Goal: Contribute content: Add original content to the website for others to see

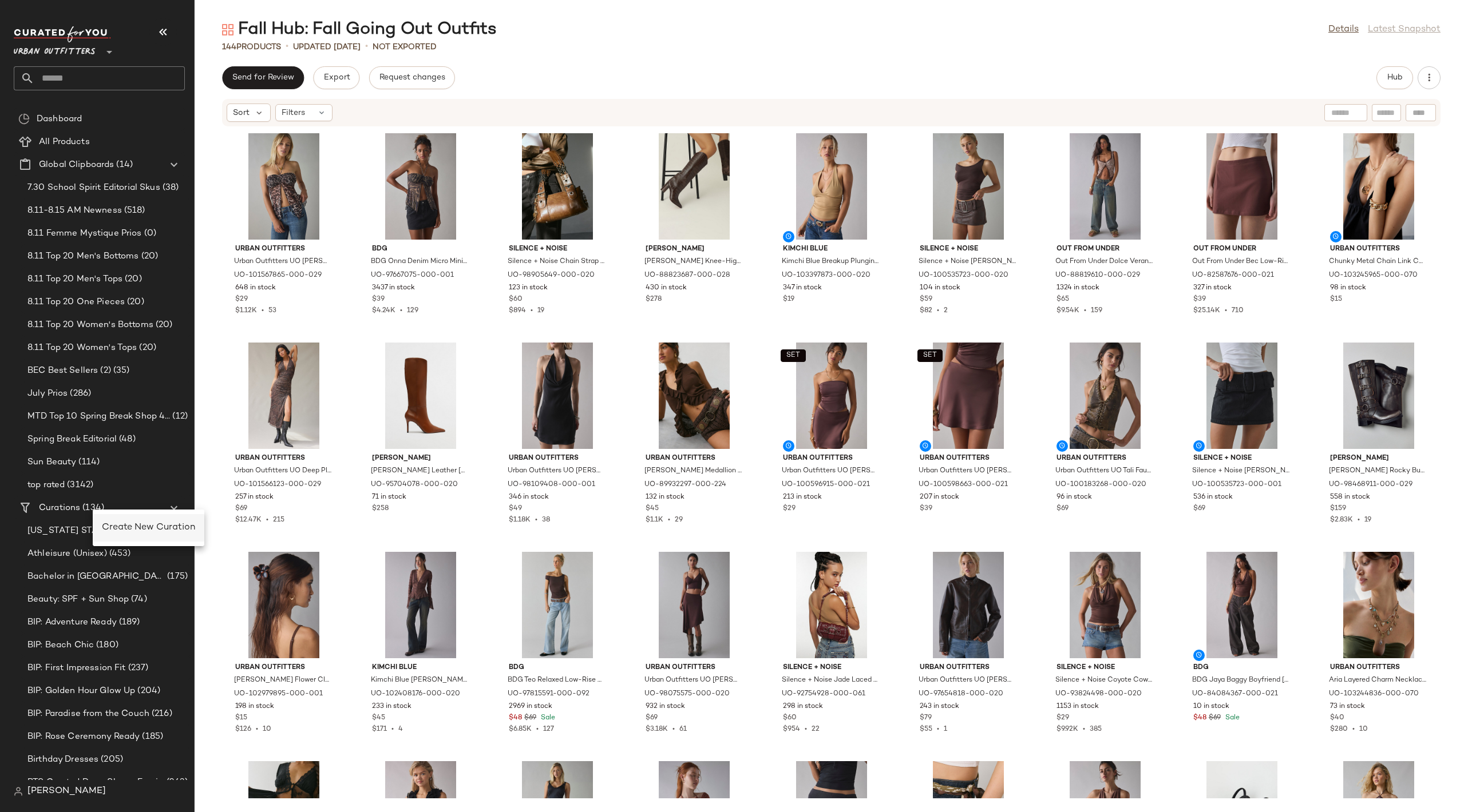
click at [162, 528] on span "Create New Curation" at bounding box center [148, 528] width 93 height 10
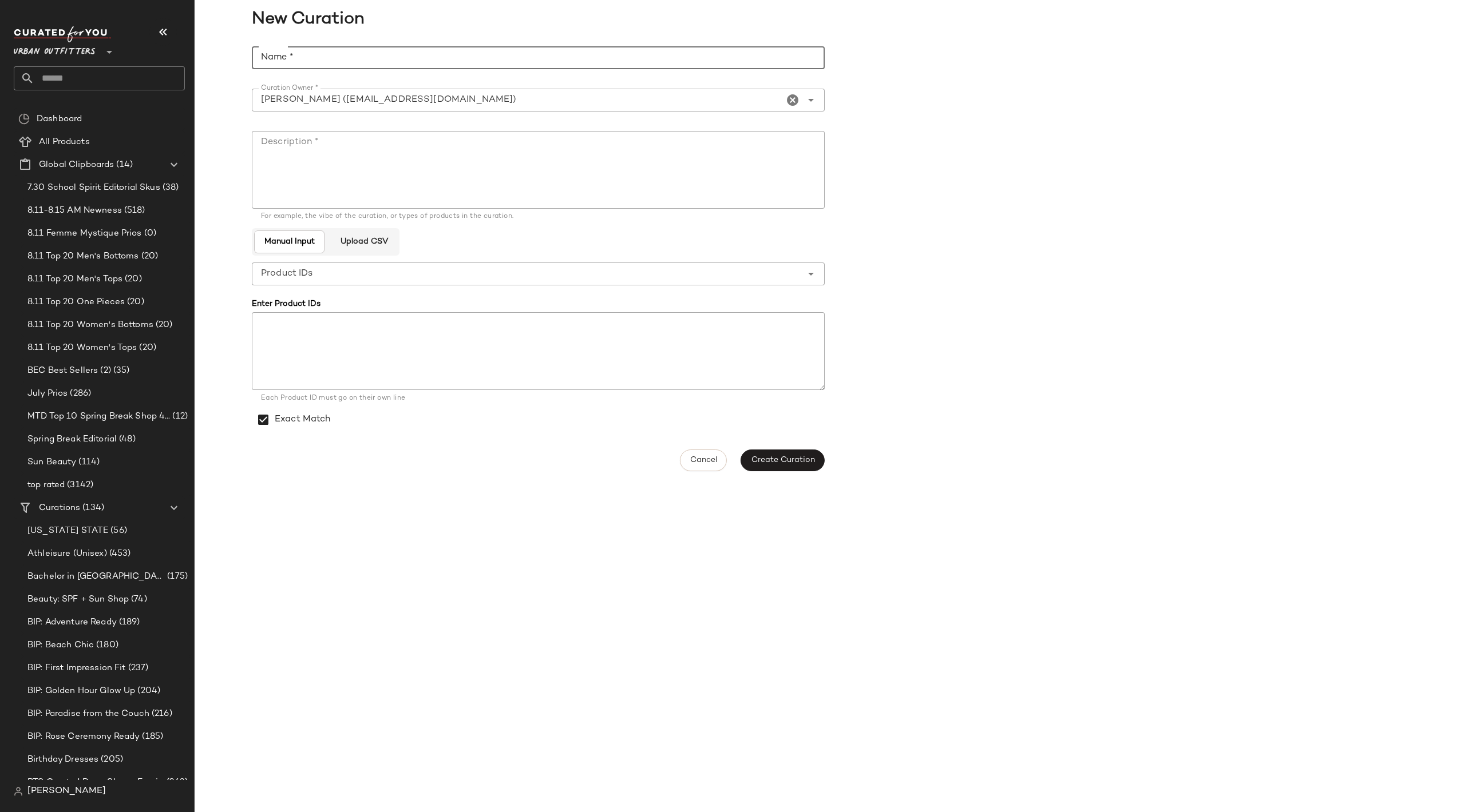
click at [283, 53] on input "Name *" at bounding box center [538, 58] width 573 height 23
type input "**********"
click at [500, 176] on textarea "Description *" at bounding box center [538, 170] width 573 height 78
paste textarea "**********"
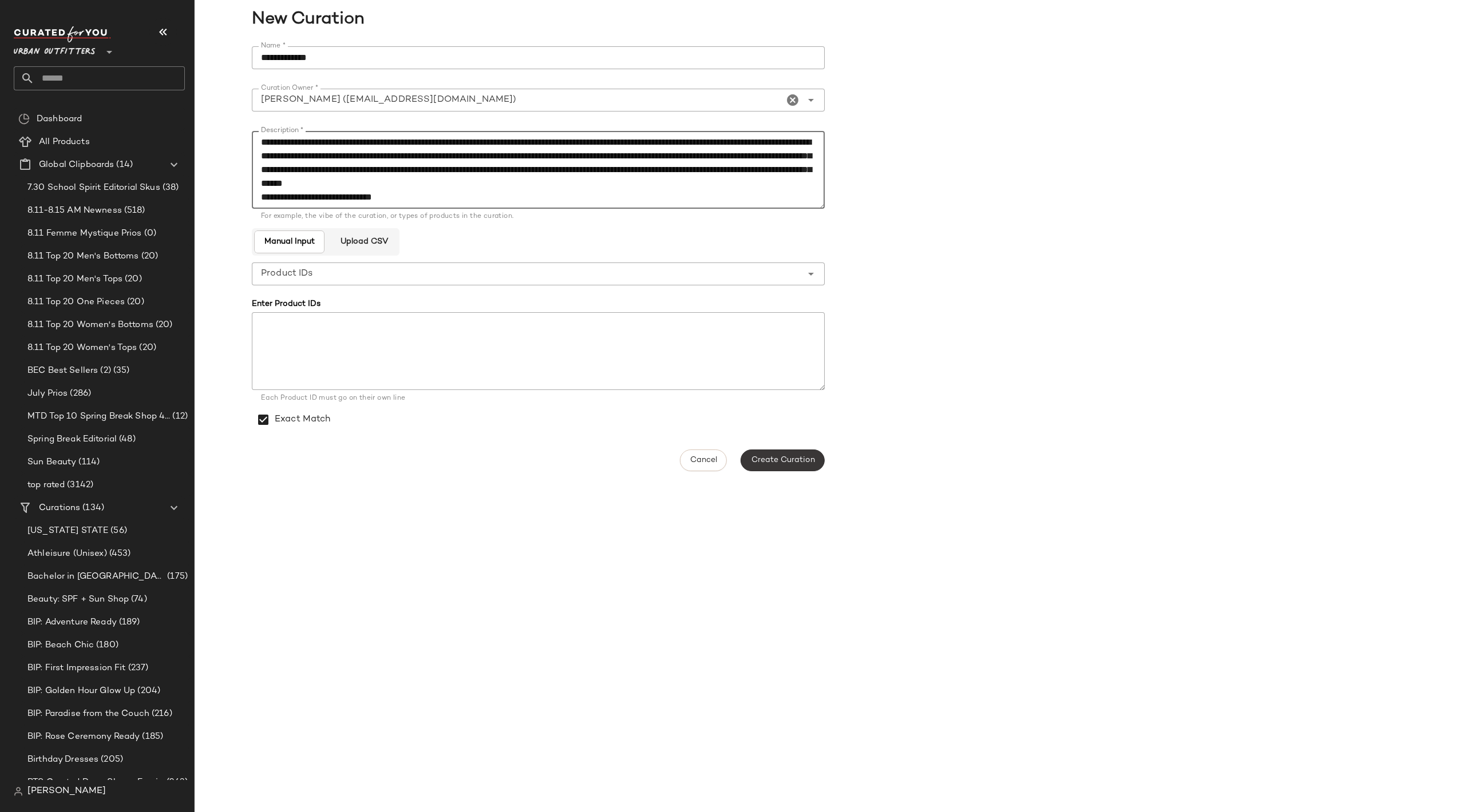
type textarea "**********"
click at [798, 457] on span "Create Curation" at bounding box center [782, 461] width 64 height 9
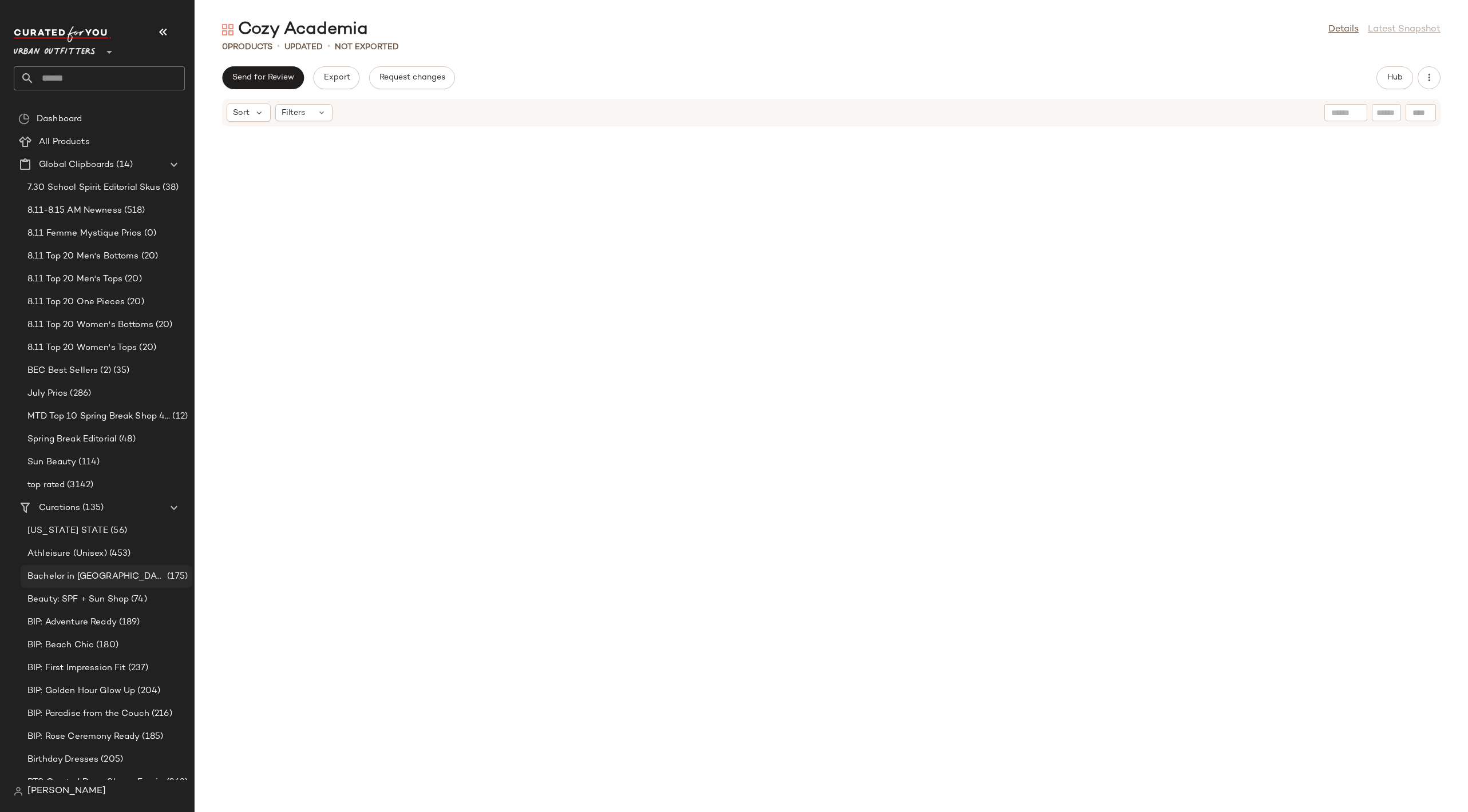
scroll to position [48, 0]
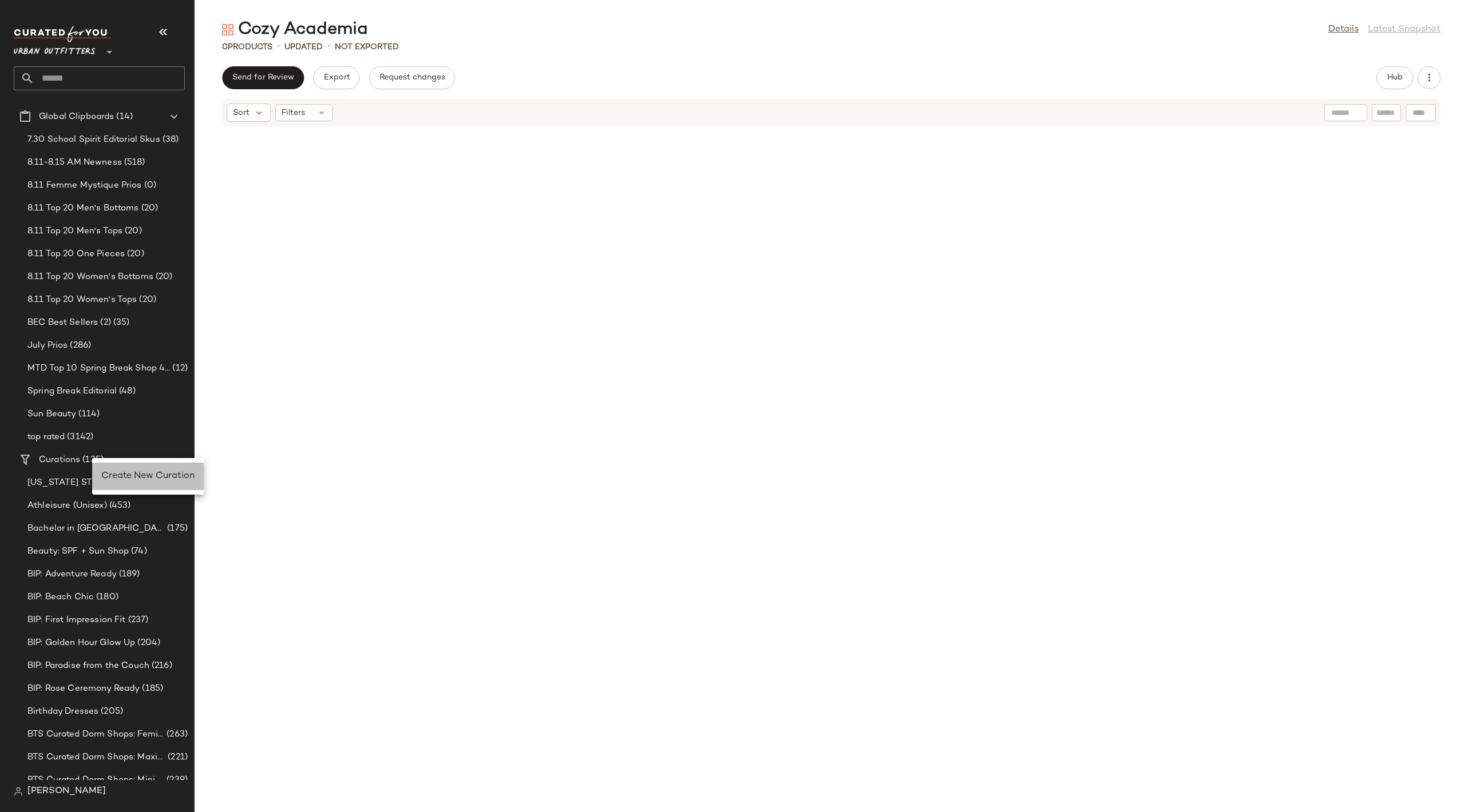
click at [132, 476] on span "Create New Curation" at bounding box center [148, 476] width 93 height 10
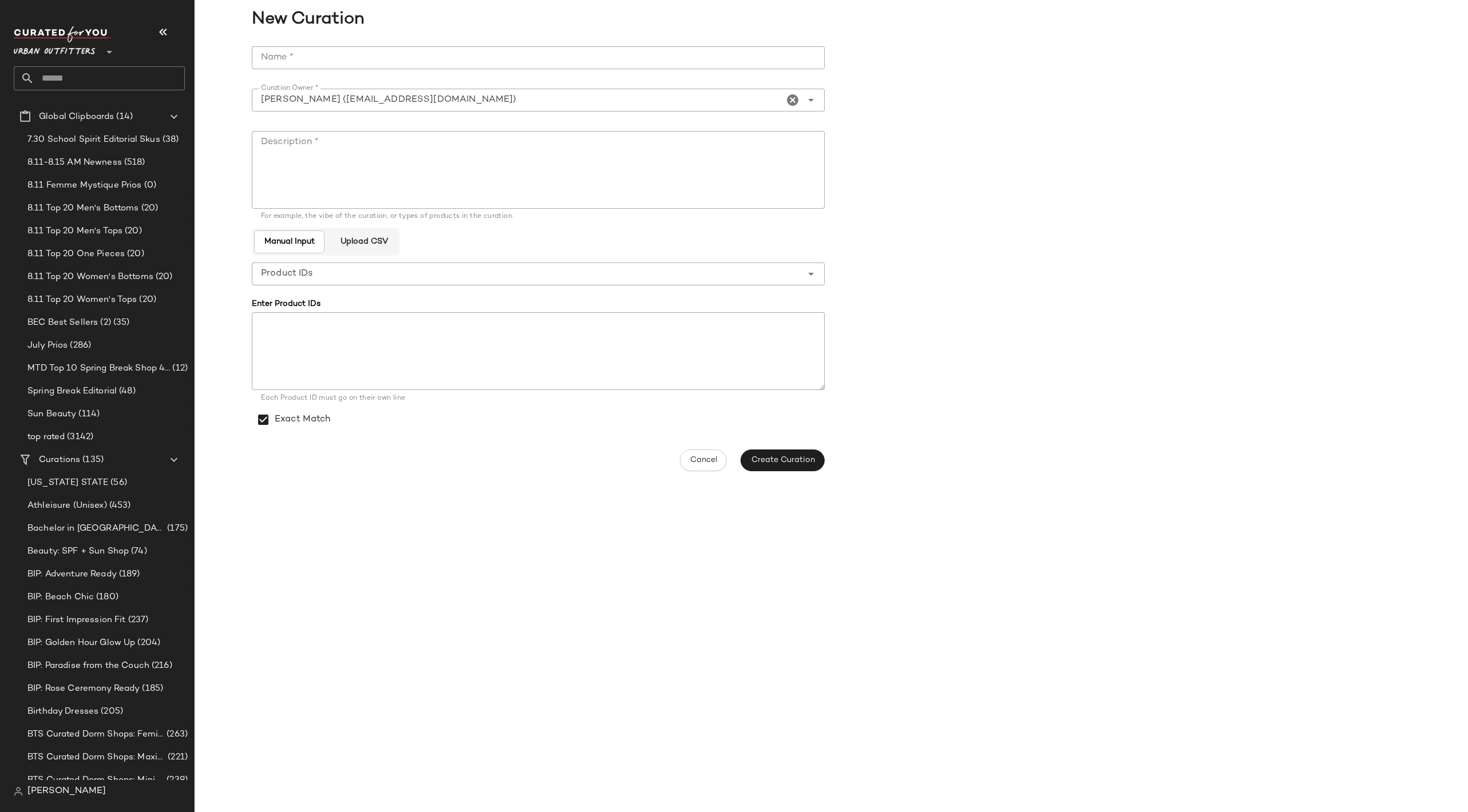
click at [314, 64] on input "Name *" at bounding box center [538, 58] width 573 height 23
type input "**********"
click at [439, 152] on textarea "Description *" at bounding box center [538, 170] width 573 height 78
paste textarea "**********"
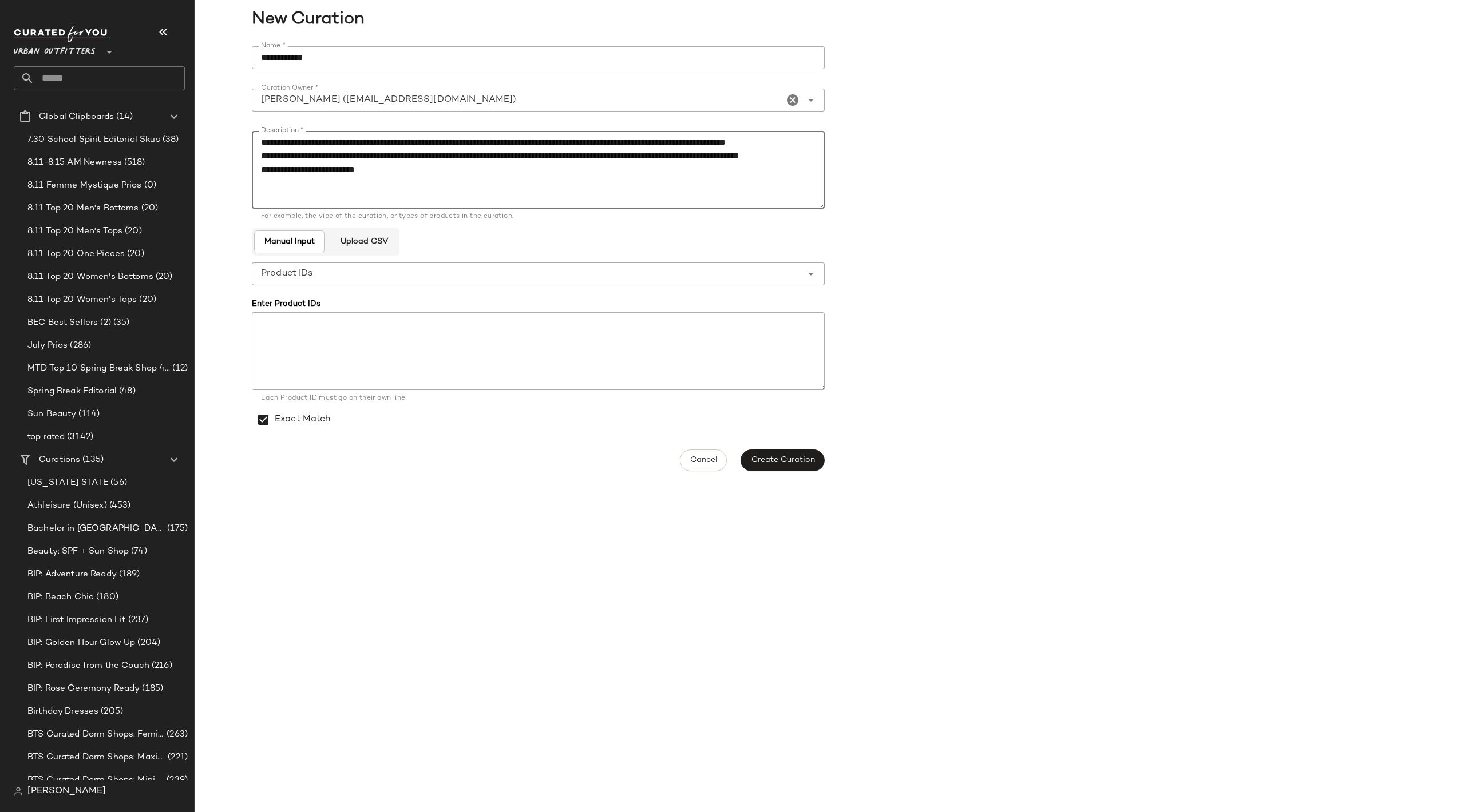
drag, startPoint x: 390, startPoint y: 203, endPoint x: 252, endPoint y: 194, distance: 138.3
click at [252, 194] on textarea "**********" at bounding box center [538, 170] width 573 height 78
type textarea "**********"
click at [792, 459] on span "Create Curation" at bounding box center [782, 461] width 64 height 9
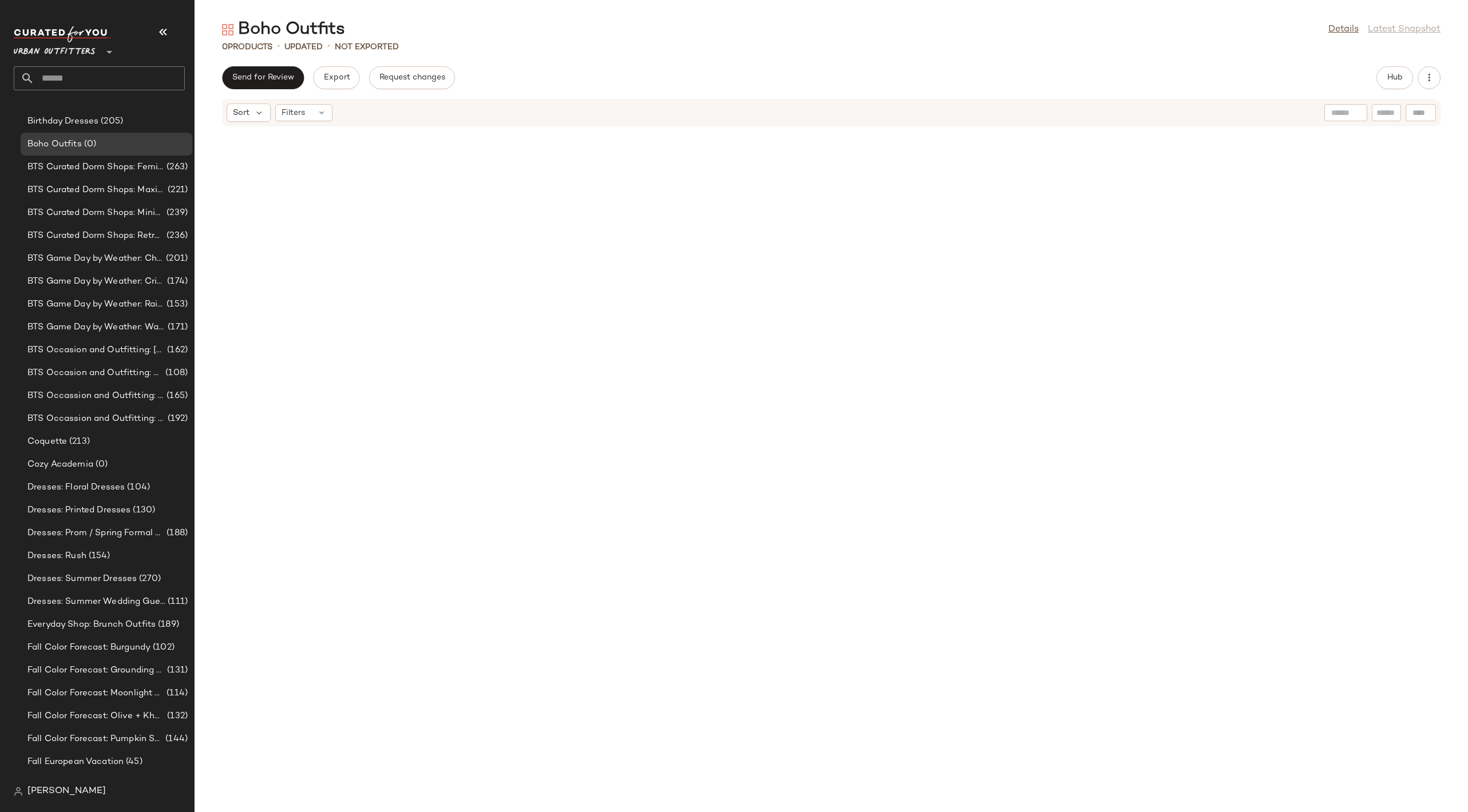
scroll to position [627, 0]
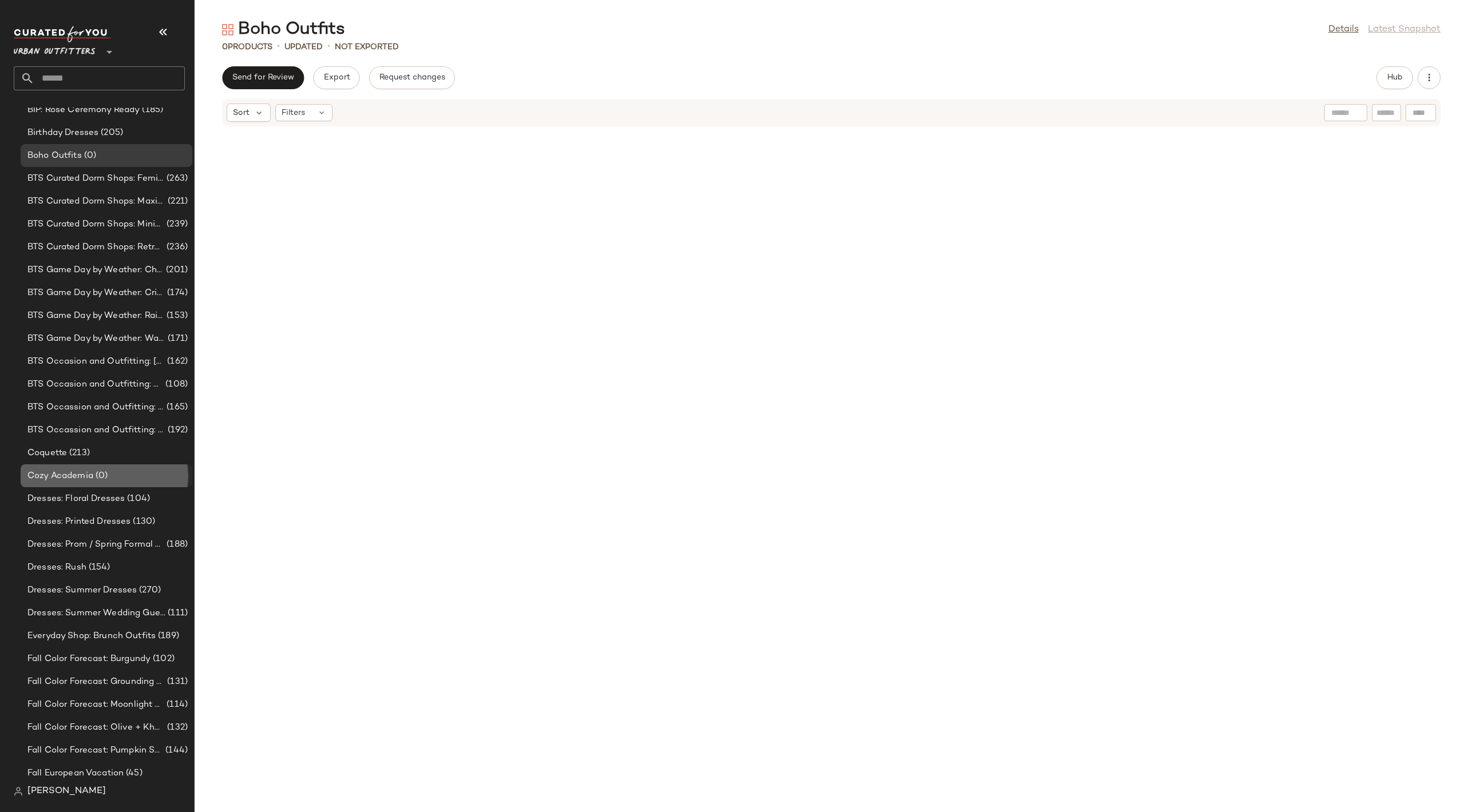
click at [106, 474] on span "(0)" at bounding box center [100, 476] width 14 height 13
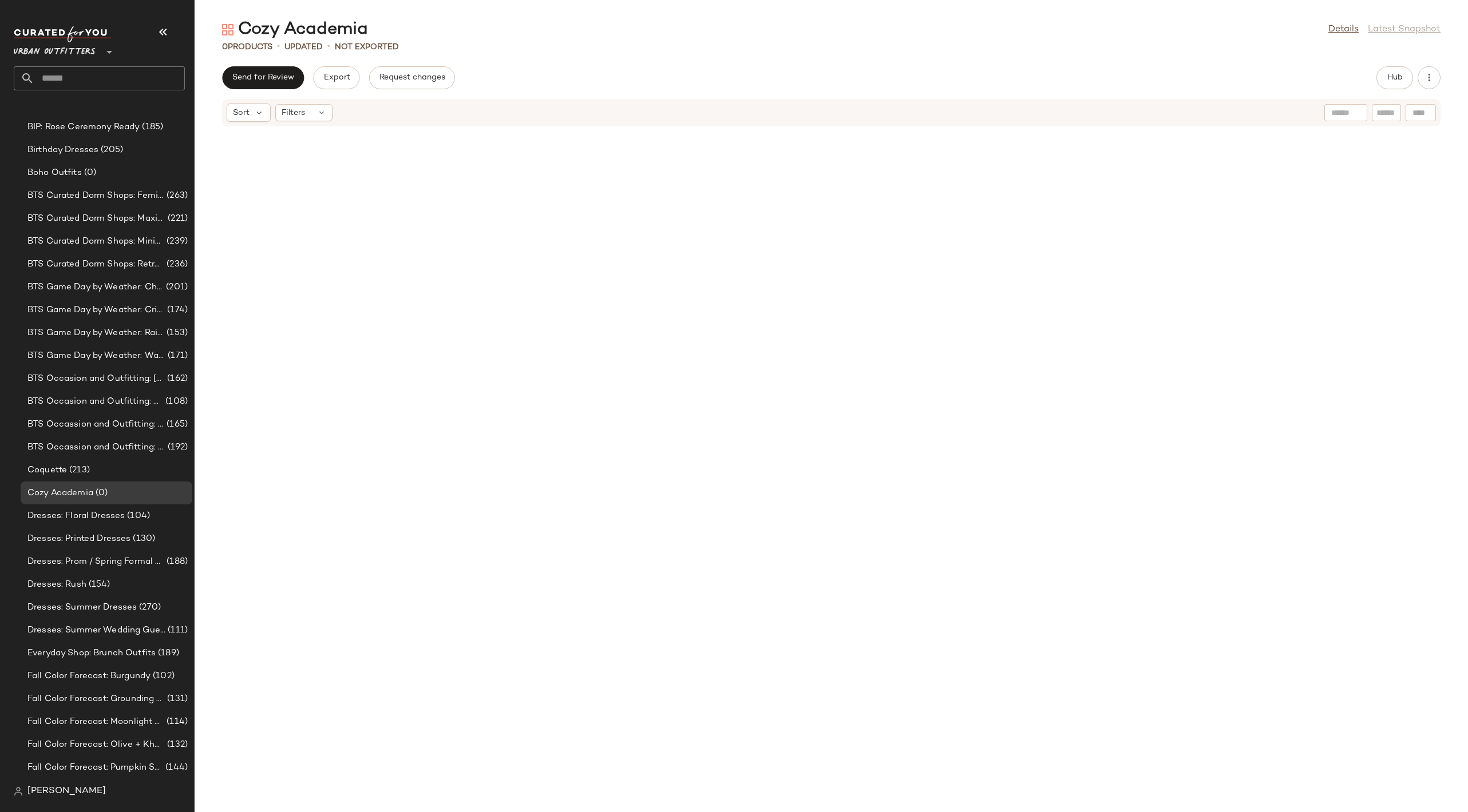
scroll to position [360, 0]
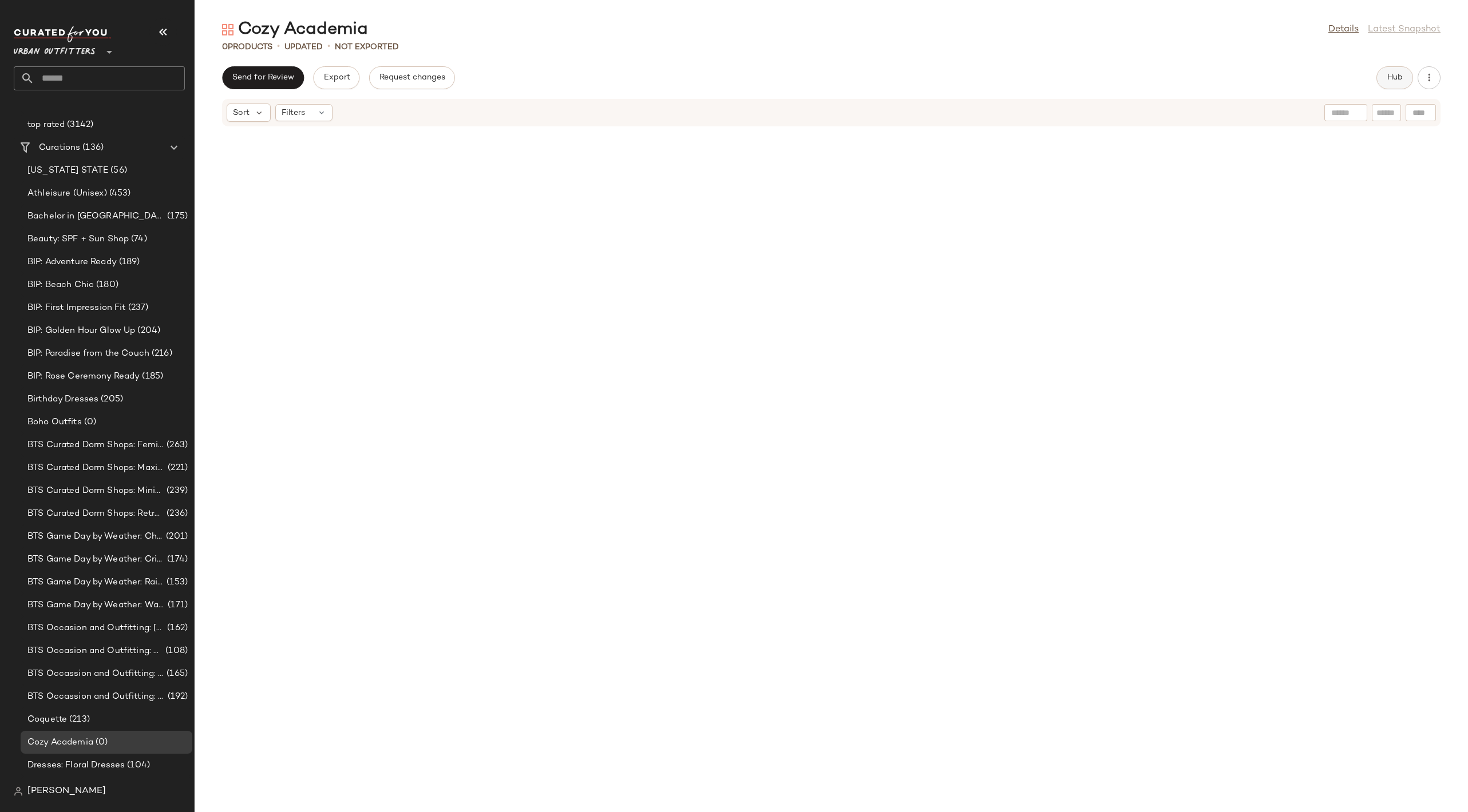
click at [1388, 79] on span "Hub" at bounding box center [1395, 78] width 16 height 9
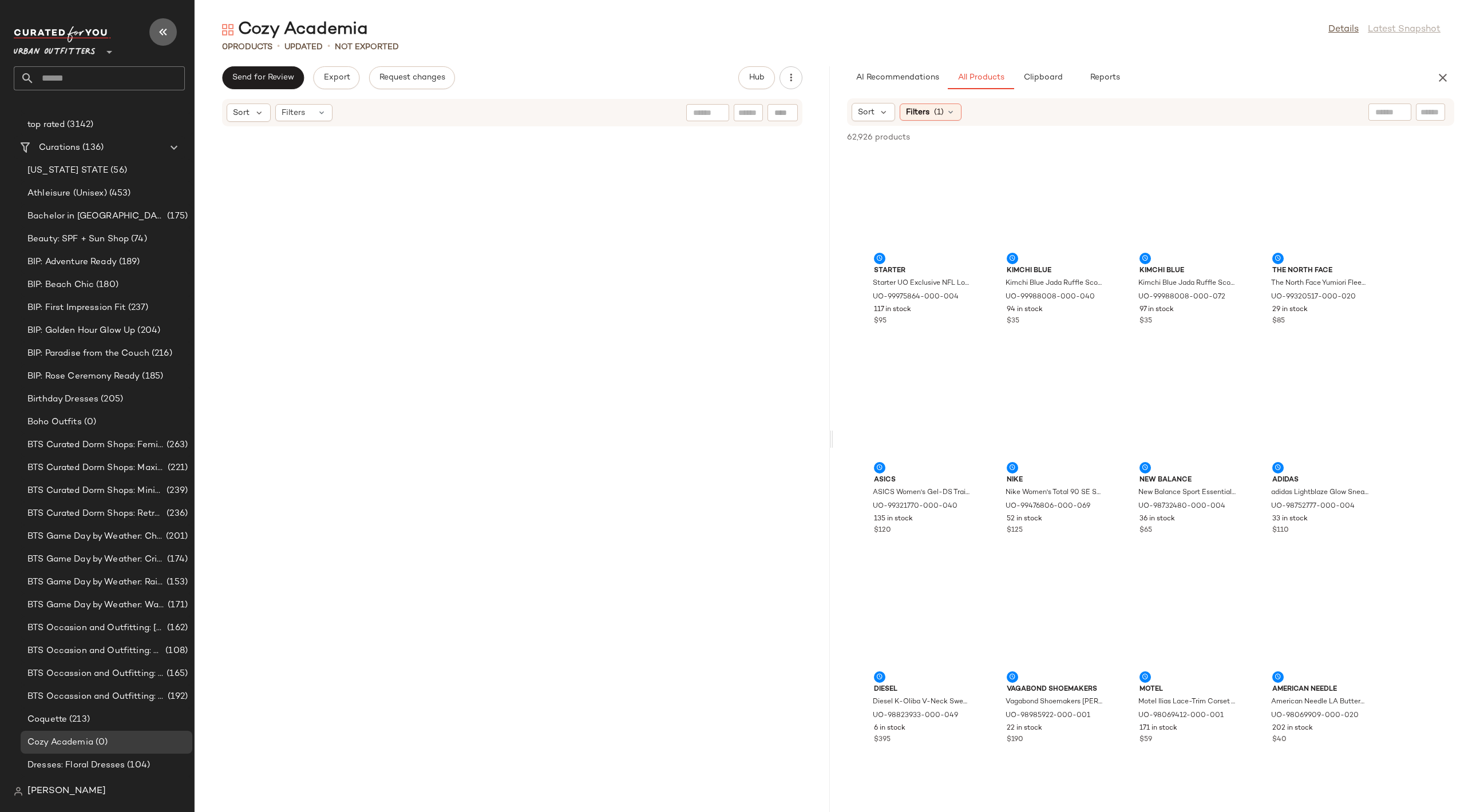
click at [164, 33] on icon "button" at bounding box center [163, 31] width 14 height 14
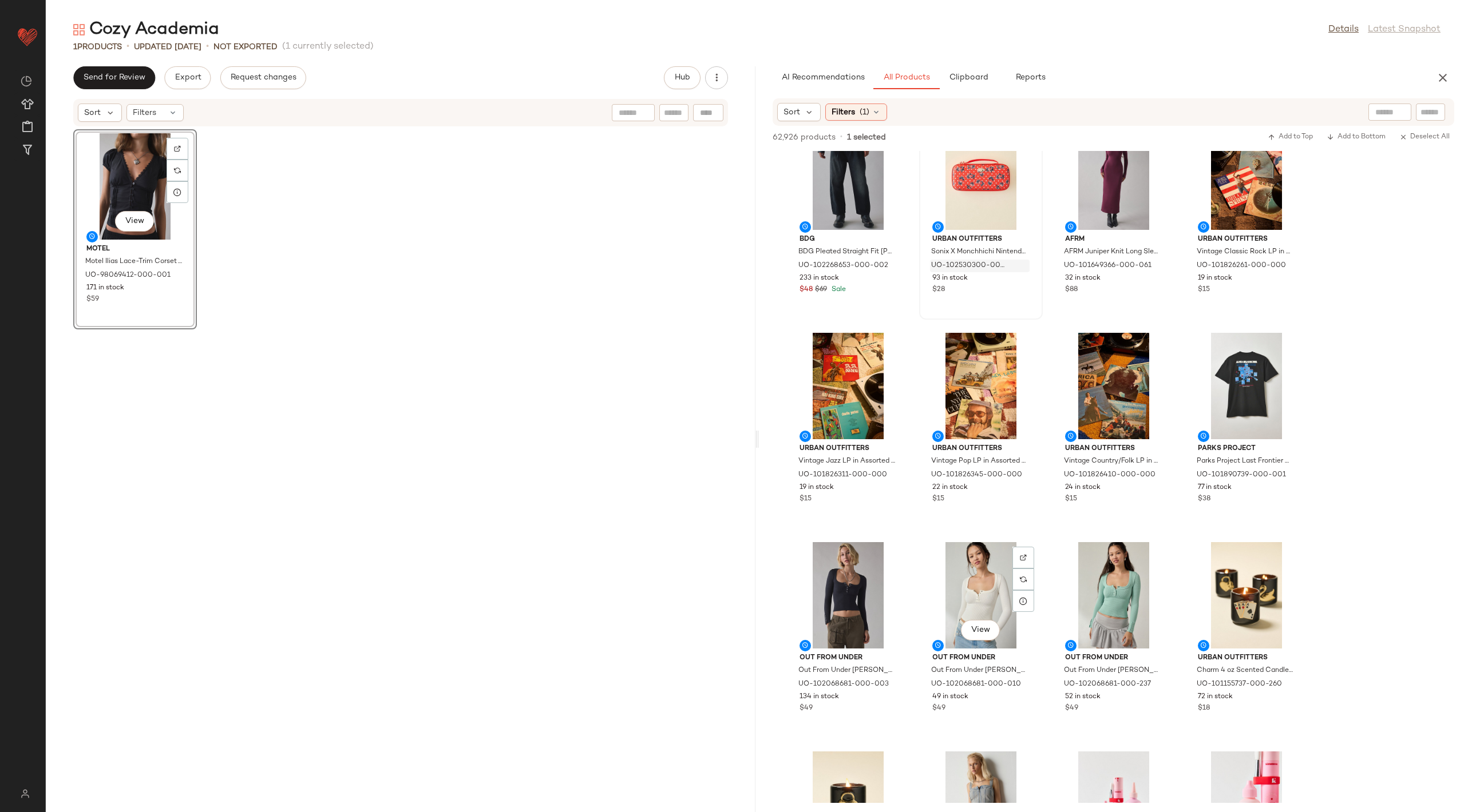
scroll to position [9030, 0]
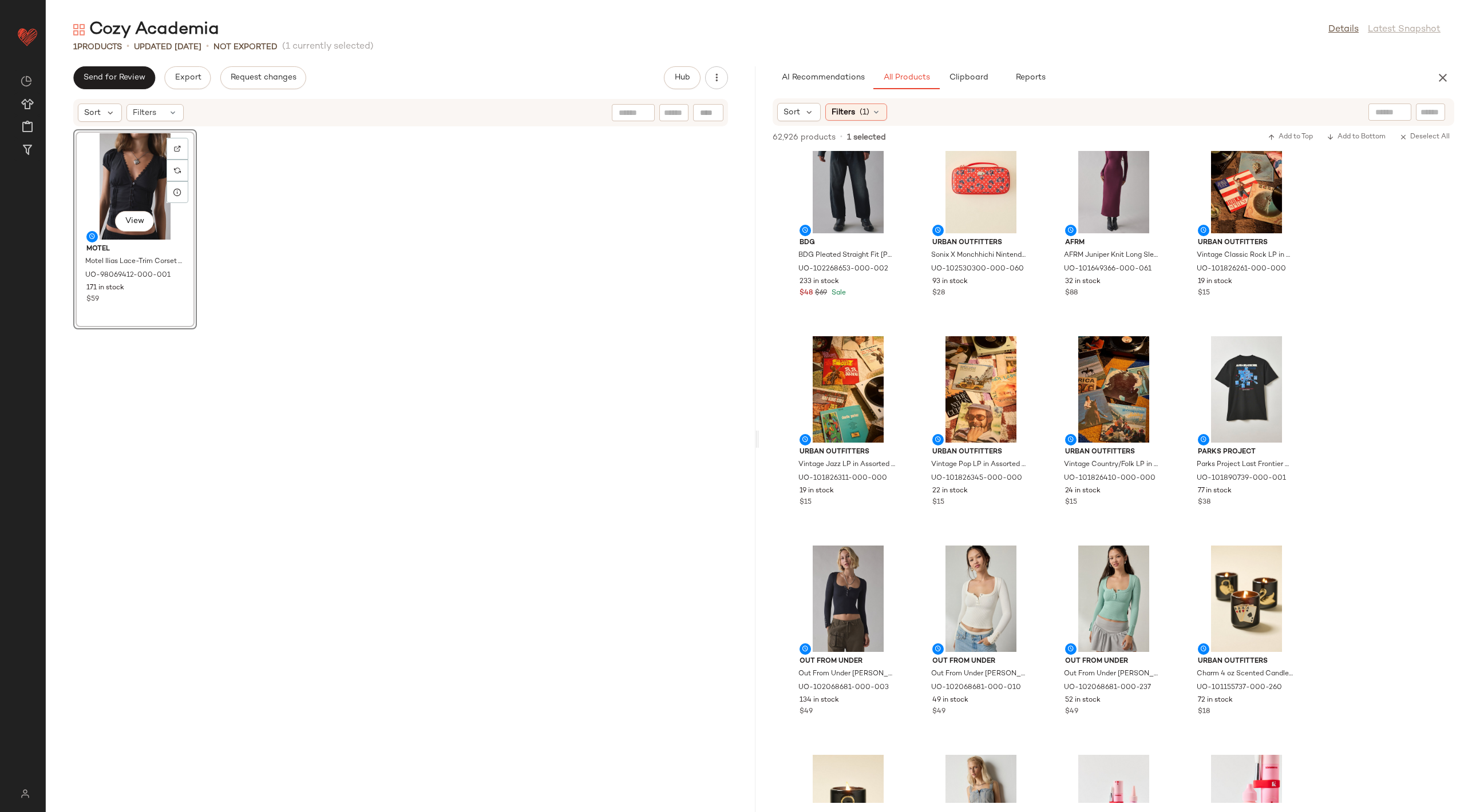
drag, startPoint x: 1099, startPoint y: 712, endPoint x: 1225, endPoint y: 3, distance: 720.1
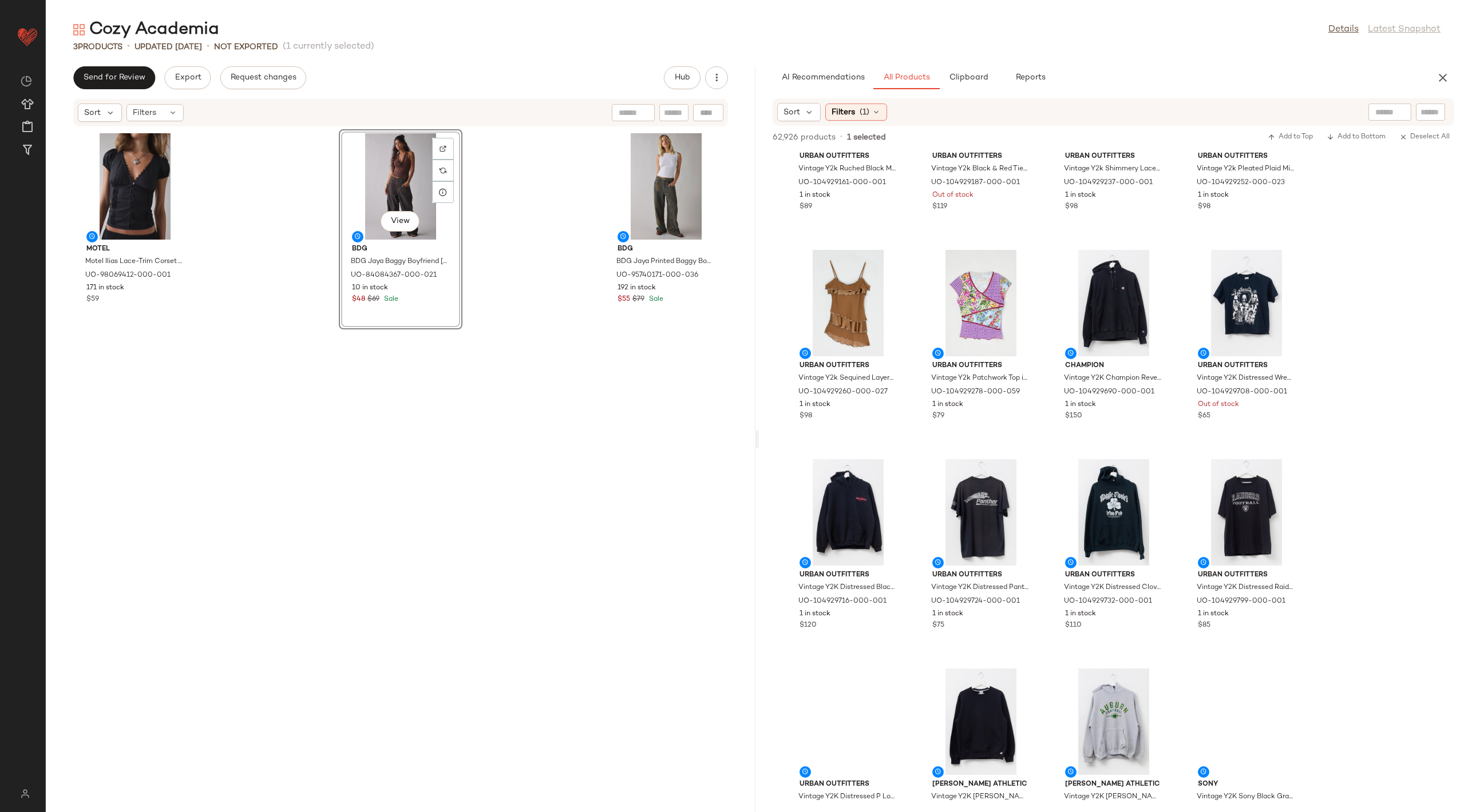
scroll to position [13222, 0]
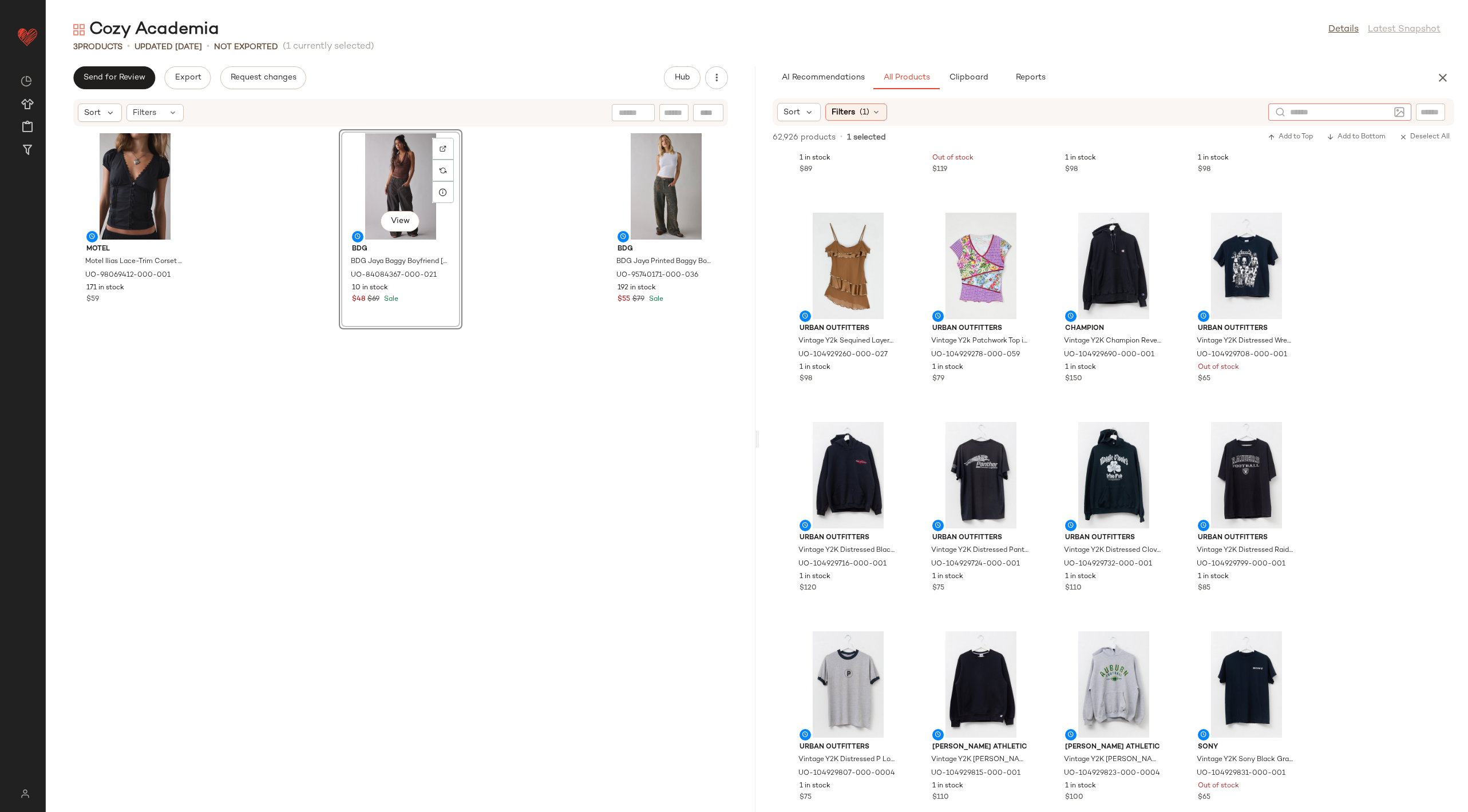
click at [1386, 111] on input "text" at bounding box center [1339, 112] width 100 height 12
type input "*****"
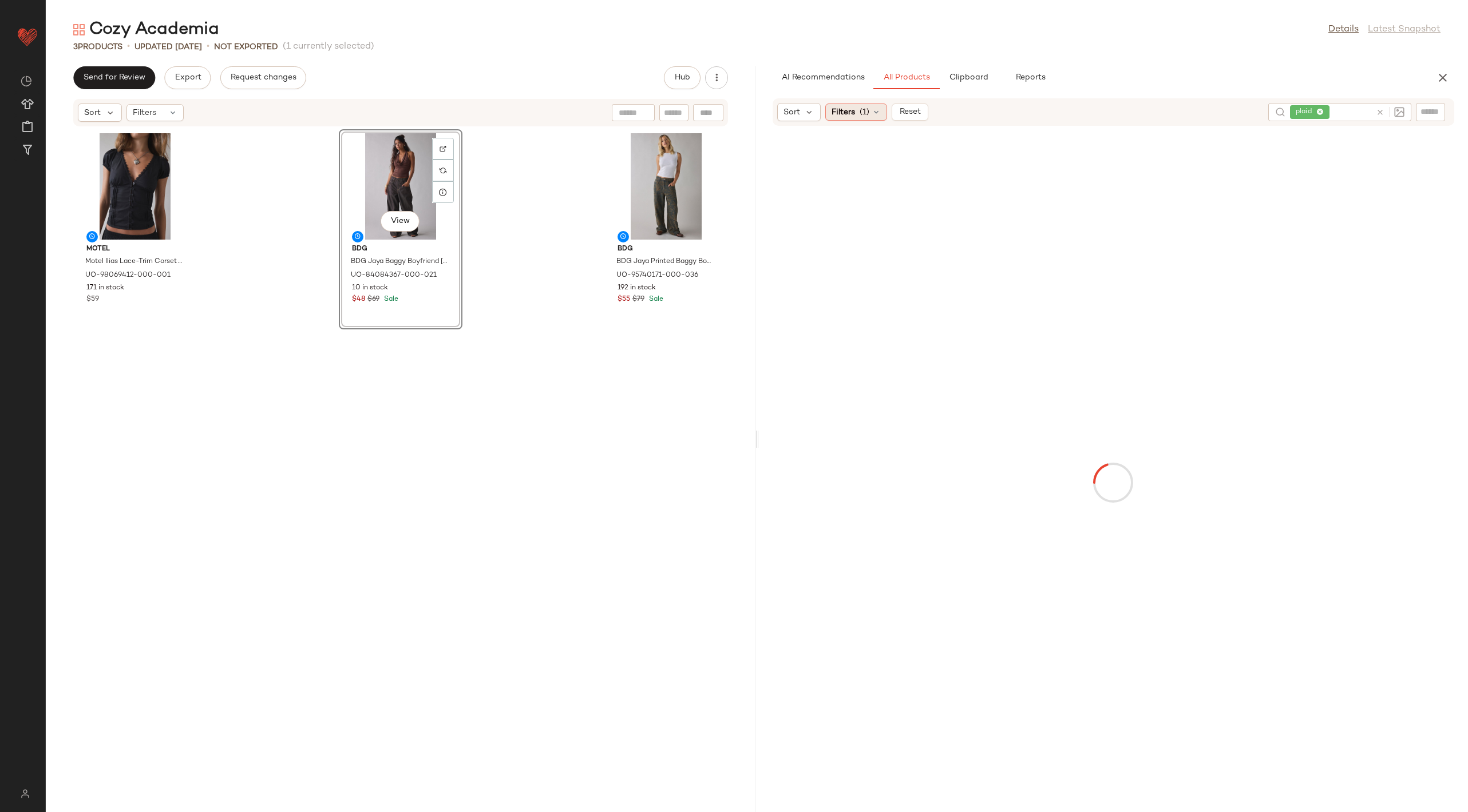
click at [848, 116] on span "Filters" at bounding box center [843, 112] width 24 height 12
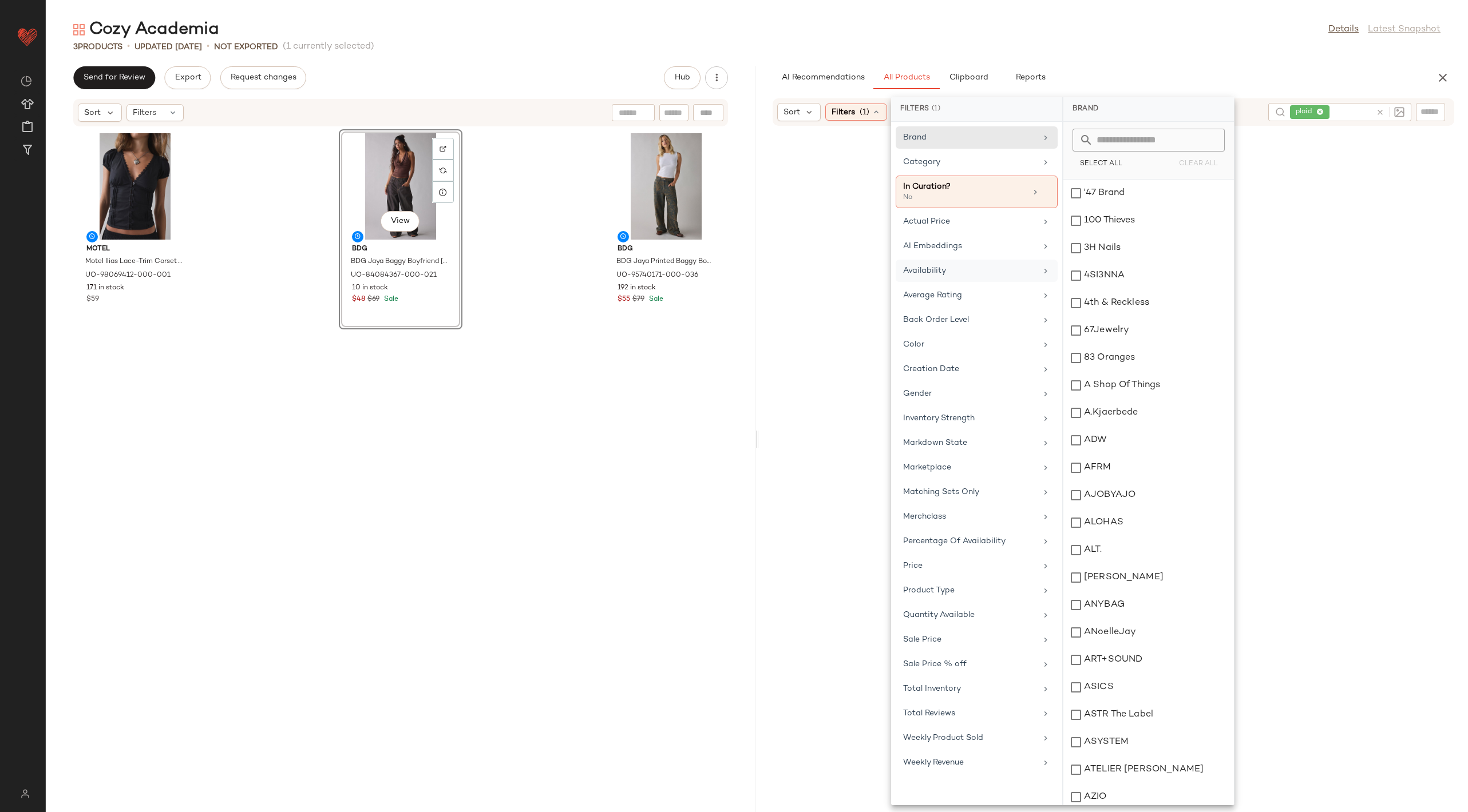
click at [949, 267] on div "Availability" at bounding box center [969, 271] width 133 height 12
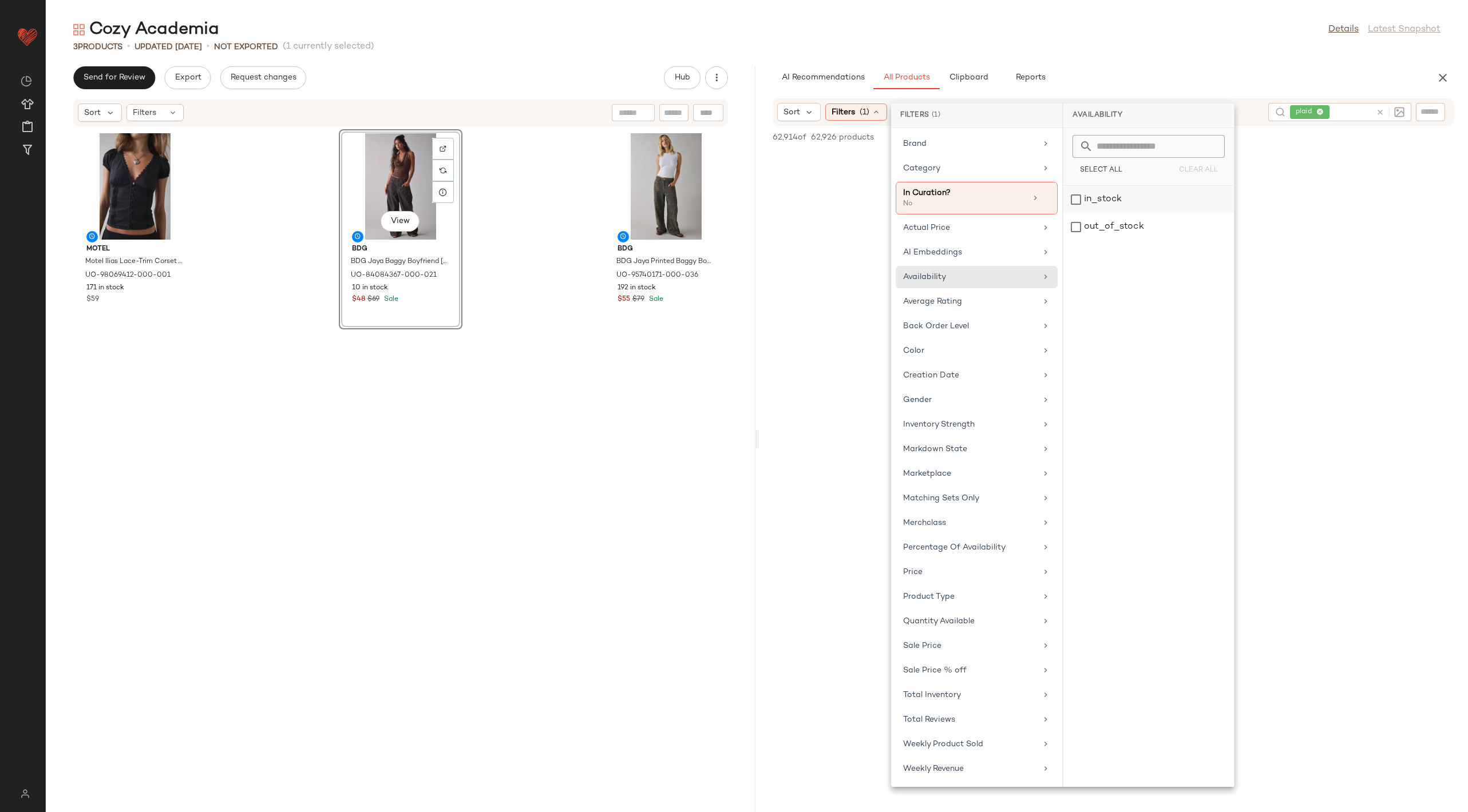
click at [1108, 214] on div "in_stock" at bounding box center [1149, 227] width 170 height 28
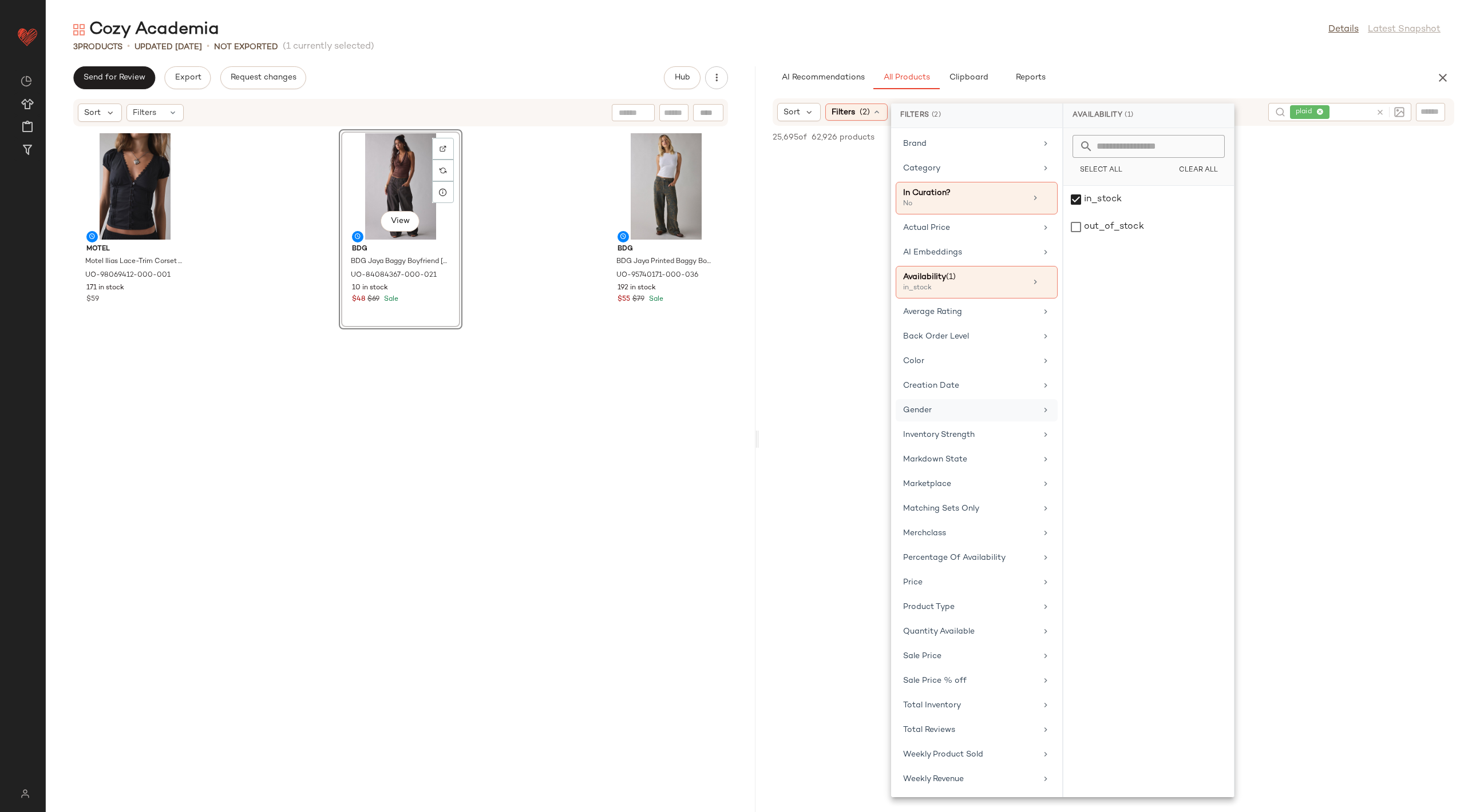
click at [961, 406] on div "Gender" at bounding box center [969, 410] width 133 height 12
click at [1098, 214] on div "female" at bounding box center [1149, 227] width 170 height 28
click at [1256, 80] on div "AI Recommendations All Products Clipboard Reports" at bounding box center [1095, 77] width 645 height 23
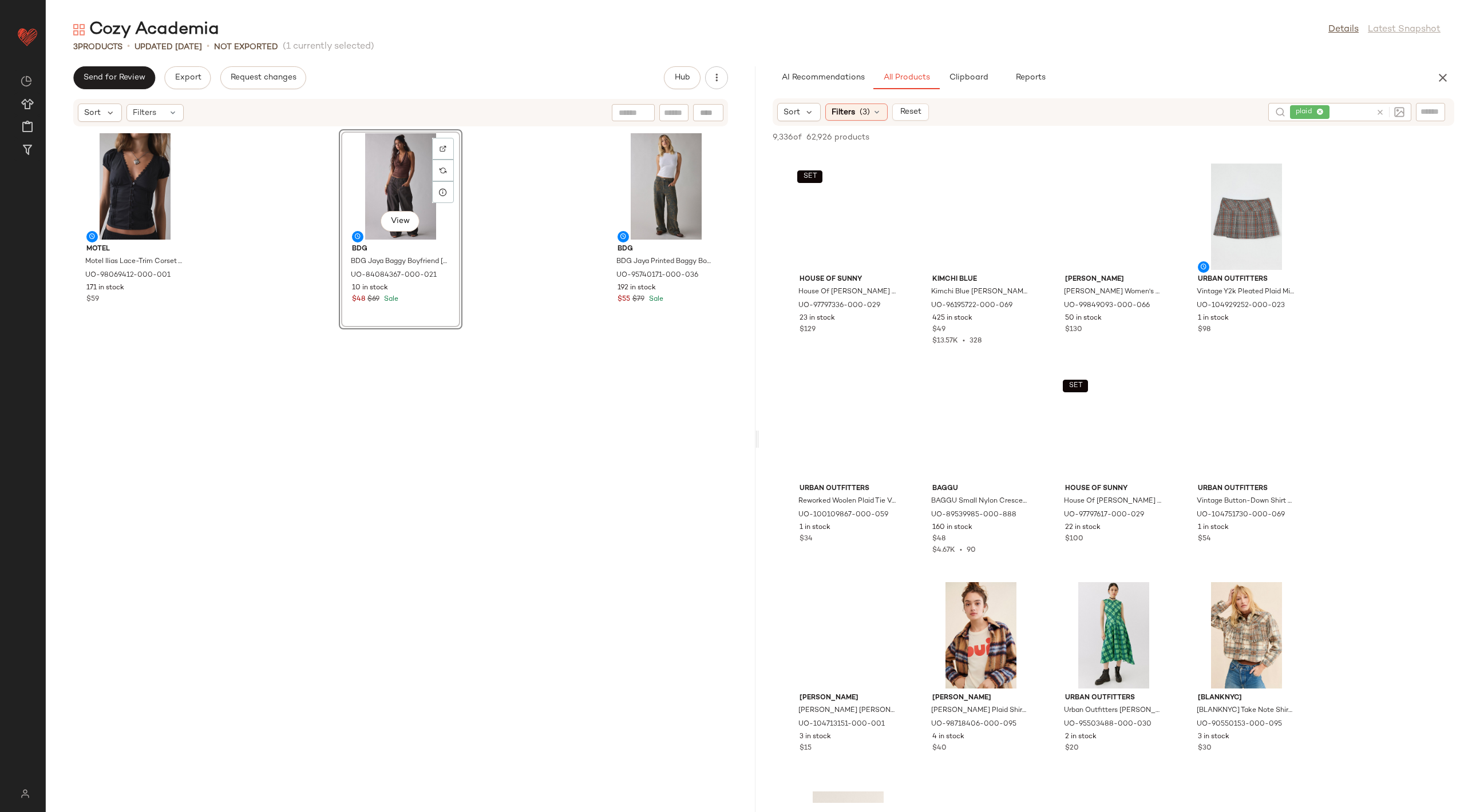
scroll to position [0, 0]
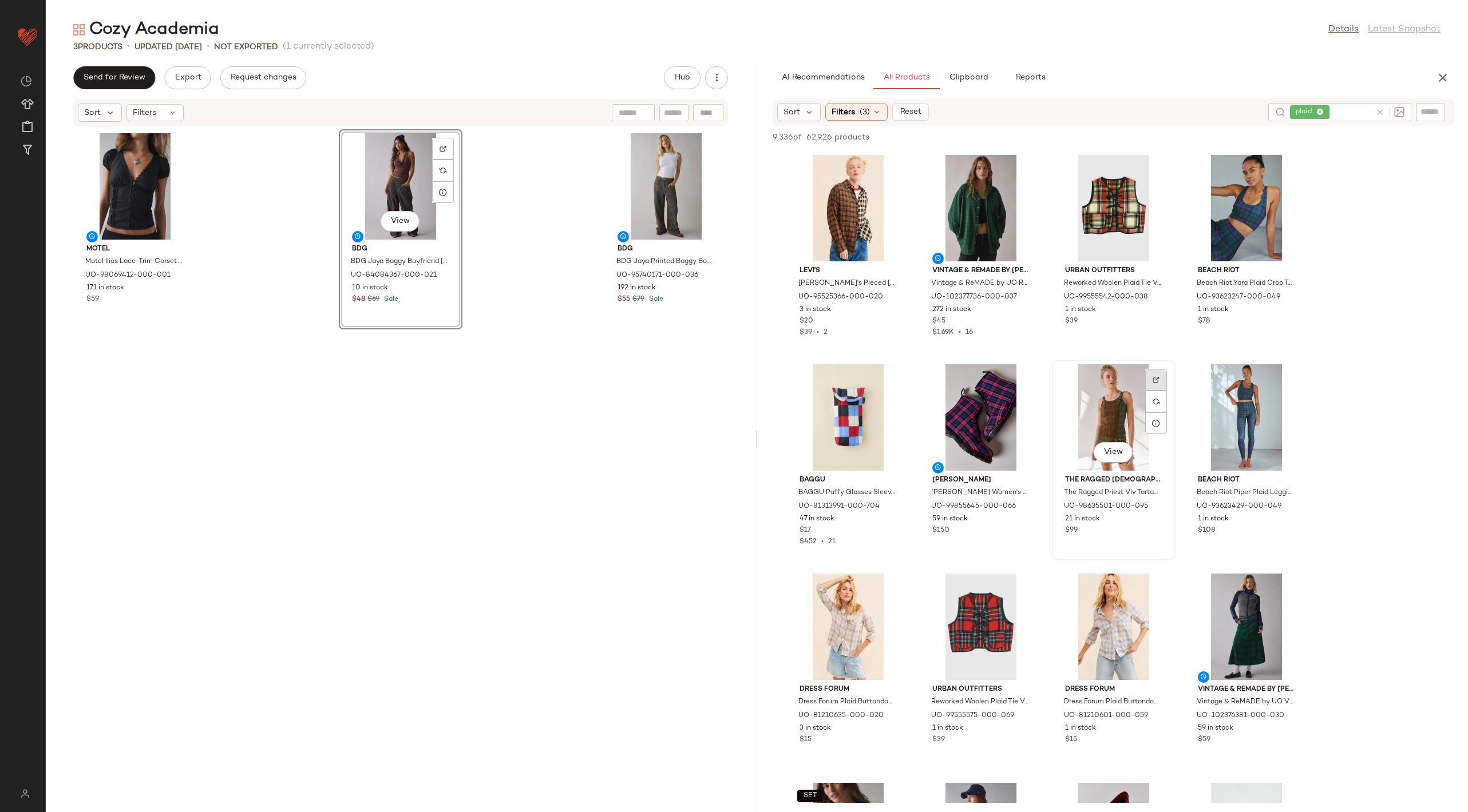
click at [1158, 380] on img at bounding box center [1156, 379] width 7 height 7
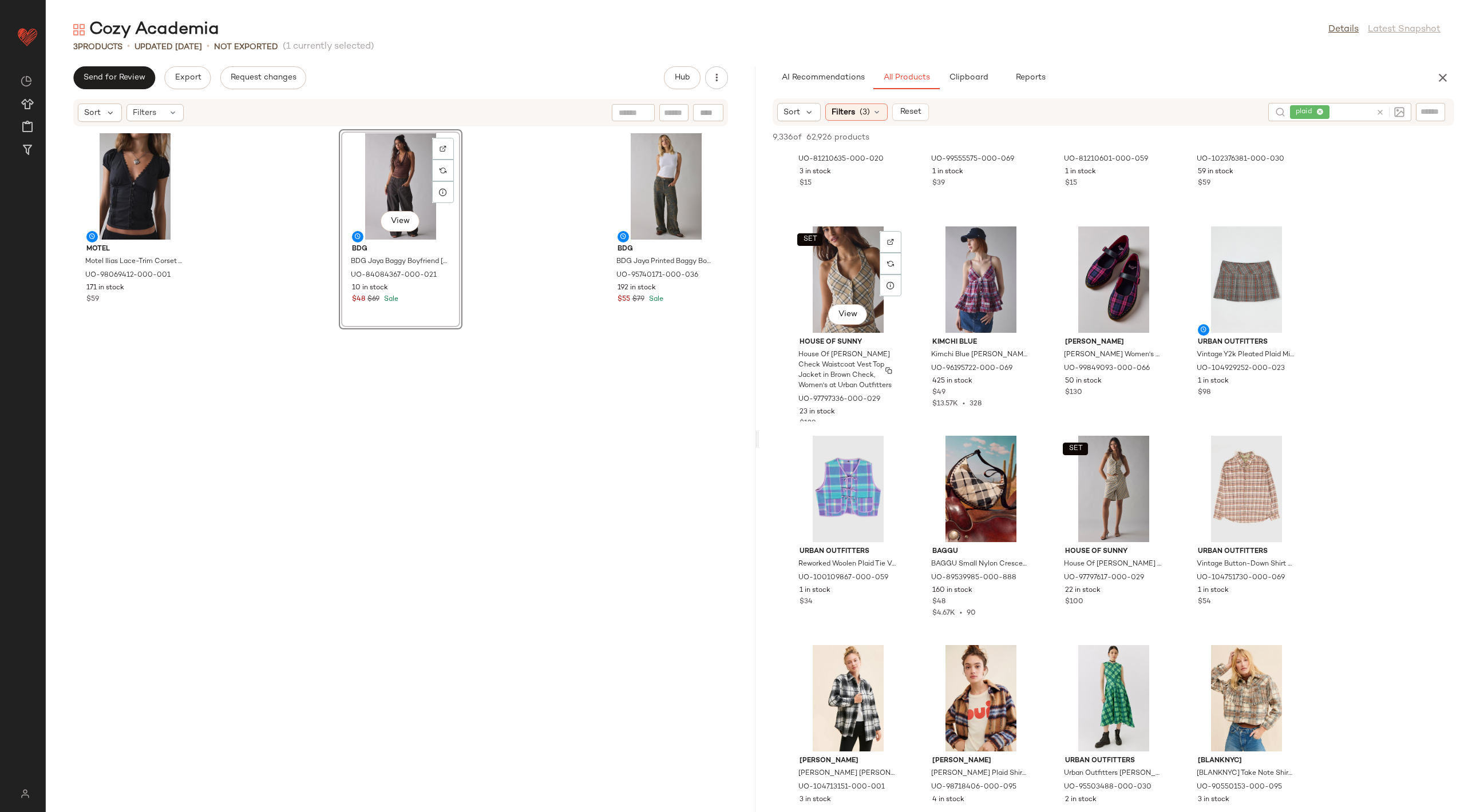
scroll to position [561, 0]
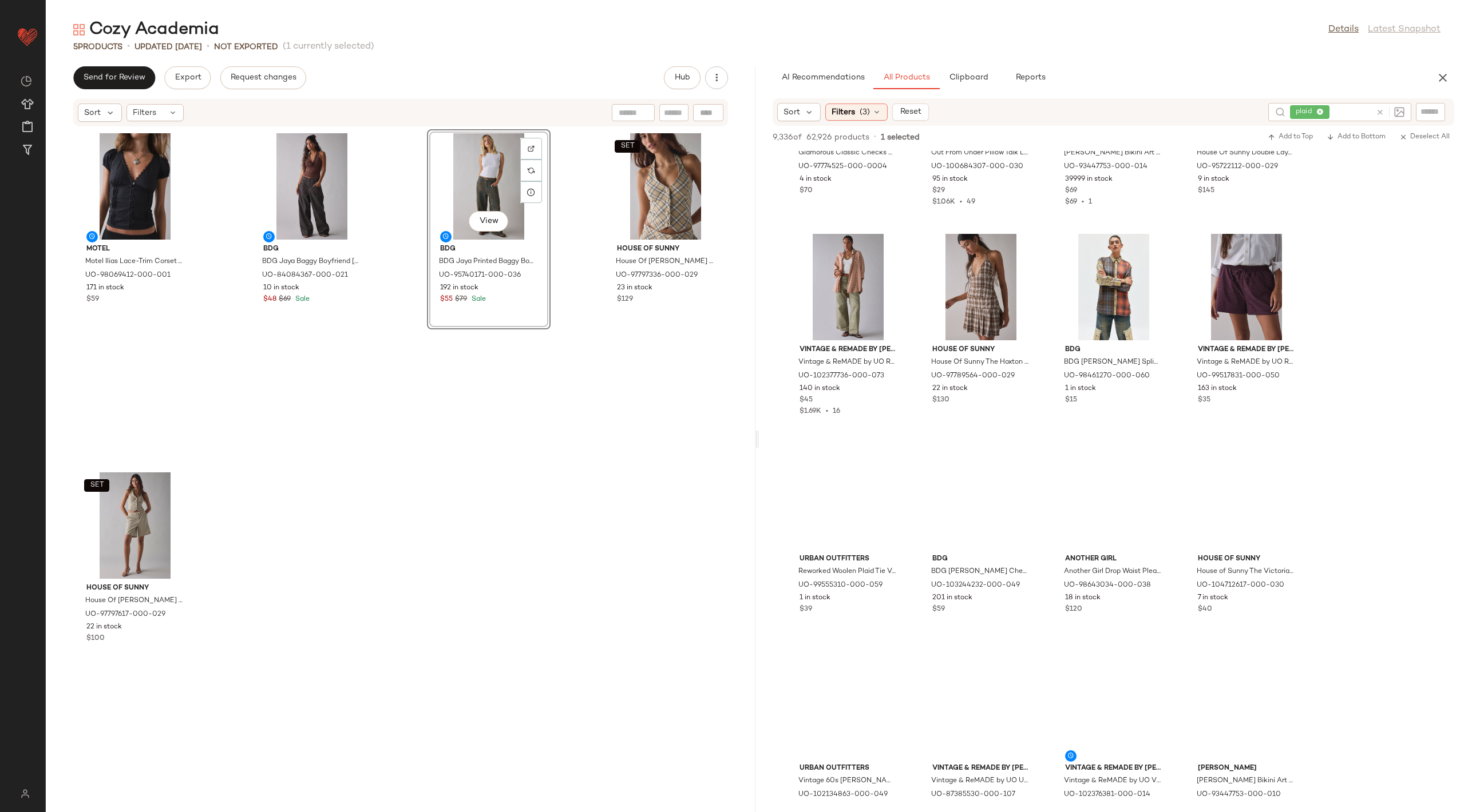
scroll to position [1711, 0]
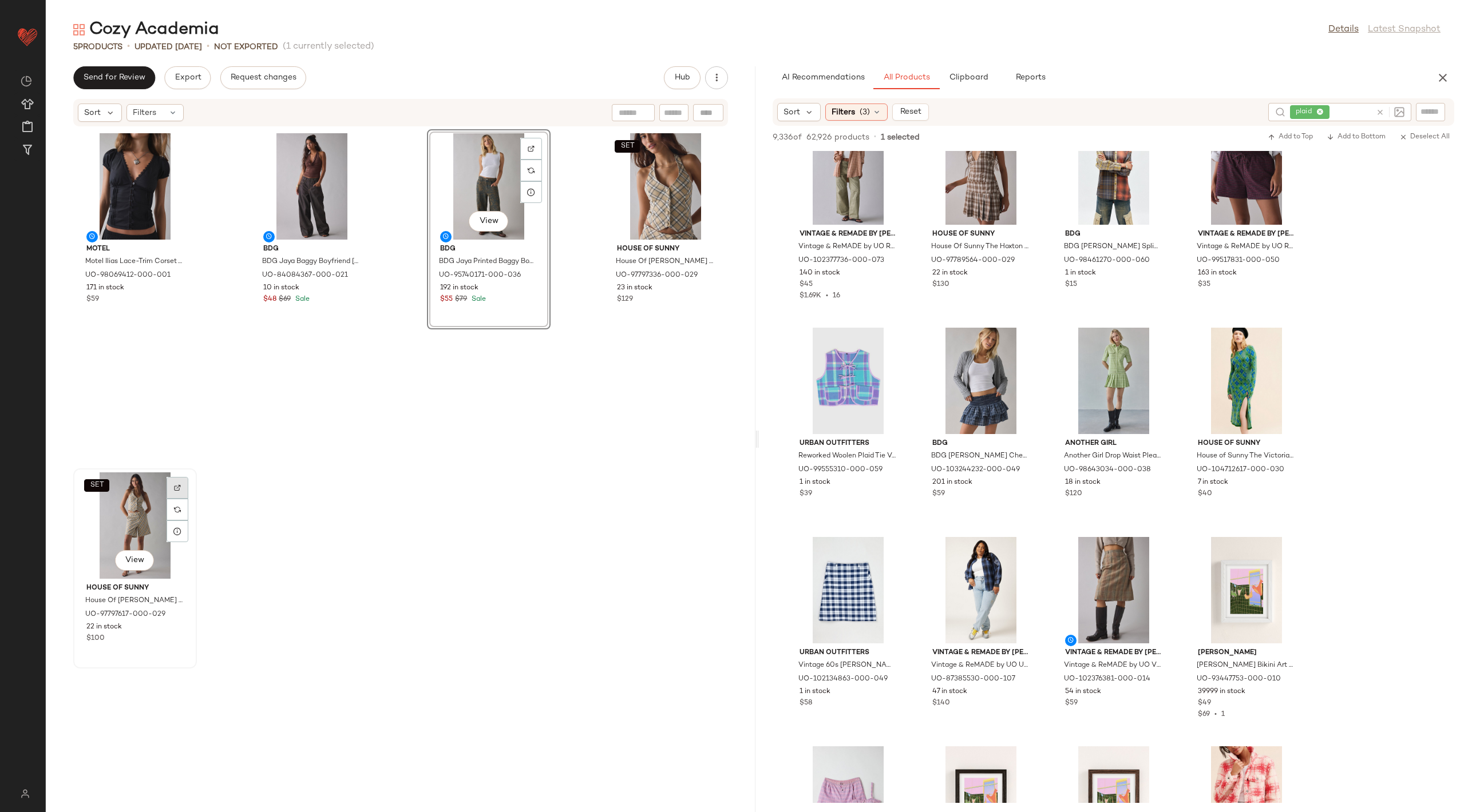
click at [174, 488] on img at bounding box center [177, 488] width 7 height 7
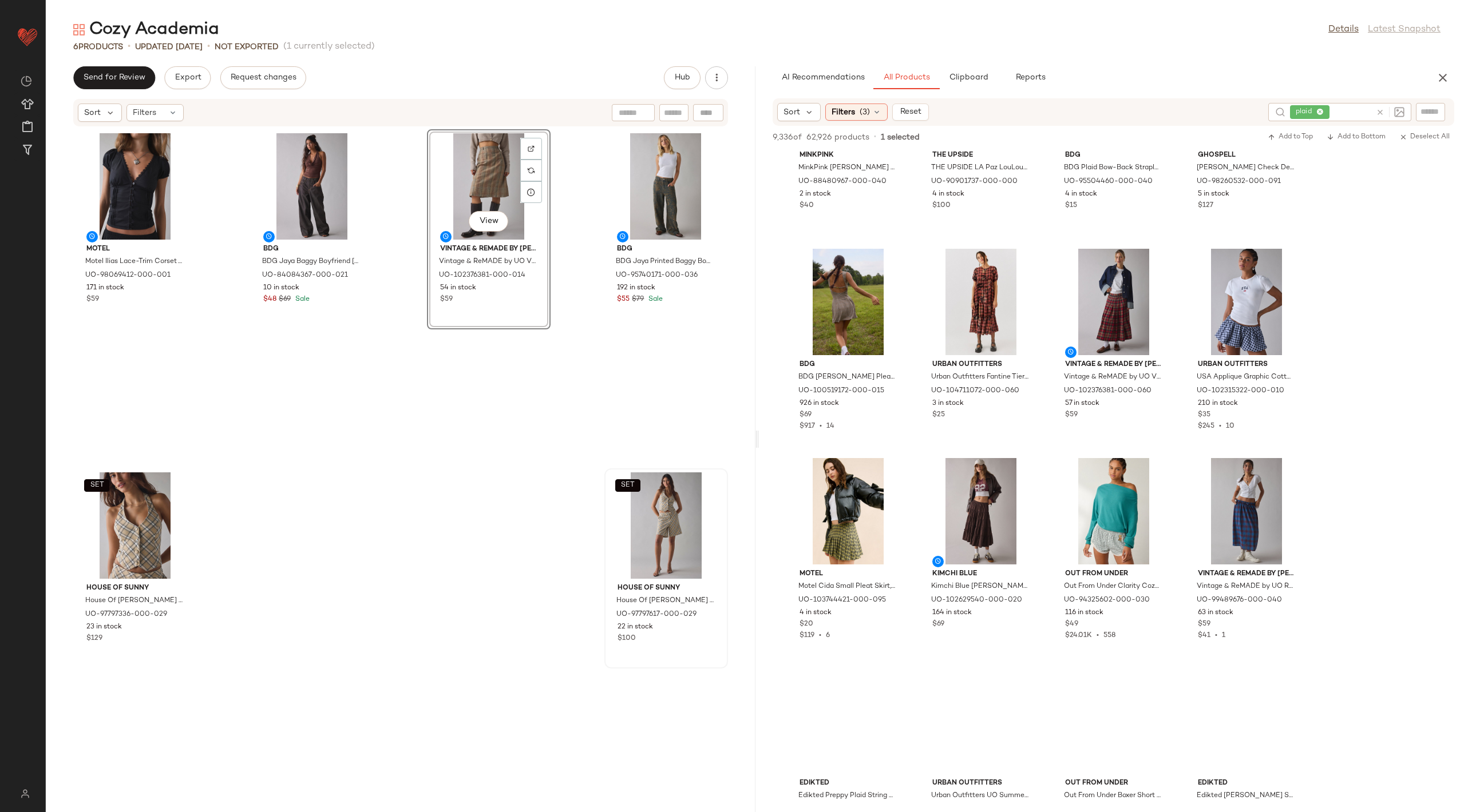
scroll to position [2838, 0]
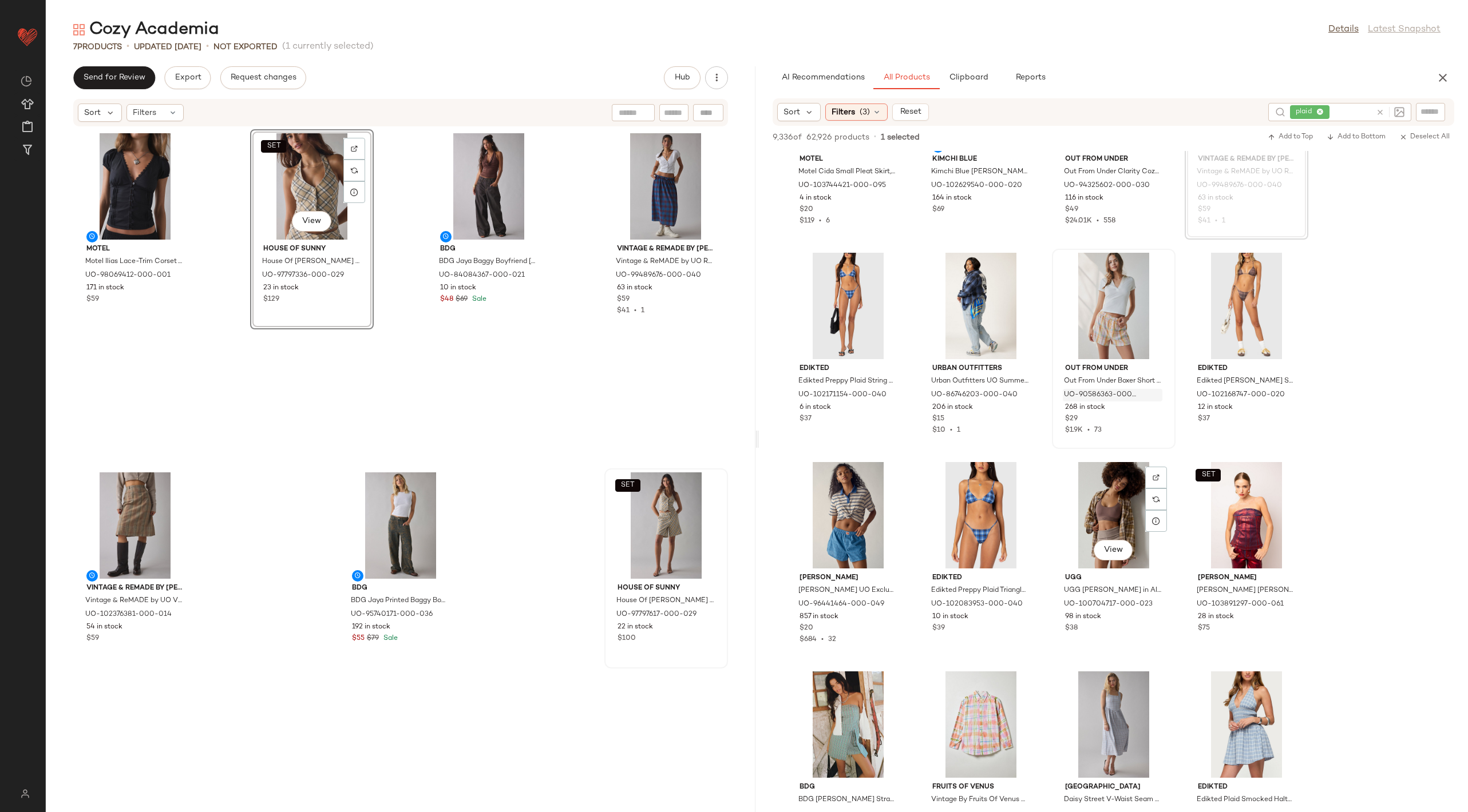
scroll to position [3523, 0]
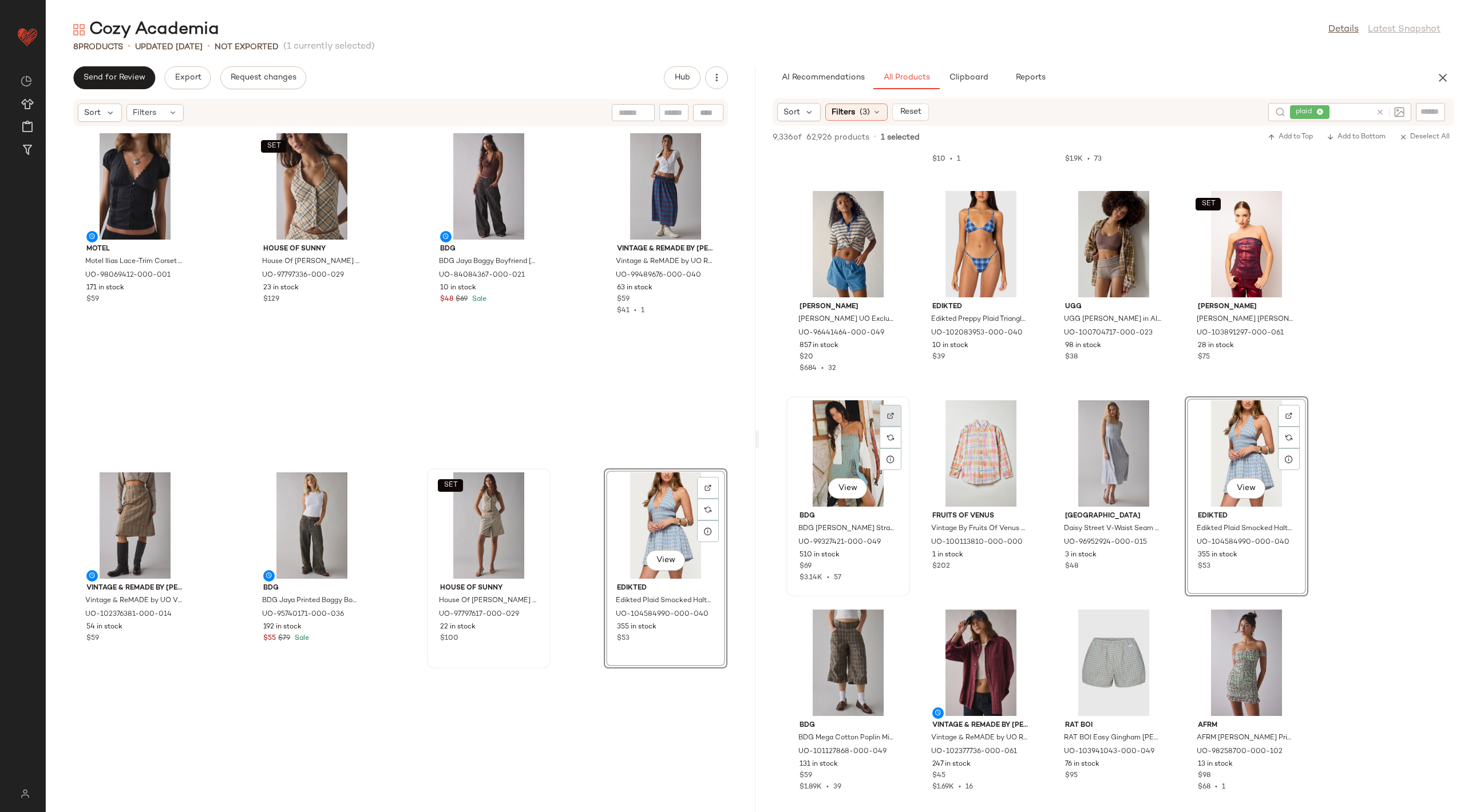
click at [888, 412] on img at bounding box center [890, 416] width 7 height 7
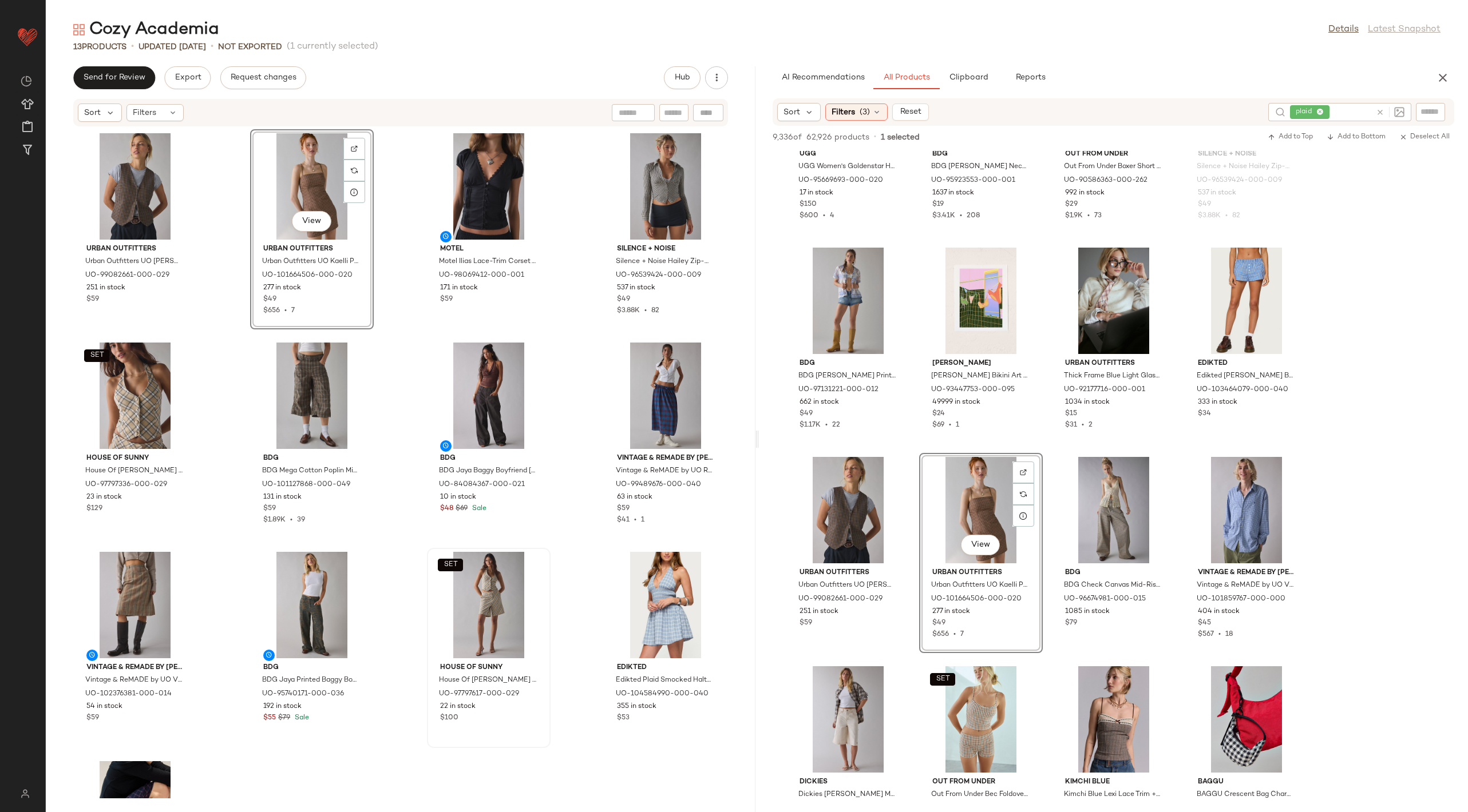
scroll to position [4514, 0]
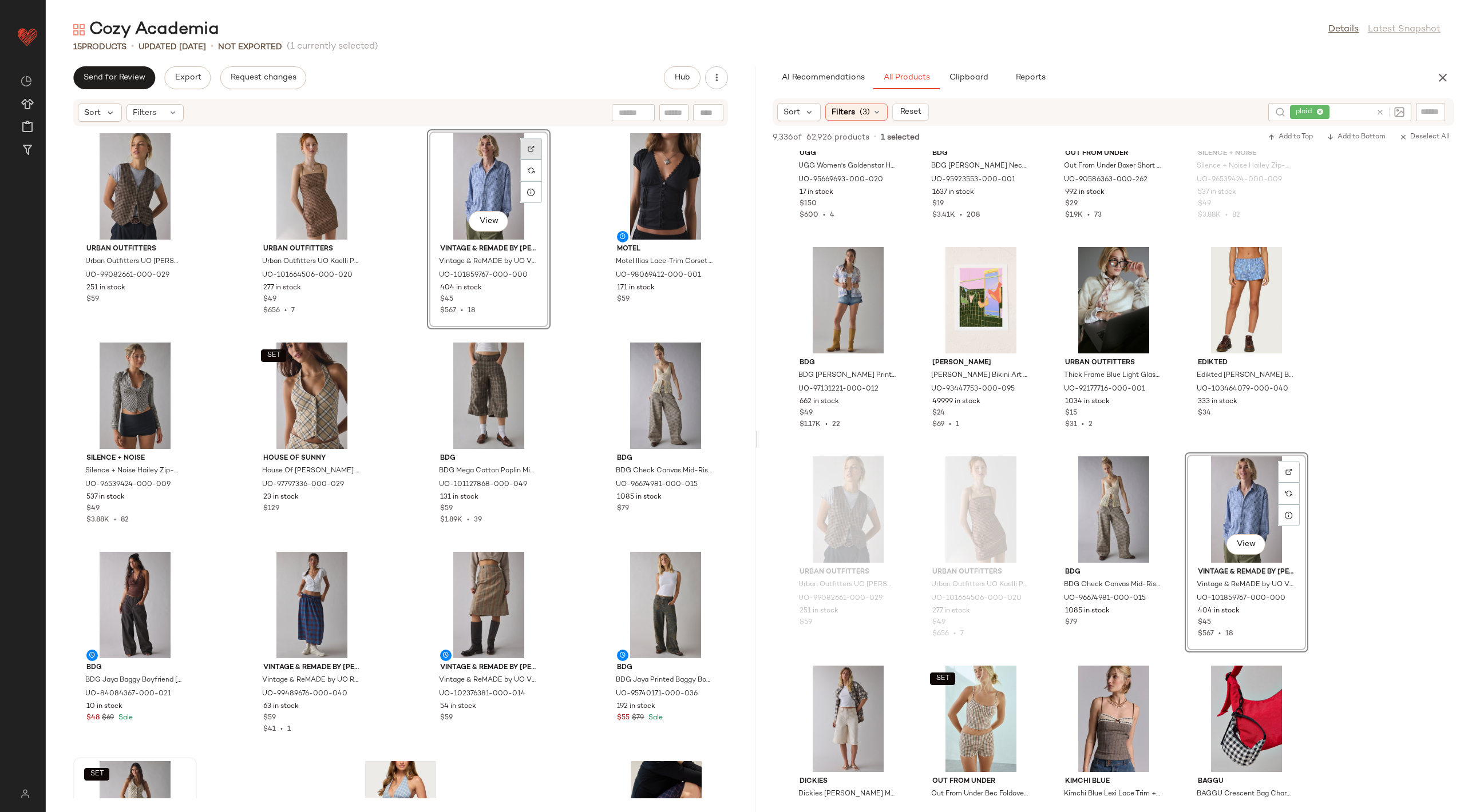
click at [533, 159] on div at bounding box center [530, 170] width 22 height 22
click at [477, 159] on div "View" at bounding box center [488, 186] width 115 height 106
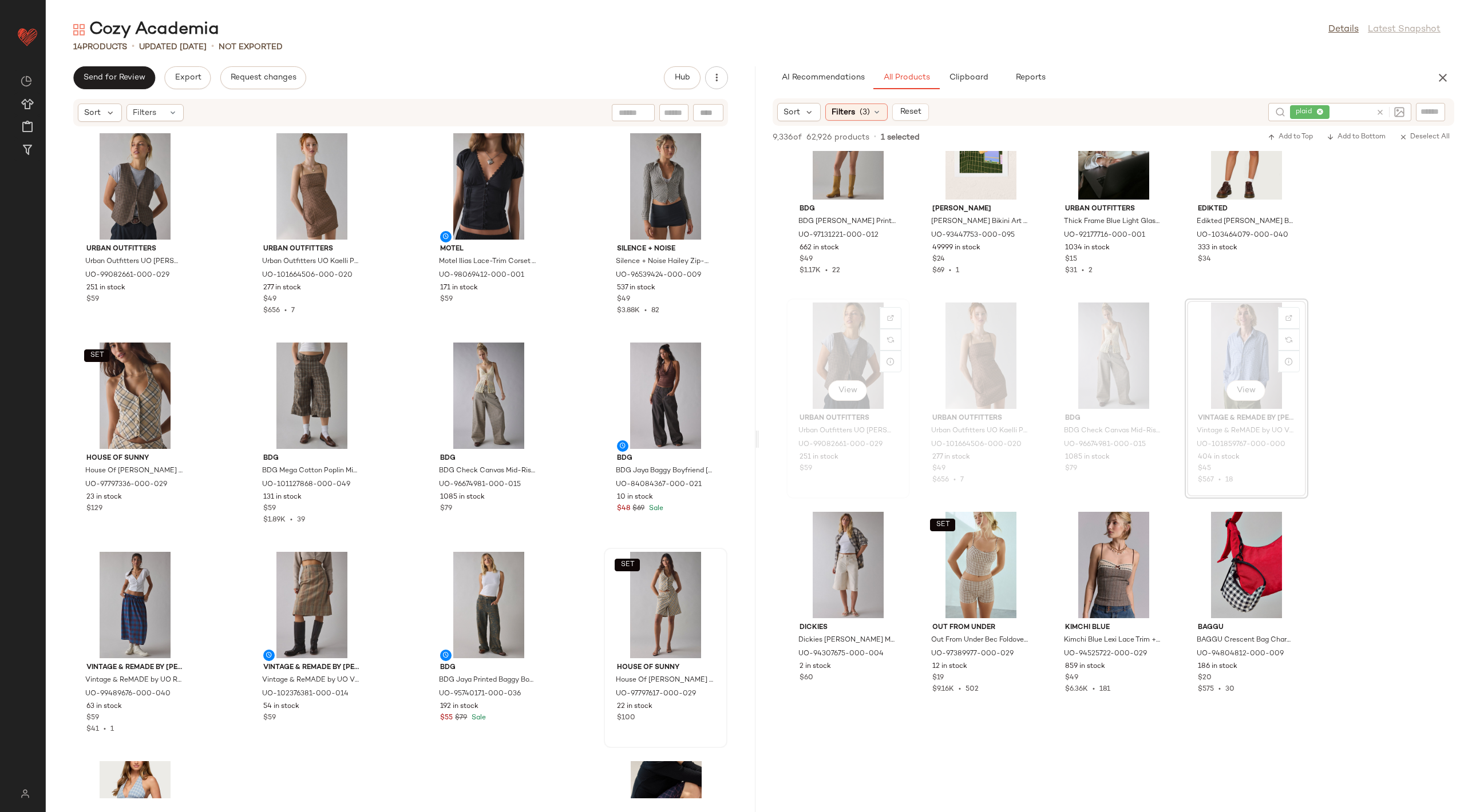
scroll to position [4726, 0]
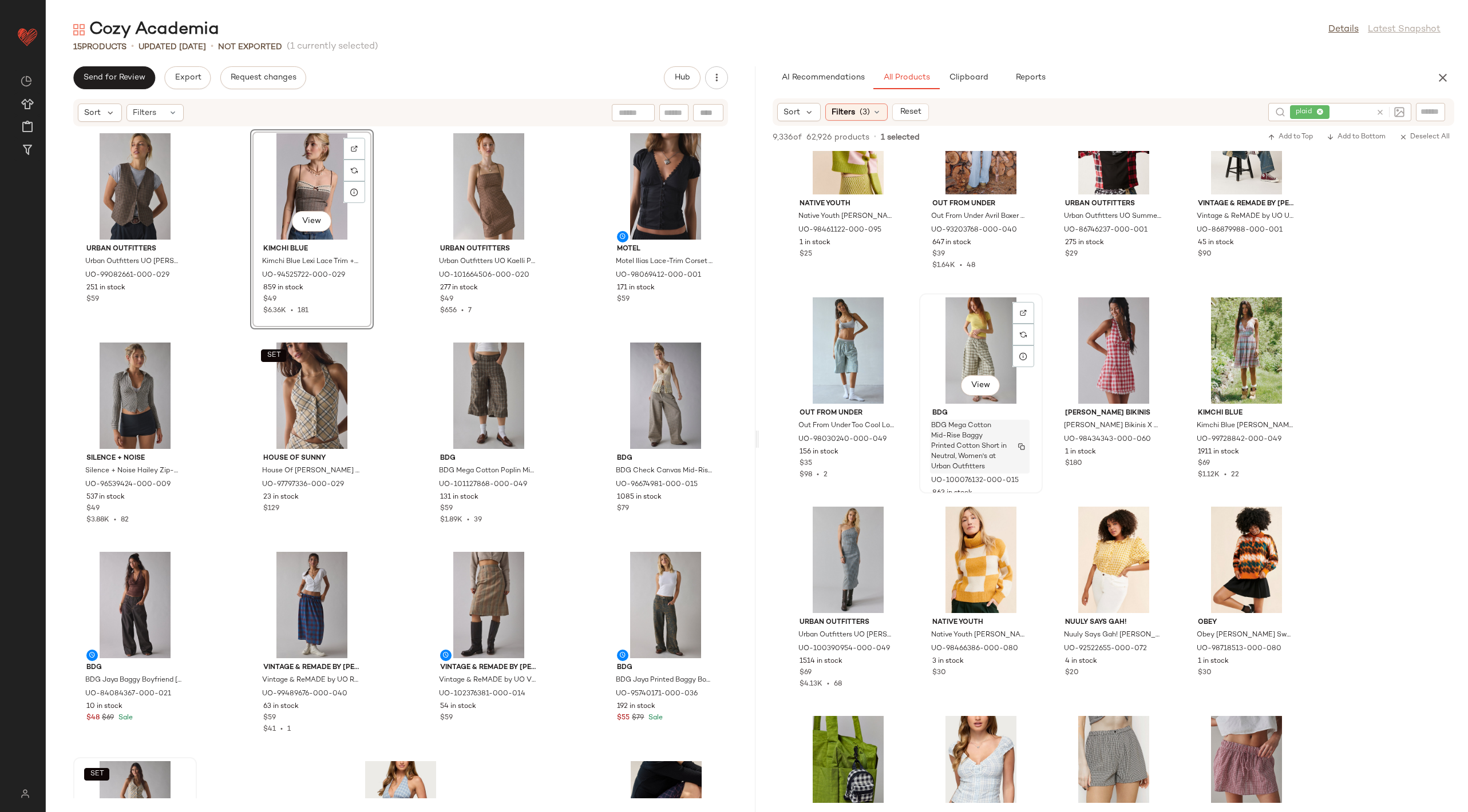
scroll to position [5698, 0]
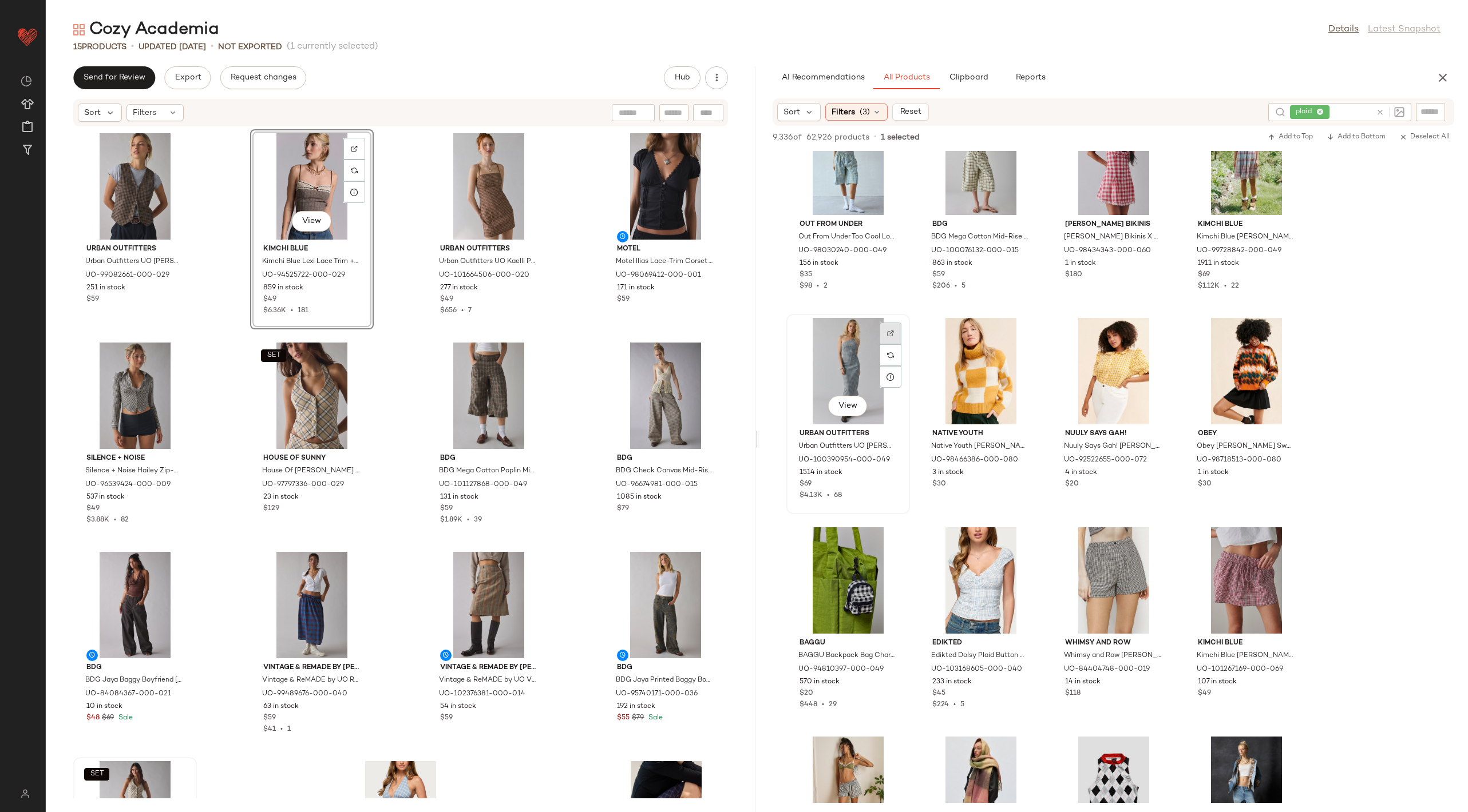
click at [897, 344] on div at bounding box center [890, 355] width 22 height 22
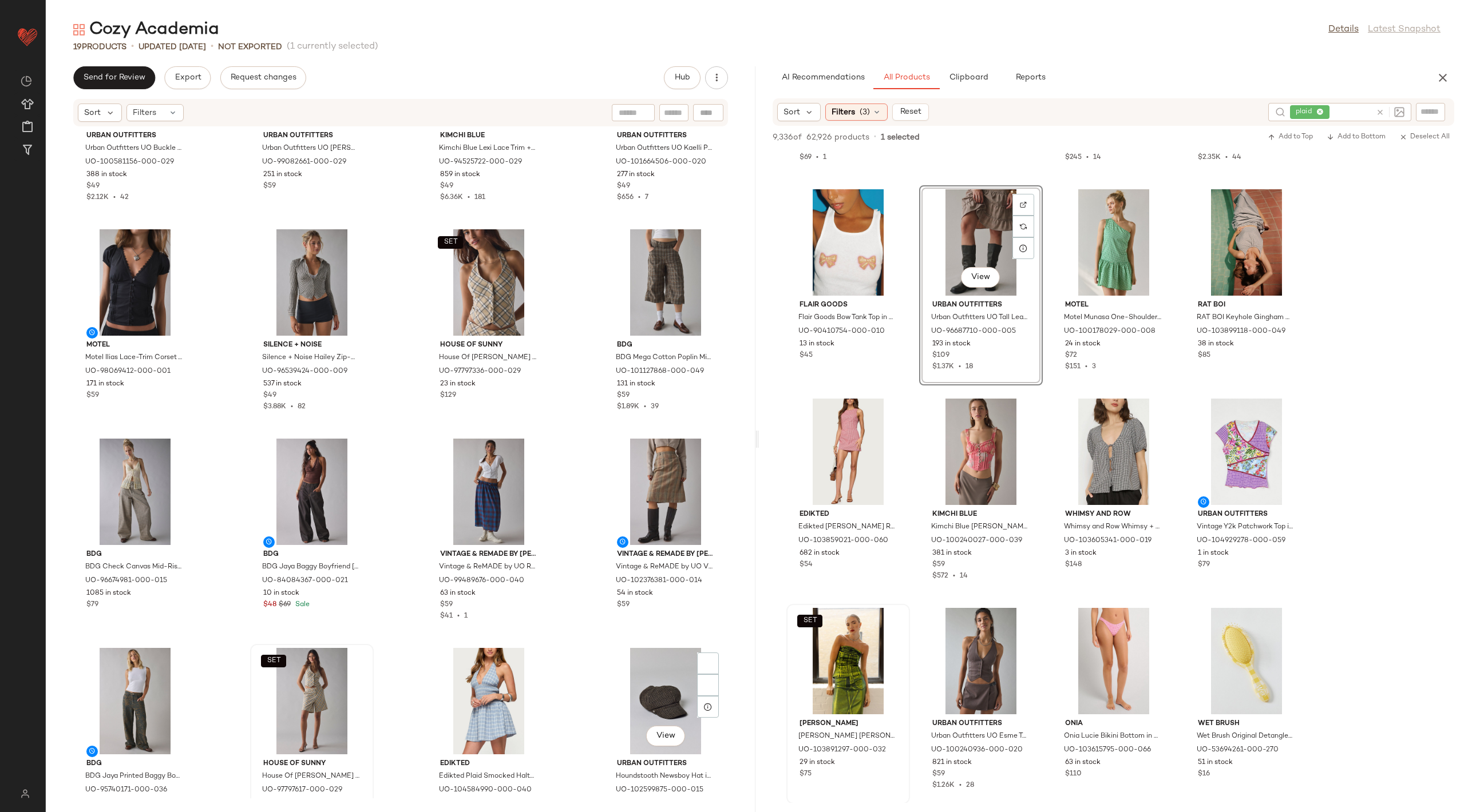
scroll to position [113, 0]
click at [1023, 634] on div at bounding box center [1023, 645] width 22 height 22
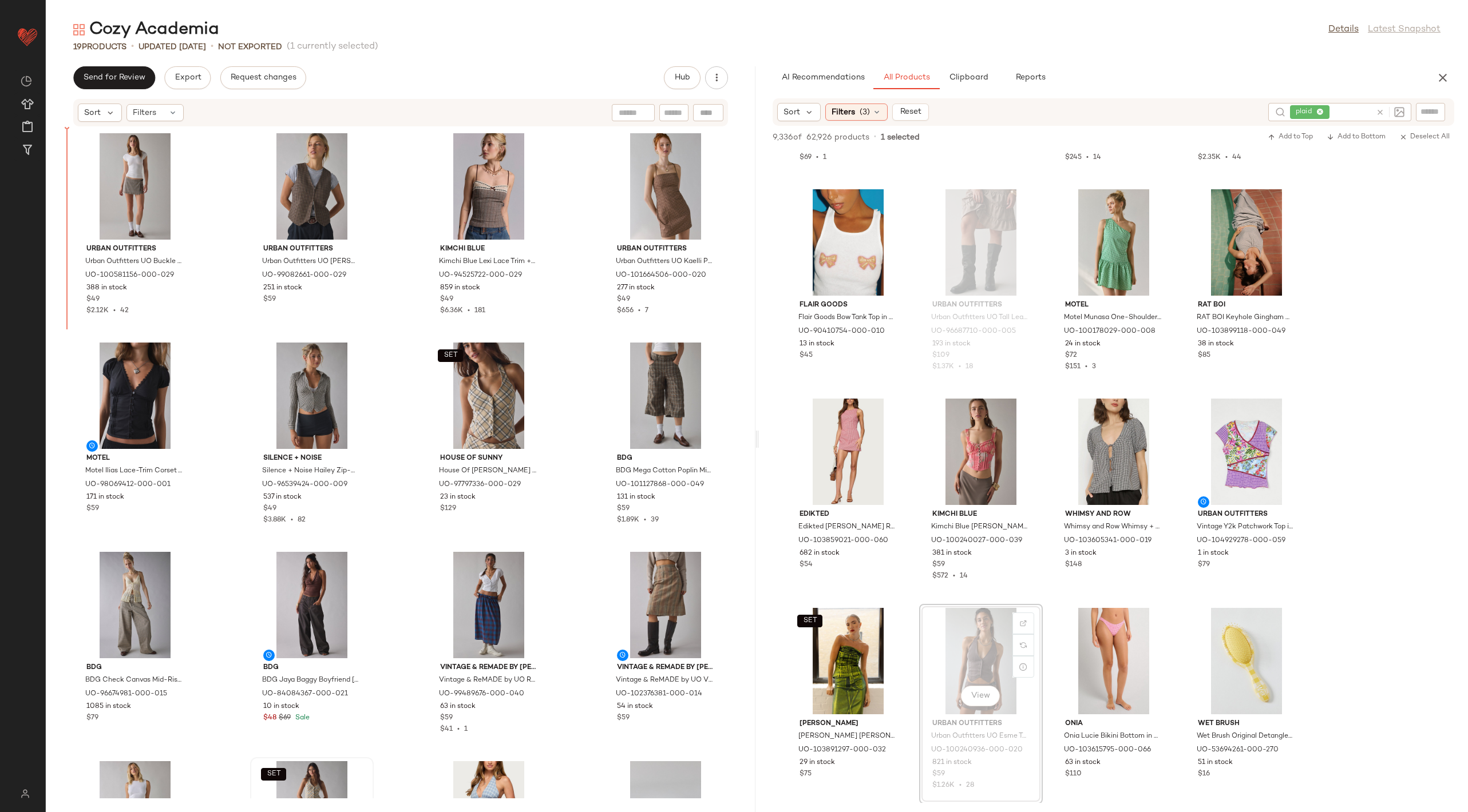
scroll to position [0, 0]
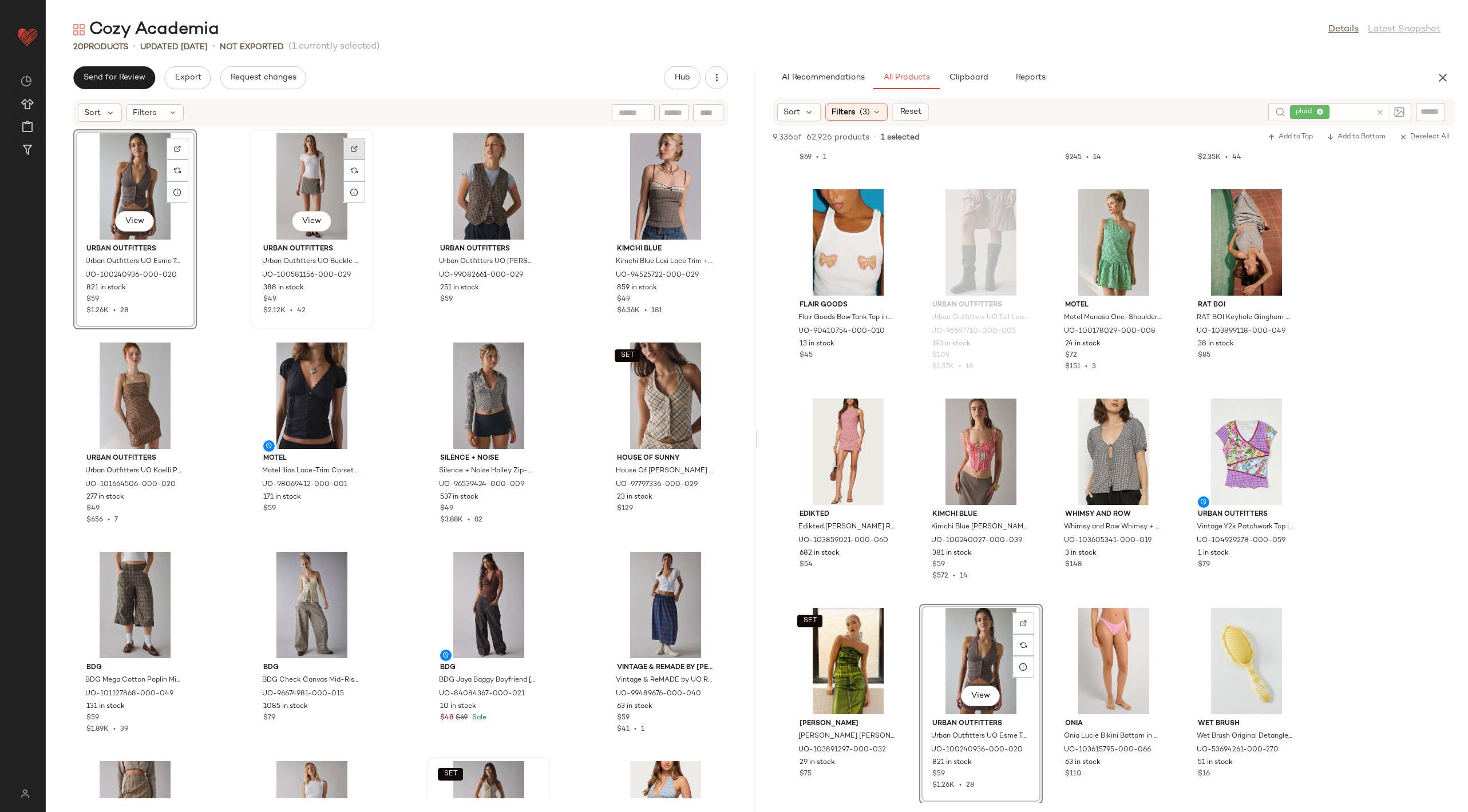
click at [352, 145] on img at bounding box center [354, 149] width 7 height 7
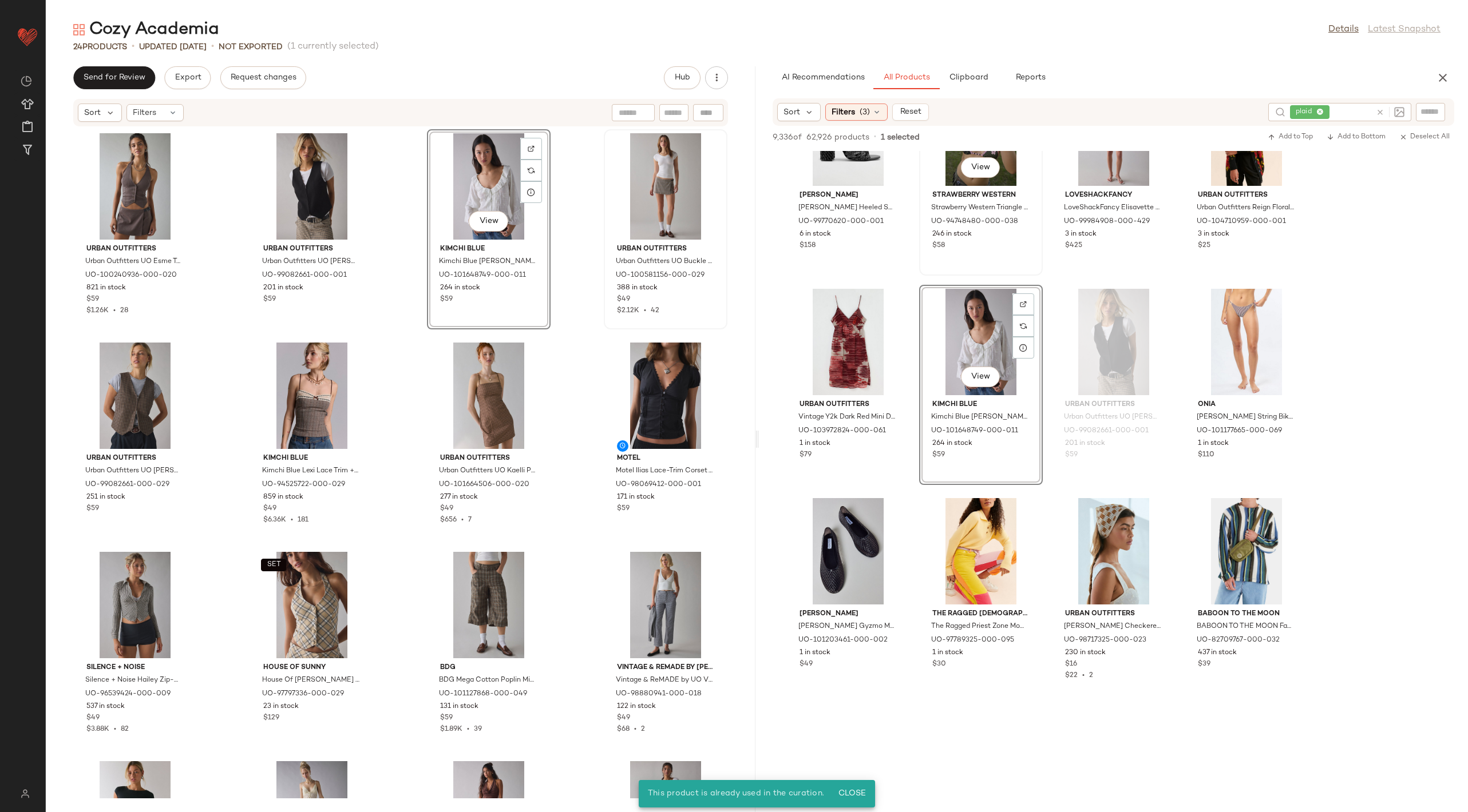
scroll to position [18621, 0]
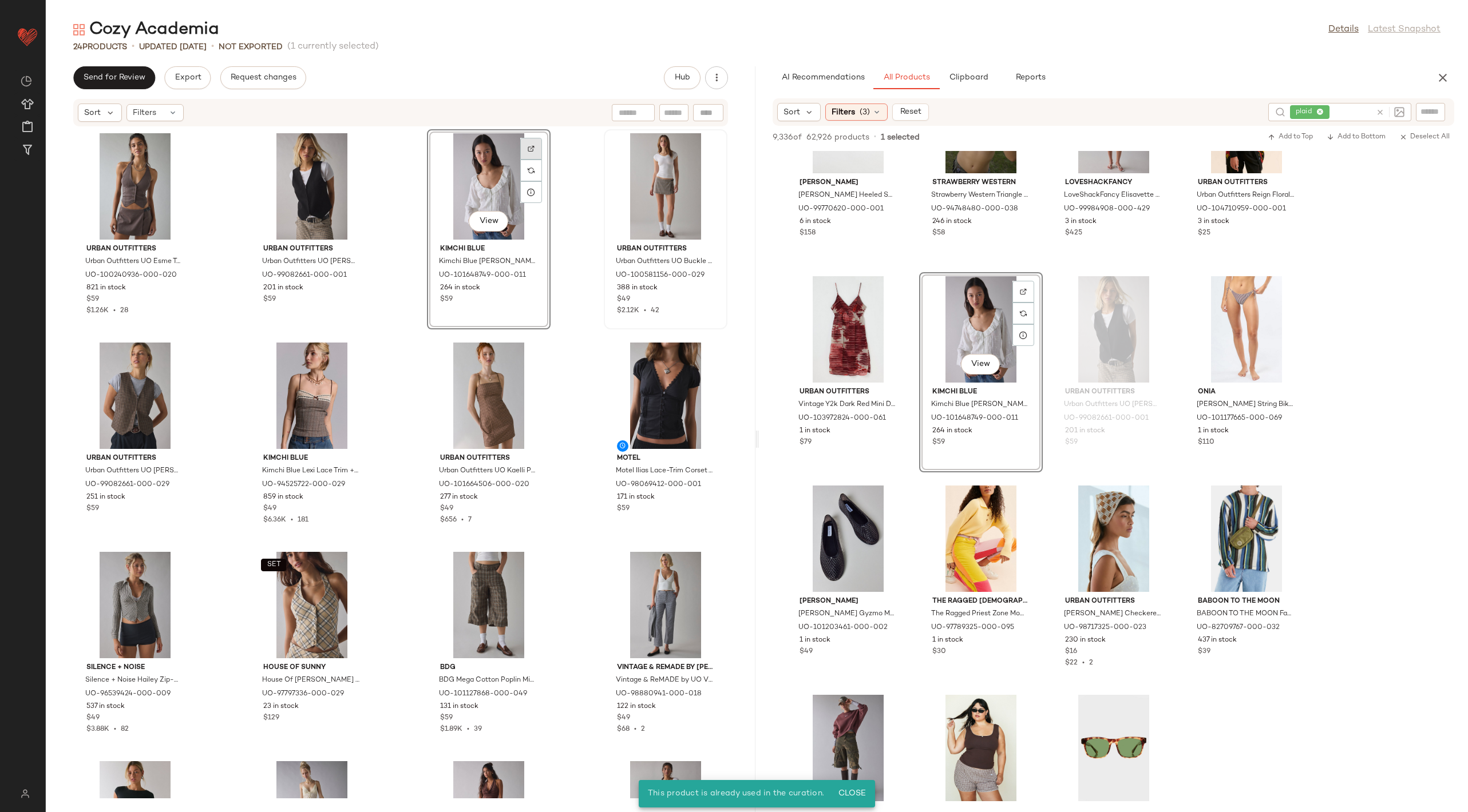
click at [528, 146] on img at bounding box center [531, 149] width 7 height 7
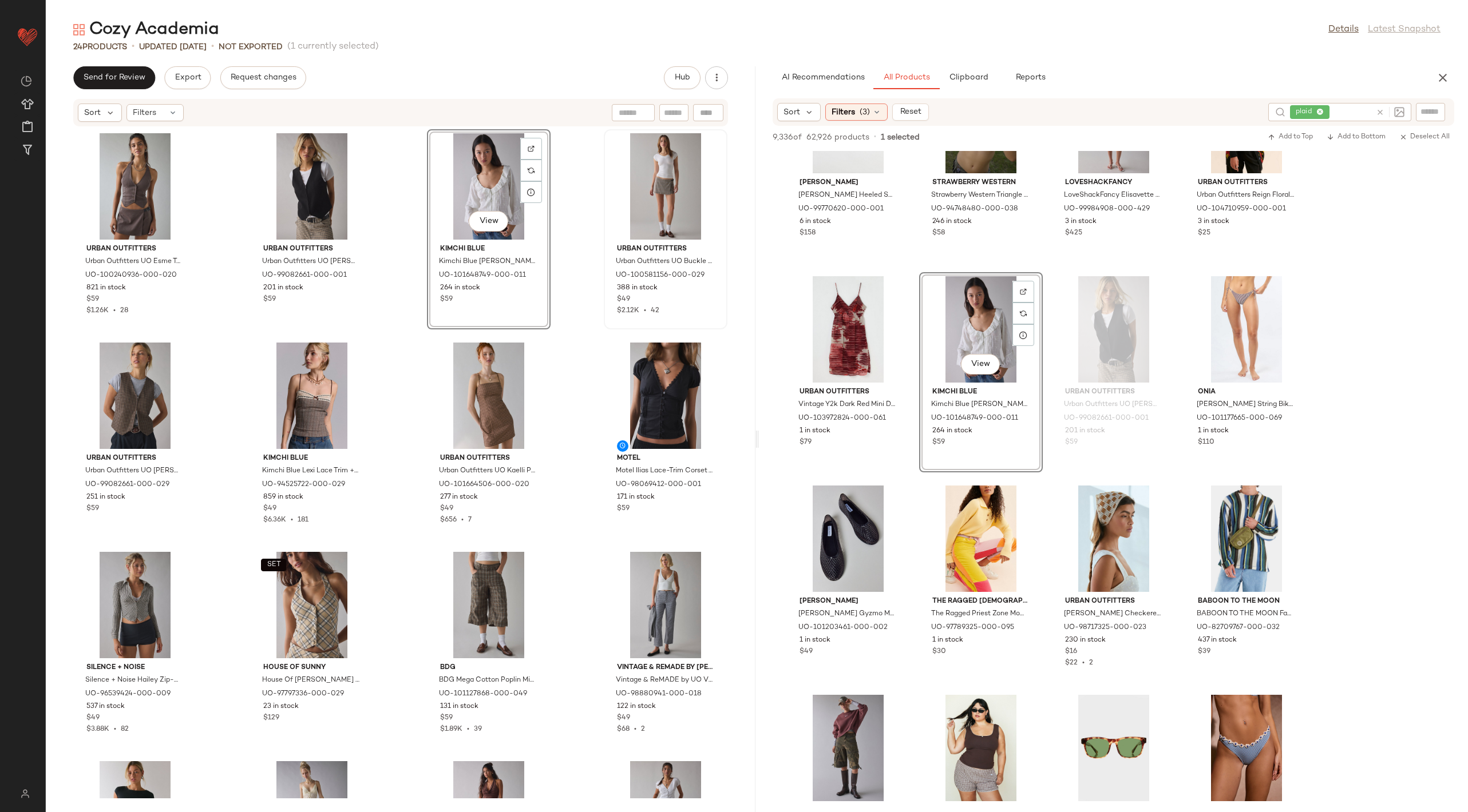
click at [483, 166] on div "View" at bounding box center [488, 186] width 115 height 106
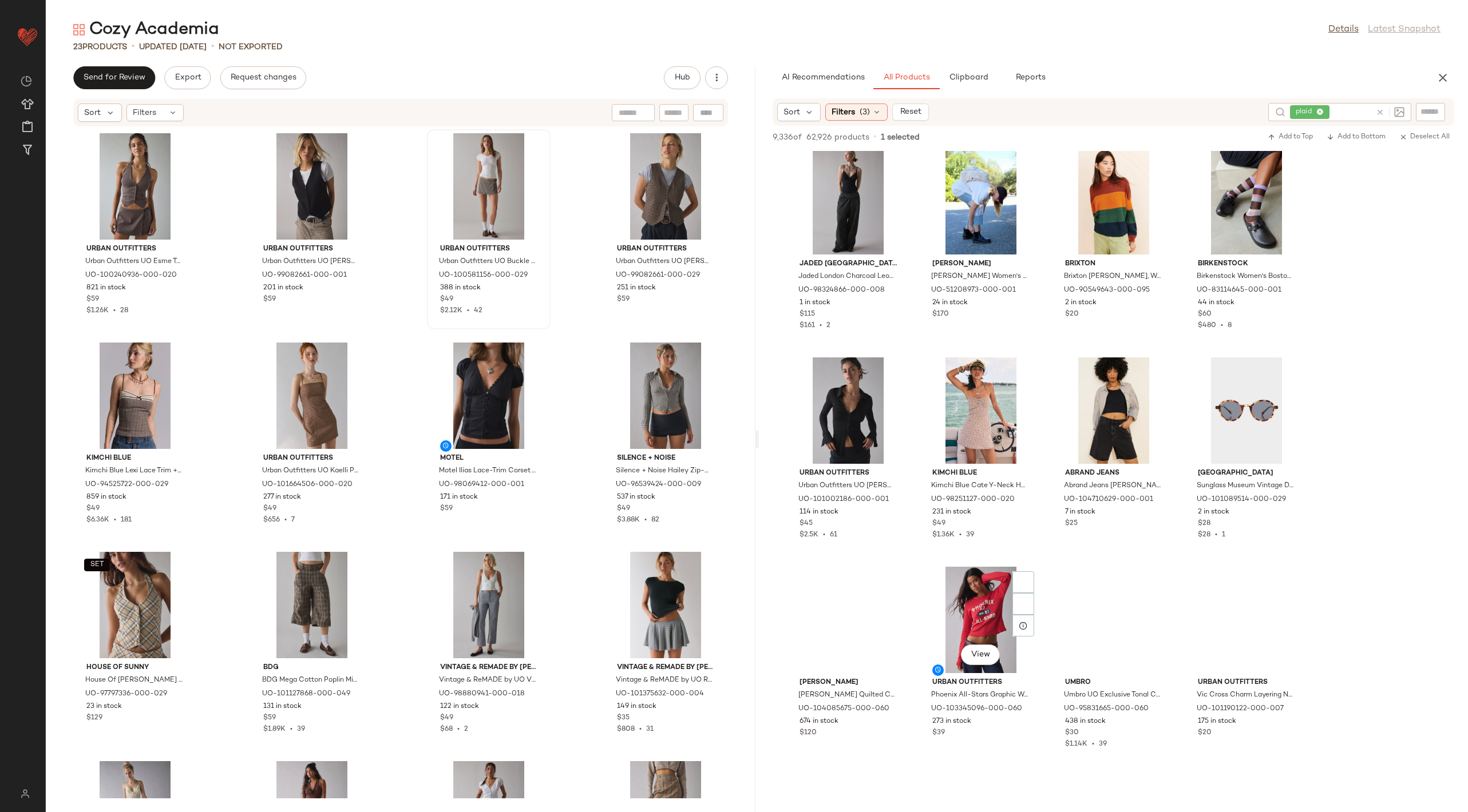
scroll to position [20060, 0]
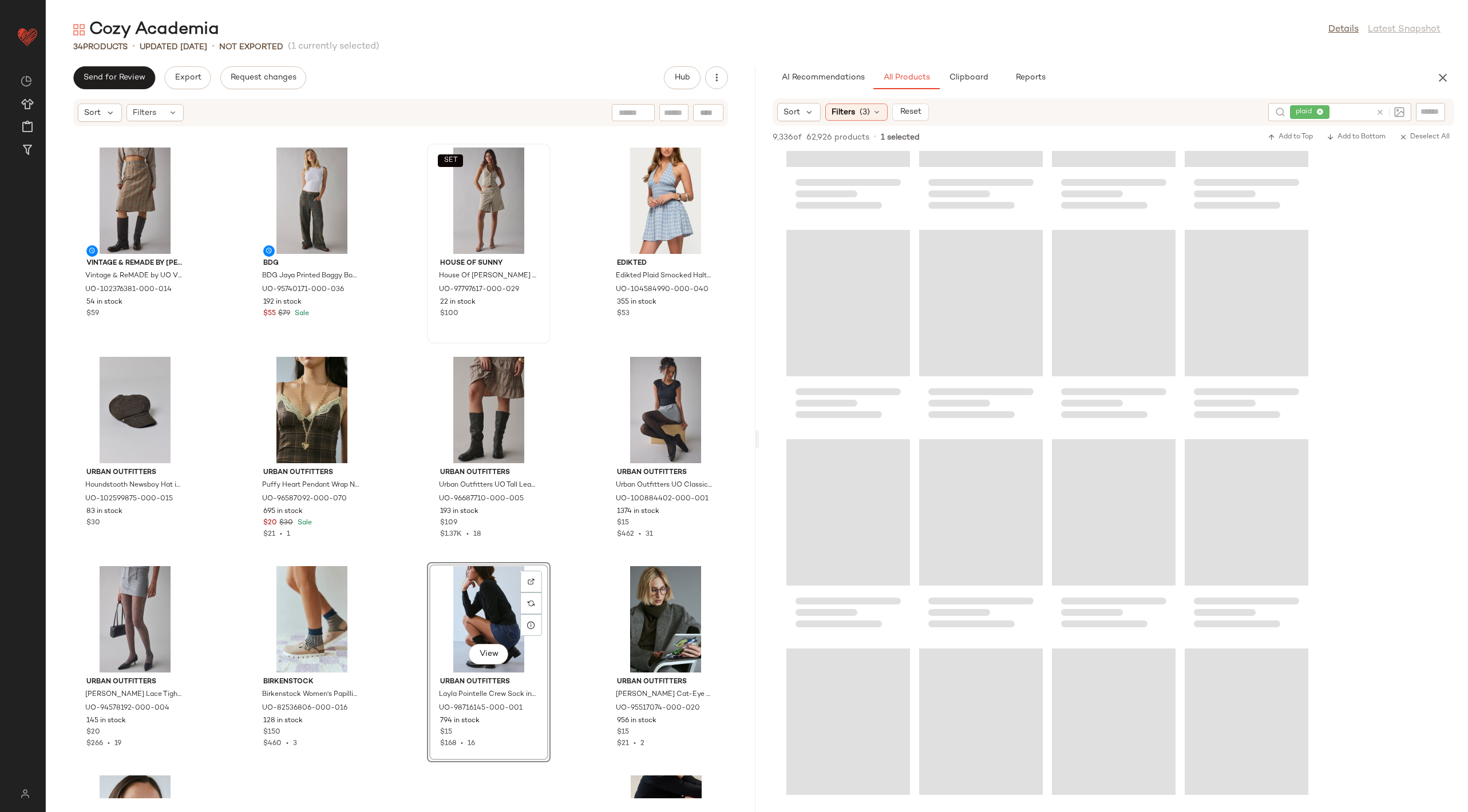
scroll to position [29170, 0]
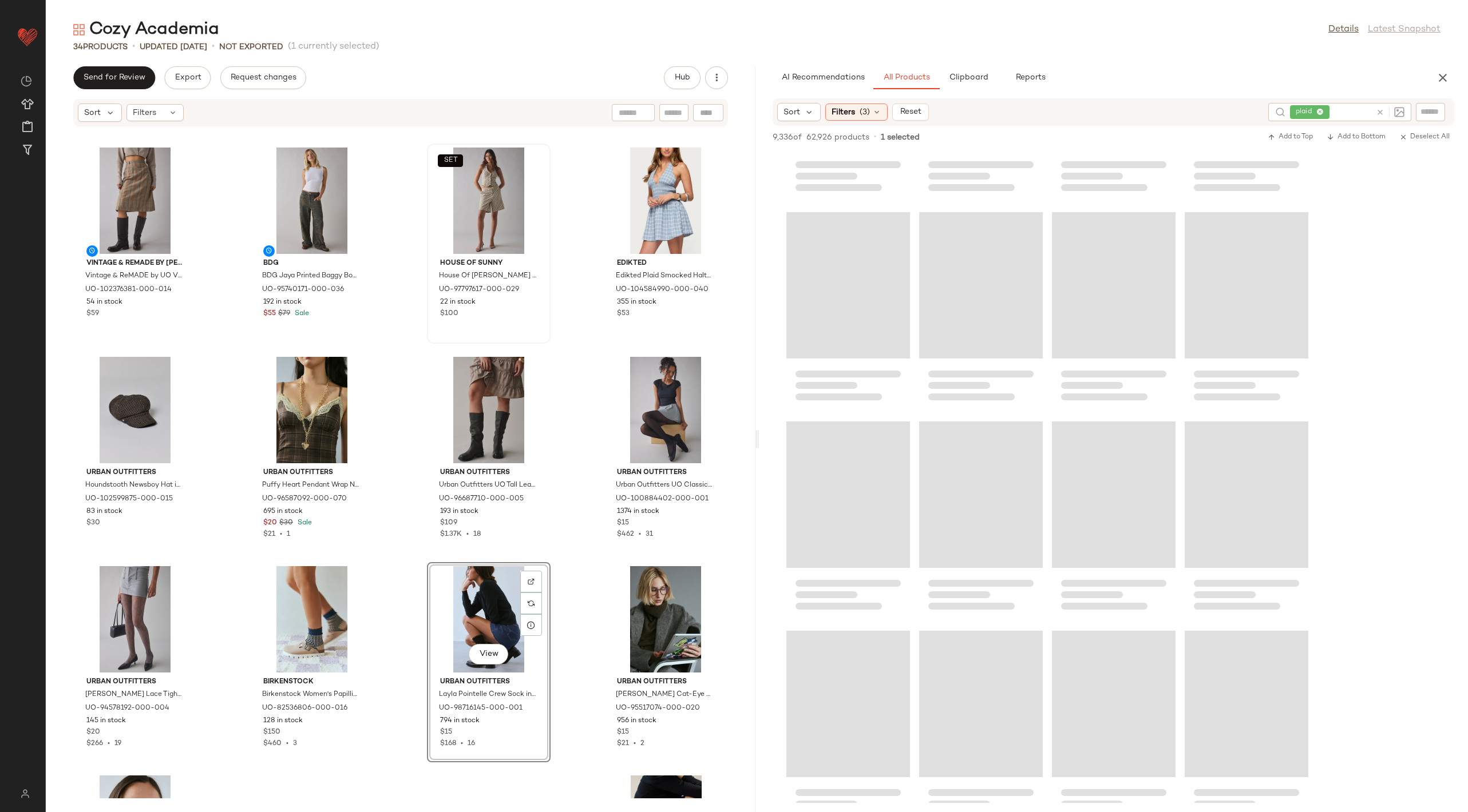
click at [1378, 112] on icon at bounding box center [1379, 112] width 9 height 9
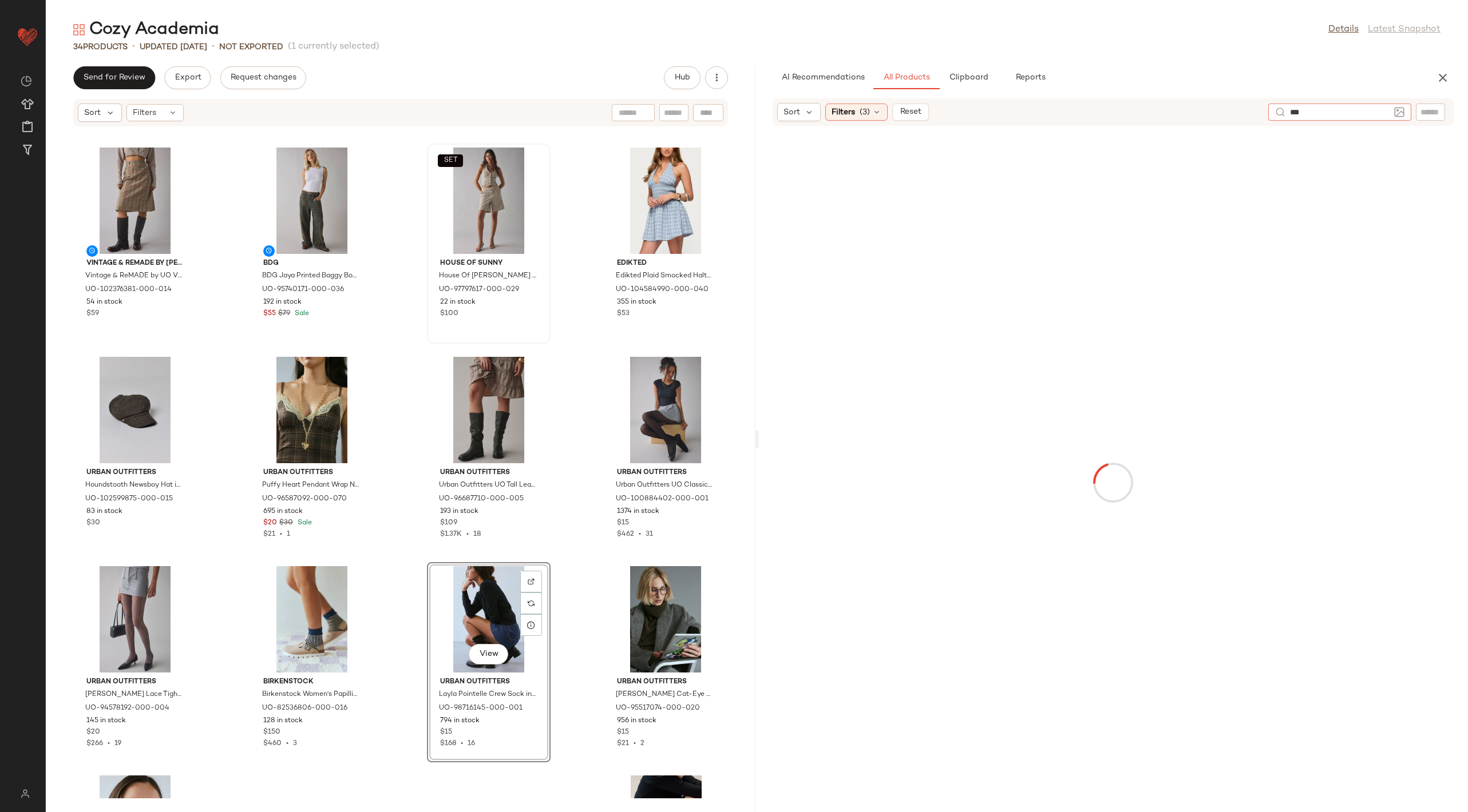
type input "****"
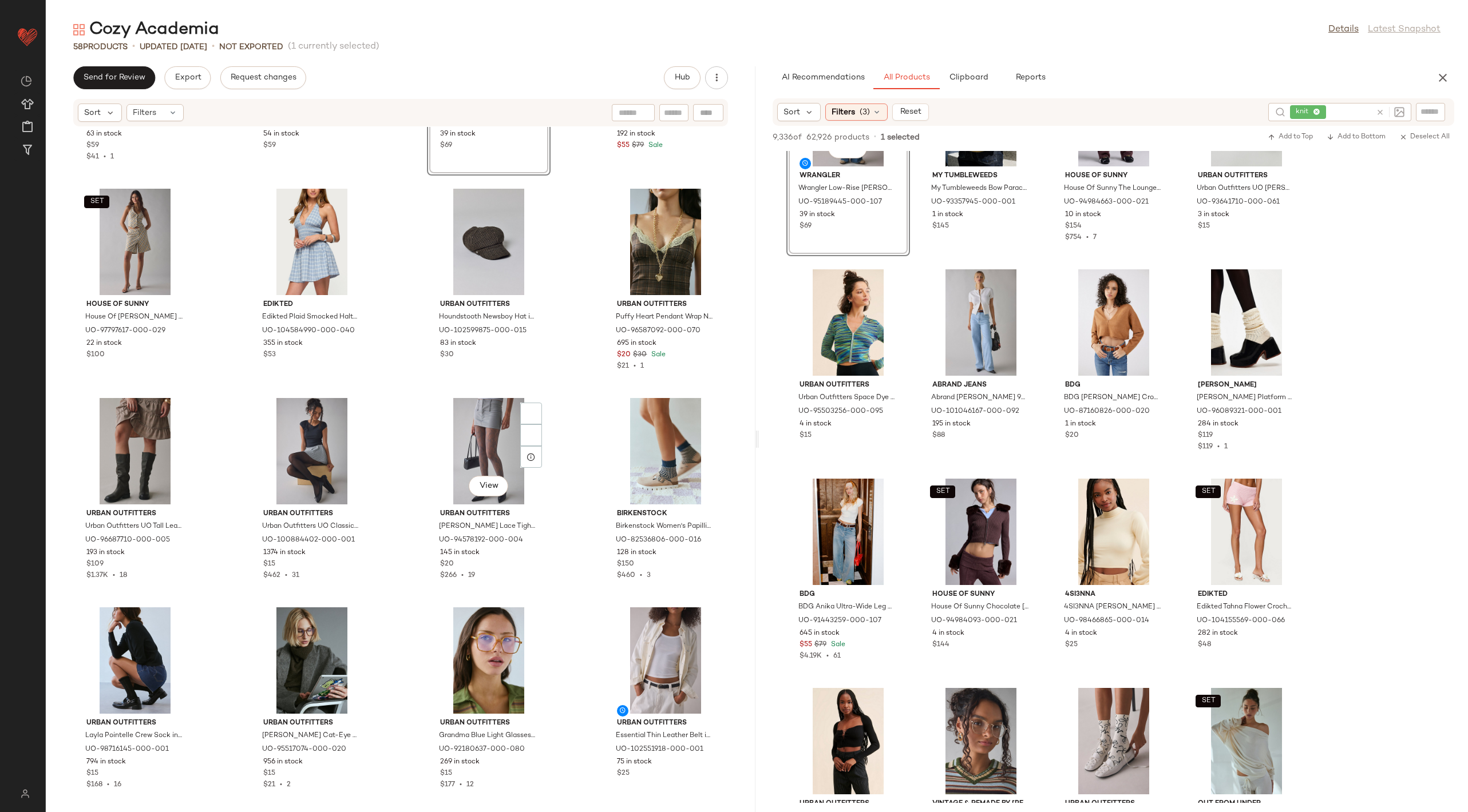
scroll to position [2470, 0]
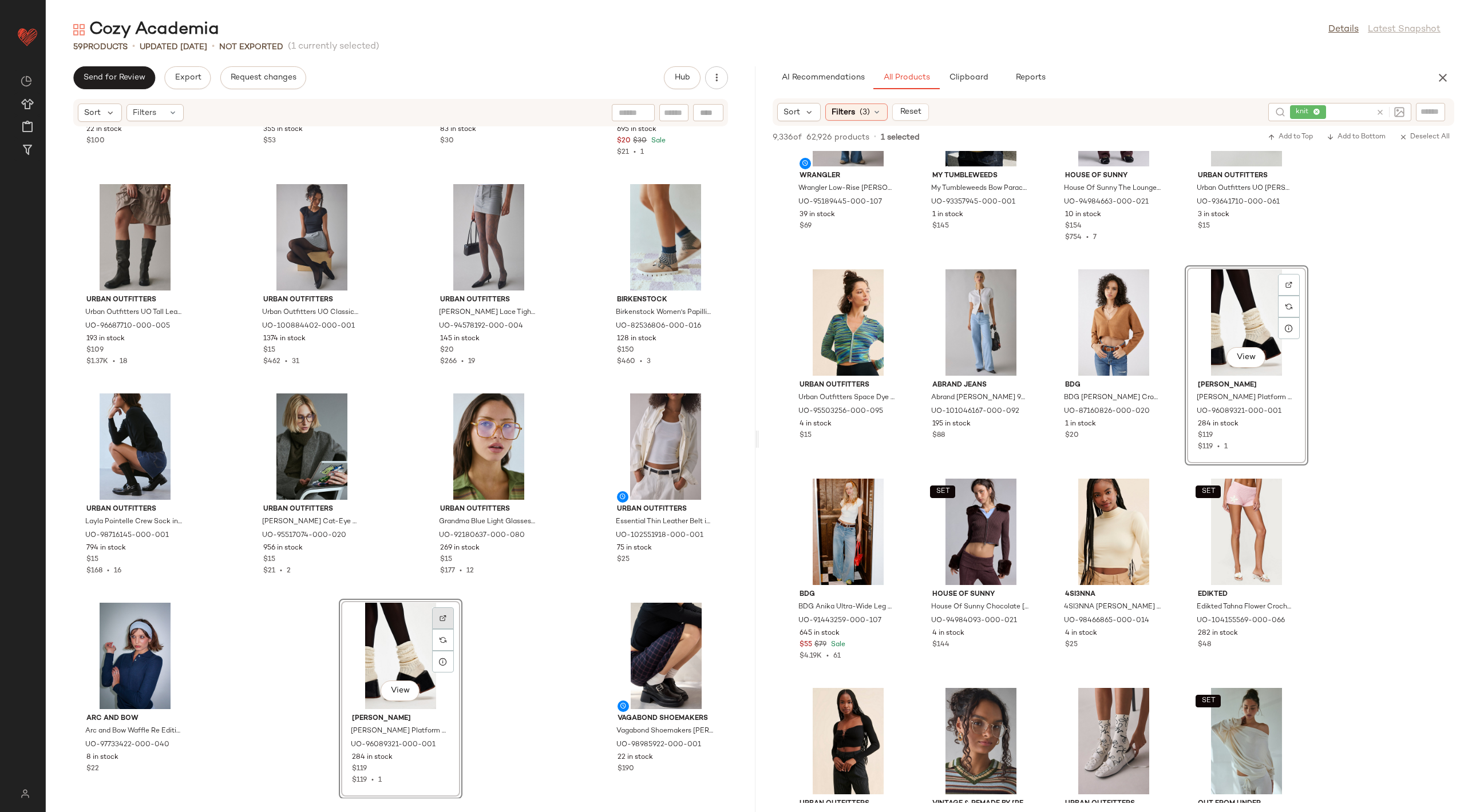
click at [440, 618] on img at bounding box center [443, 618] width 7 height 7
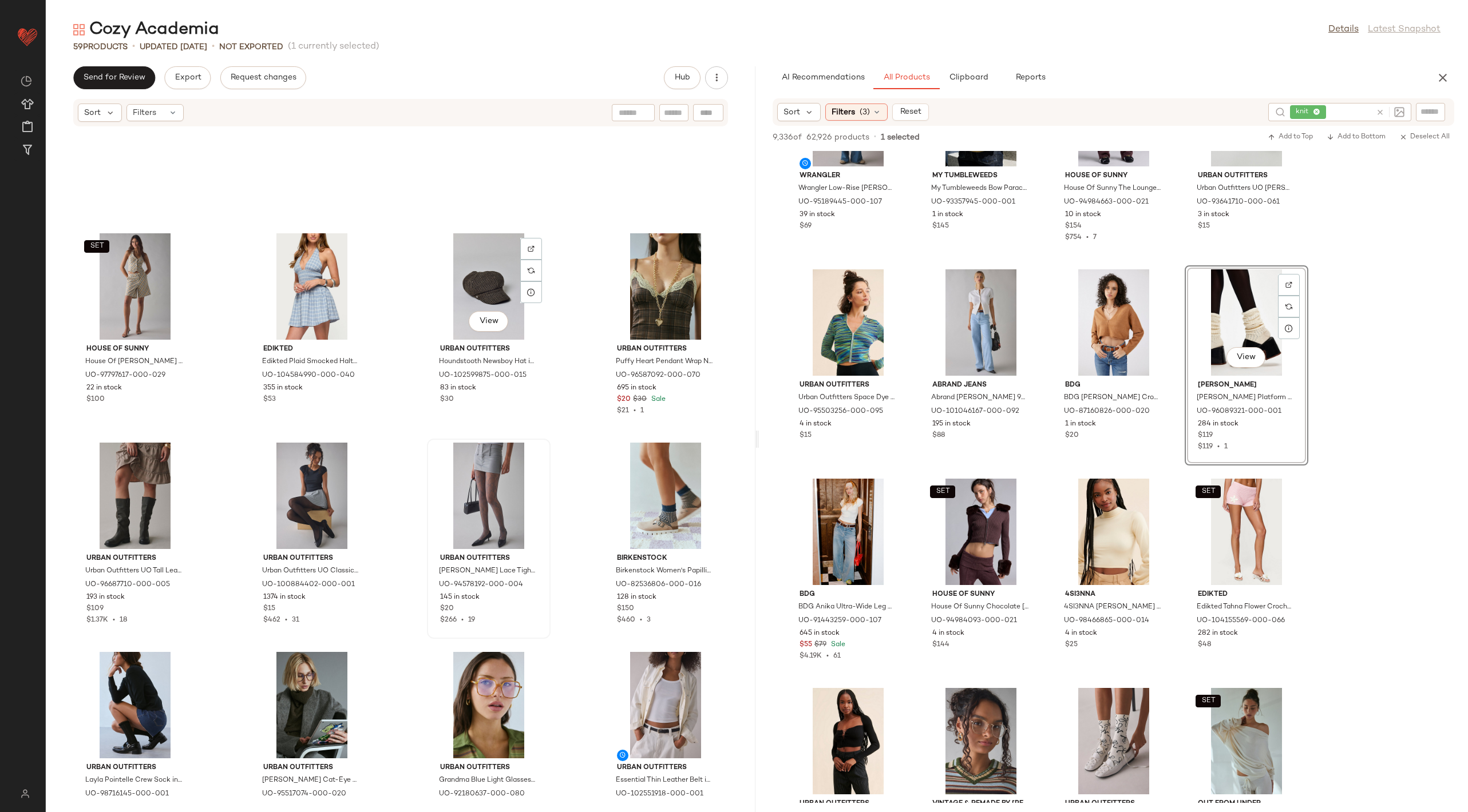
scroll to position [2079, 0]
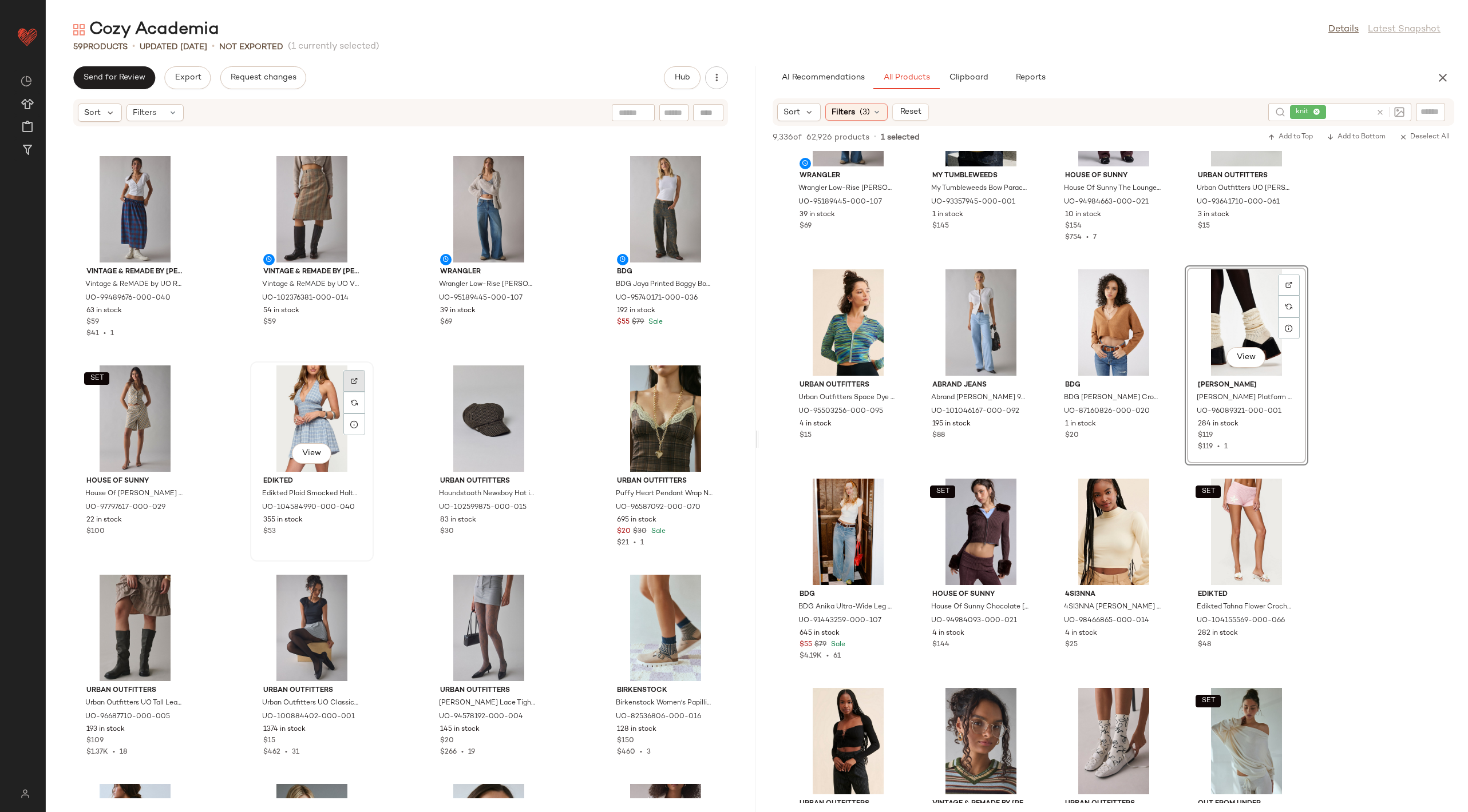
click at [351, 377] on img at bounding box center [354, 381] width 7 height 7
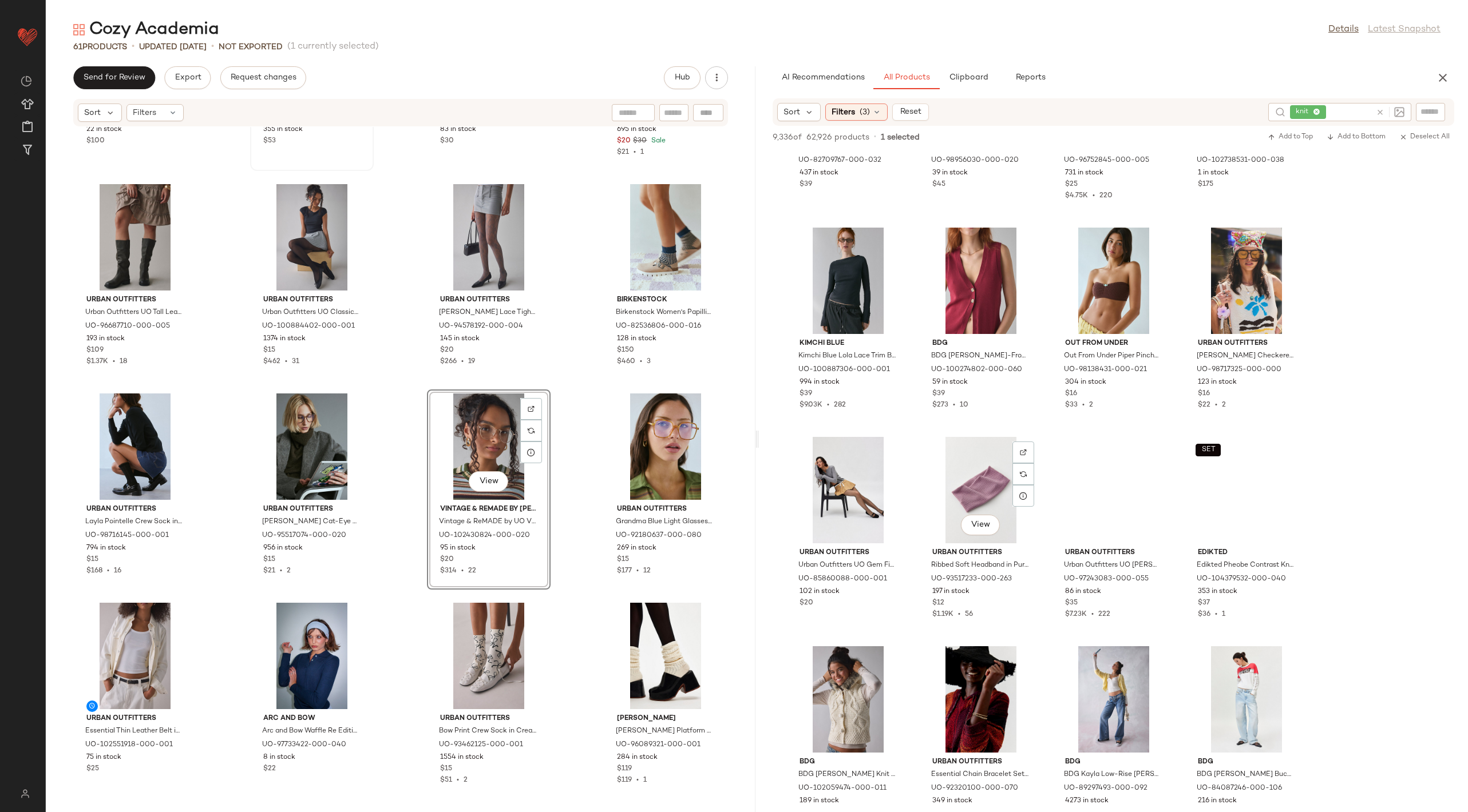
scroll to position [20218, 0]
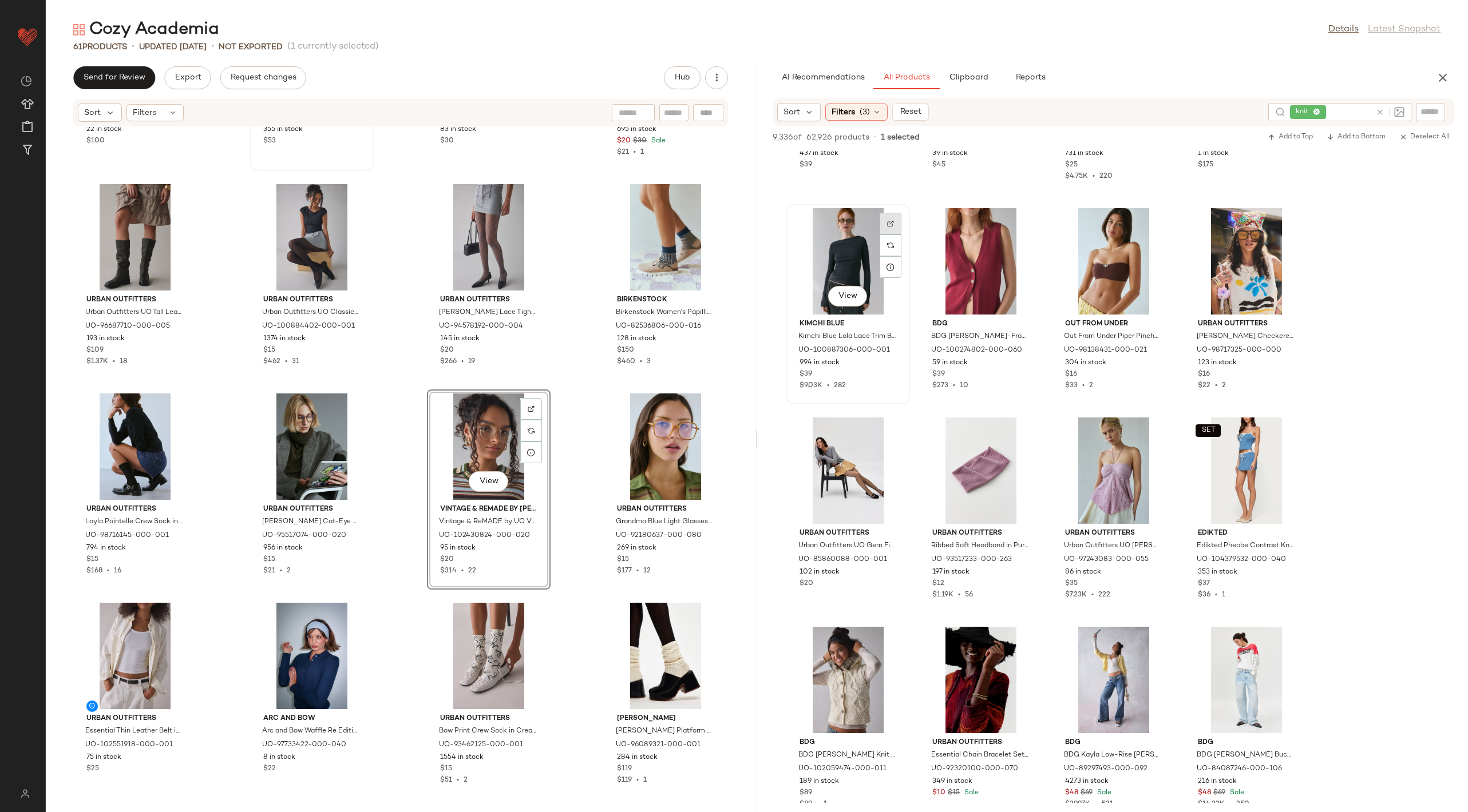
click at [893, 223] on img at bounding box center [890, 223] width 7 height 7
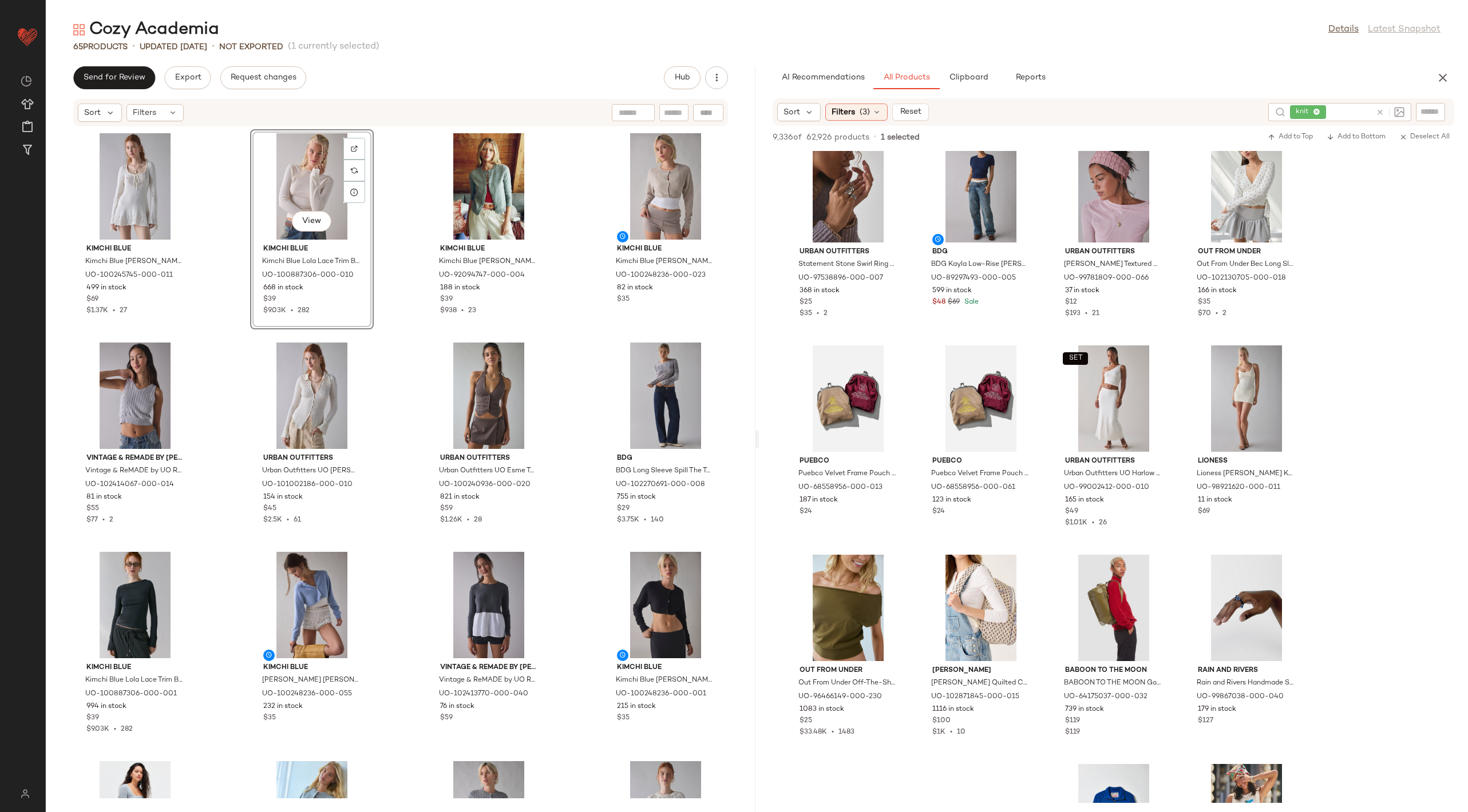
scroll to position [28385, 0]
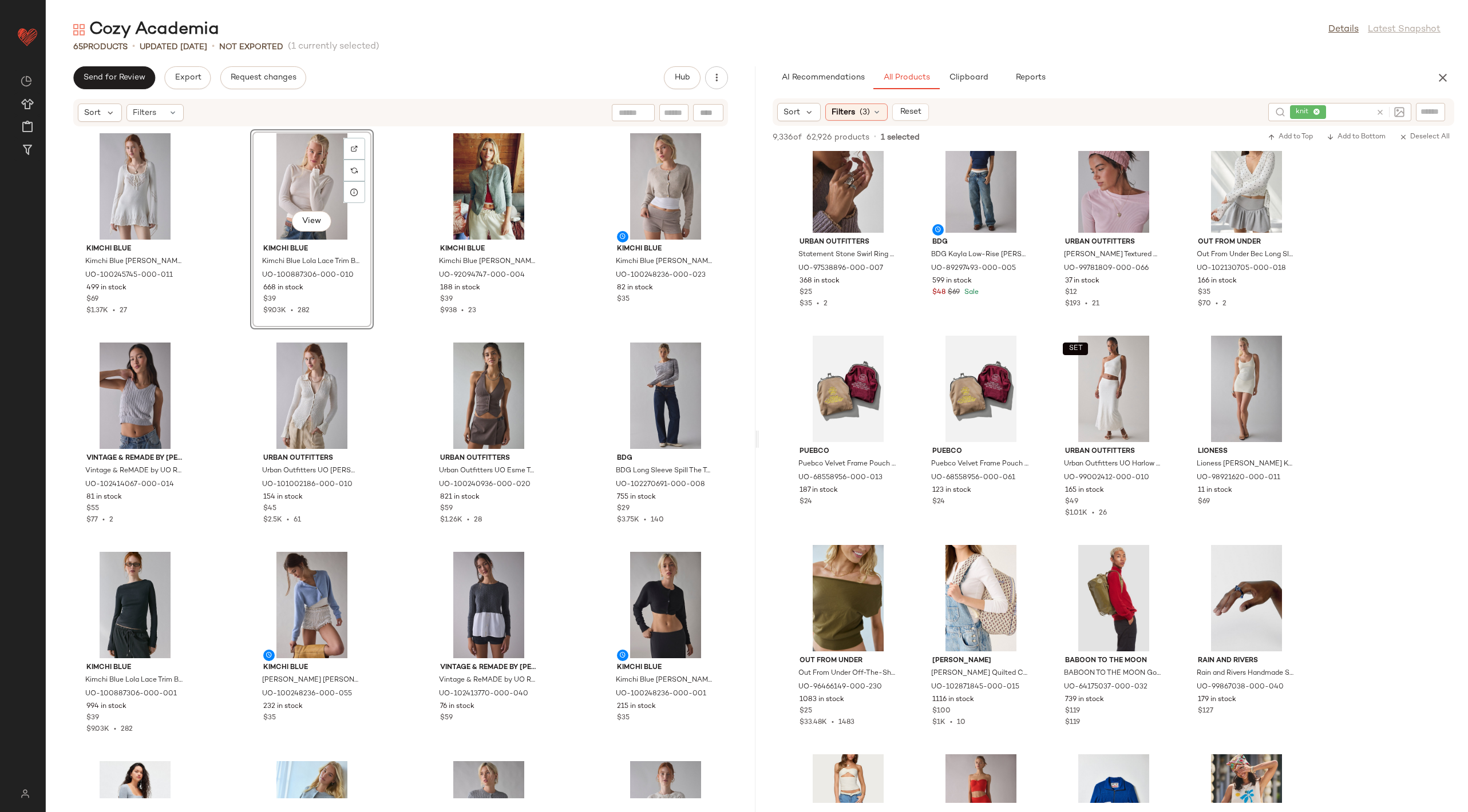
drag, startPoint x: 865, startPoint y: 530, endPoint x: 1279, endPoint y: 0, distance: 672.5
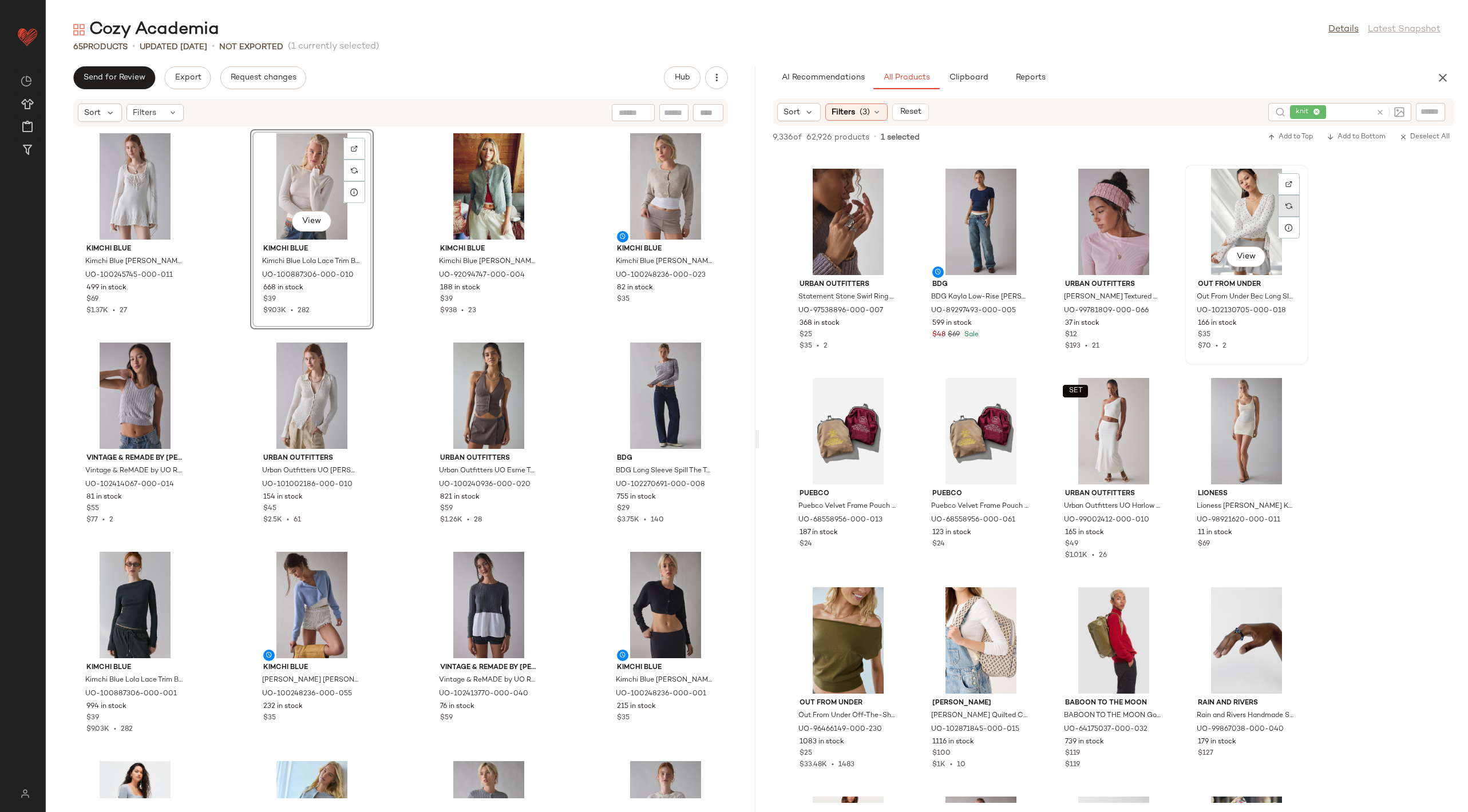
scroll to position [28341, 0]
click at [1286, 195] on div at bounding box center [1288, 206] width 22 height 22
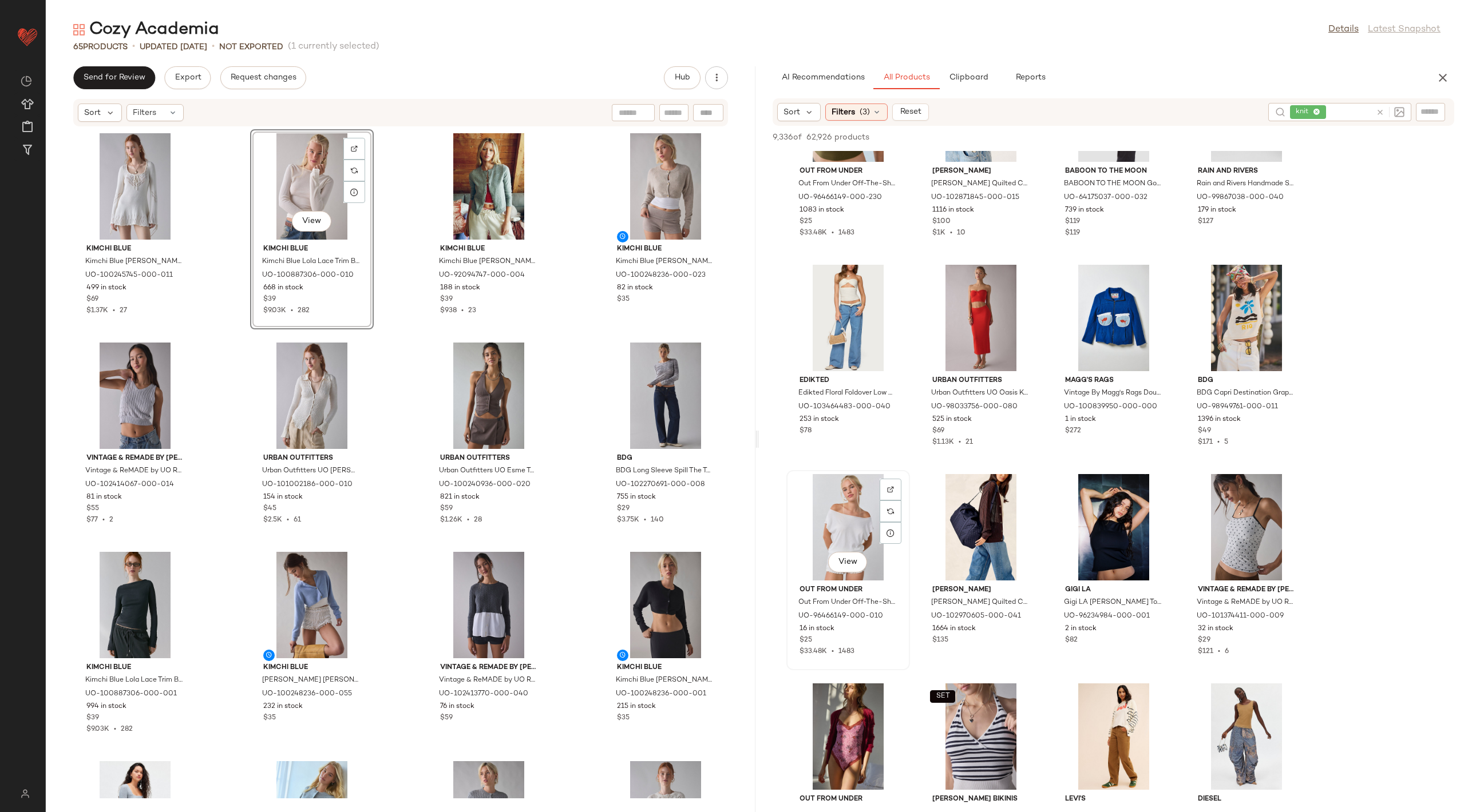
scroll to position [28902, 0]
click at [1286, 500] on div at bounding box center [1288, 511] width 22 height 22
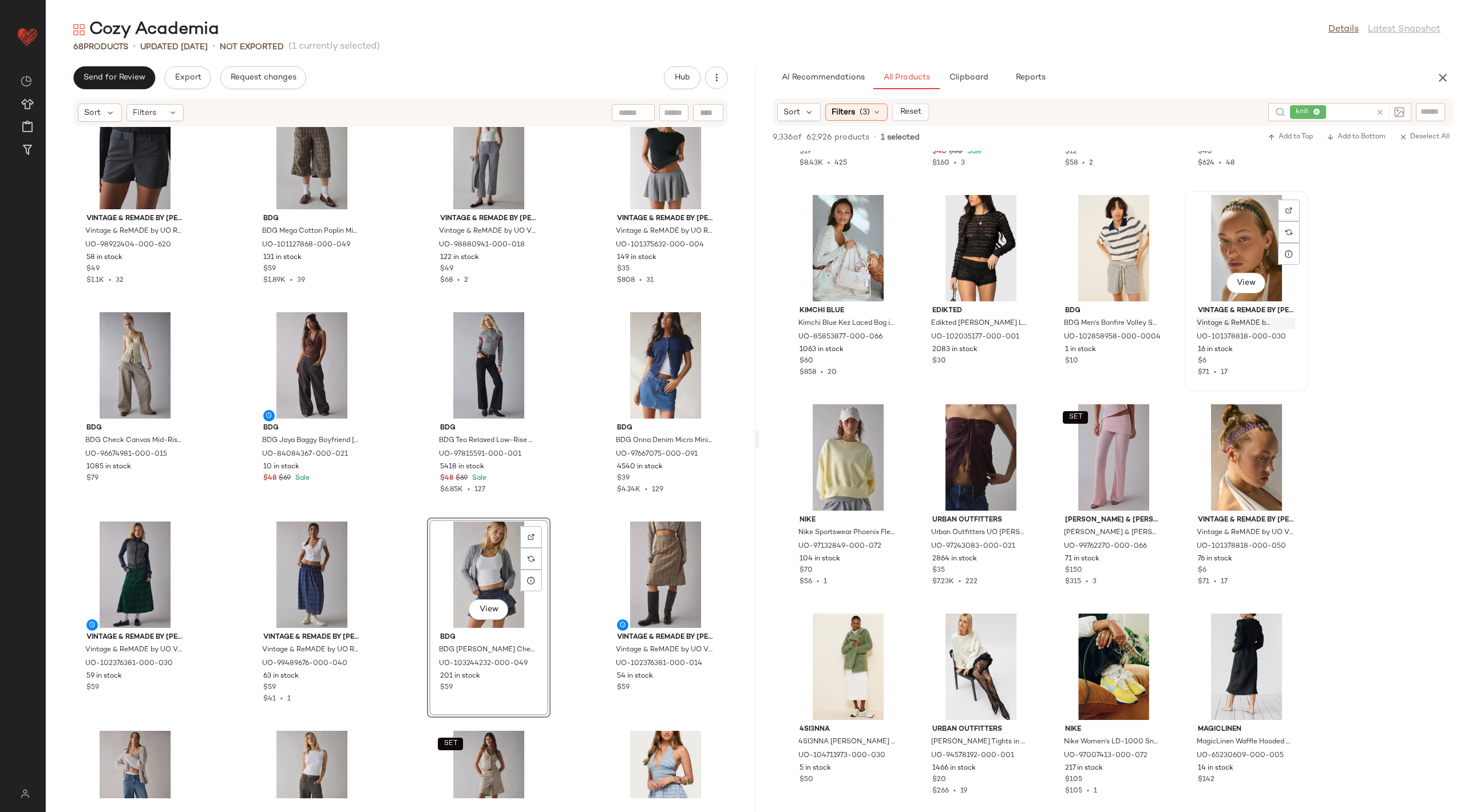
scroll to position [38578, 0]
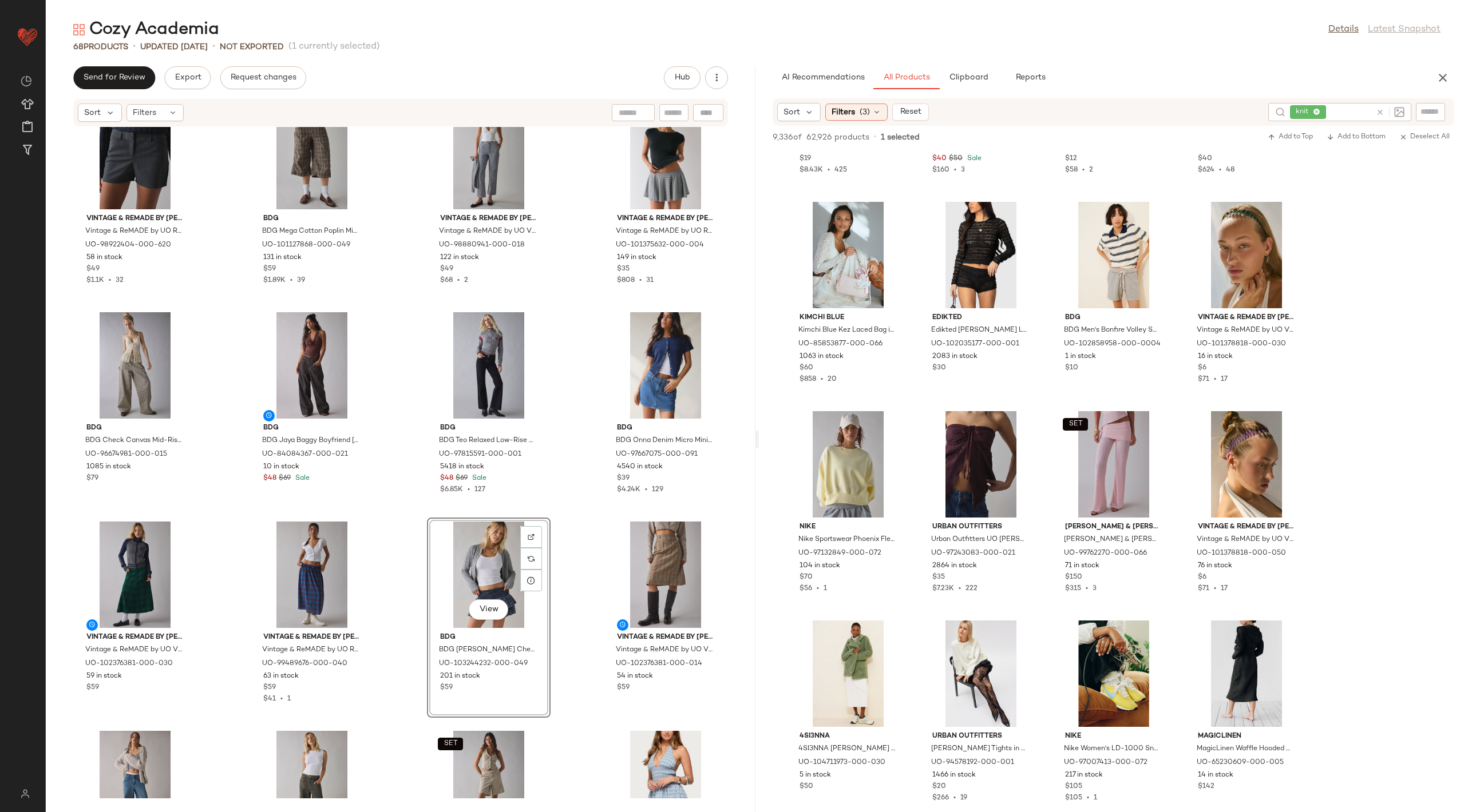
drag, startPoint x: 1223, startPoint y: 727, endPoint x: 1333, endPoint y: 1, distance: 734.3
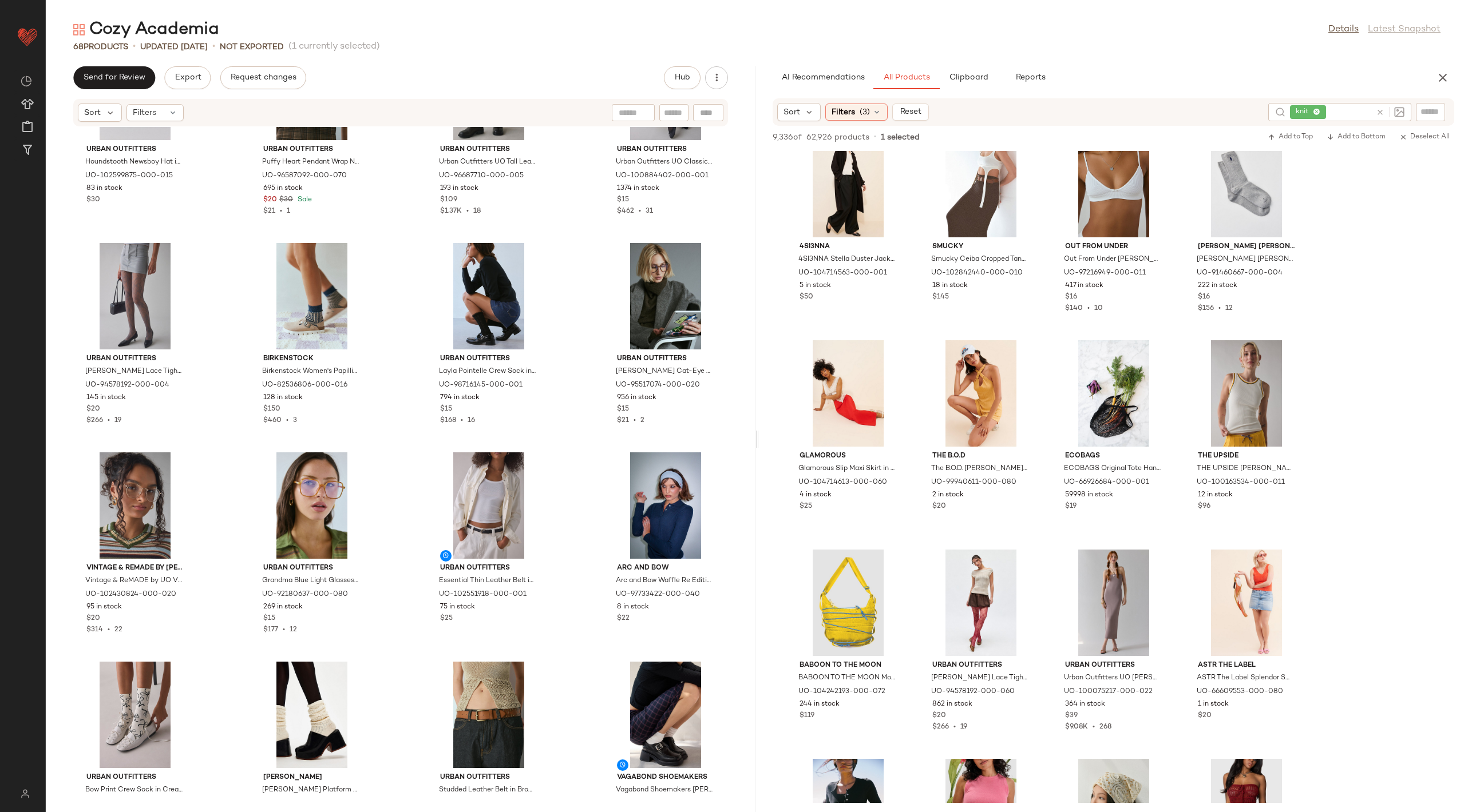
scroll to position [44260, 0]
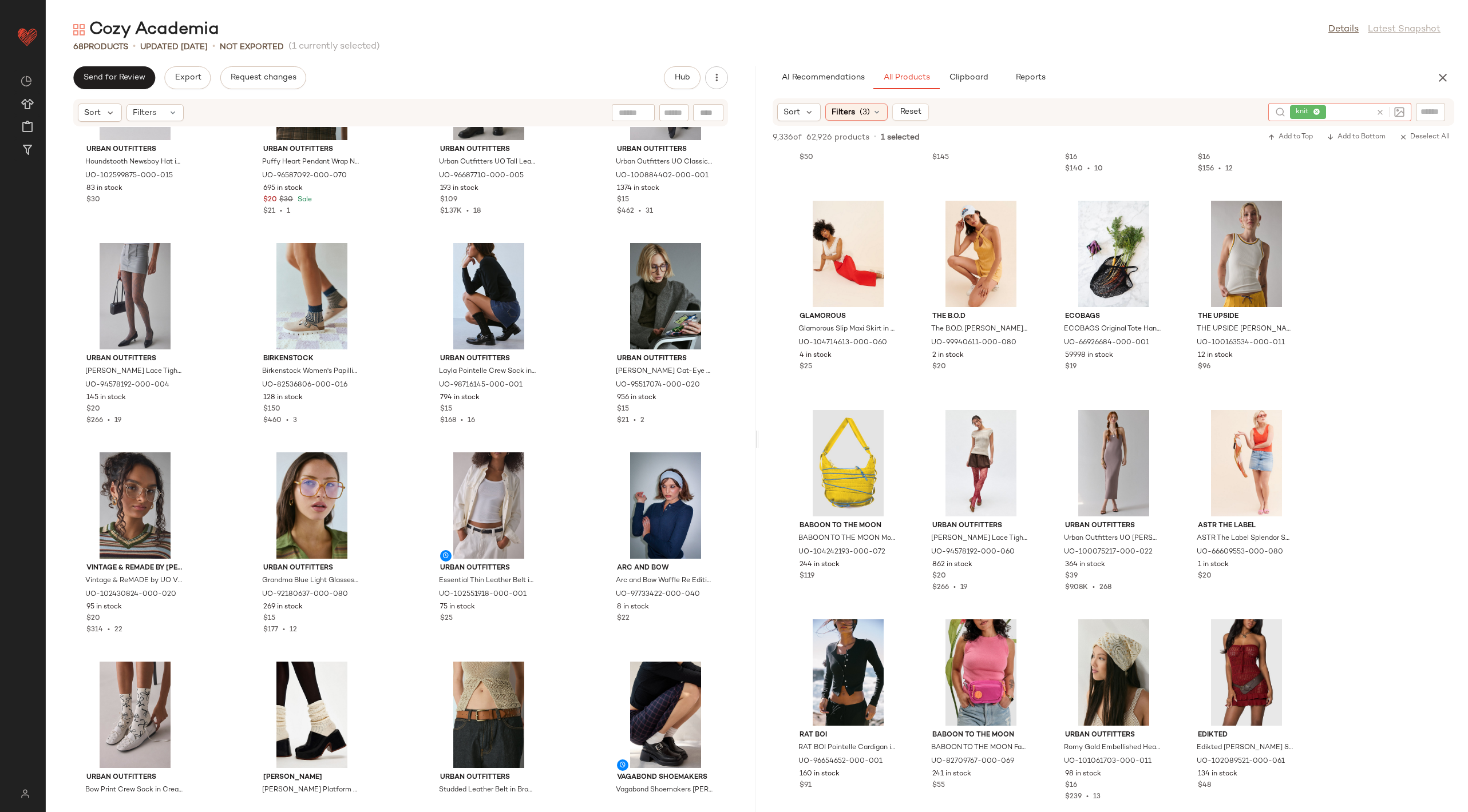
click at [1378, 115] on icon at bounding box center [1379, 112] width 9 height 9
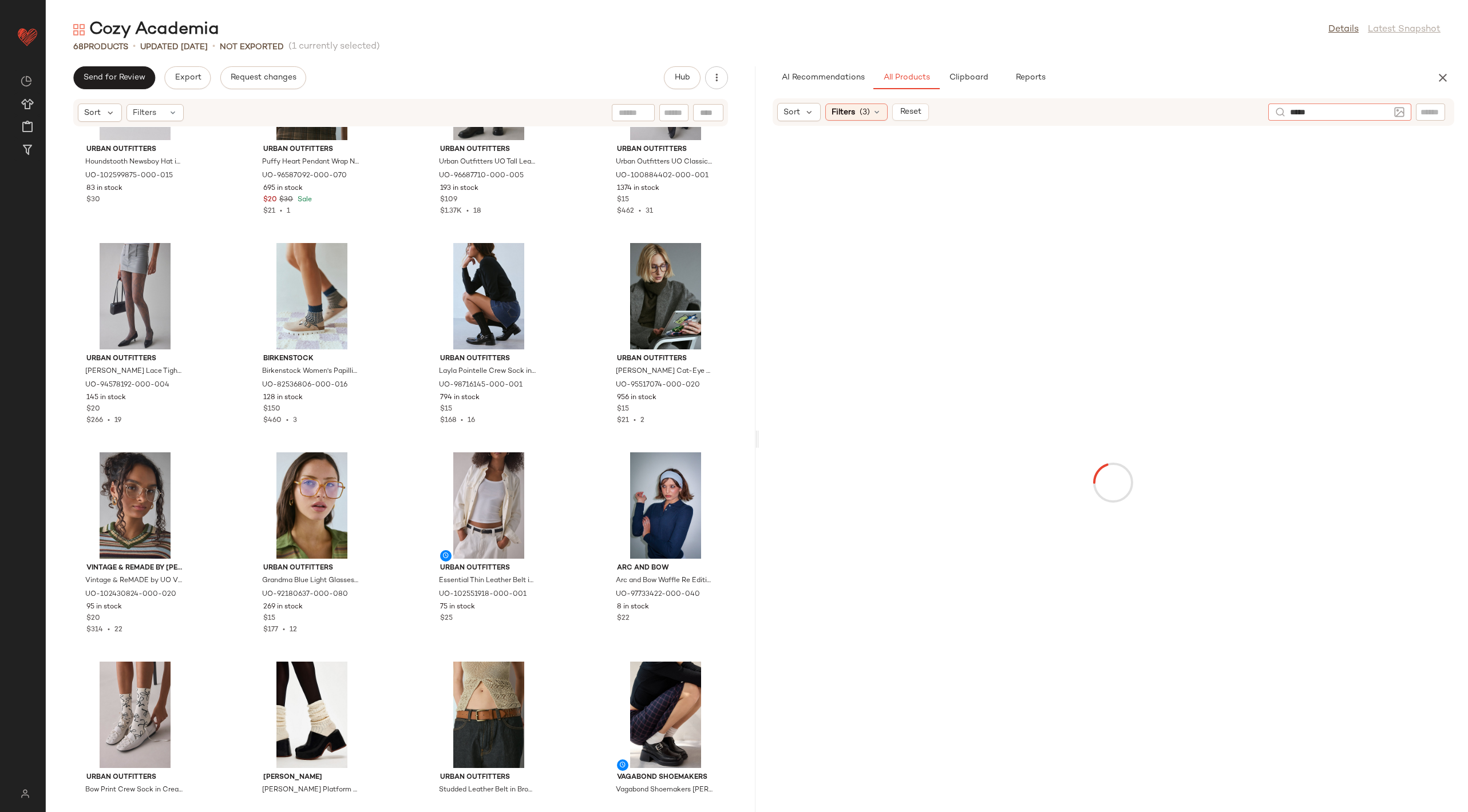
type input "******"
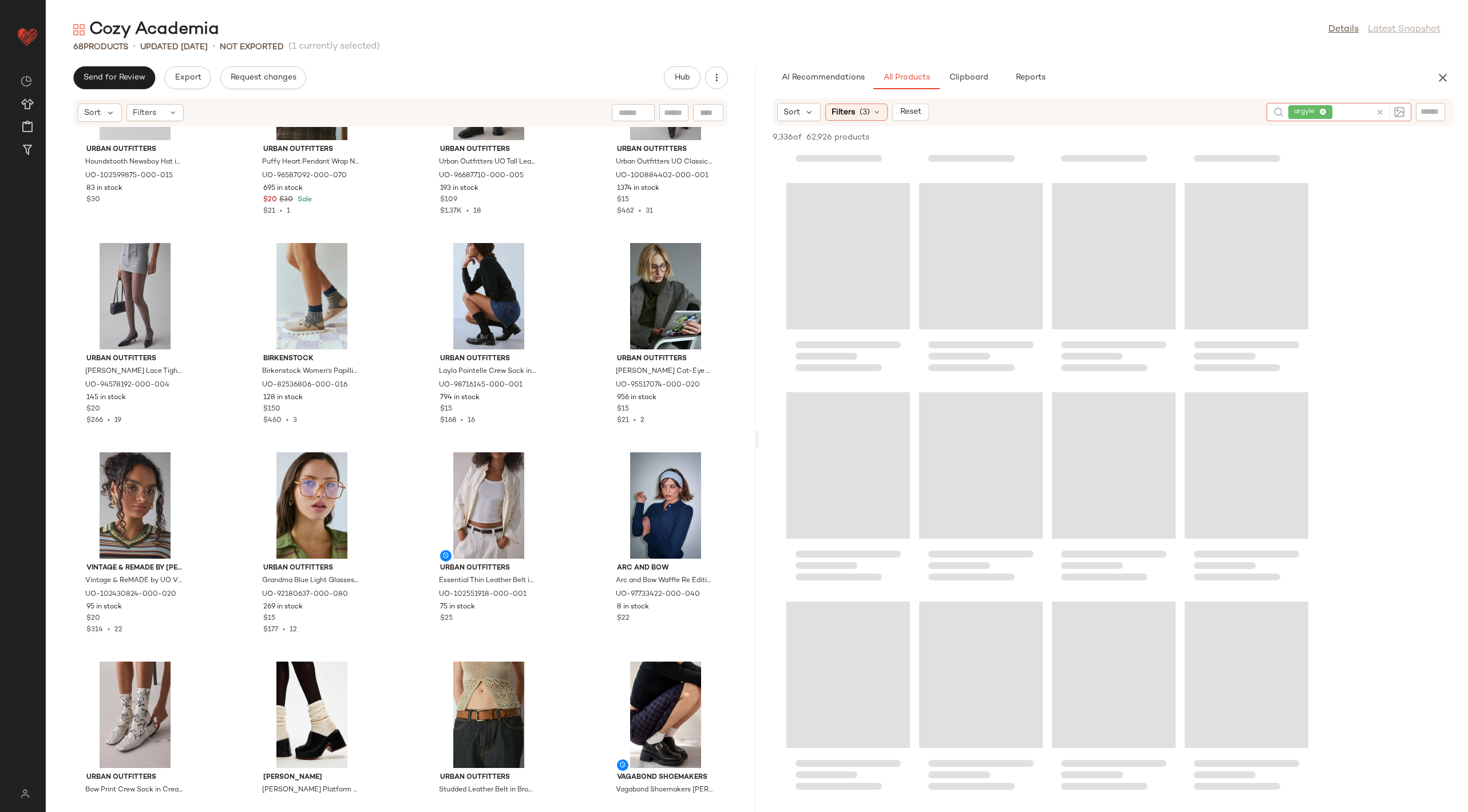
scroll to position [0, 0]
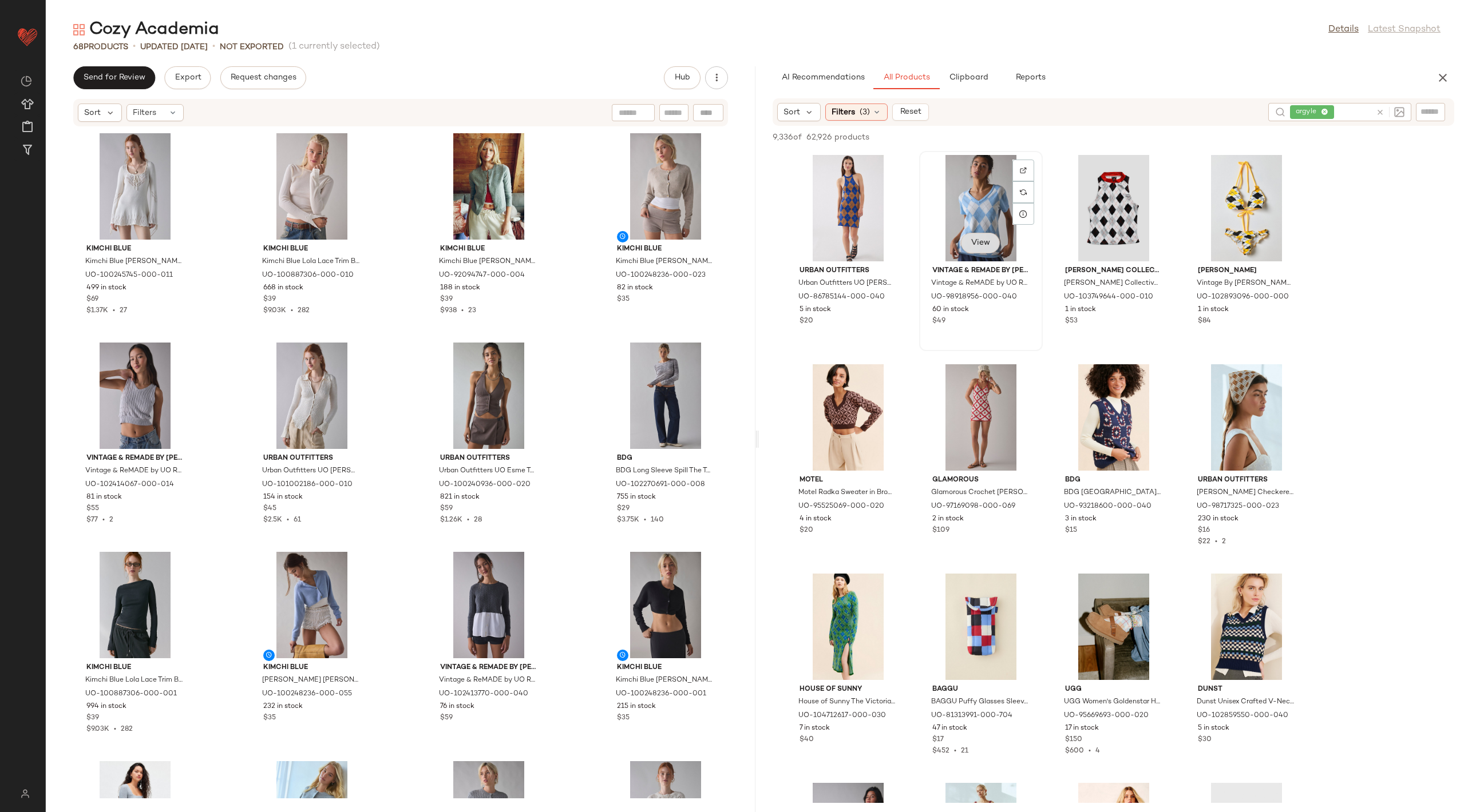
click at [985, 237] on button "View" at bounding box center [980, 242] width 39 height 20
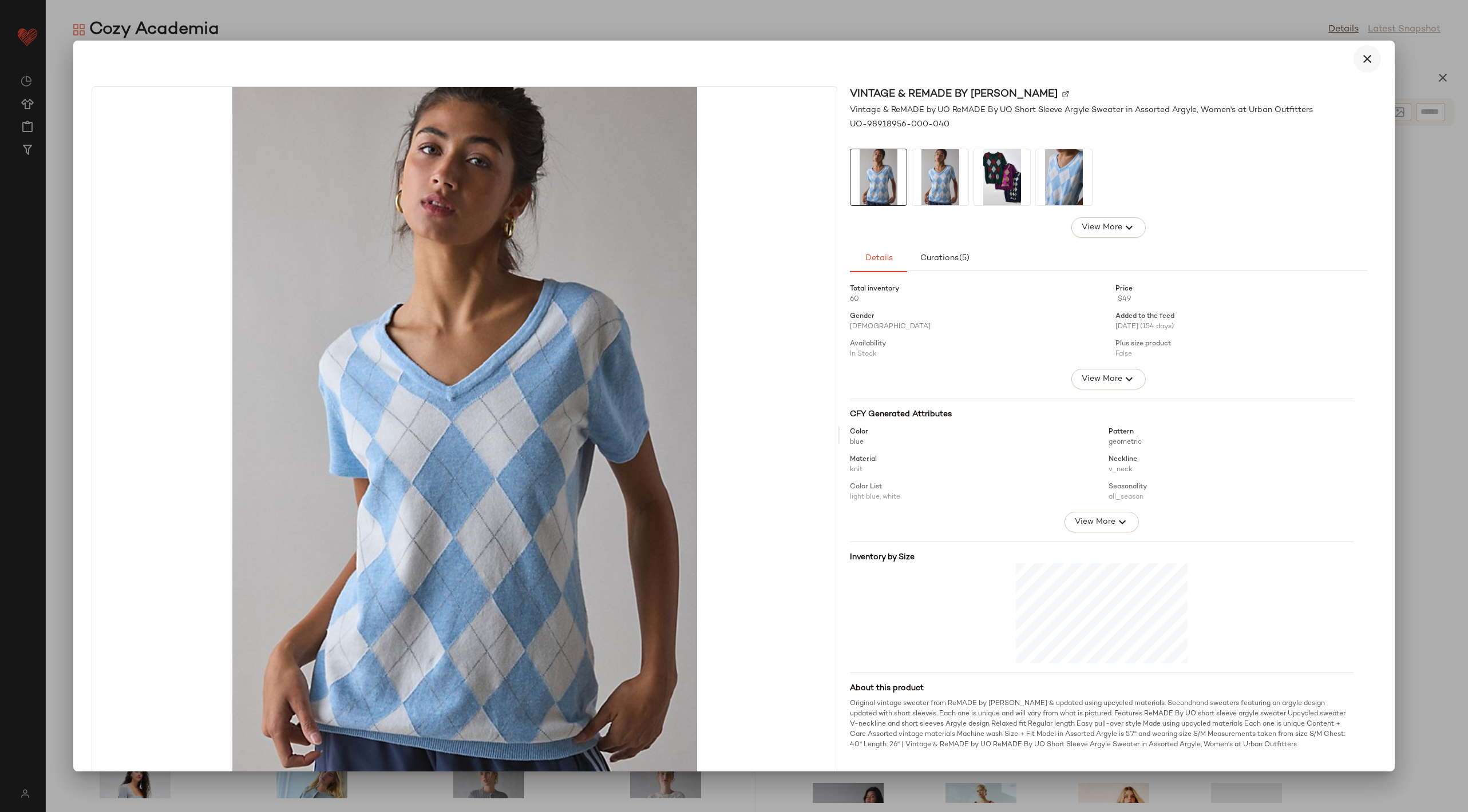
click at [1360, 52] on icon "button" at bounding box center [1367, 58] width 14 height 14
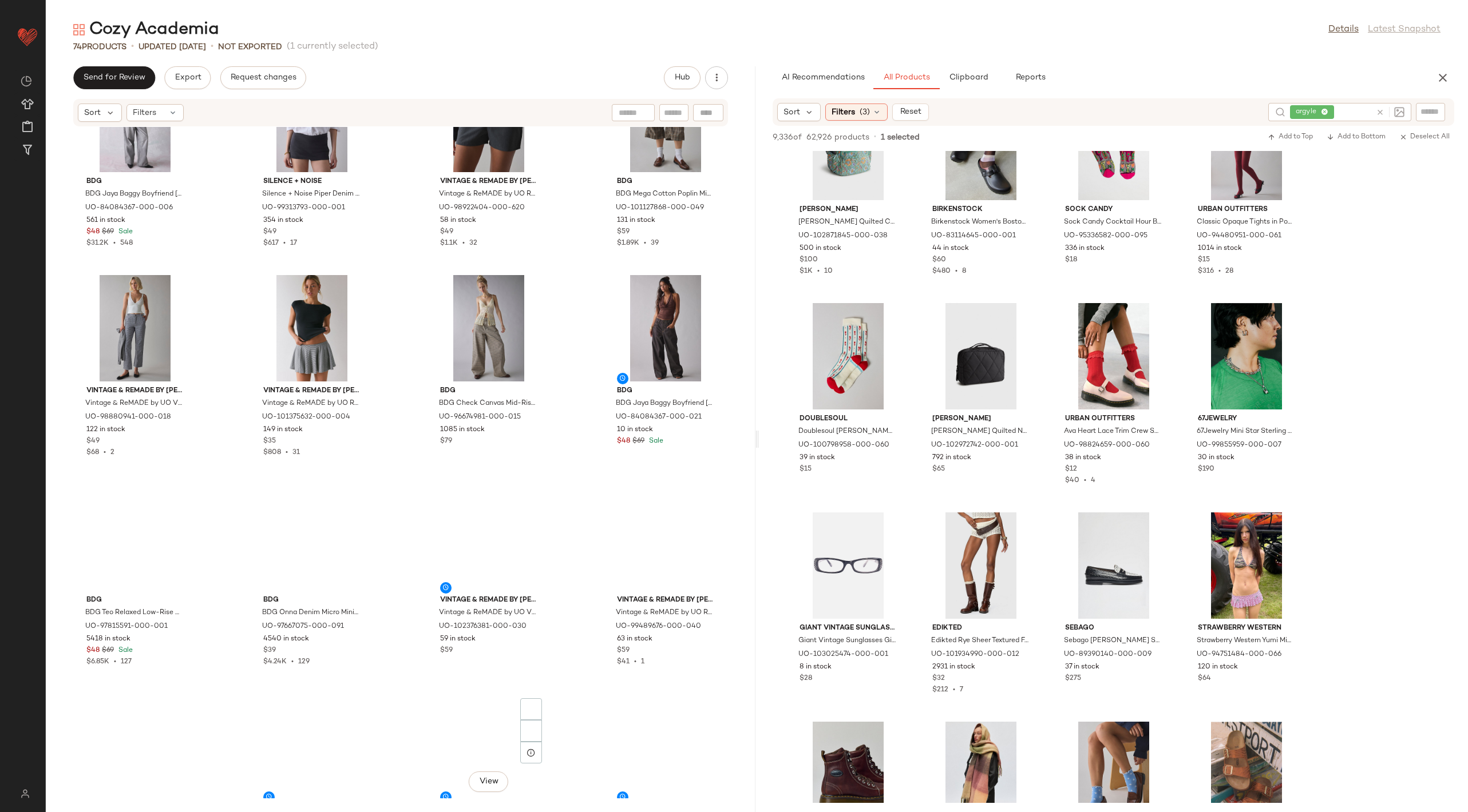
scroll to position [2492, 0]
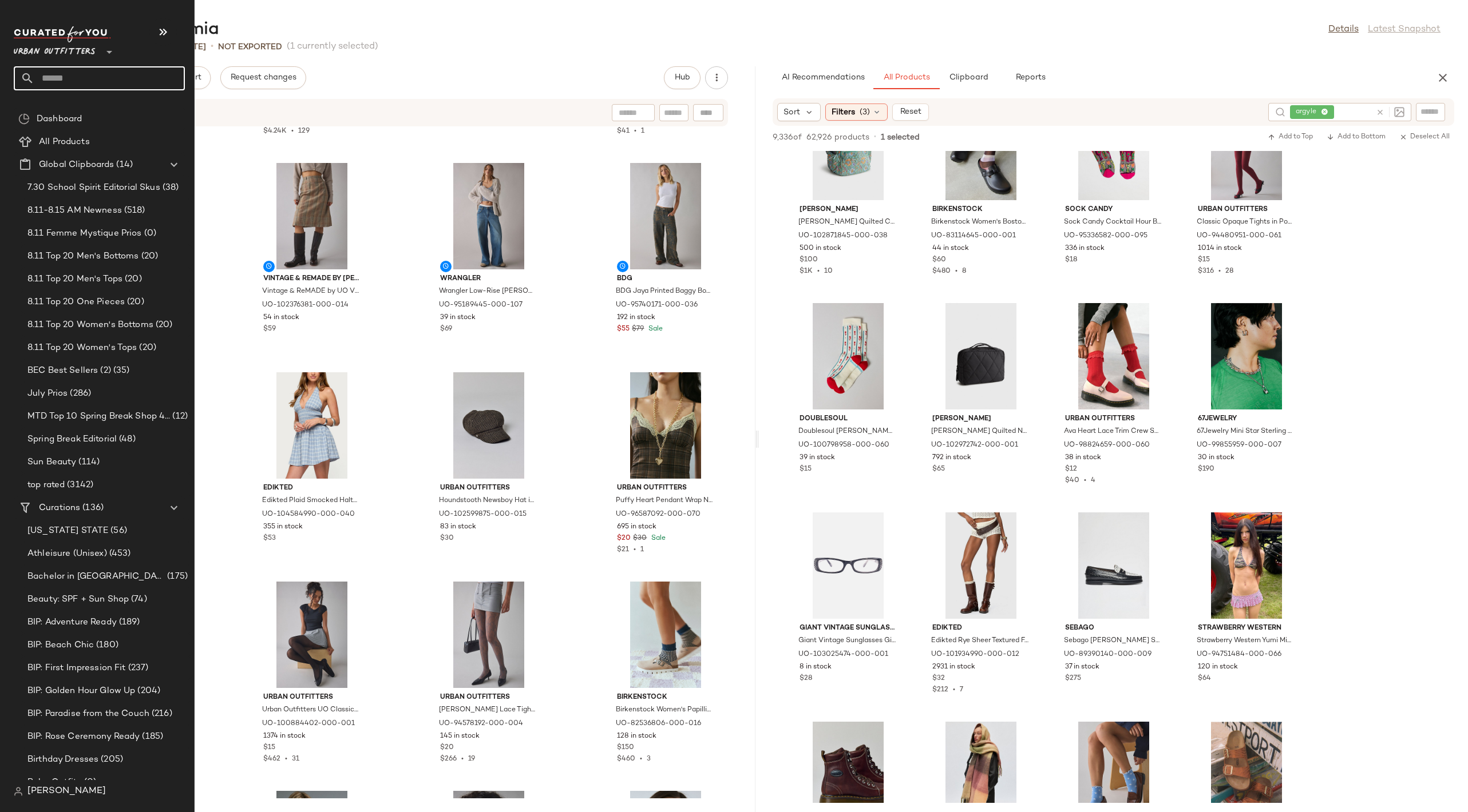
click at [96, 75] on input "text" at bounding box center [109, 78] width 151 height 24
type input "*"
type input "****"
click at [73, 85] on input "text" at bounding box center [109, 78] width 151 height 24
type input "*****"
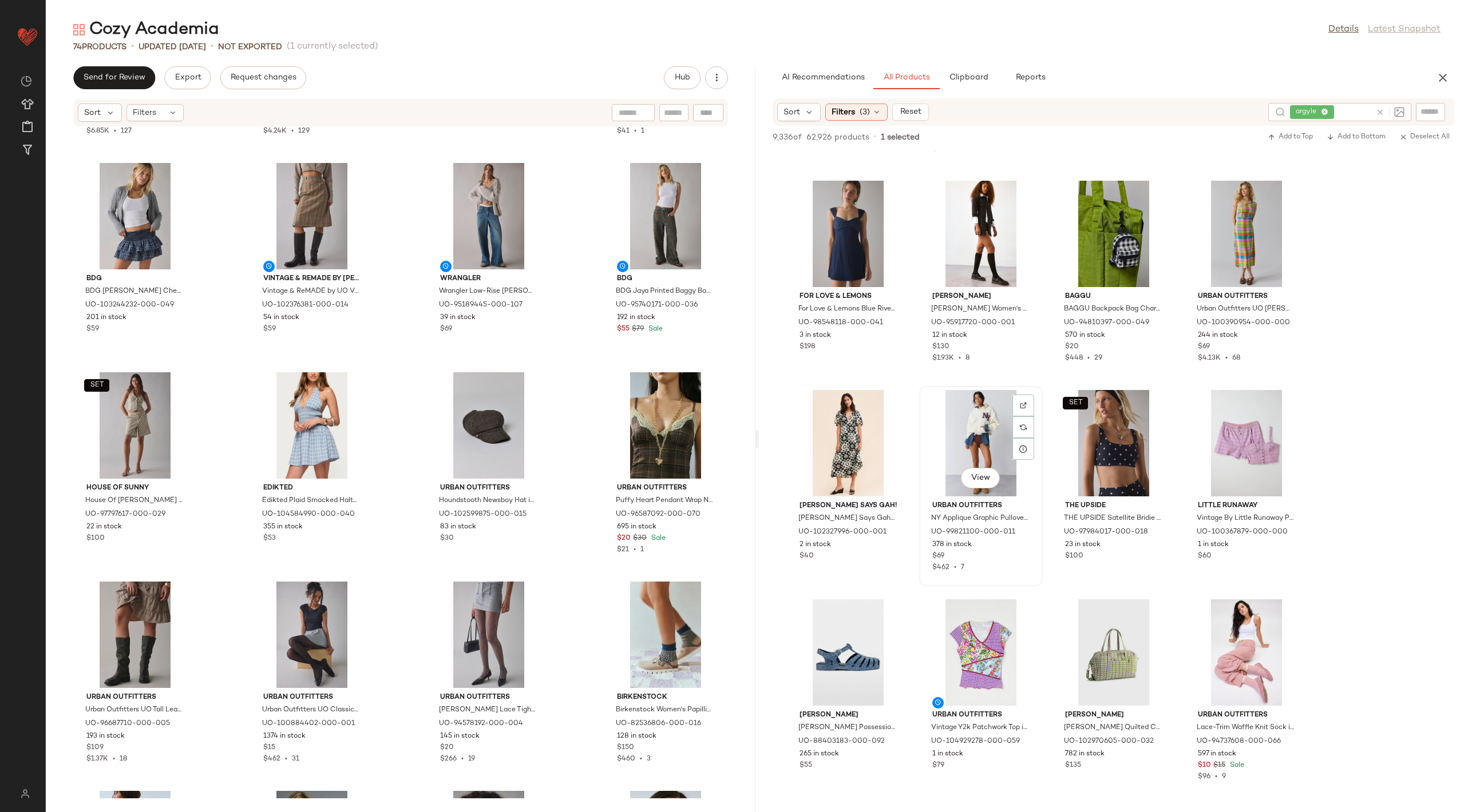
scroll to position [21131, 0]
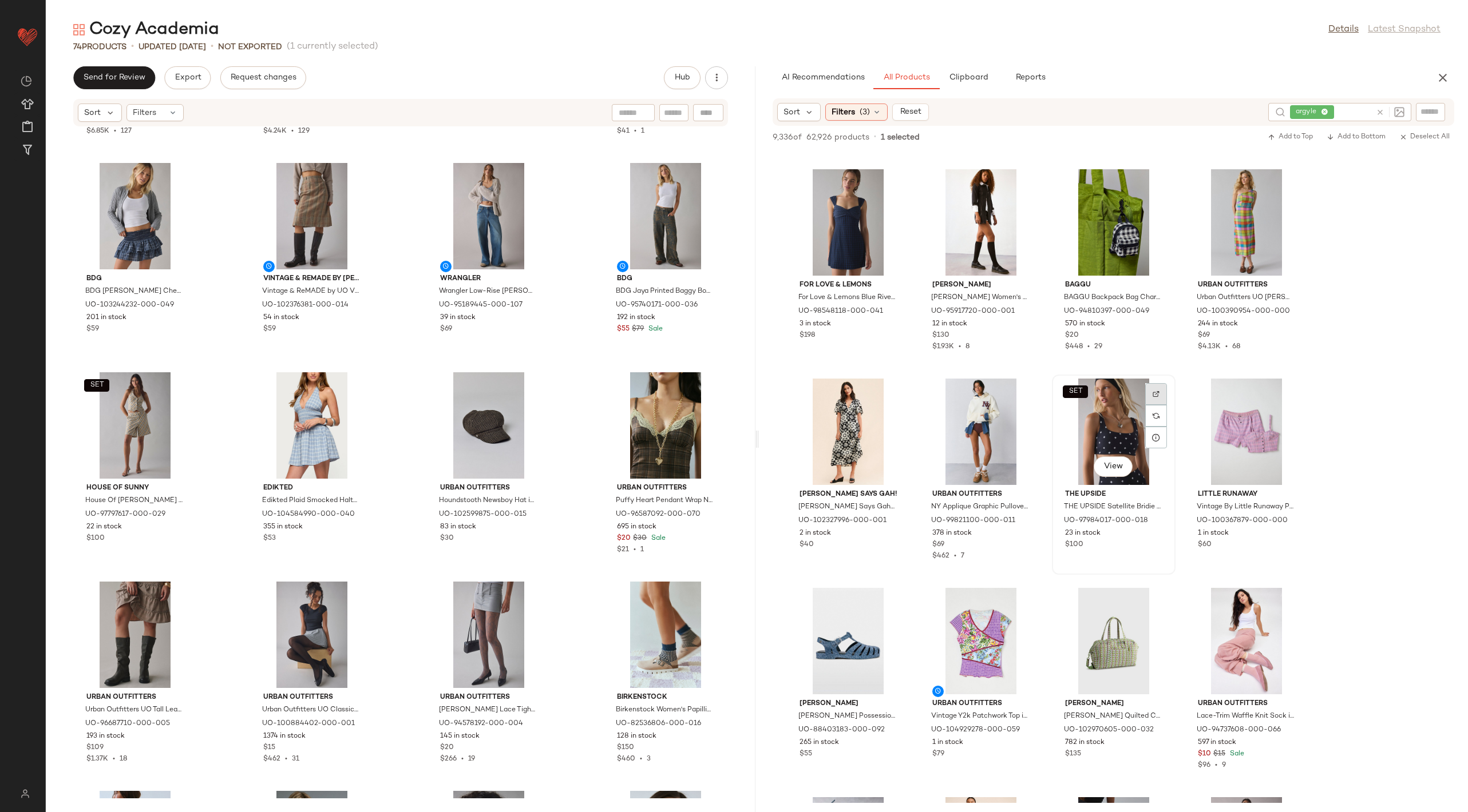
click at [1148, 405] on div at bounding box center [1155, 416] width 22 height 22
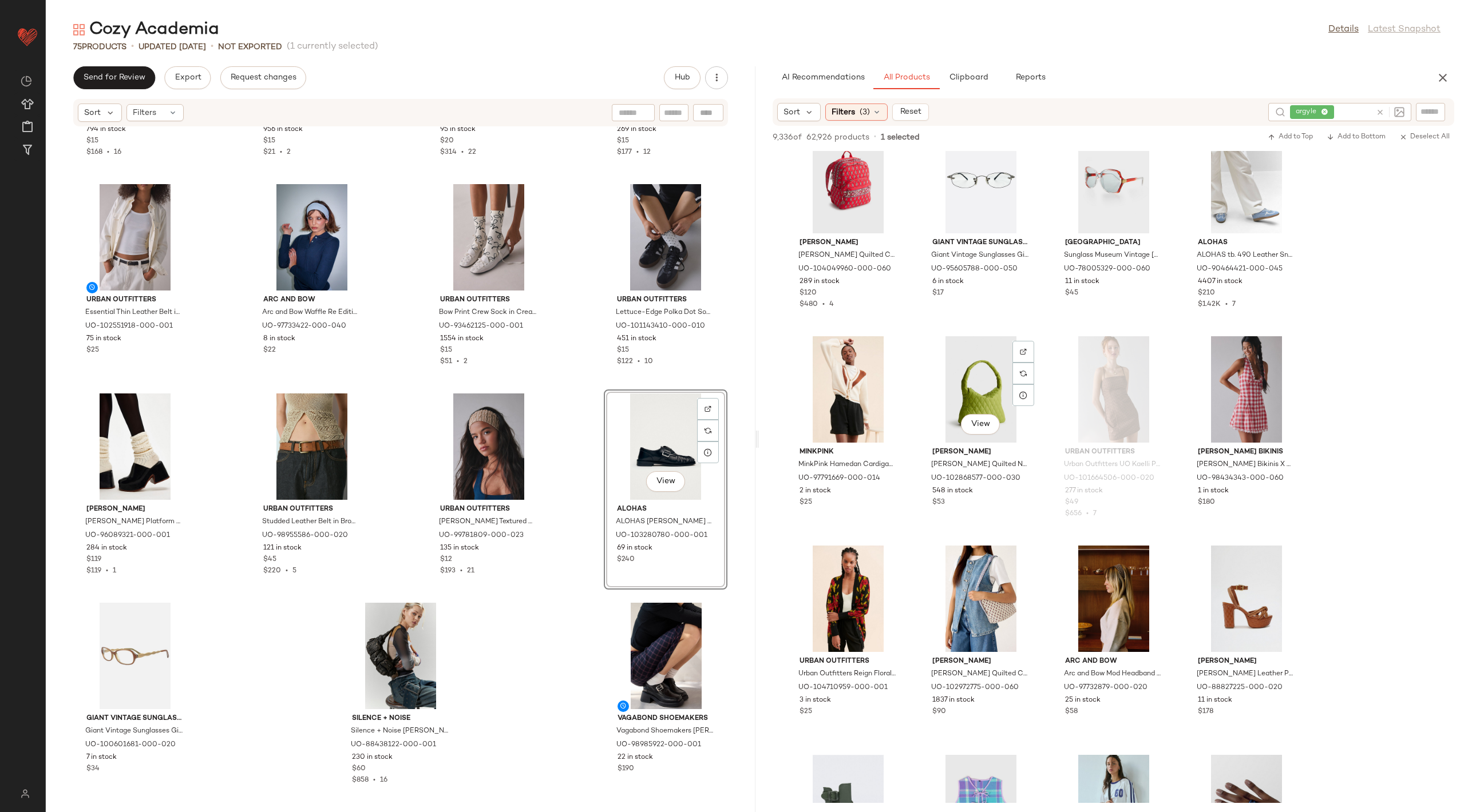
scroll to position [24451, 0]
click at [959, 435] on div "View" at bounding box center [981, 389] width 115 height 106
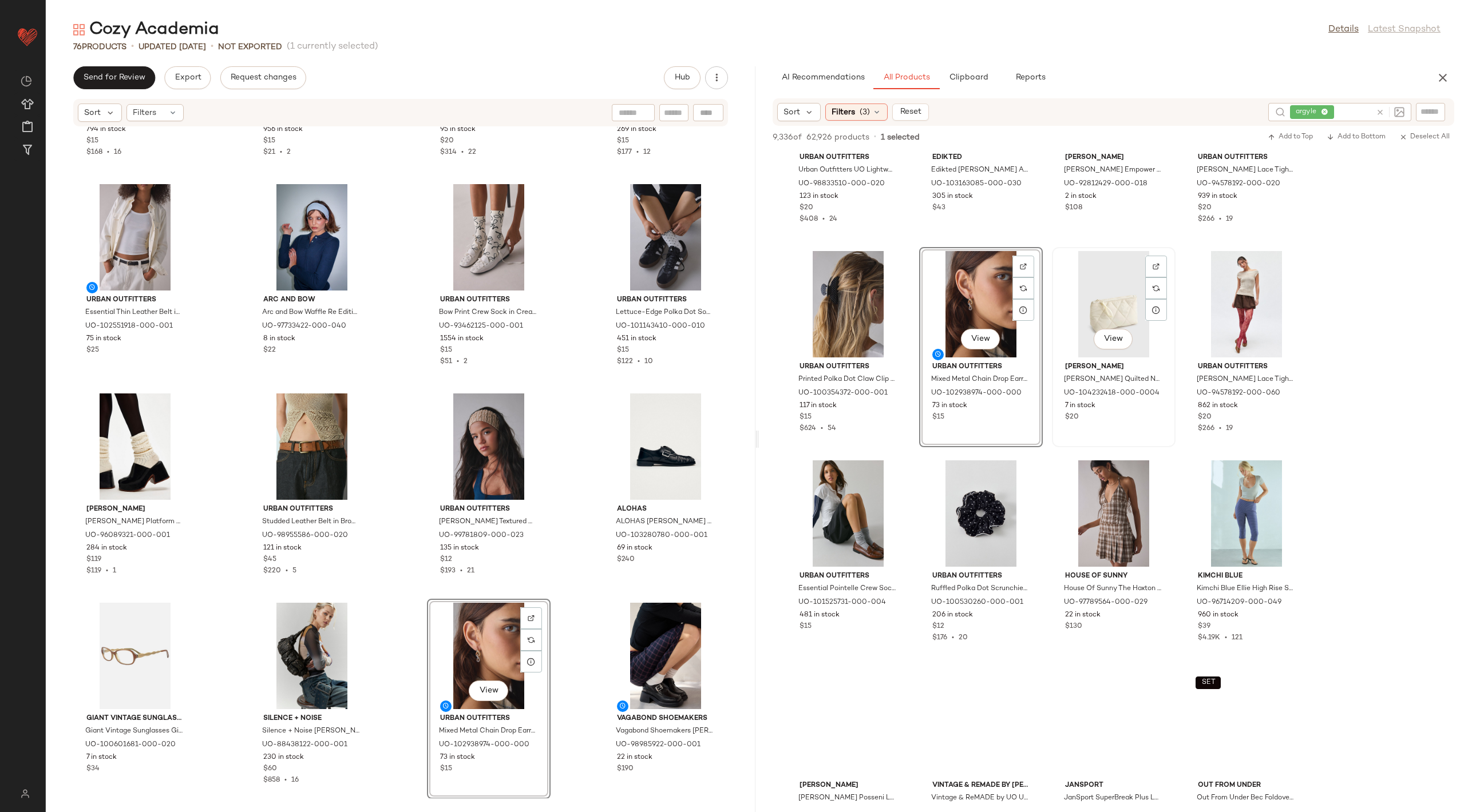
scroll to position [32846, 0]
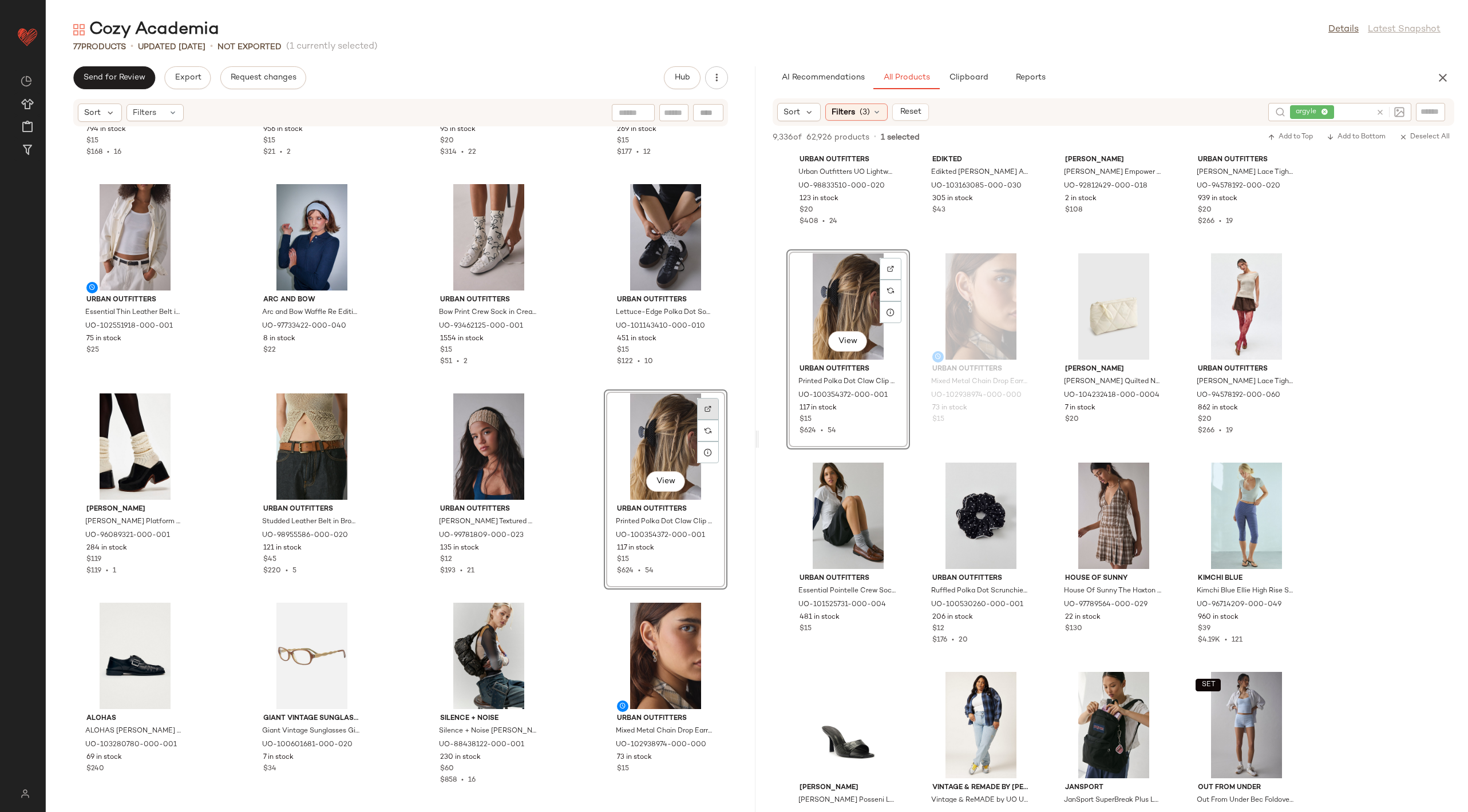
click at [705, 420] on div at bounding box center [707, 431] width 22 height 22
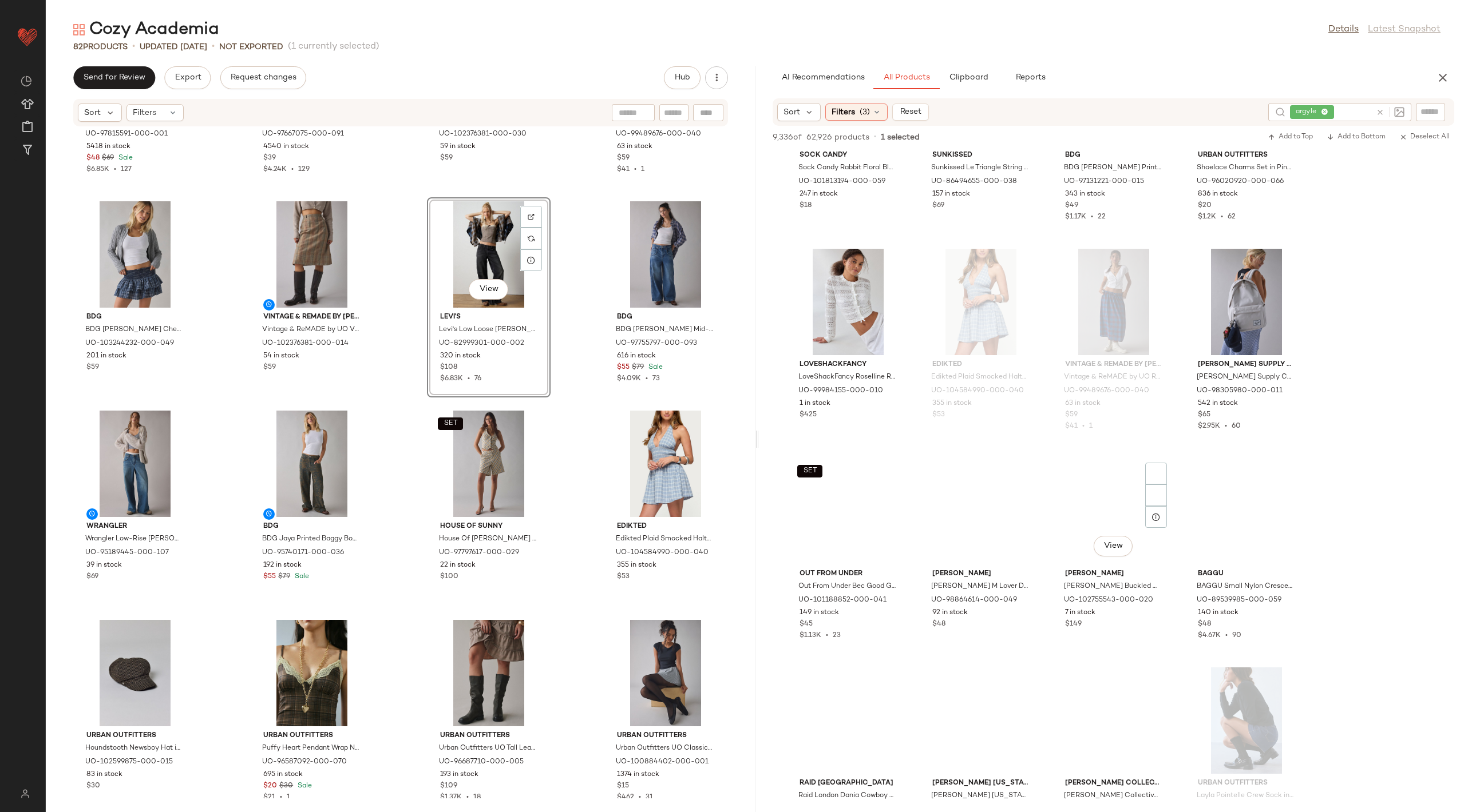
scroll to position [39904, 0]
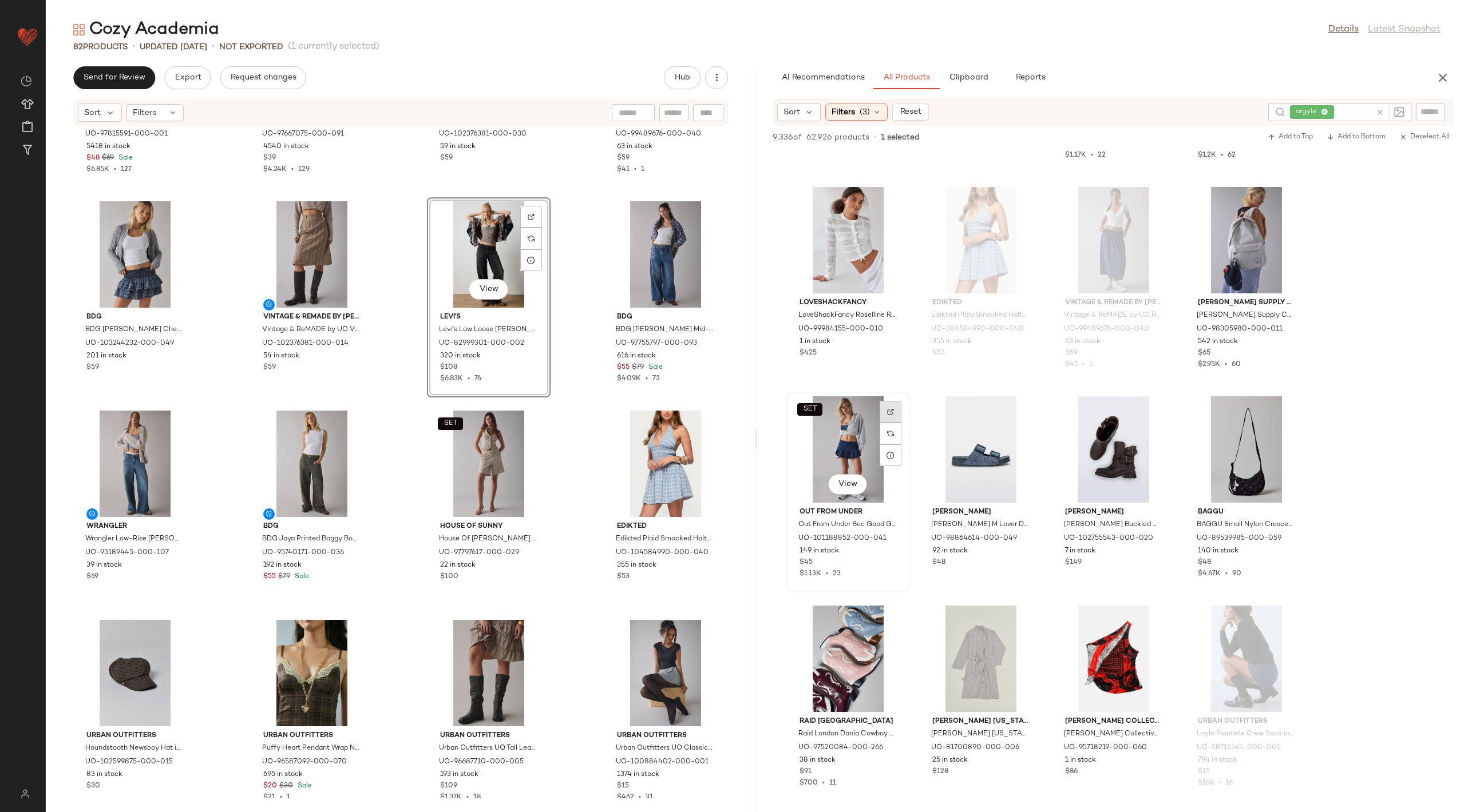
click at [888, 408] on img at bounding box center [890, 412] width 7 height 7
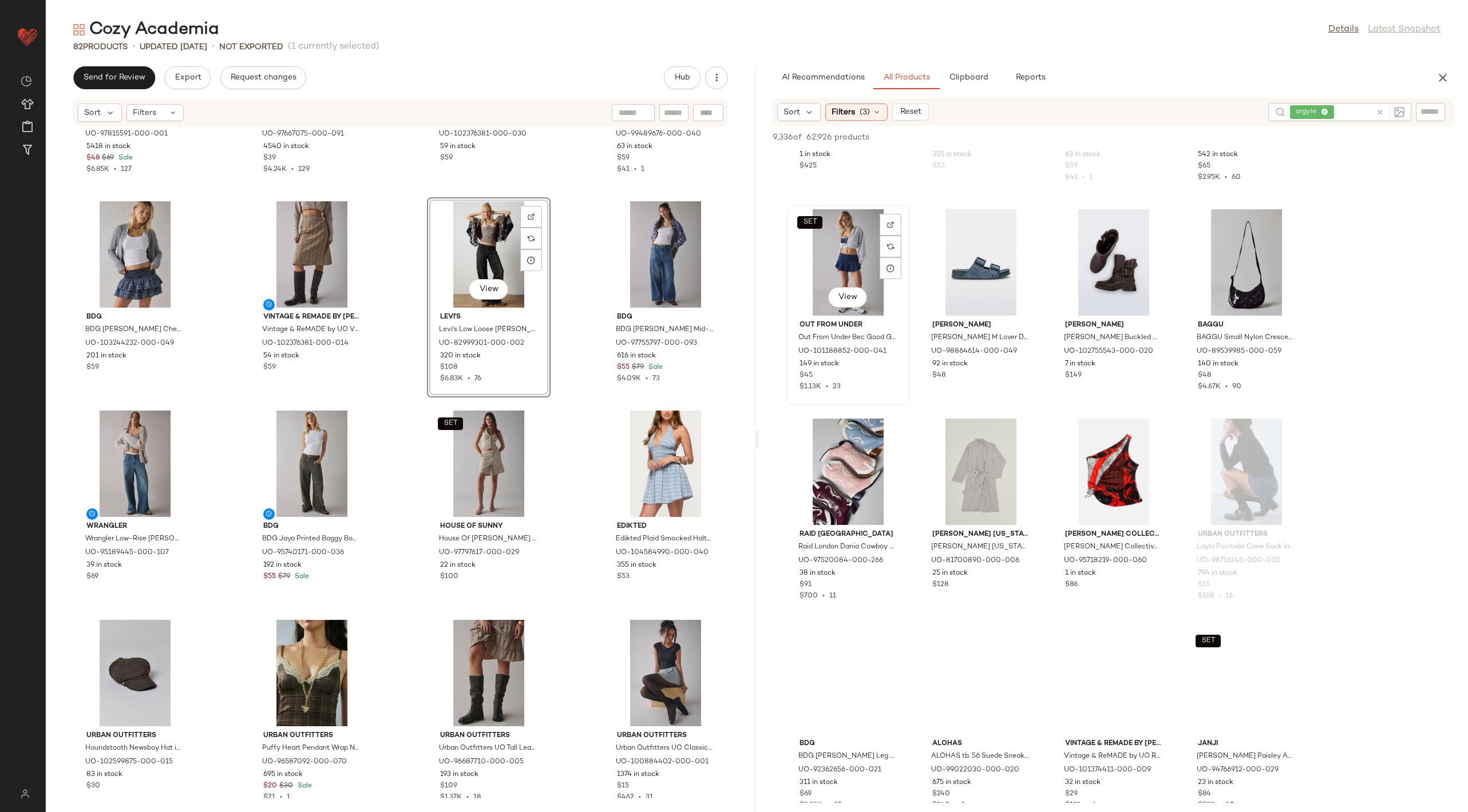
scroll to position [40107, 0]
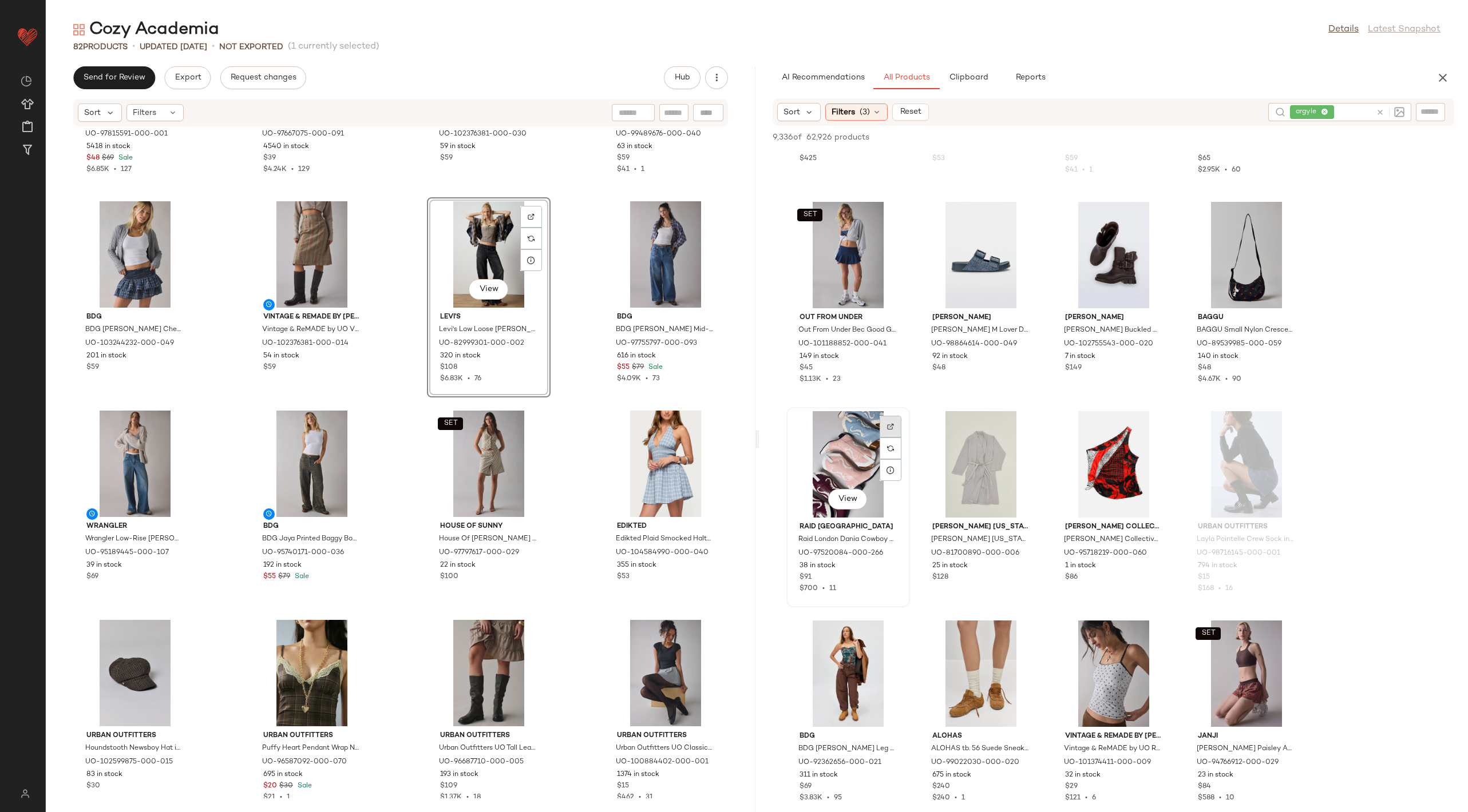
click at [896, 438] on div at bounding box center [890, 448] width 22 height 22
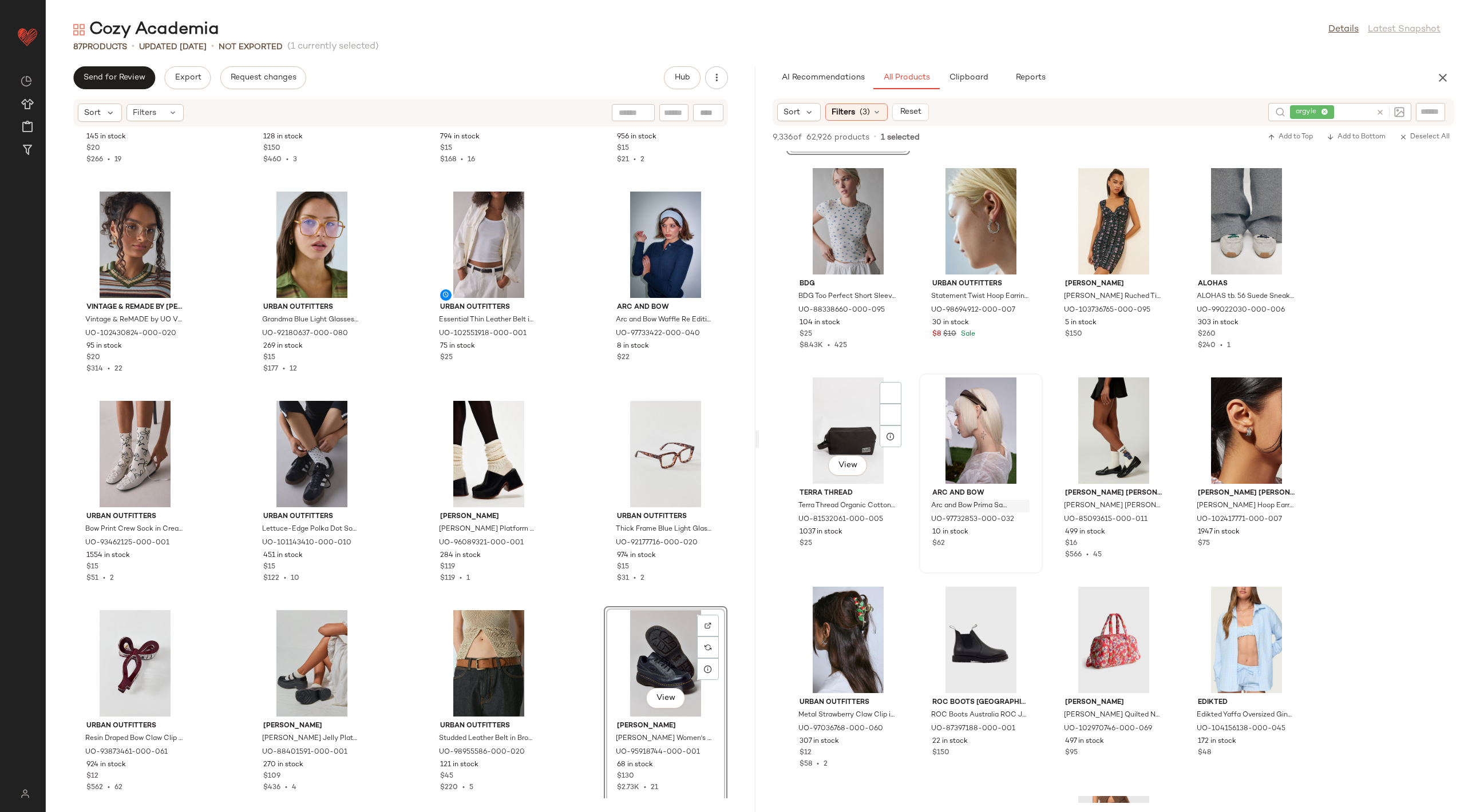
scroll to position [45166, 0]
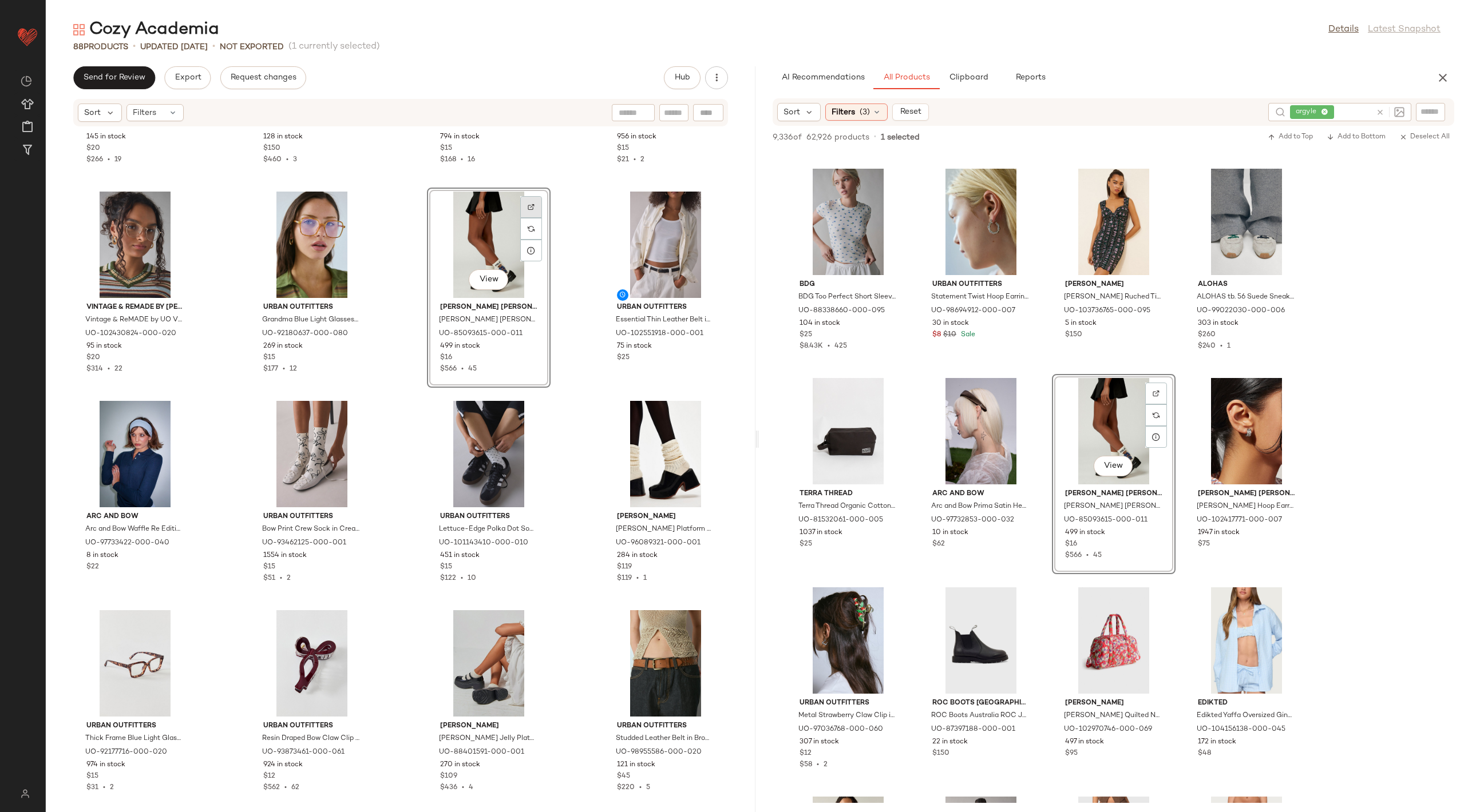
click at [528, 204] on img at bounding box center [531, 207] width 7 height 7
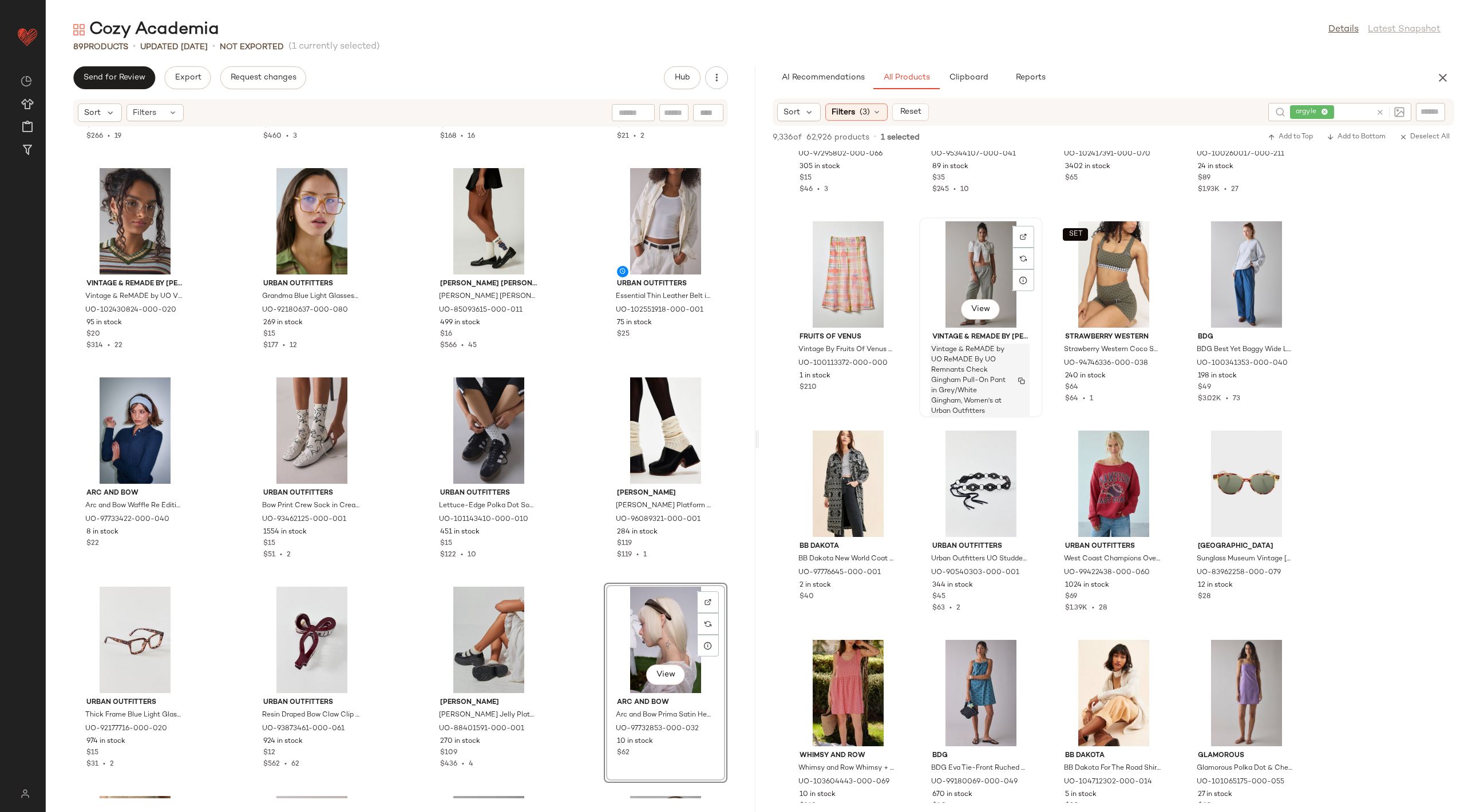
scroll to position [48189, 0]
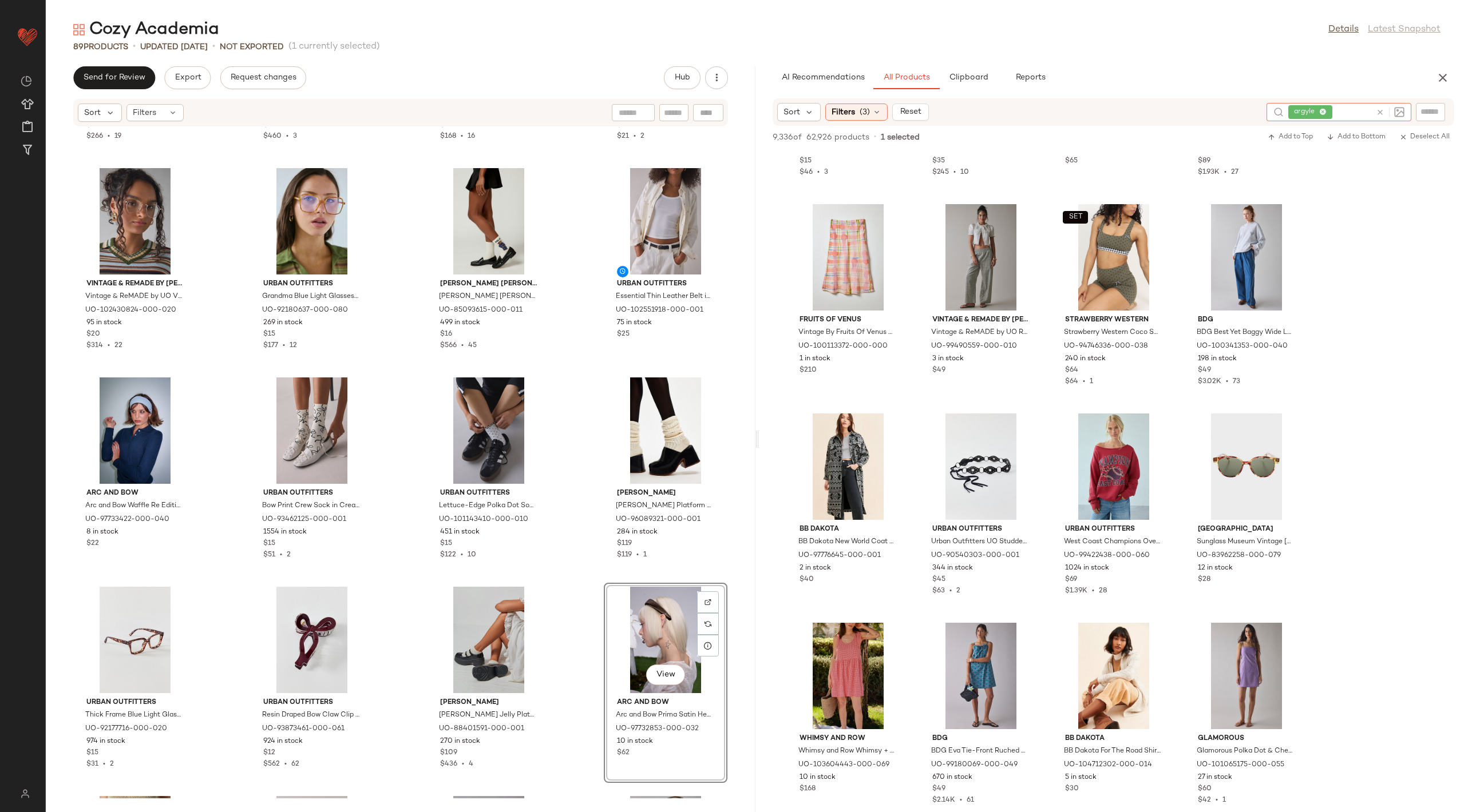
click at [1379, 111] on icon at bounding box center [1379, 112] width 9 height 9
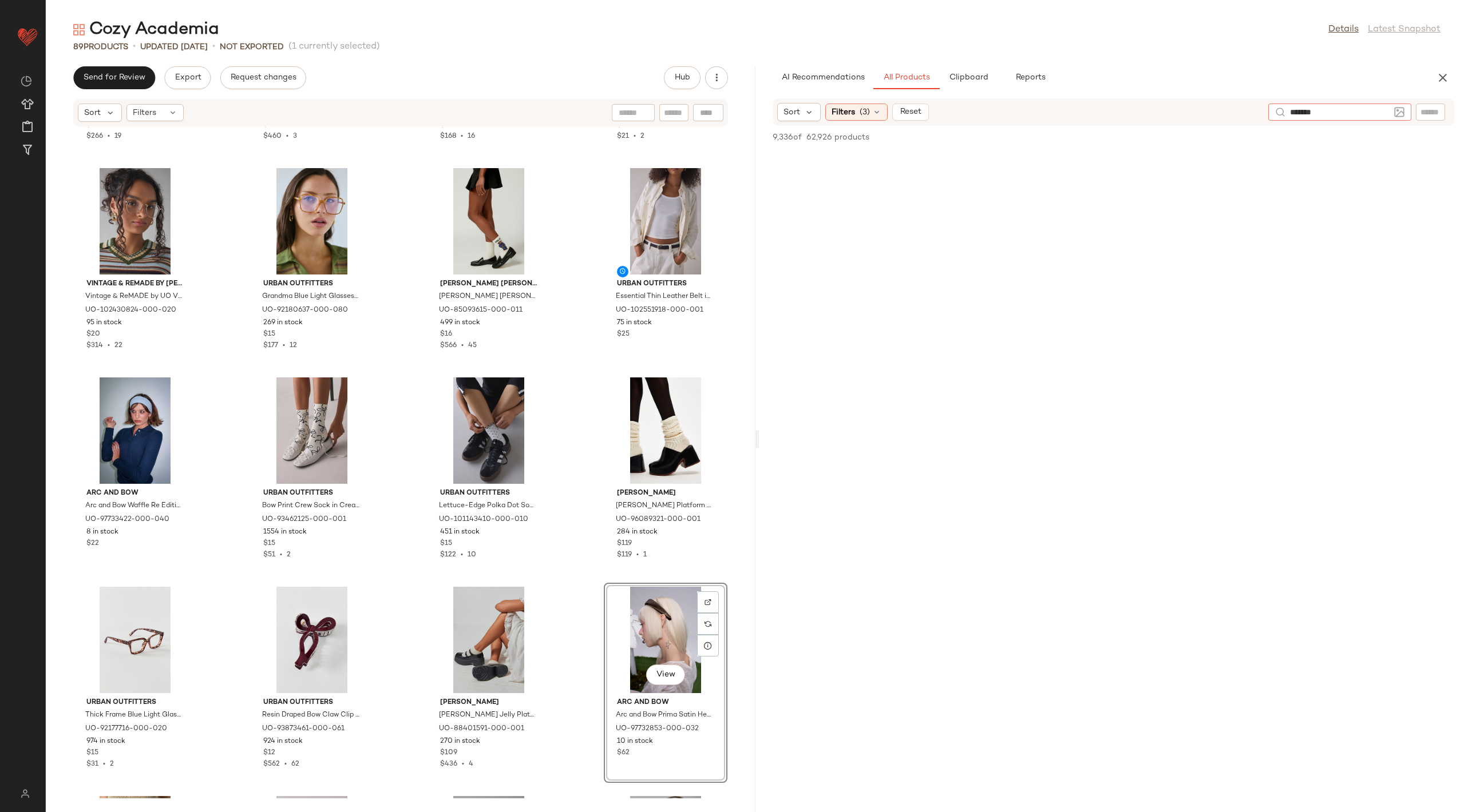
type input "********"
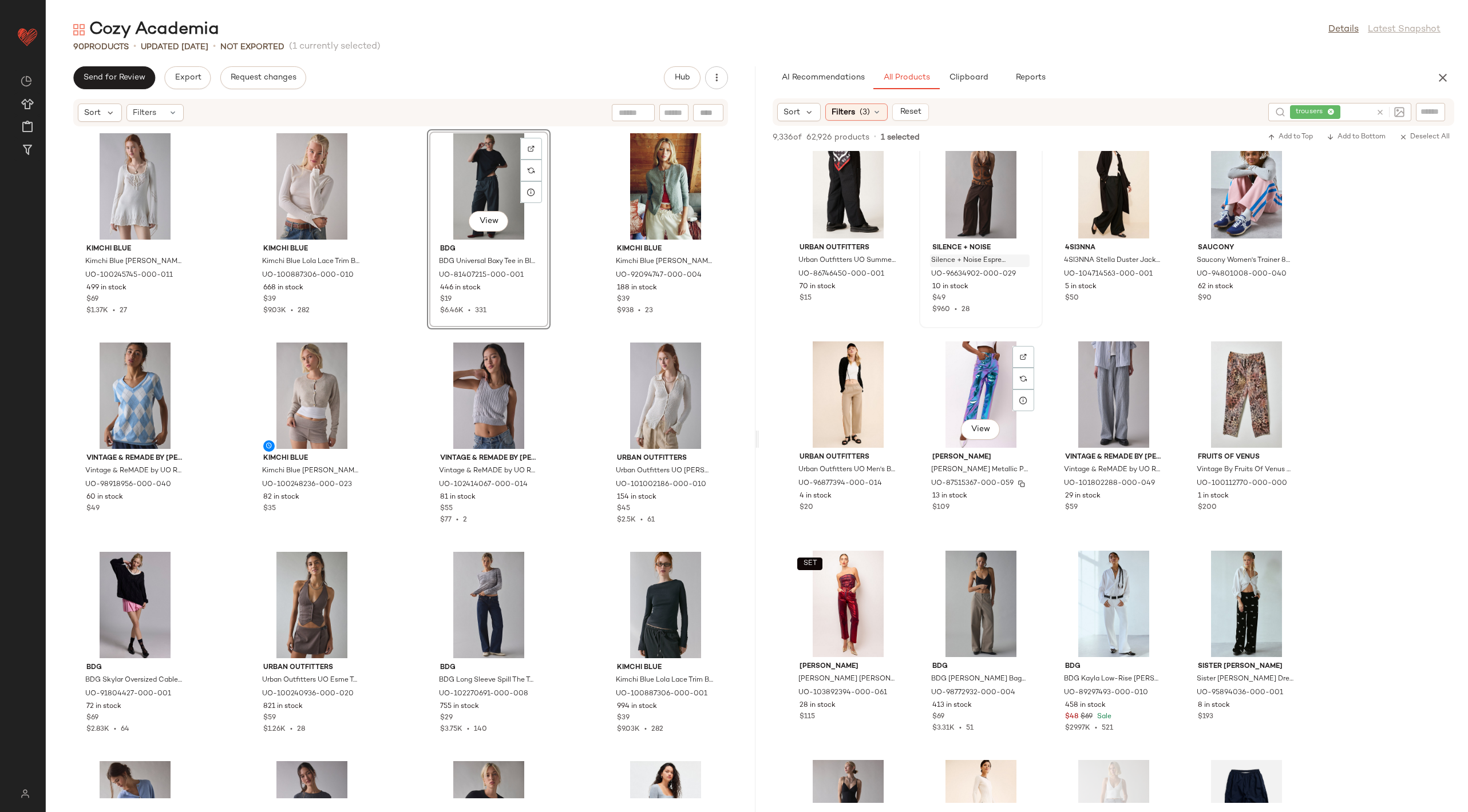
scroll to position [2186, 0]
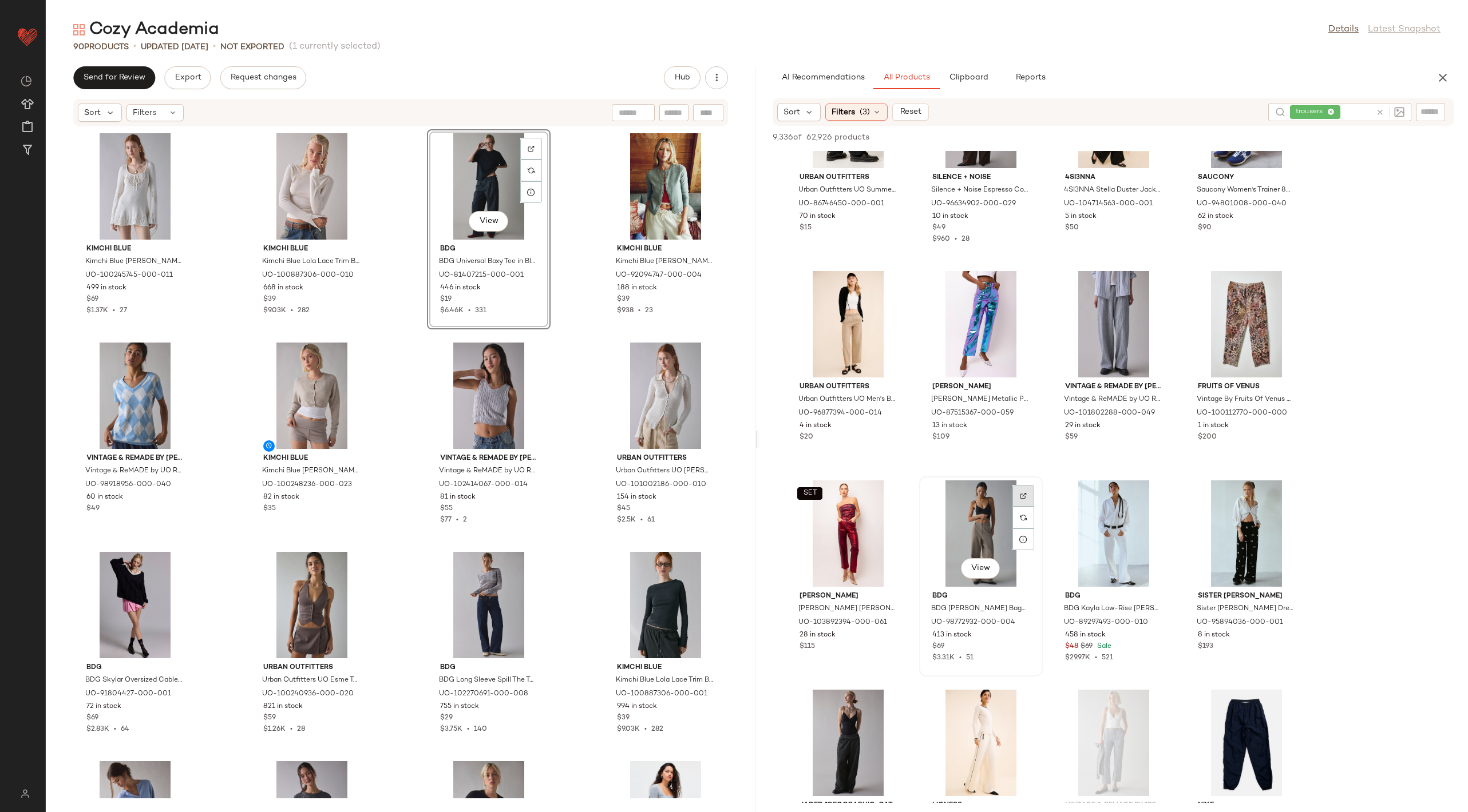
click at [1023, 507] on div at bounding box center [1023, 517] width 22 height 22
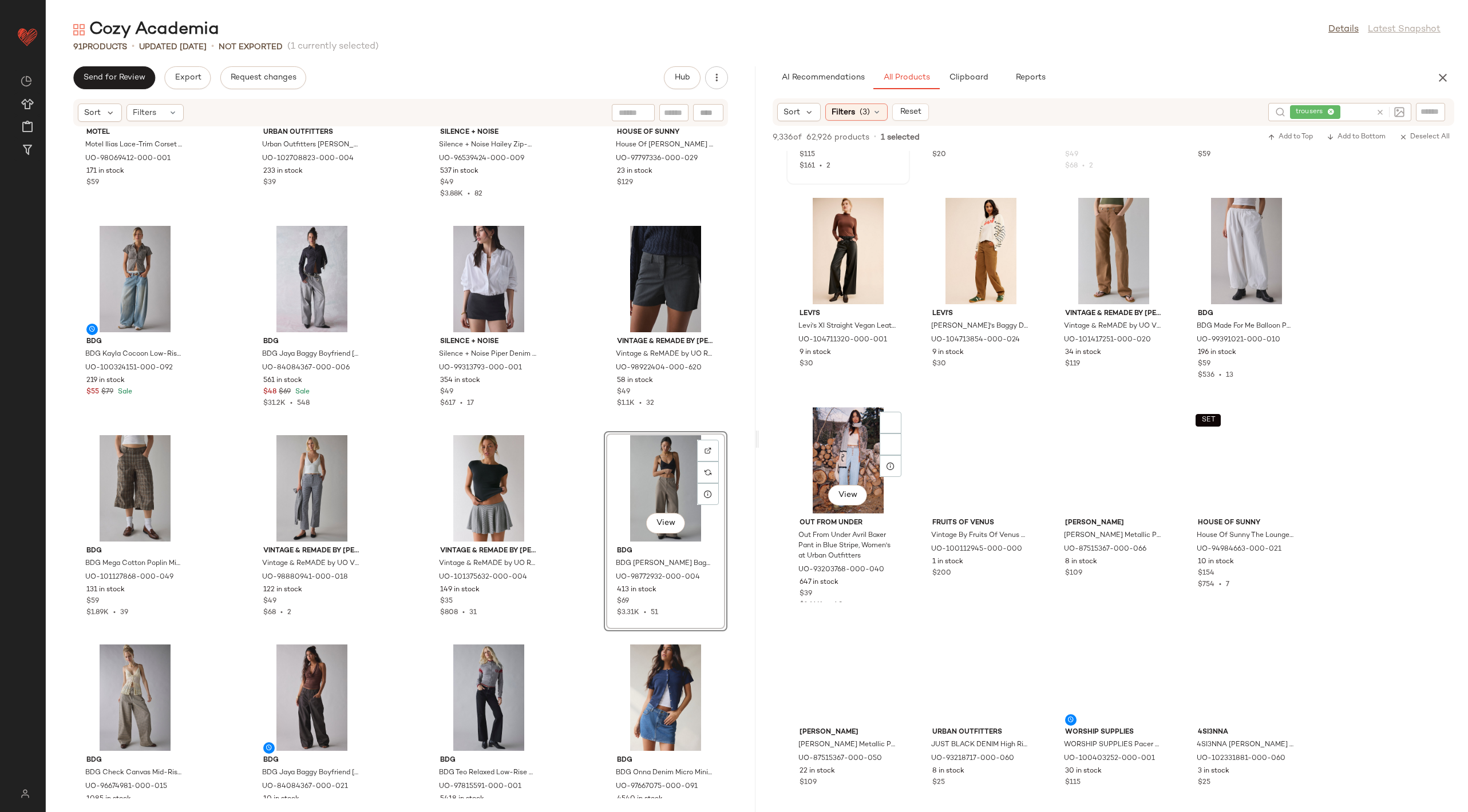
scroll to position [2897, 0]
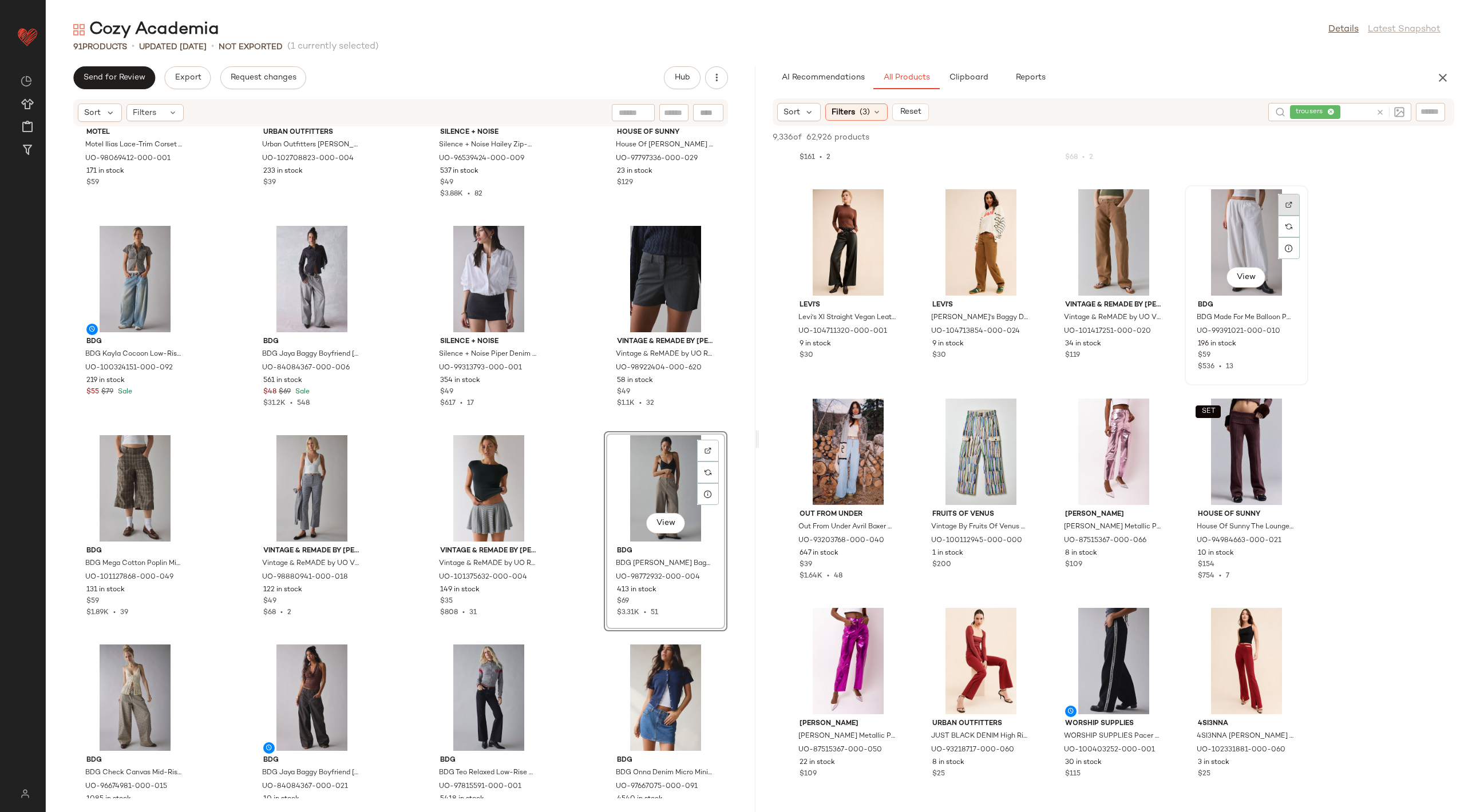
click at [1294, 216] on div at bounding box center [1288, 226] width 22 height 22
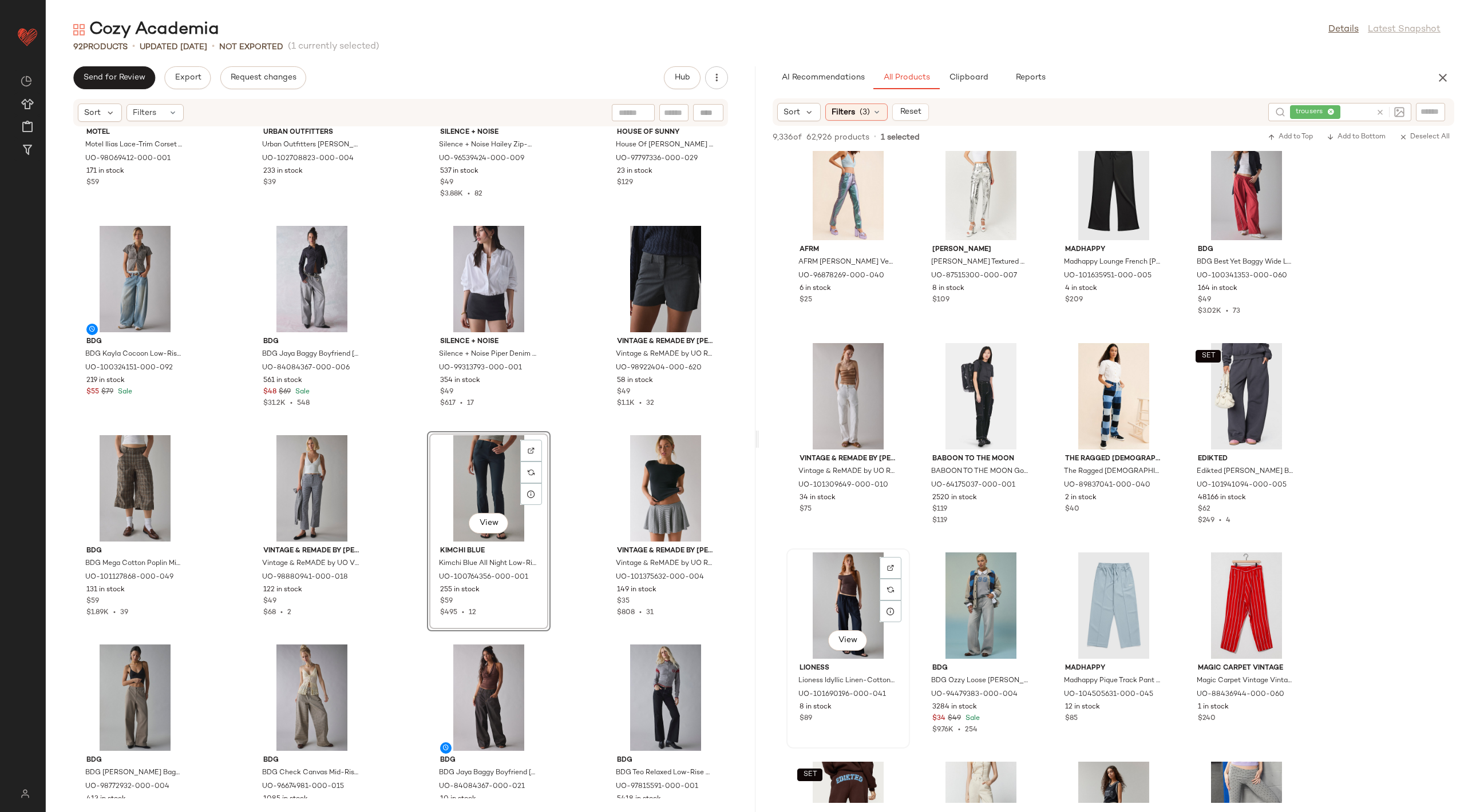
scroll to position [7037, 0]
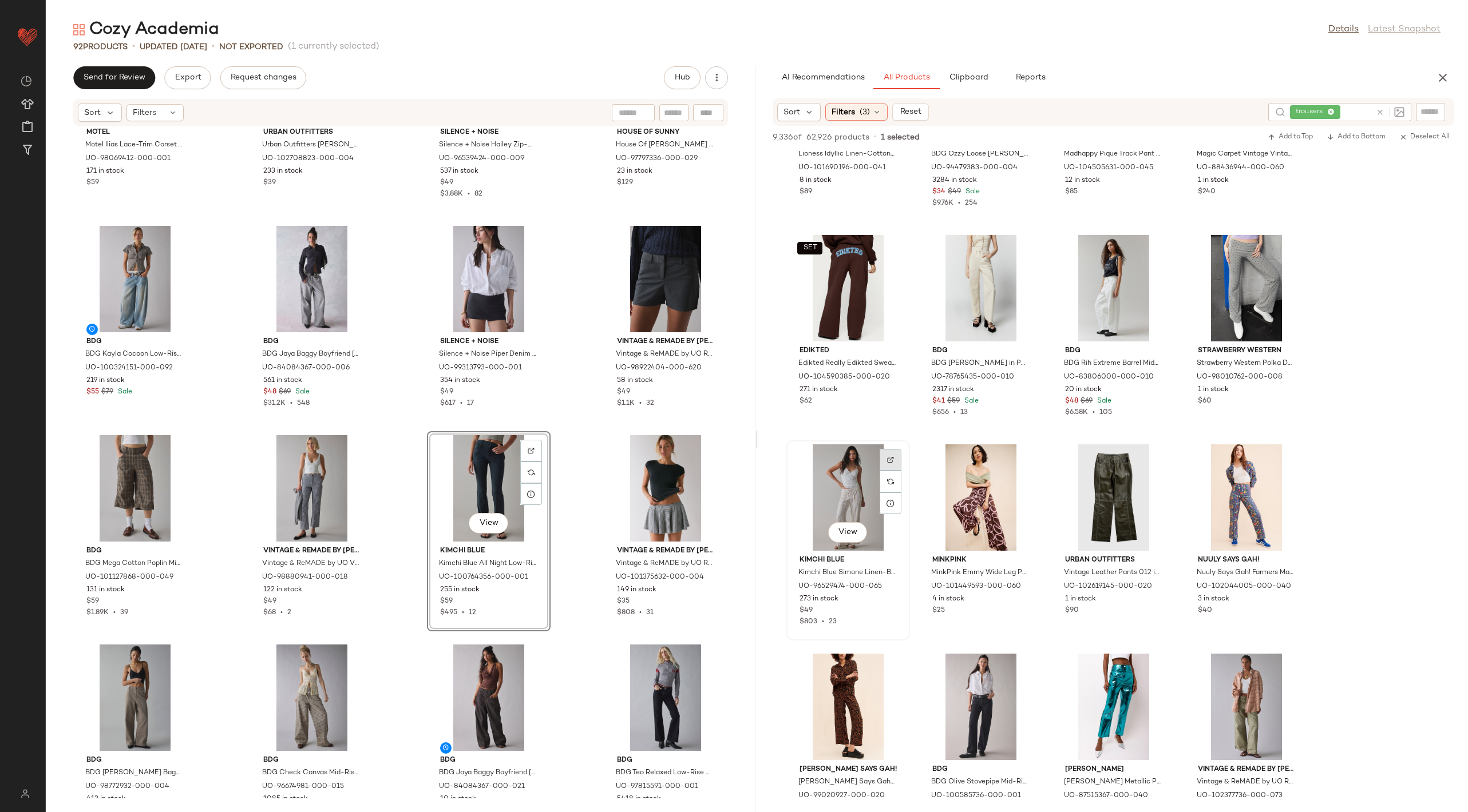
click at [884, 471] on div at bounding box center [890, 481] width 22 height 22
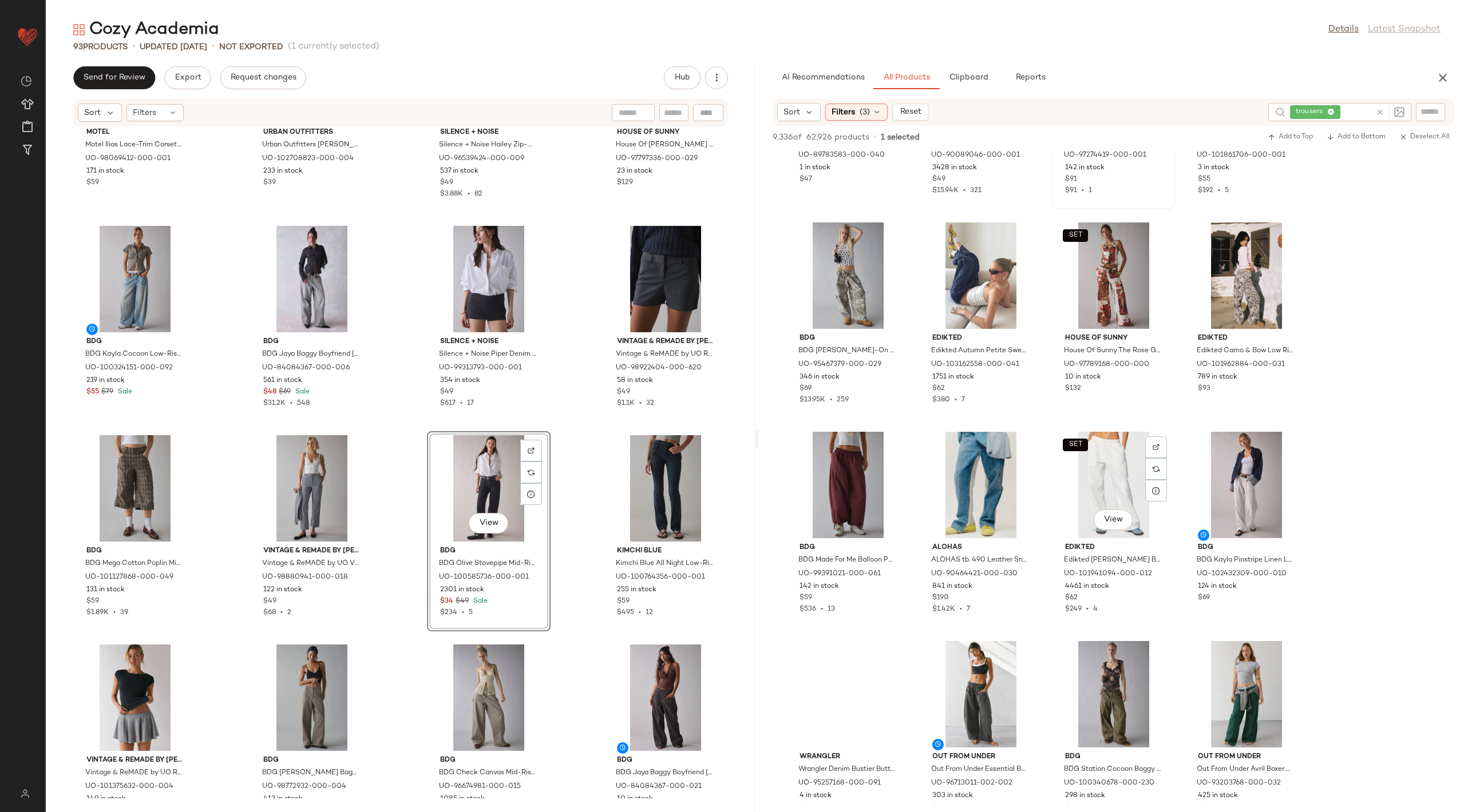
scroll to position [12563, 0]
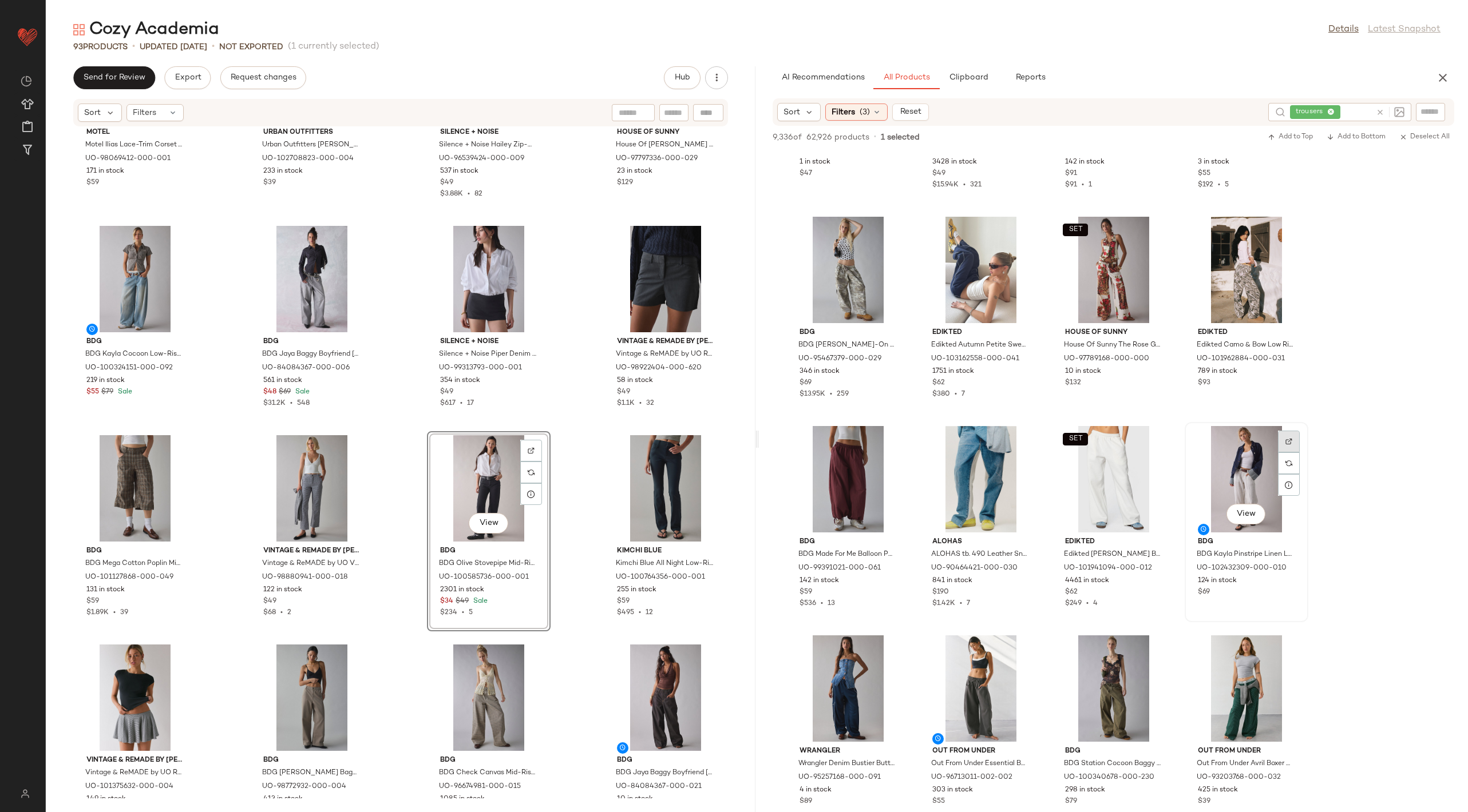
click at [1286, 441] on img at bounding box center [1288, 442] width 7 height 7
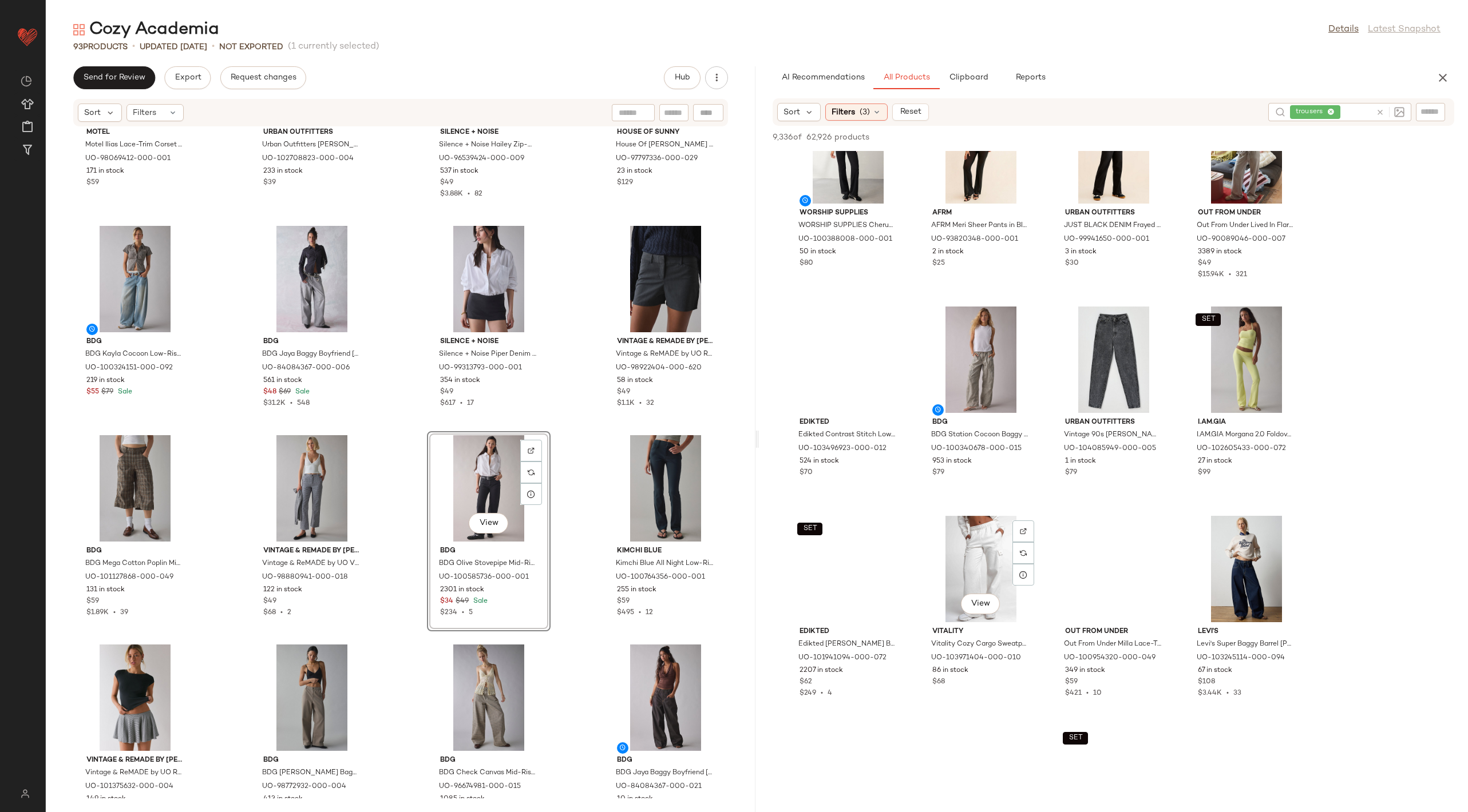
scroll to position [17061, 0]
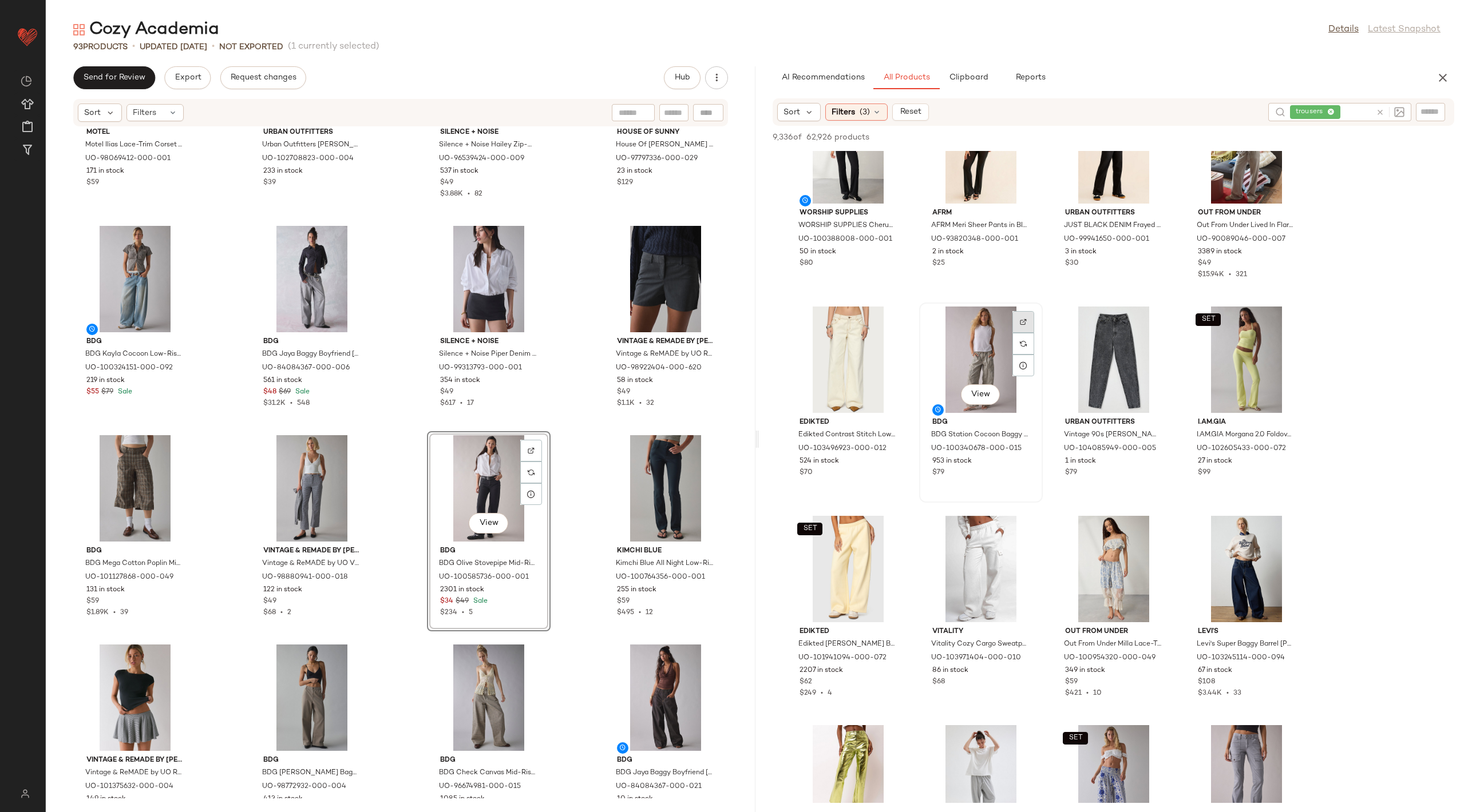
click at [1016, 333] on div at bounding box center [1023, 343] width 22 height 22
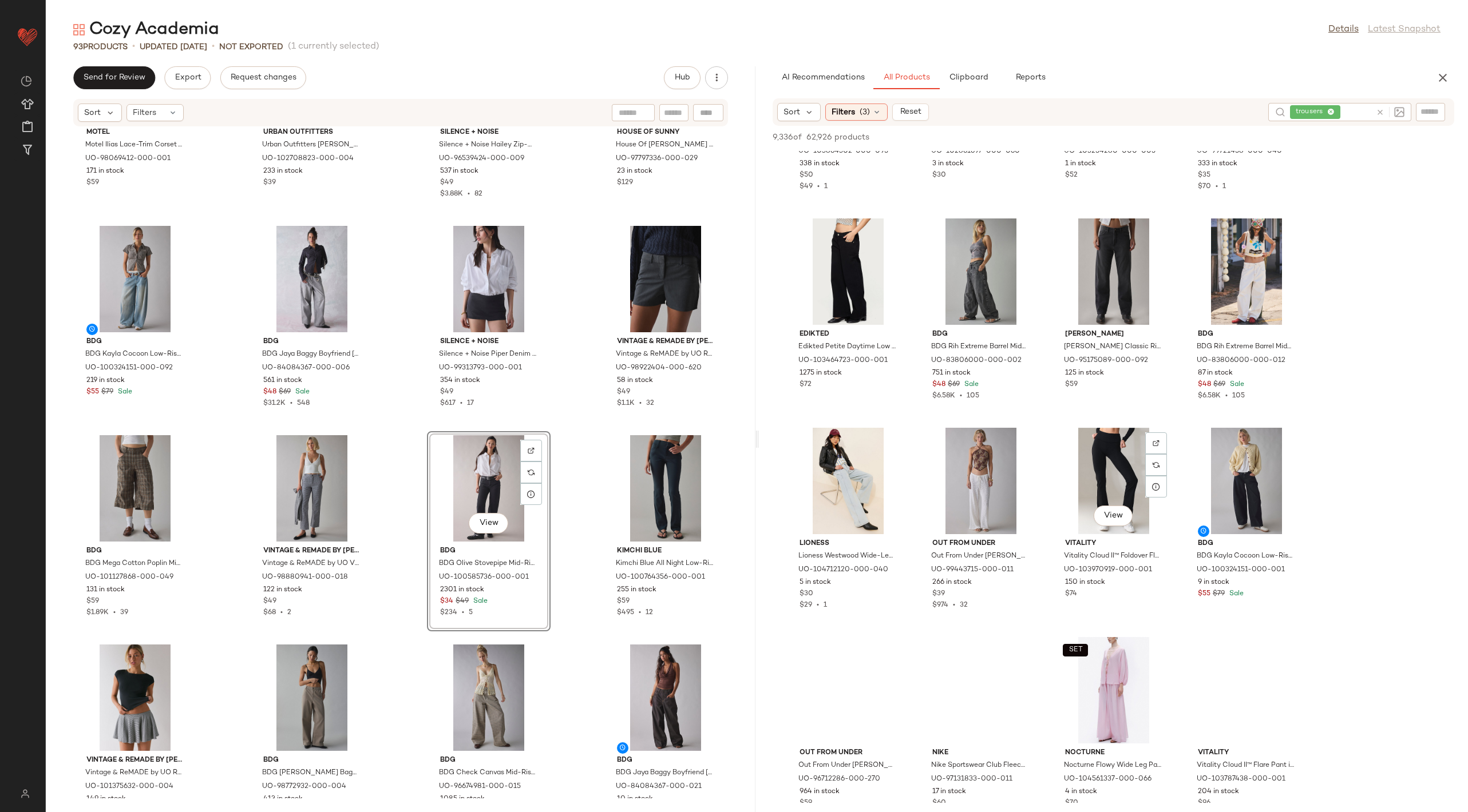
scroll to position [20619, 0]
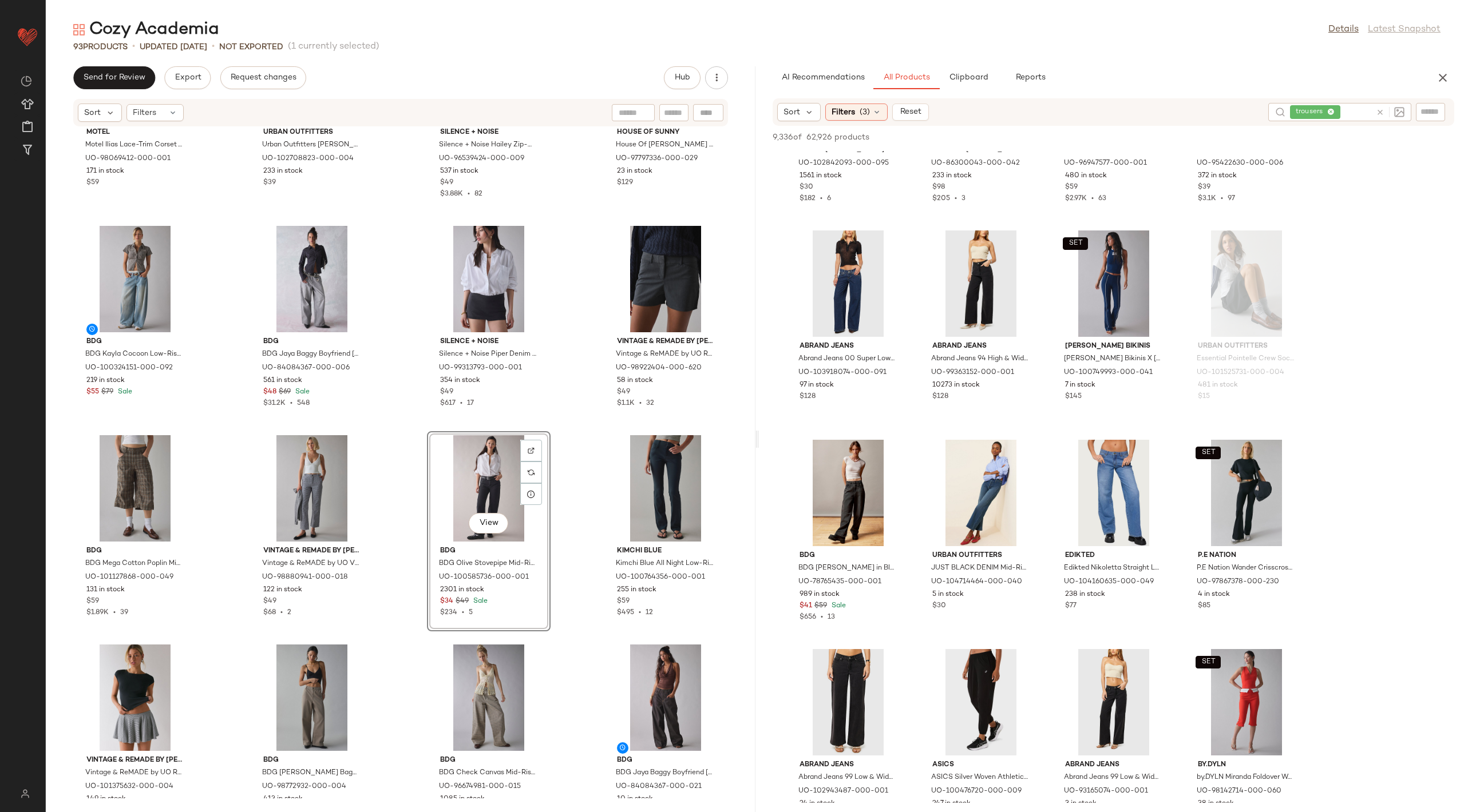
scroll to position [27208, 0]
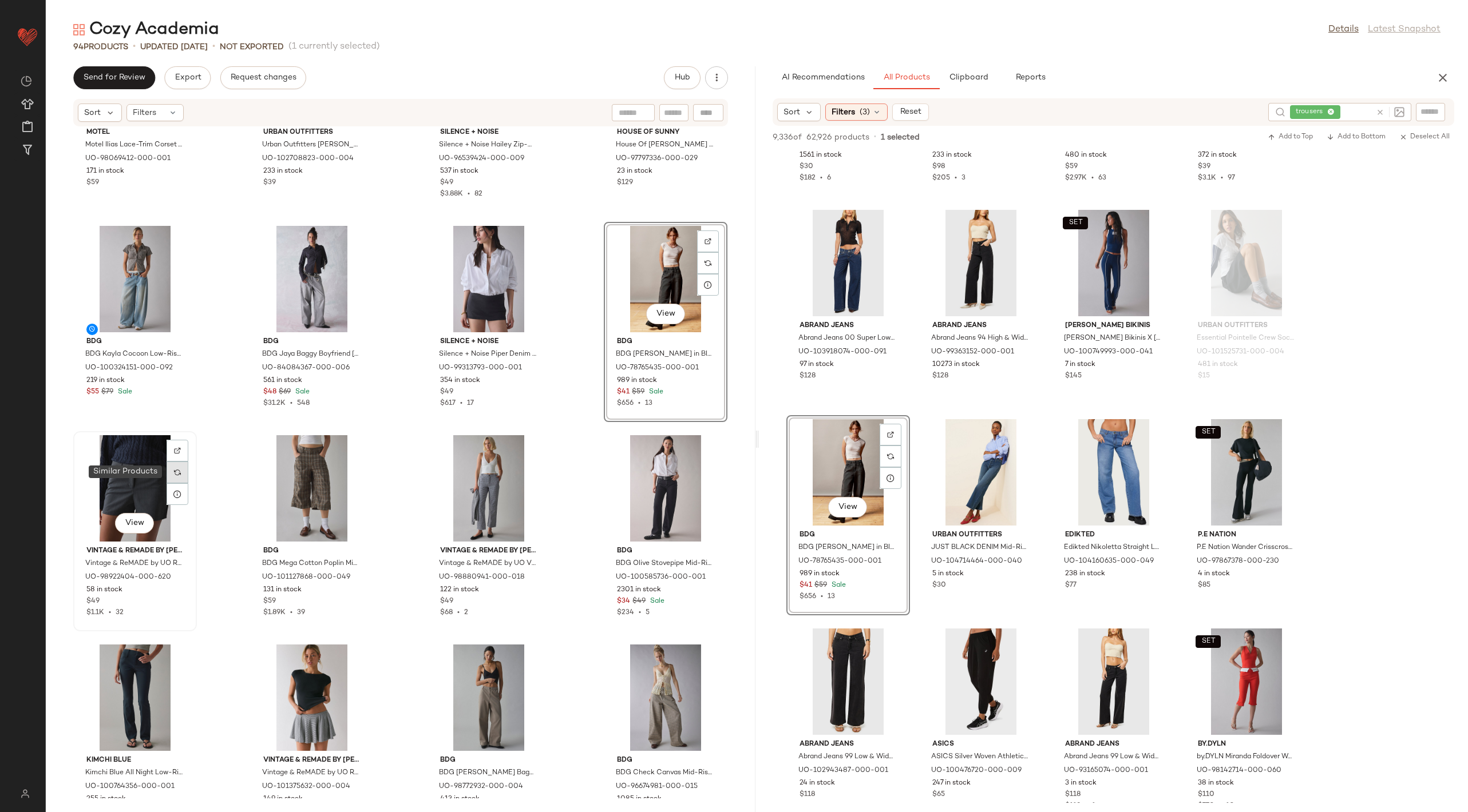
click at [182, 478] on div at bounding box center [177, 472] width 22 height 22
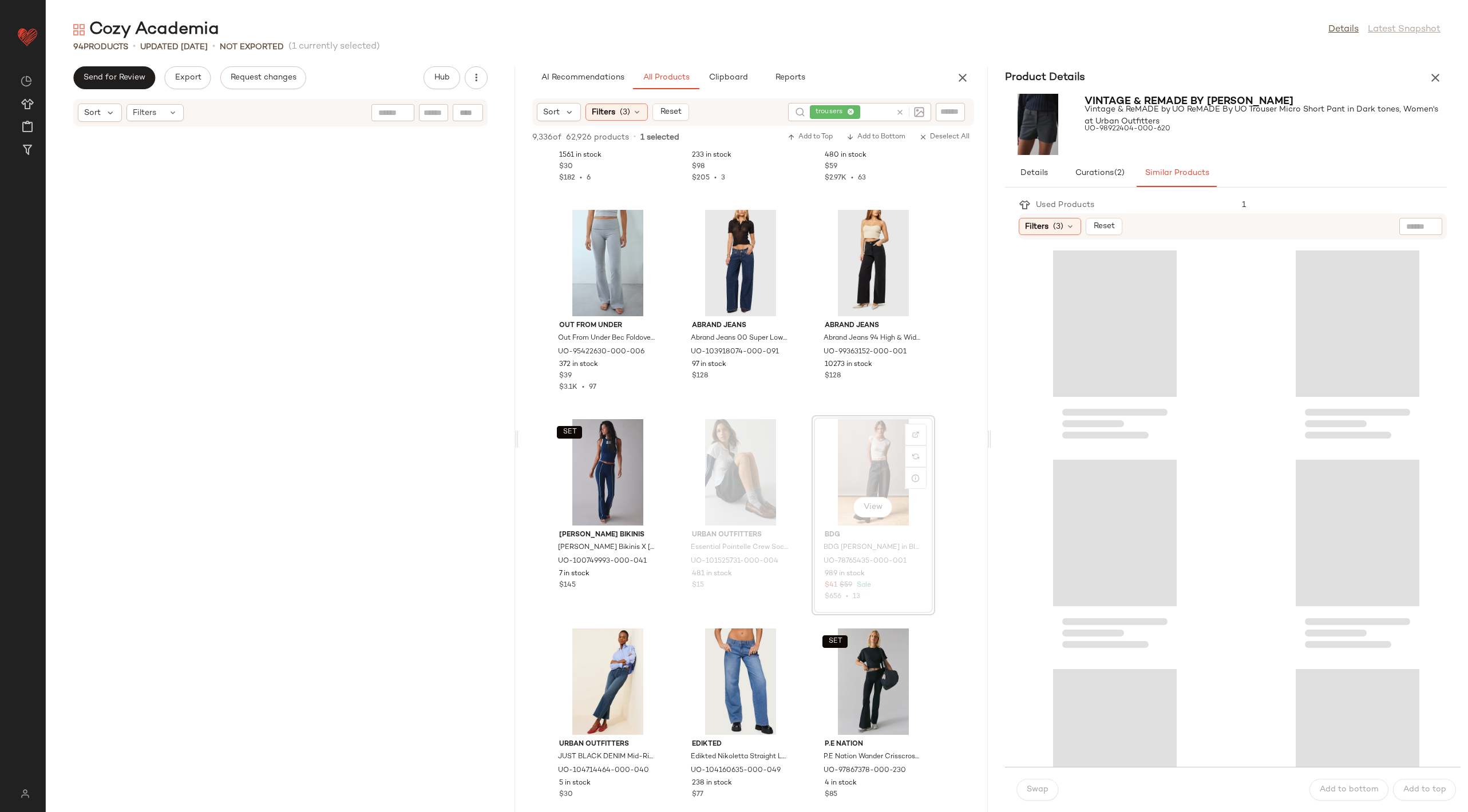
scroll to position [2512, 0]
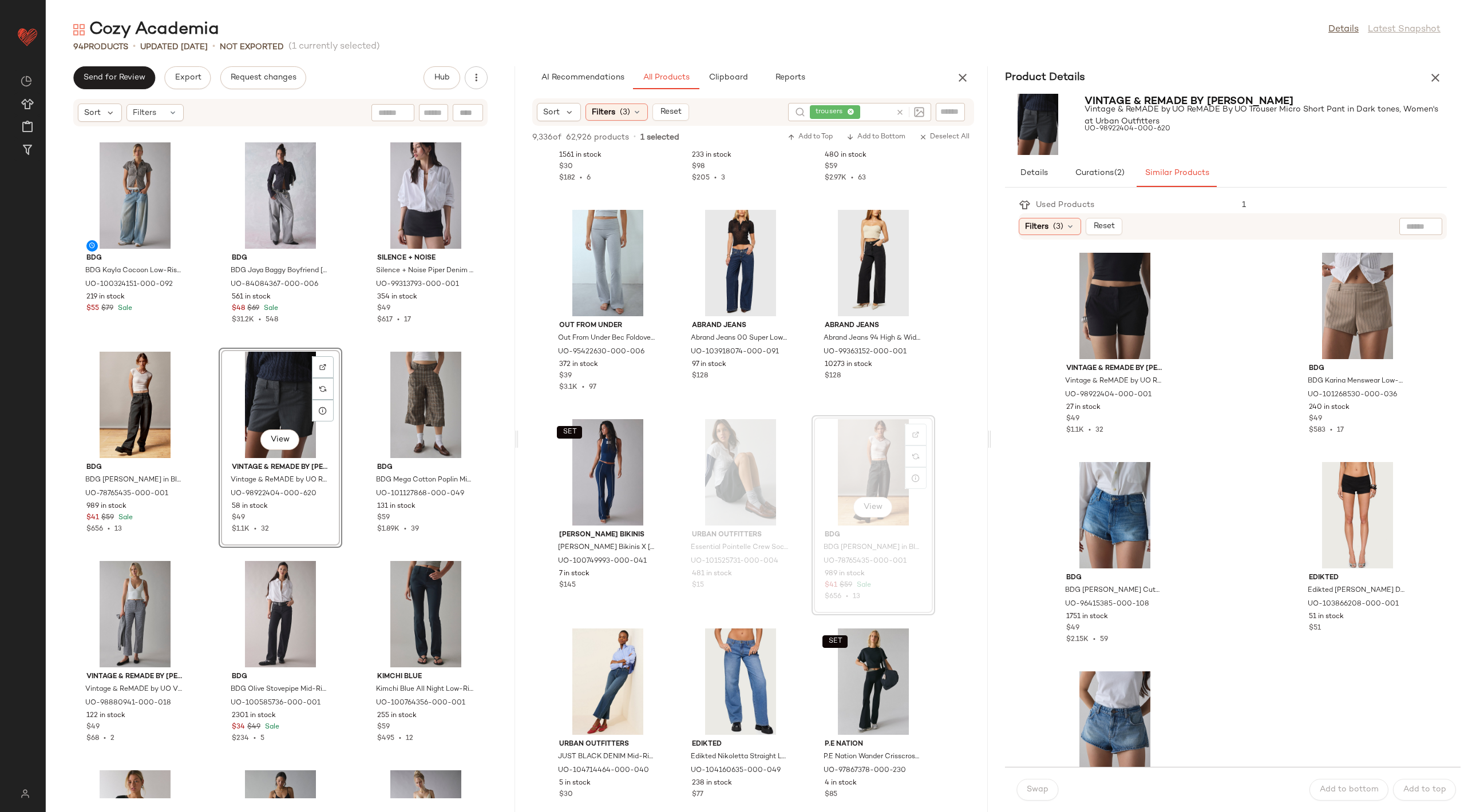
click at [949, 87] on div "AI Recommendations All Products Clipboard Reports" at bounding box center [735, 77] width 433 height 23
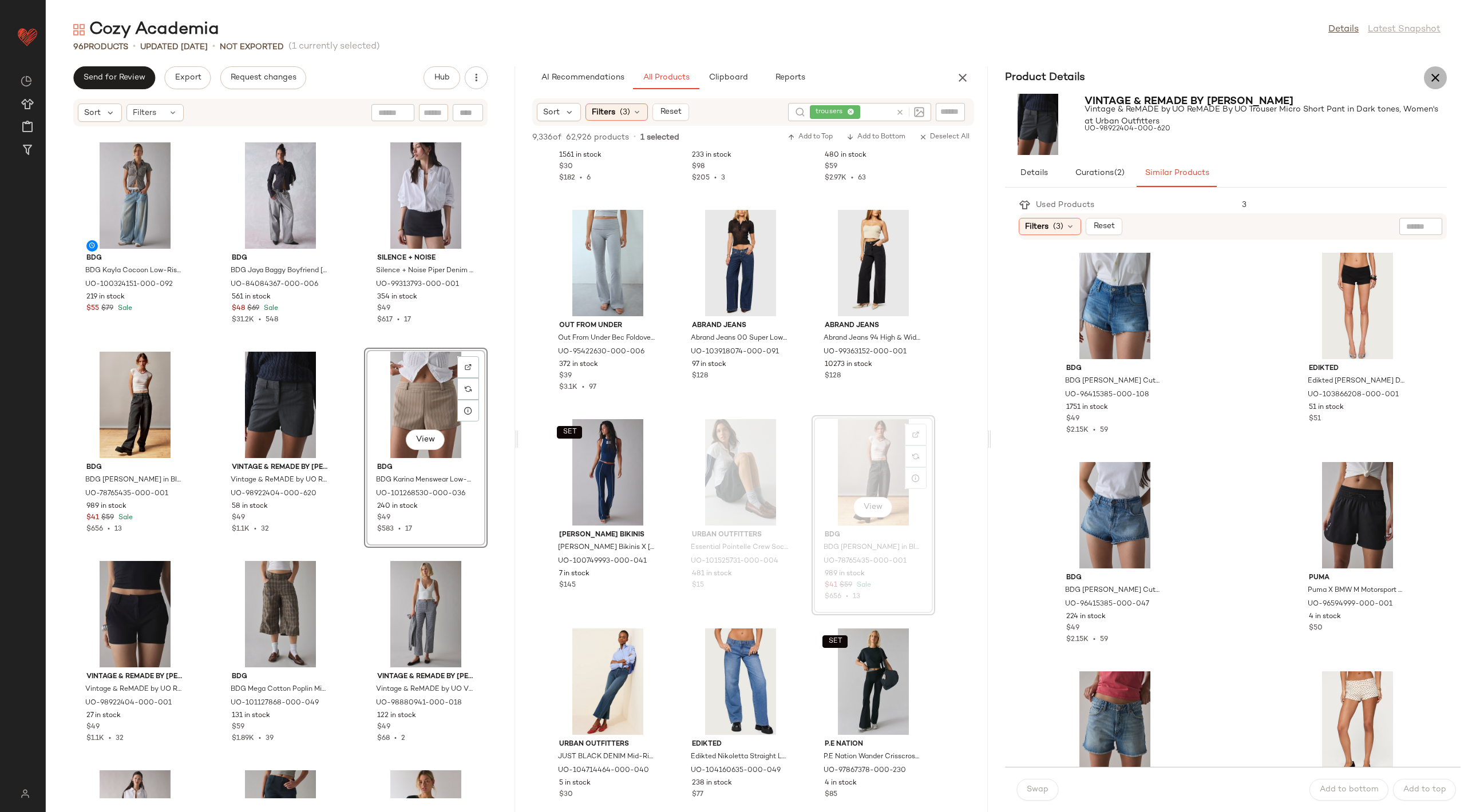
click at [1442, 79] on button "button" at bounding box center [1435, 77] width 23 height 23
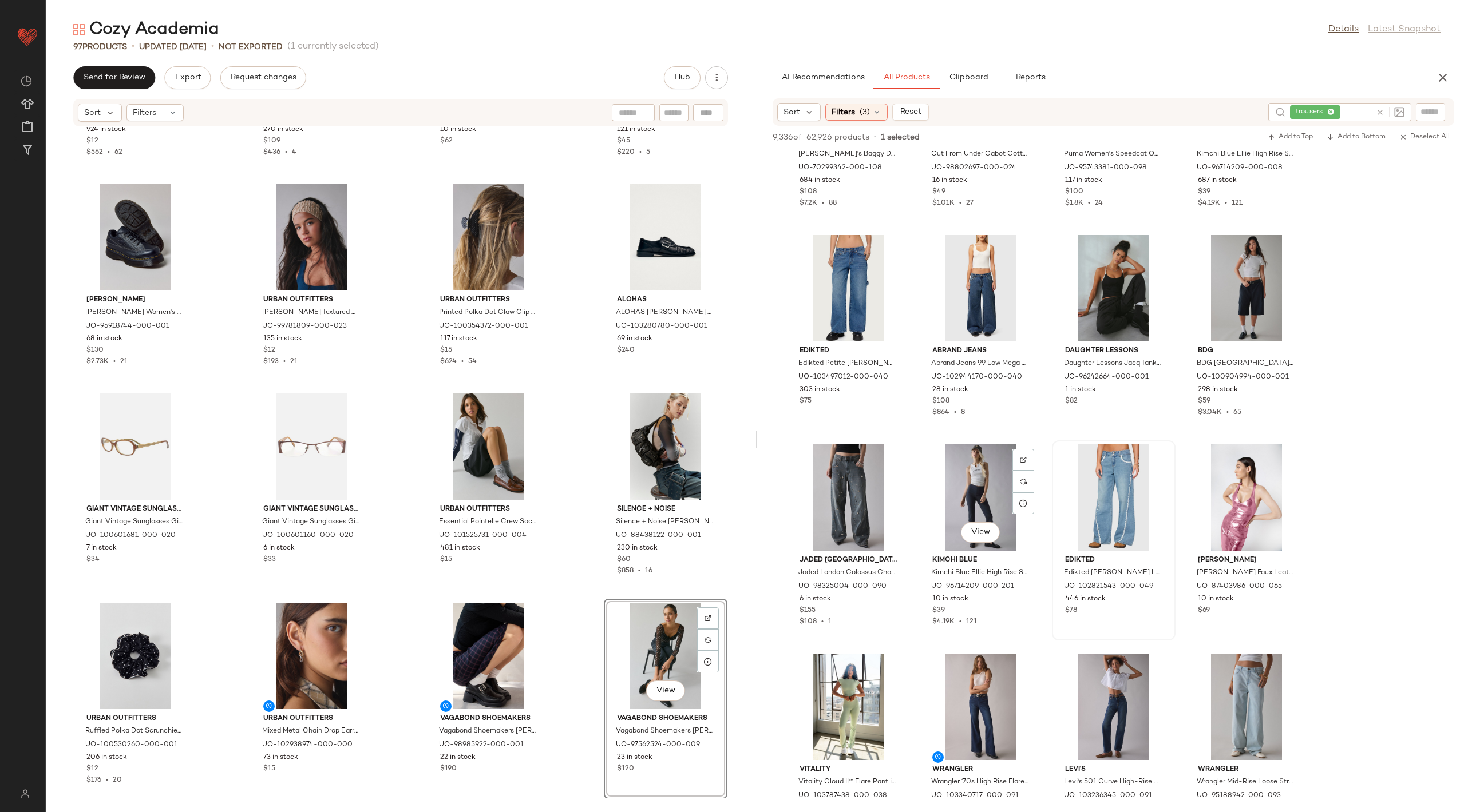
scroll to position [33297, 0]
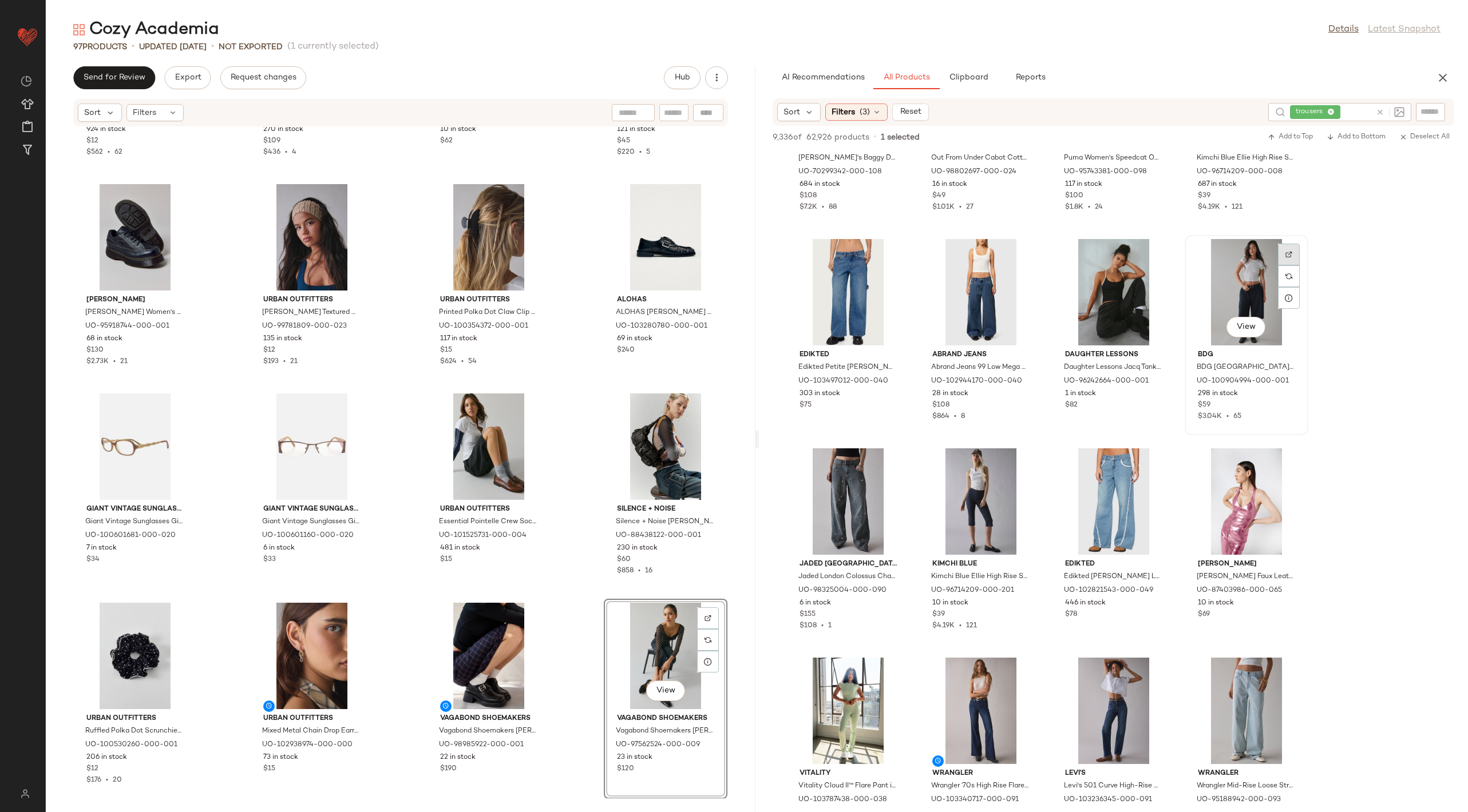
click at [1287, 265] on div at bounding box center [1288, 276] width 22 height 22
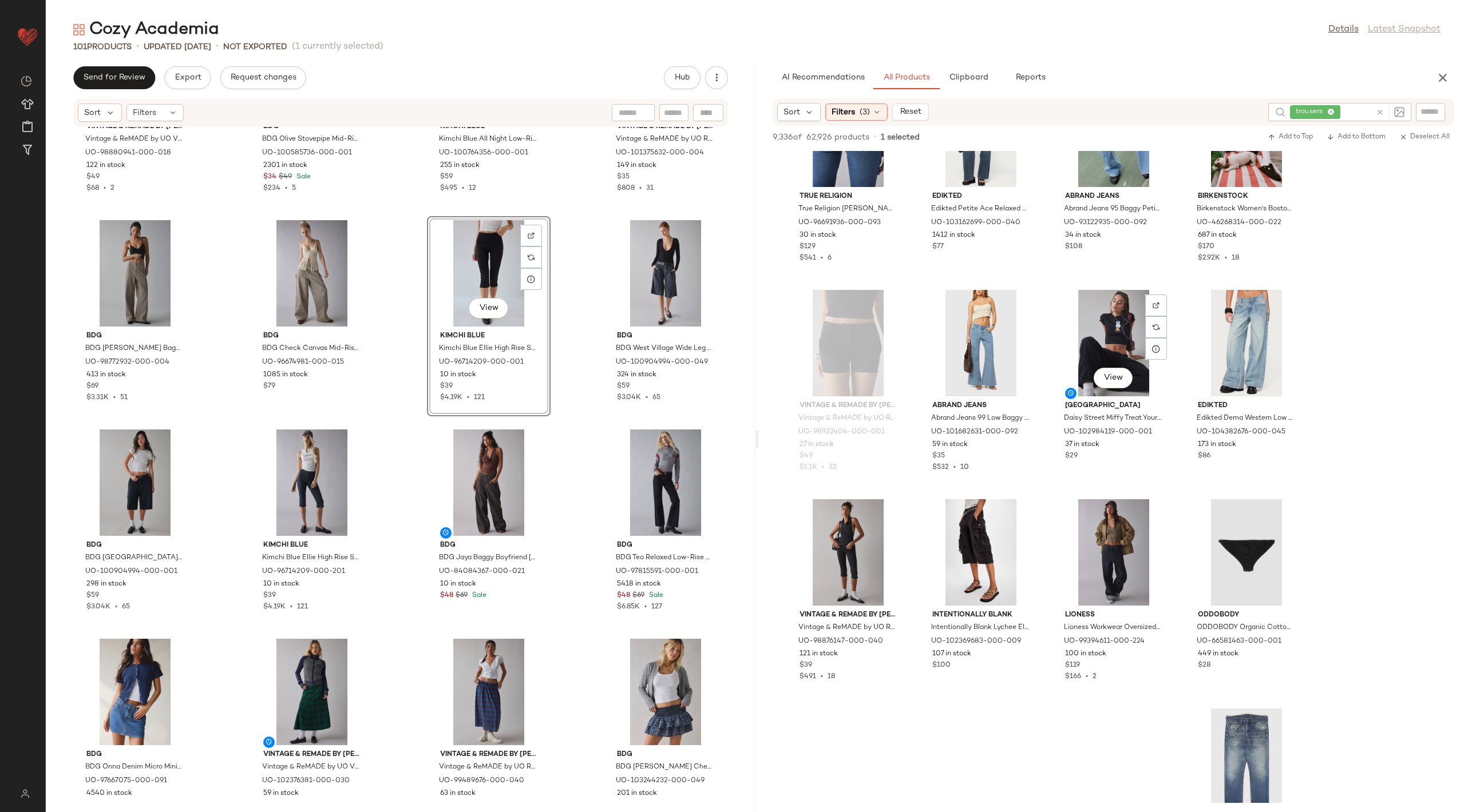
scroll to position [37453, 0]
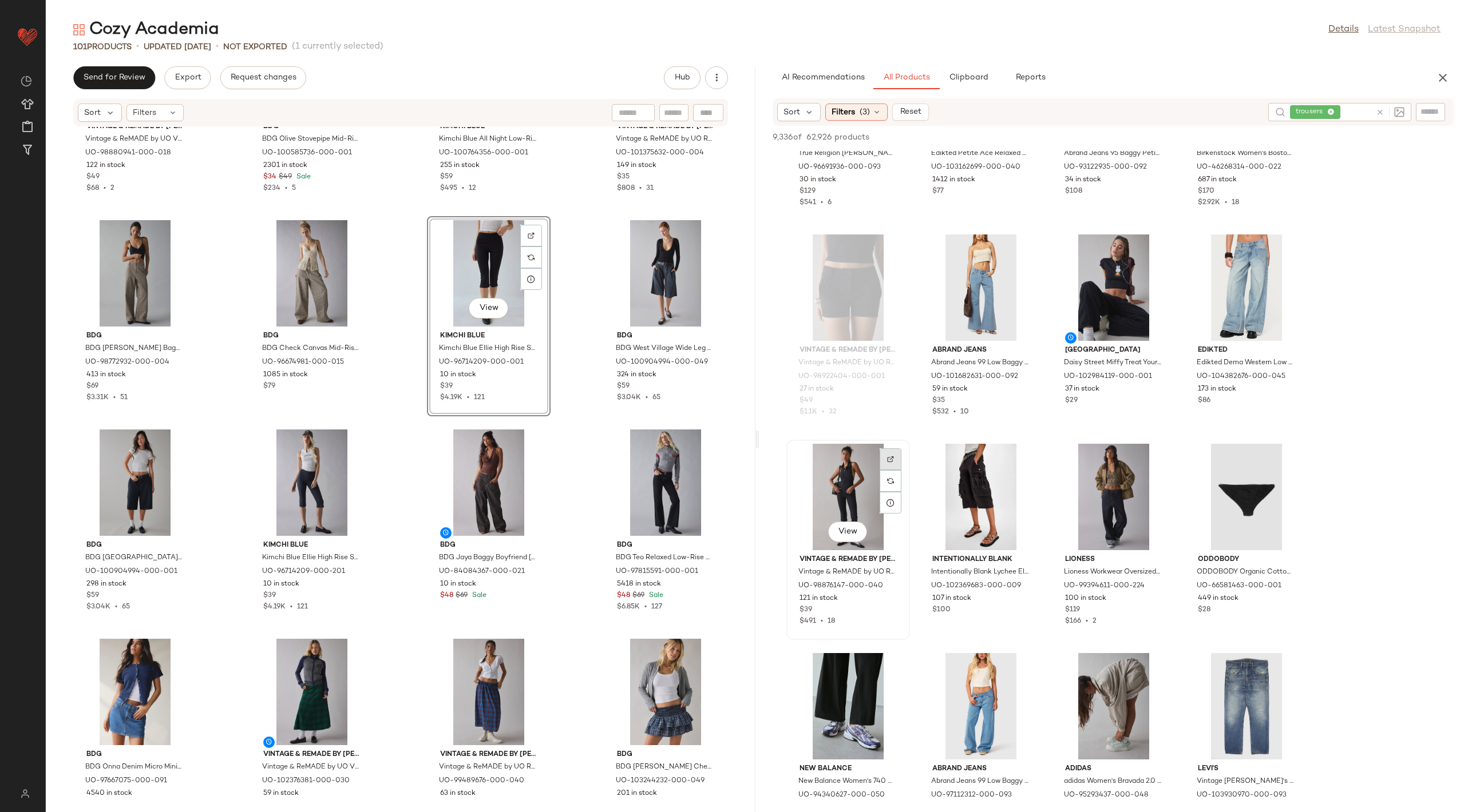
click at [888, 470] on div at bounding box center [890, 480] width 22 height 22
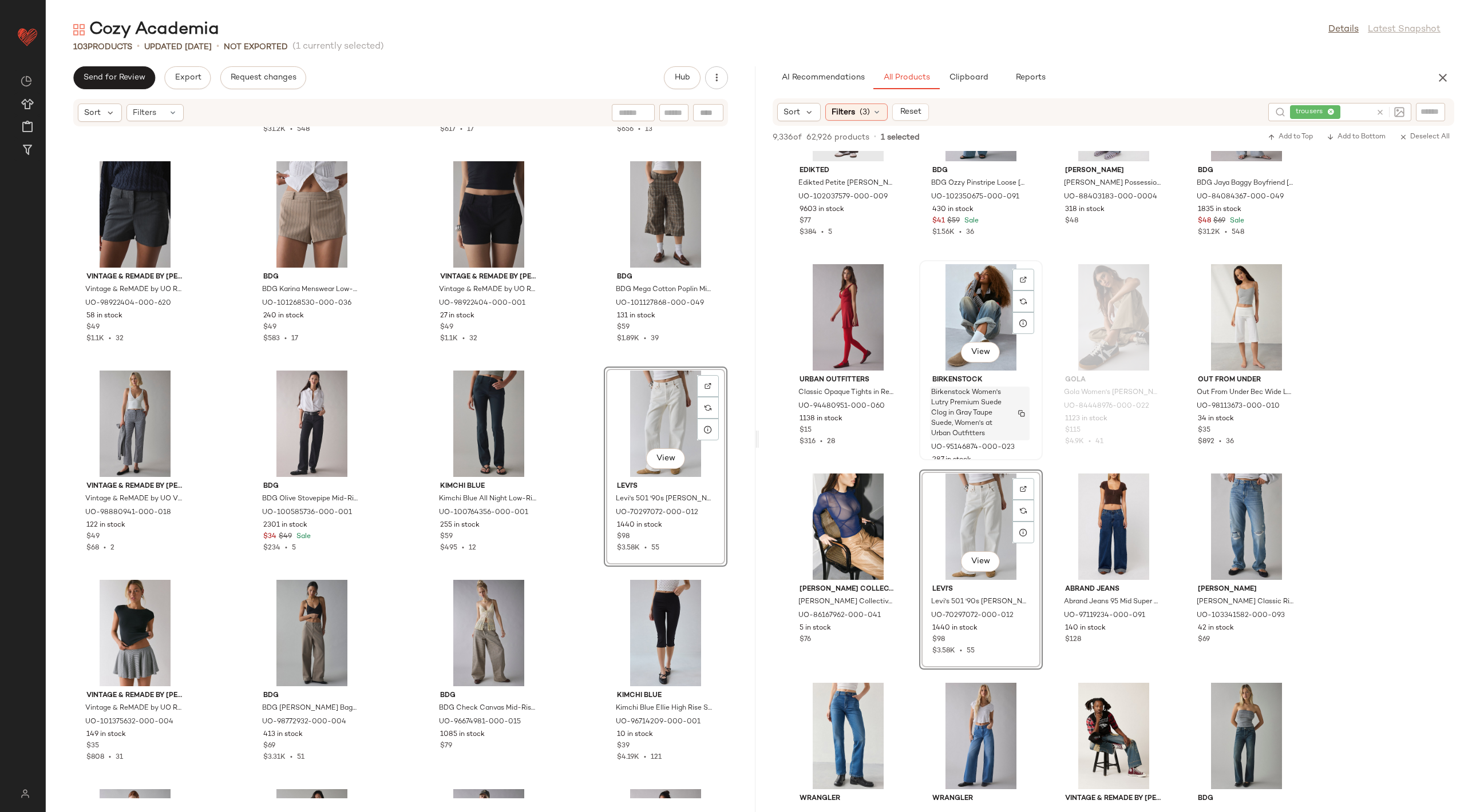
scroll to position [39171, 0]
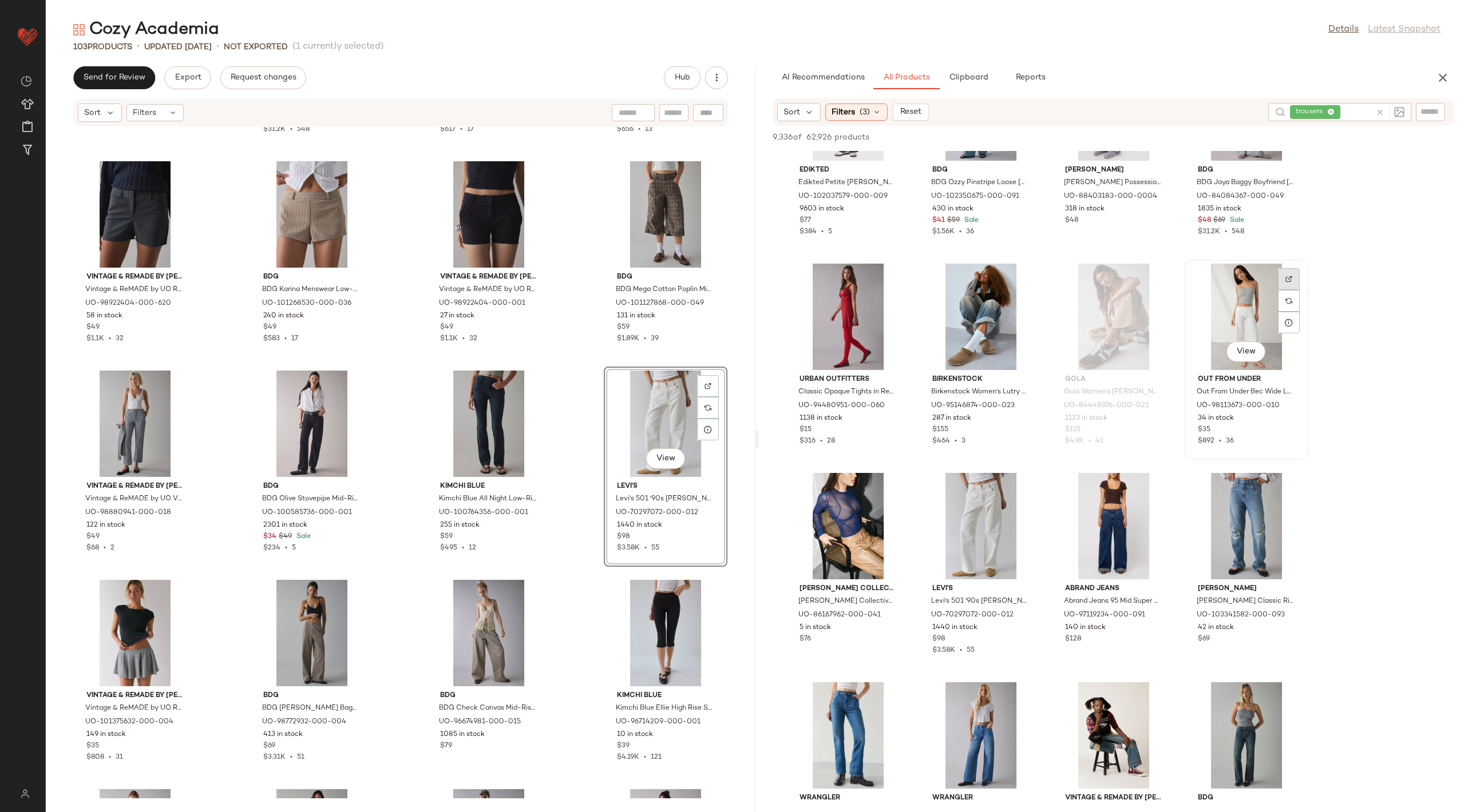
click at [1288, 276] on img at bounding box center [1288, 279] width 7 height 7
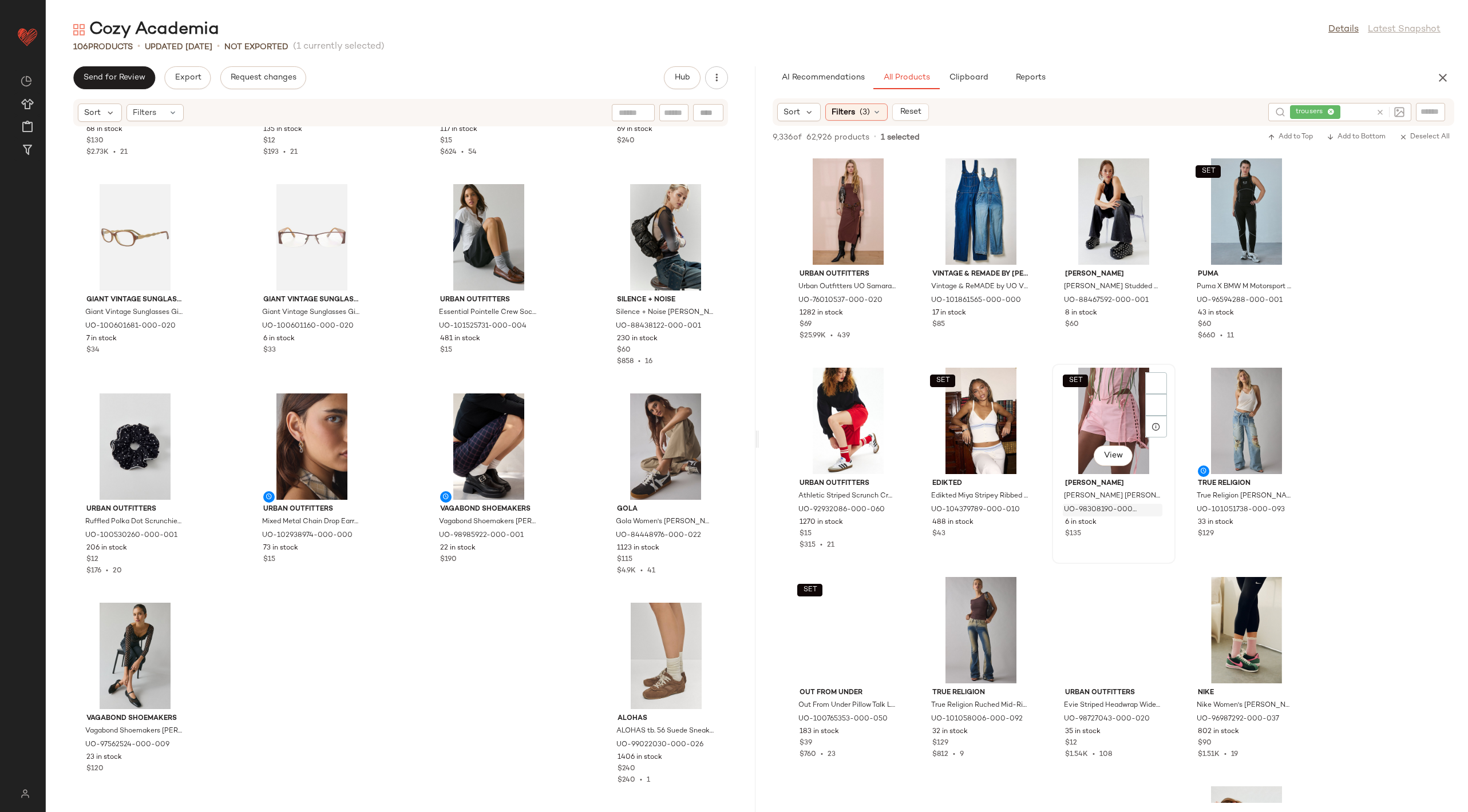
scroll to position [50486, 0]
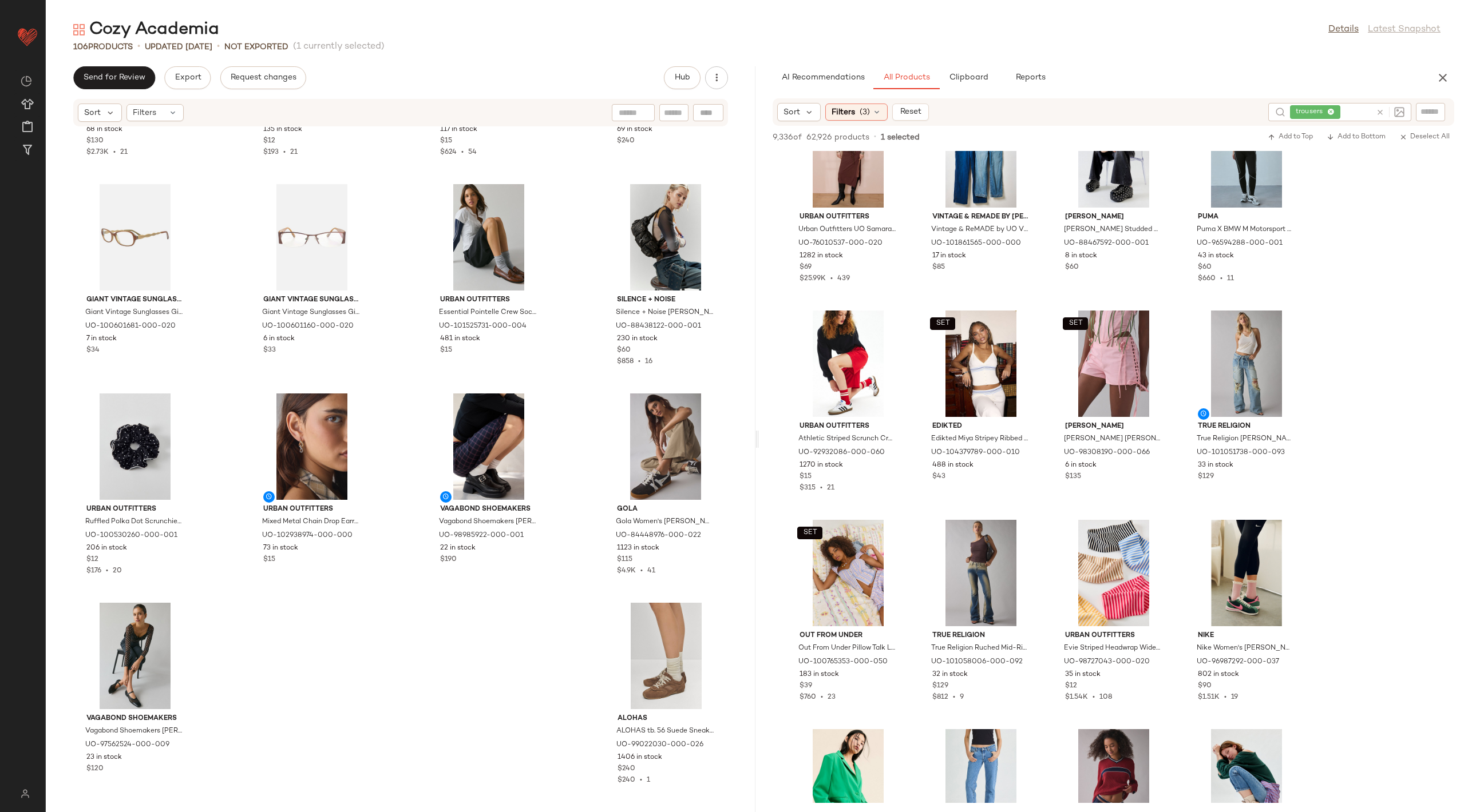
click at [1379, 108] on icon at bounding box center [1379, 112] width 9 height 9
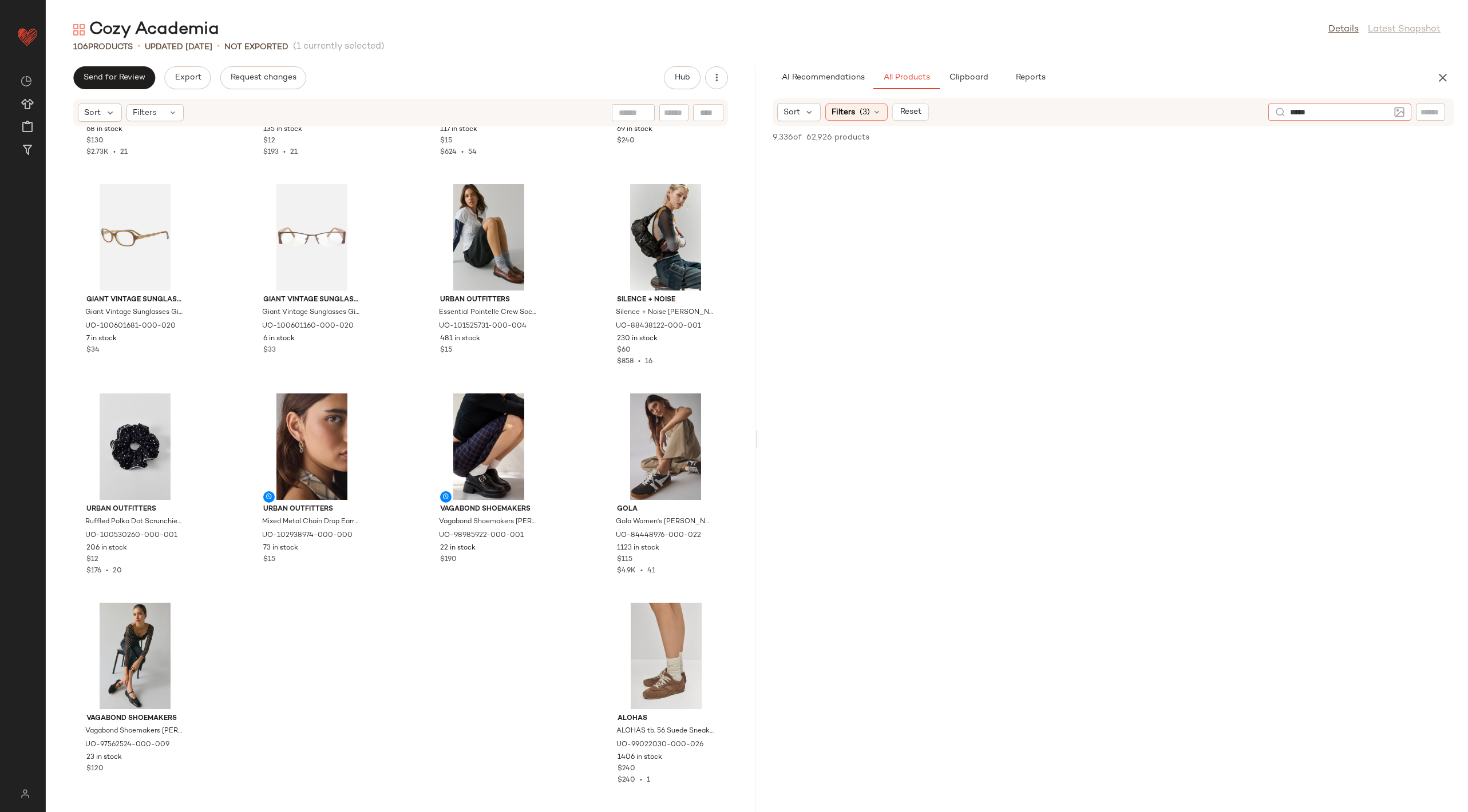
type input "******"
click at [1380, 112] on icon at bounding box center [1379, 112] width 9 height 9
type input "******"
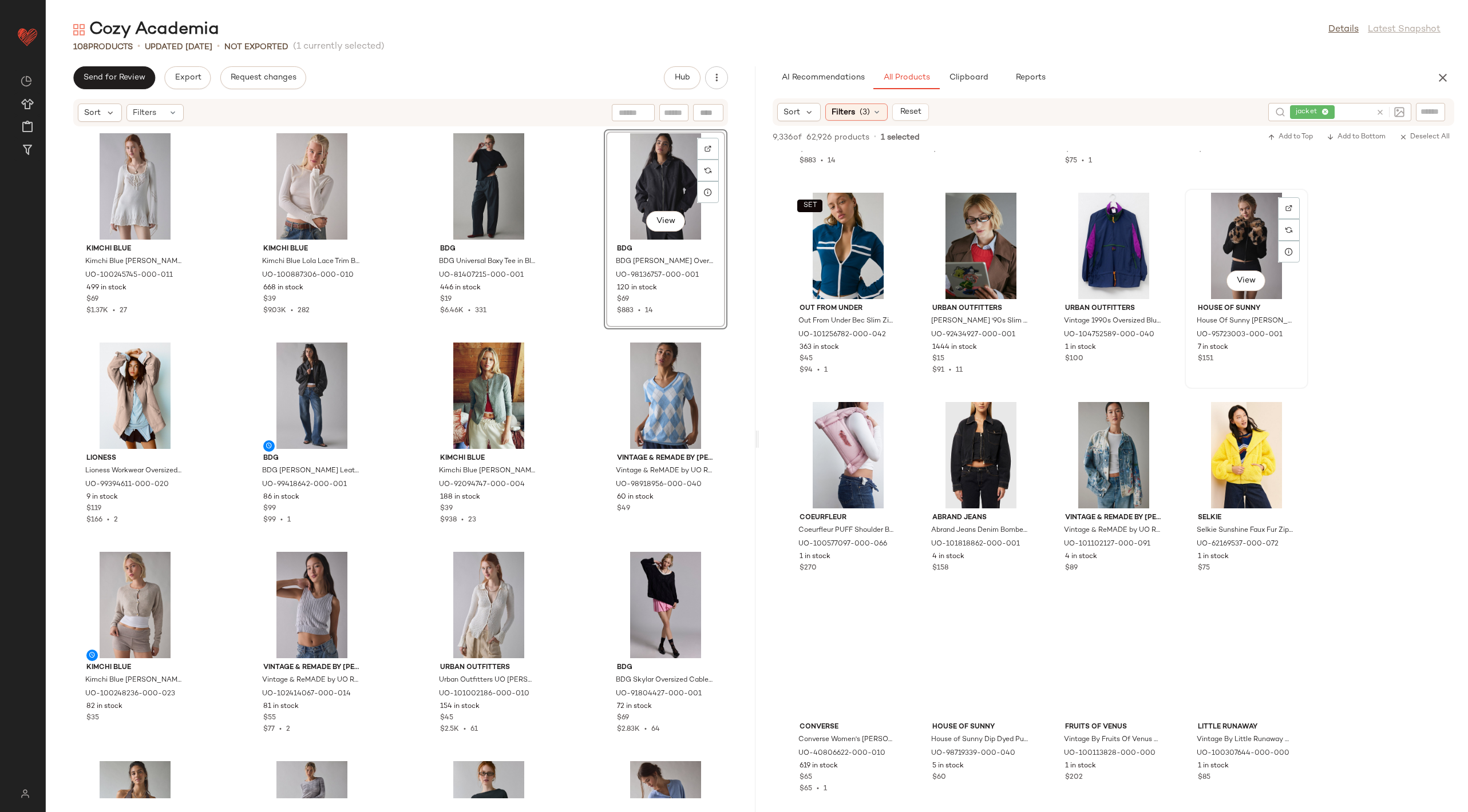
scroll to position [7385, 0]
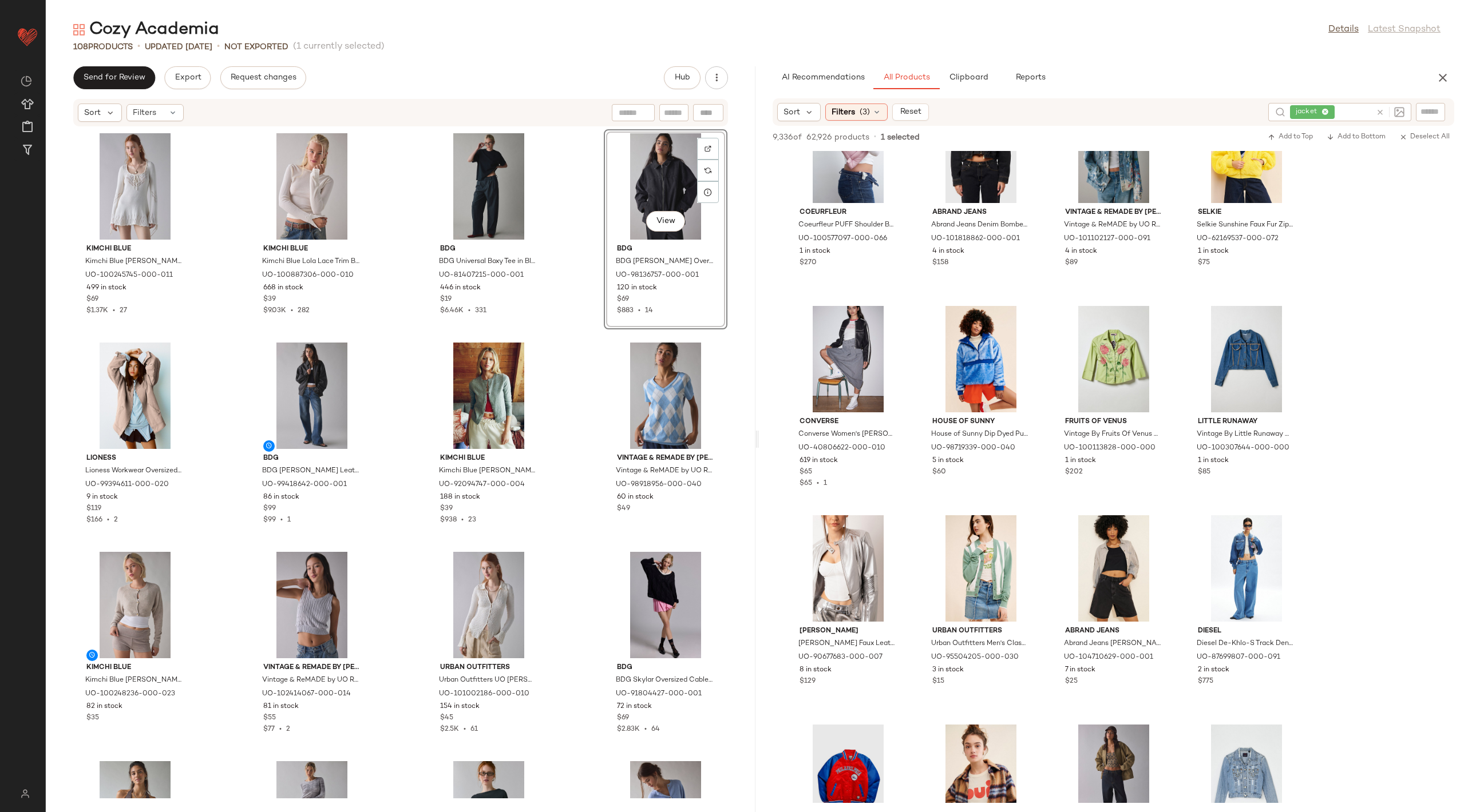
click at [1383, 110] on icon at bounding box center [1379, 112] width 9 height 9
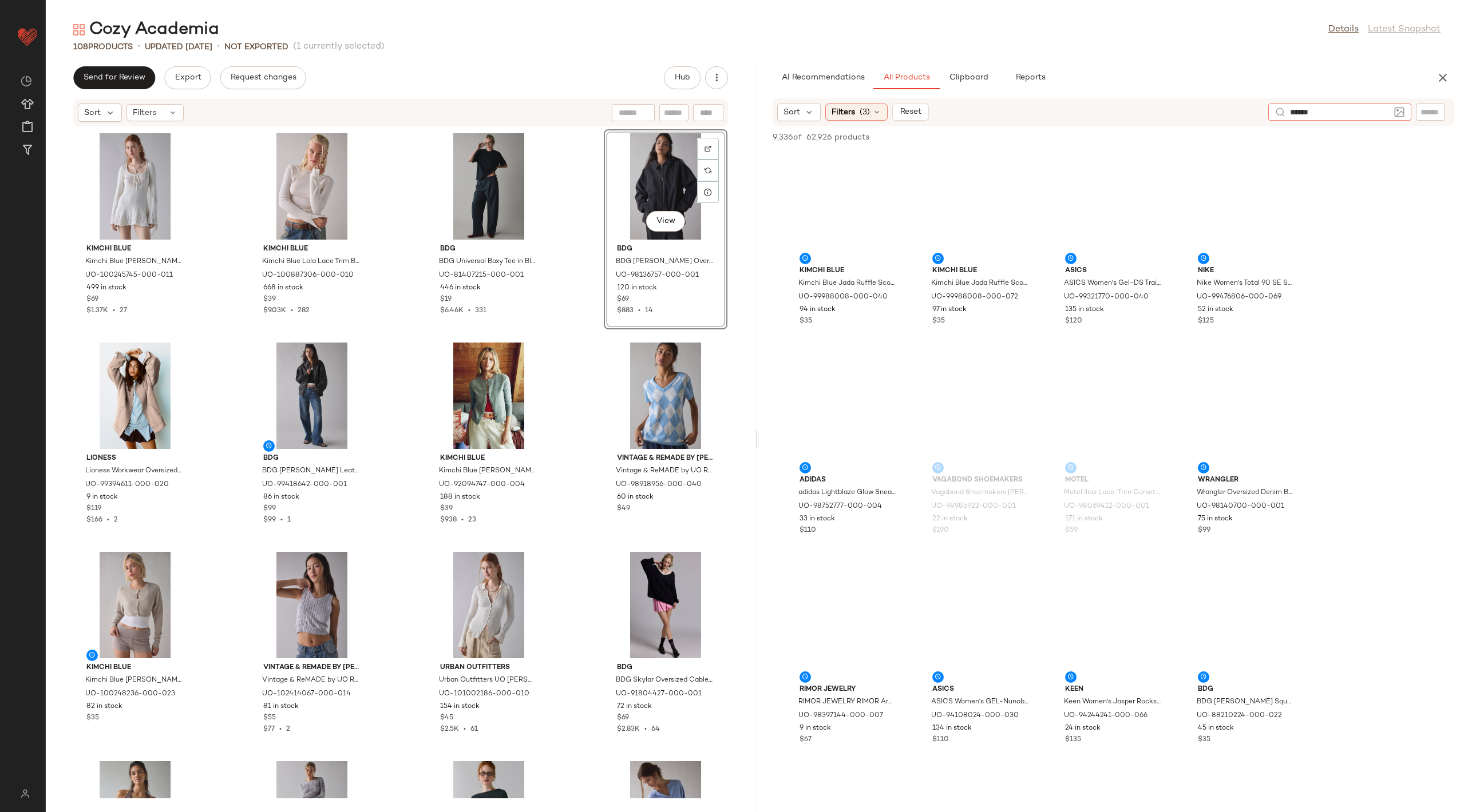
type input "*******"
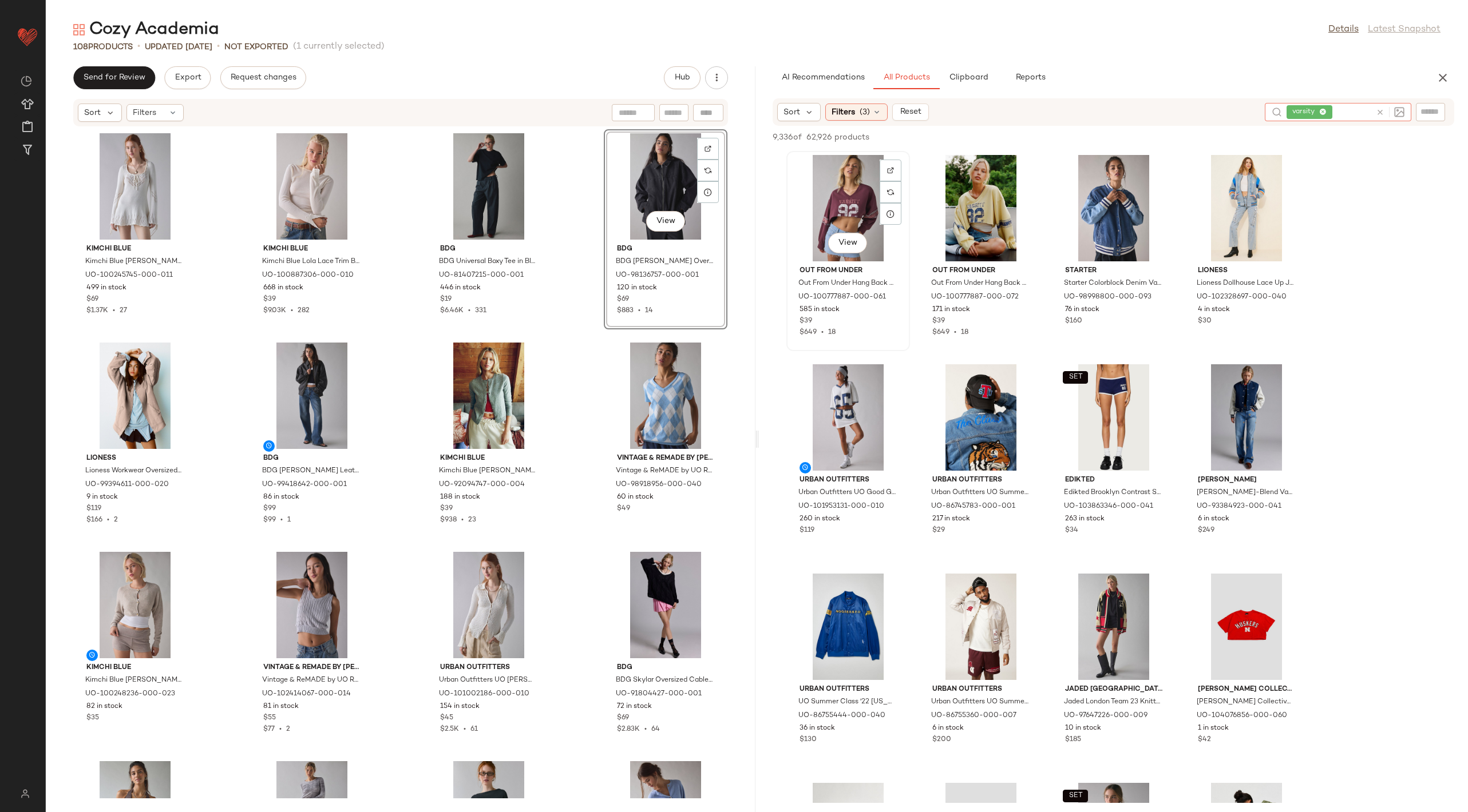
scroll to position [9, 0]
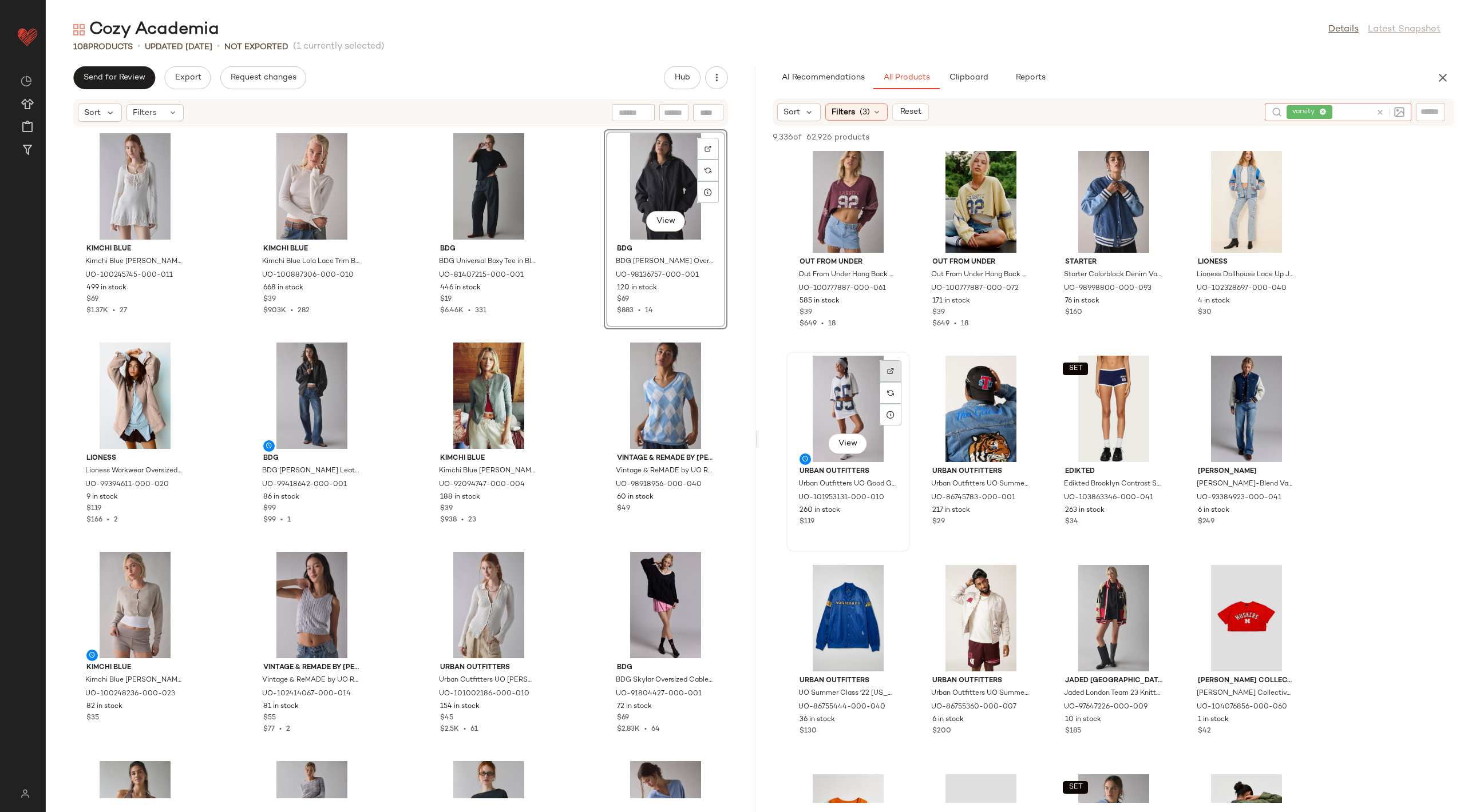
click at [896, 382] on div at bounding box center [890, 393] width 22 height 22
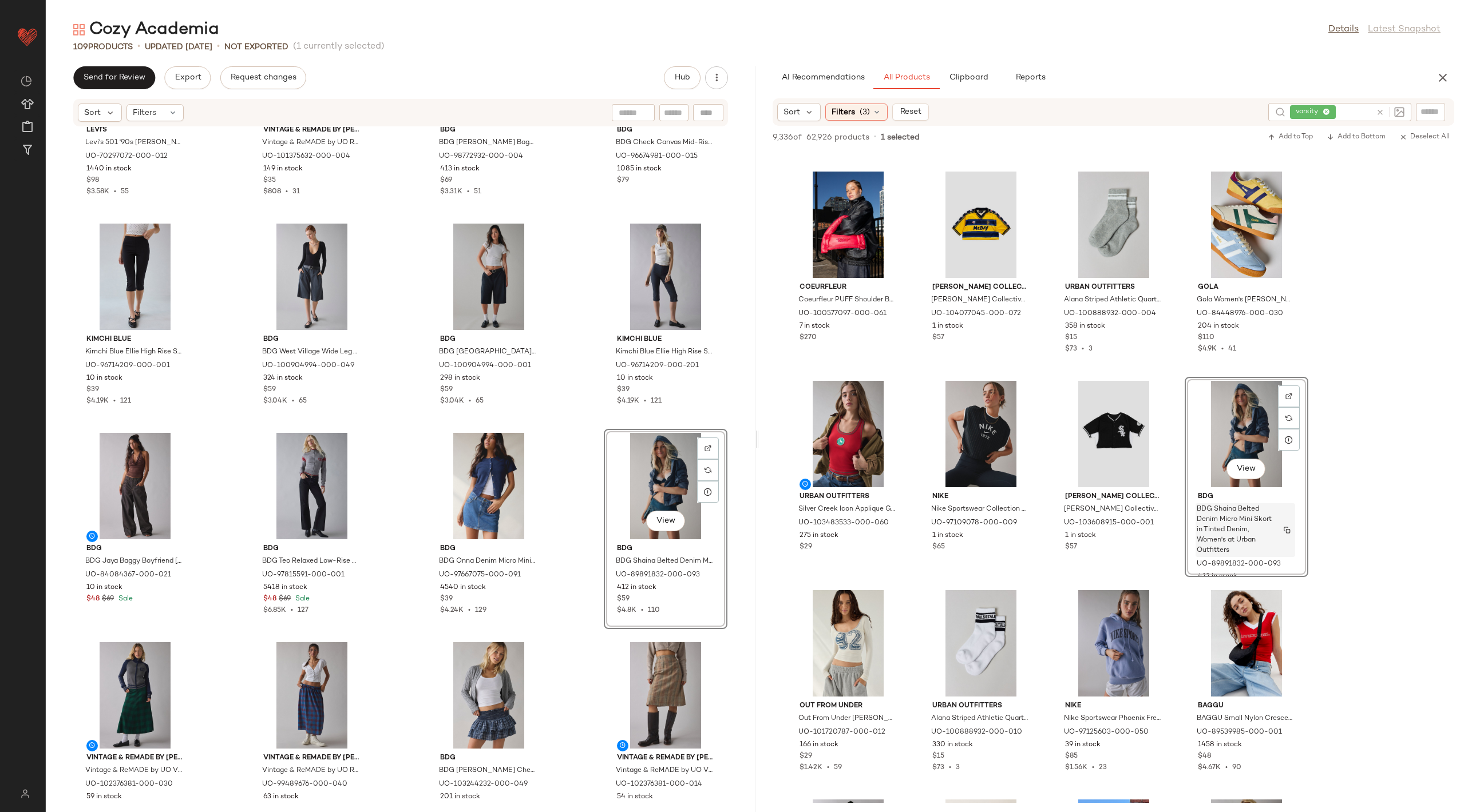
scroll to position [7094, 0]
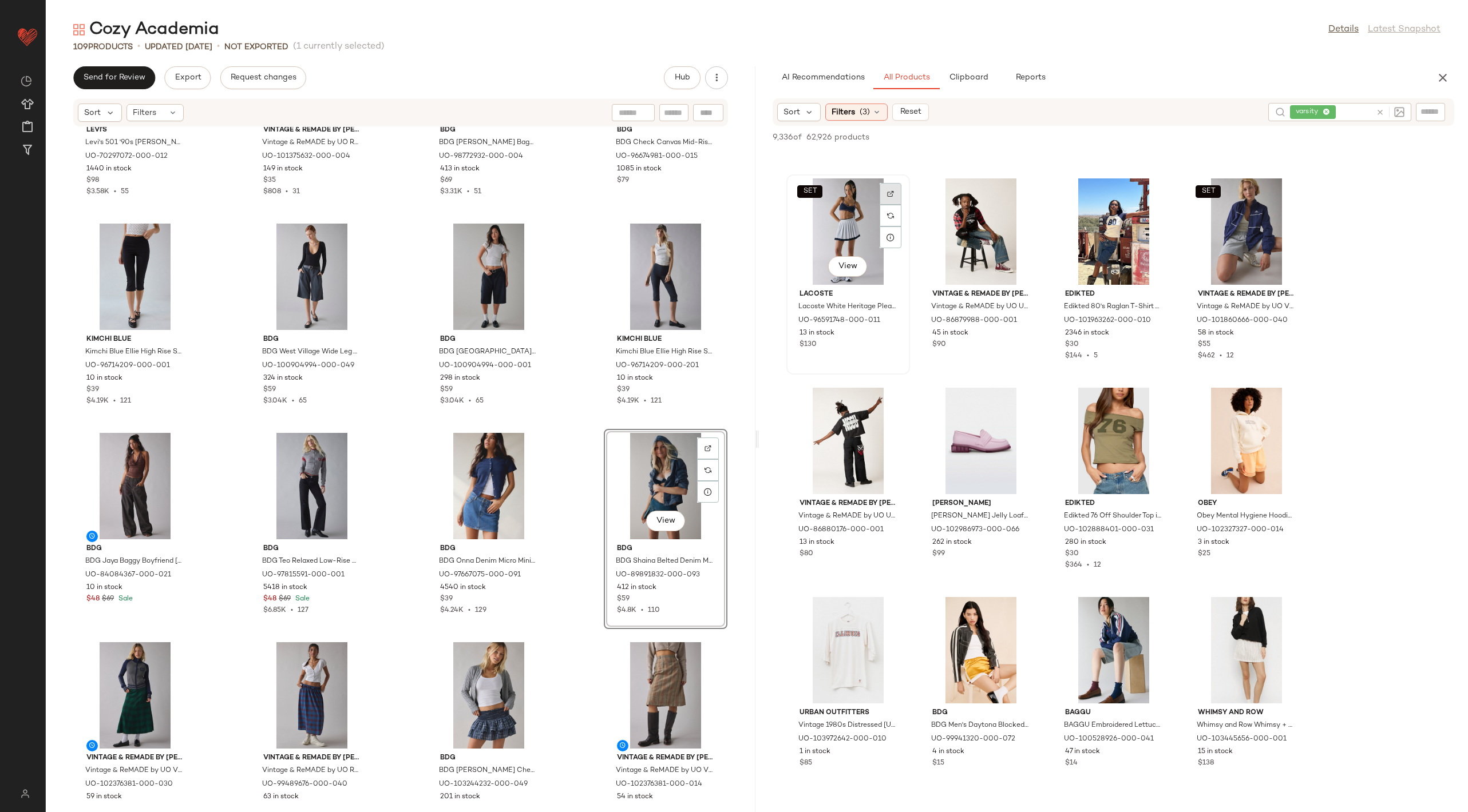
click at [886, 204] on div at bounding box center [890, 215] width 22 height 22
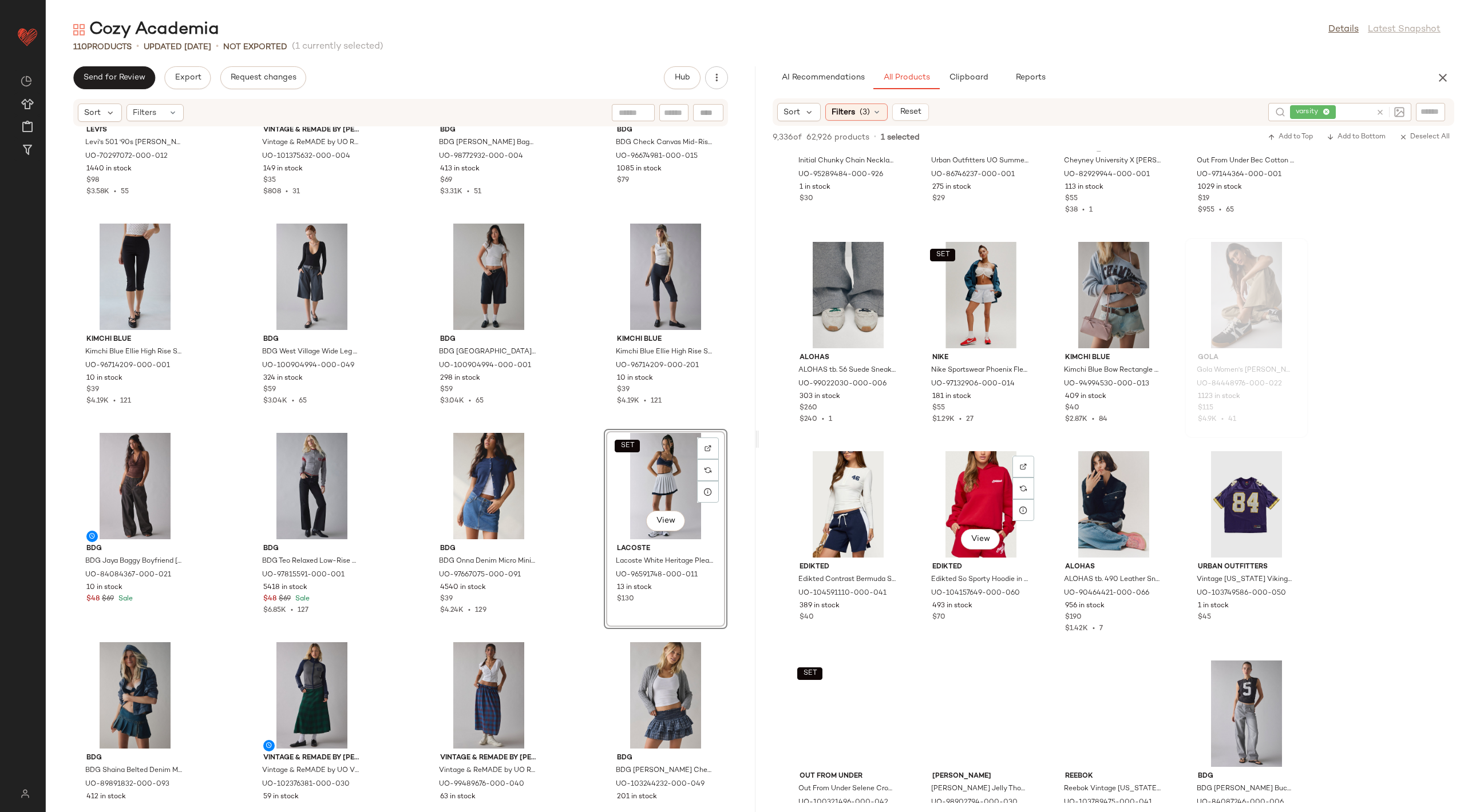
scroll to position [9807, 0]
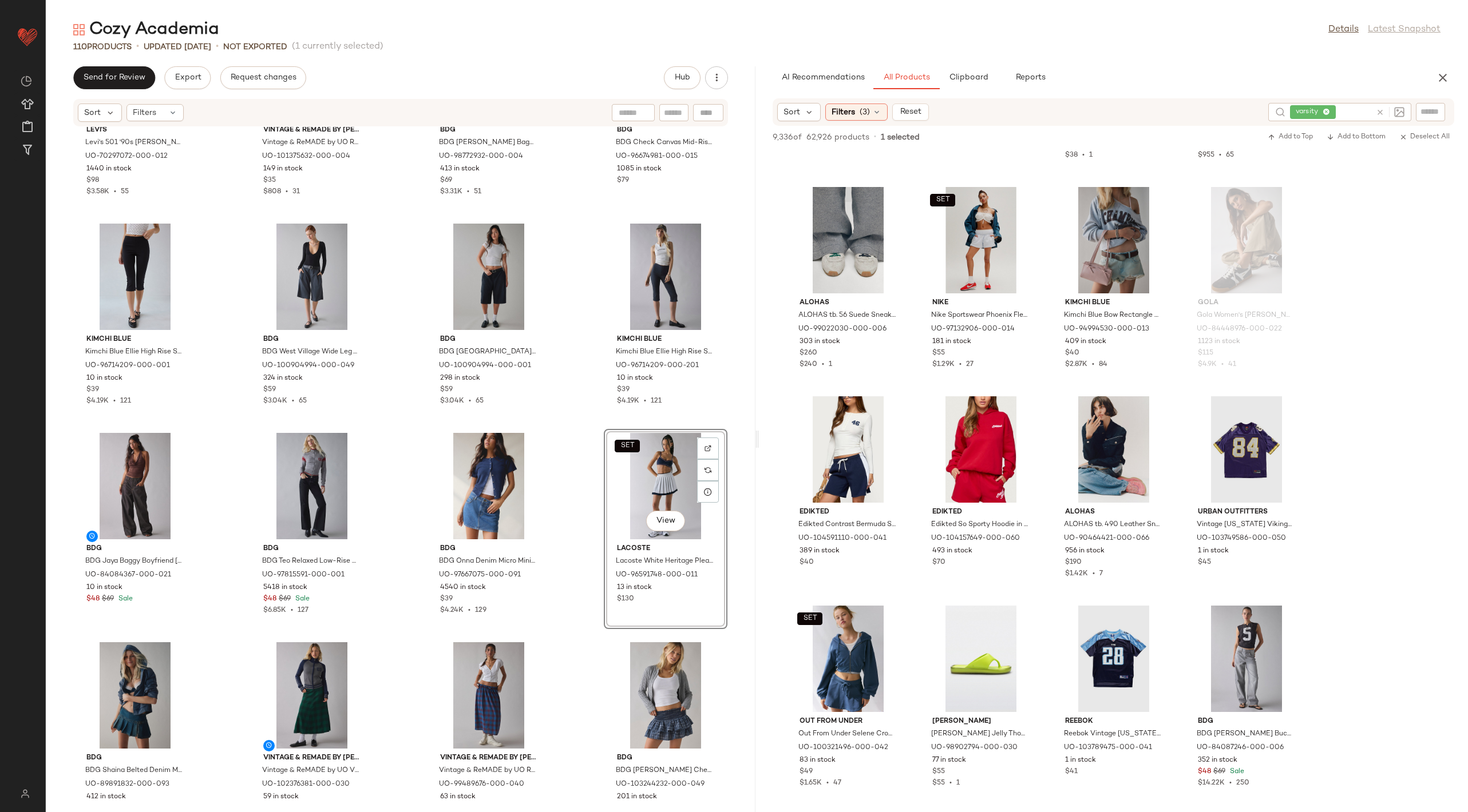
click at [1378, 112] on icon at bounding box center [1379, 112] width 9 height 9
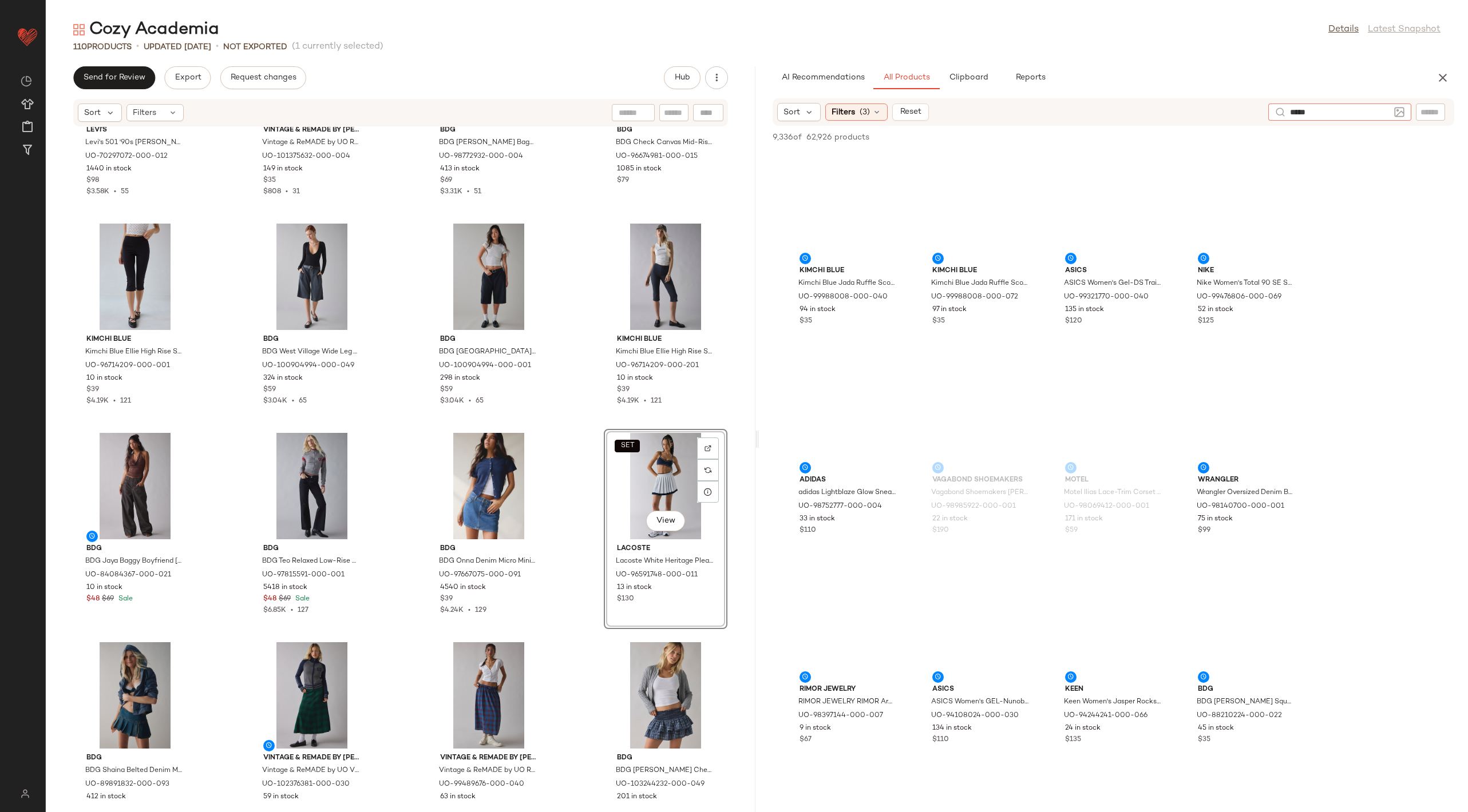
type input "******"
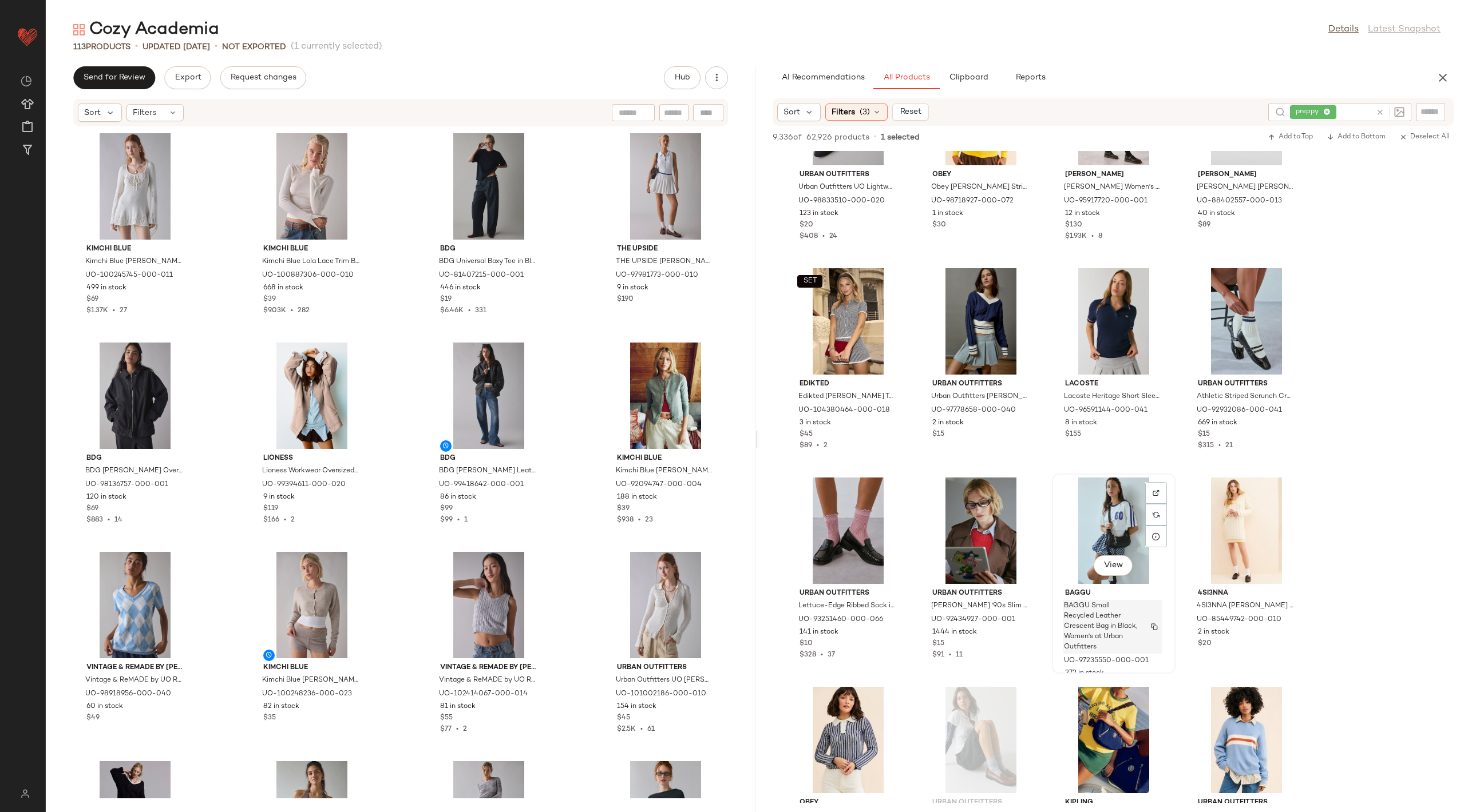
scroll to position [861, 0]
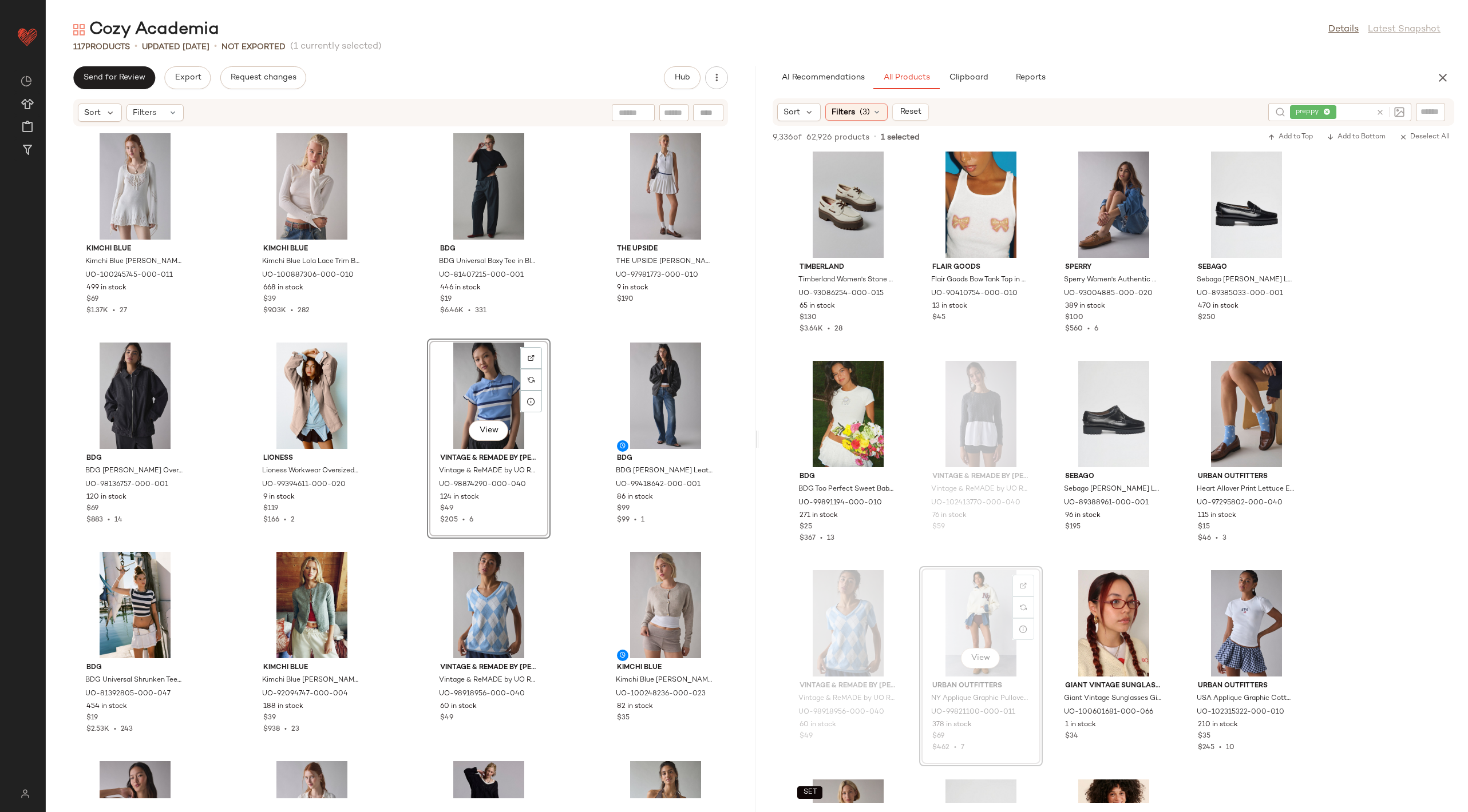
scroll to position [3144, 0]
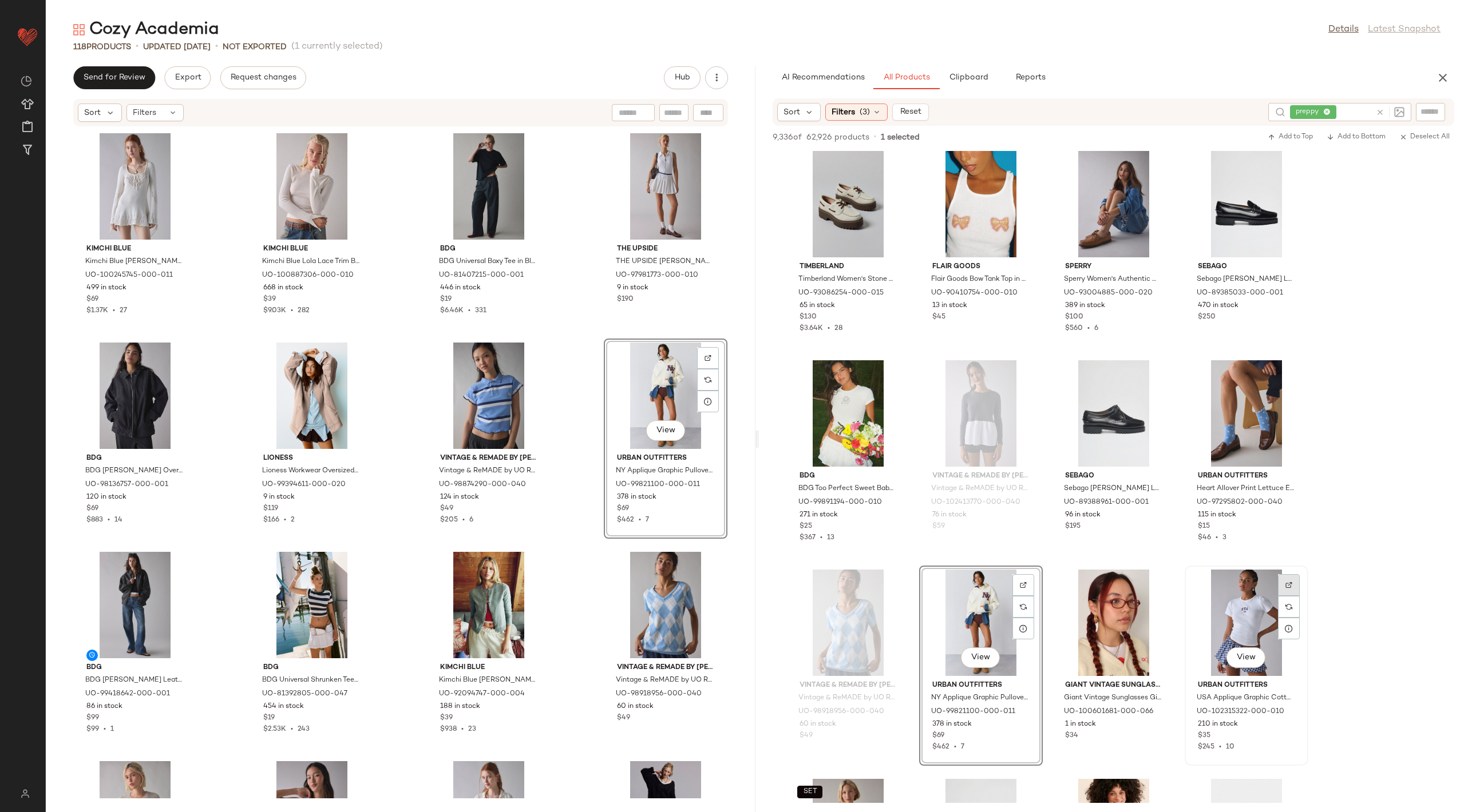
click at [1288, 596] on div at bounding box center [1288, 606] width 22 height 22
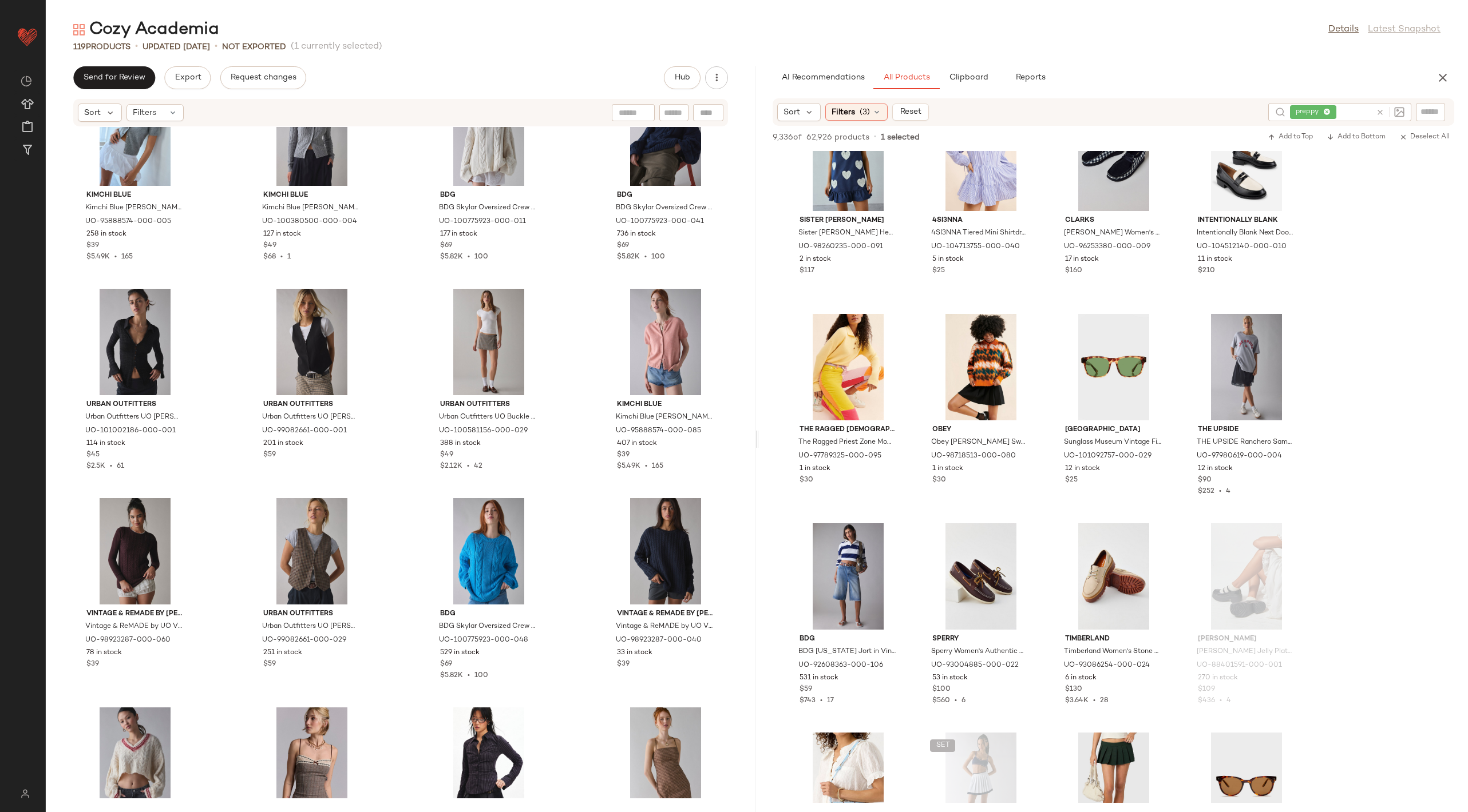
scroll to position [1309, 0]
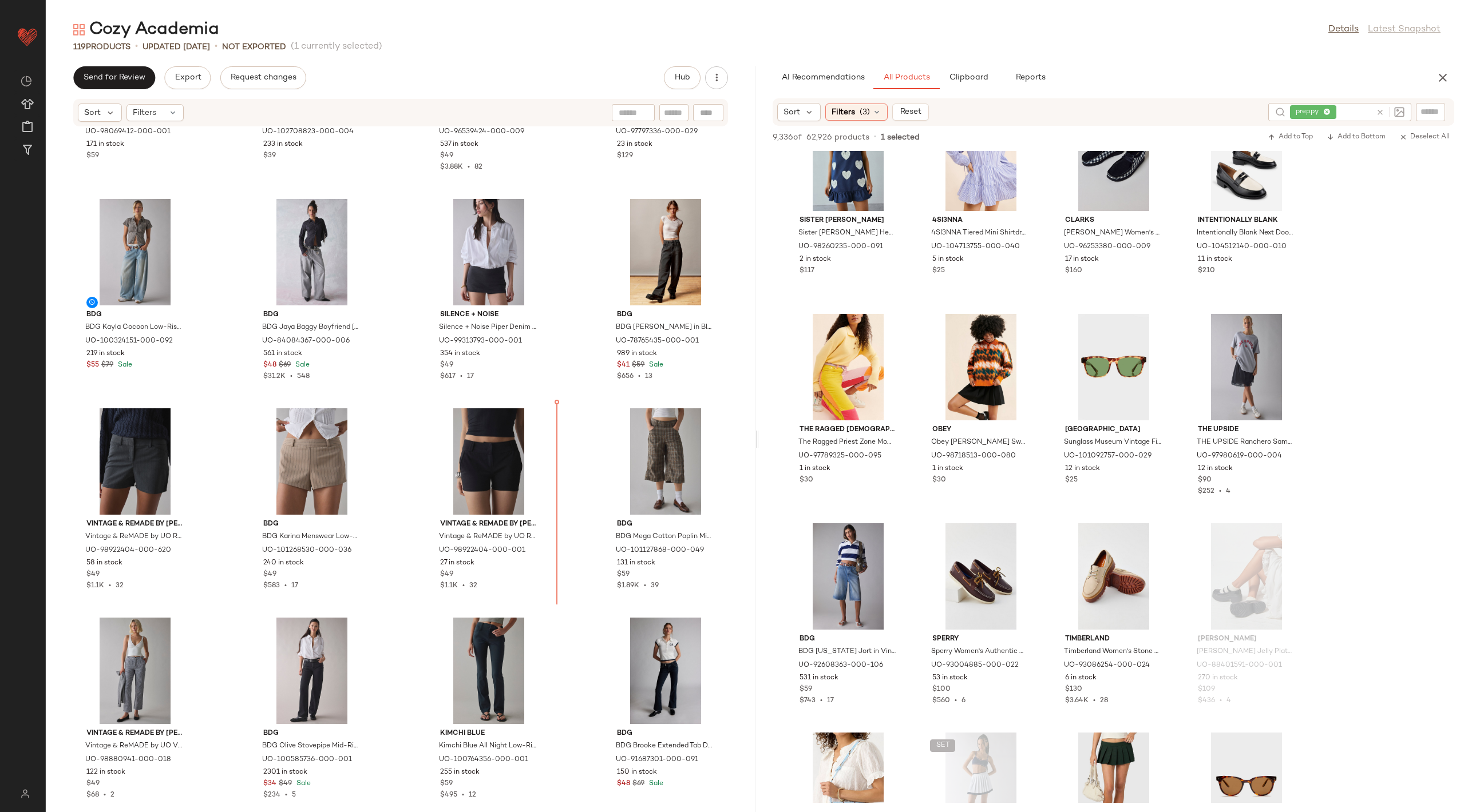
scroll to position [2246, 0]
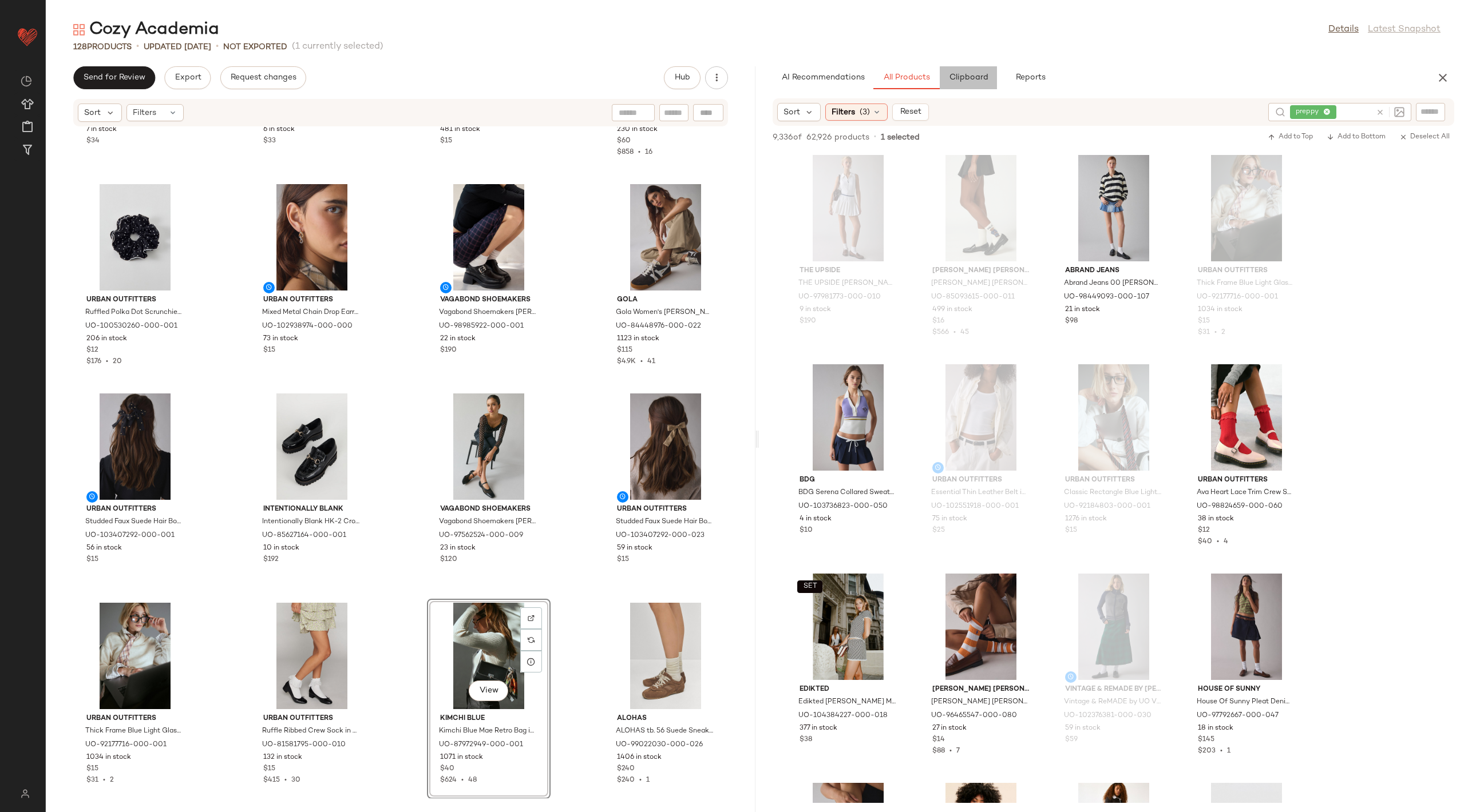
click at [982, 77] on span "Clipboard" at bounding box center [968, 78] width 39 height 9
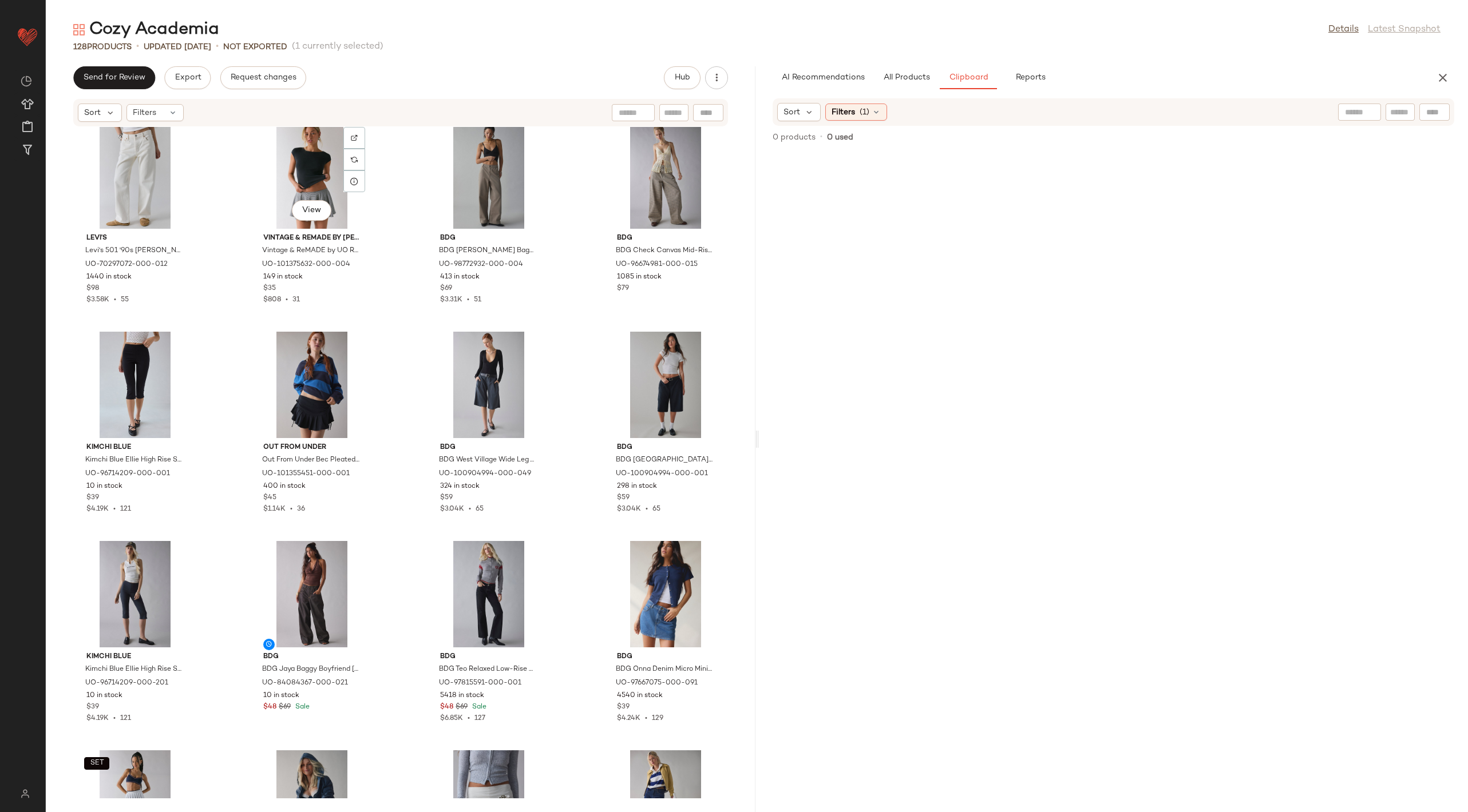
scroll to position [2996, 0]
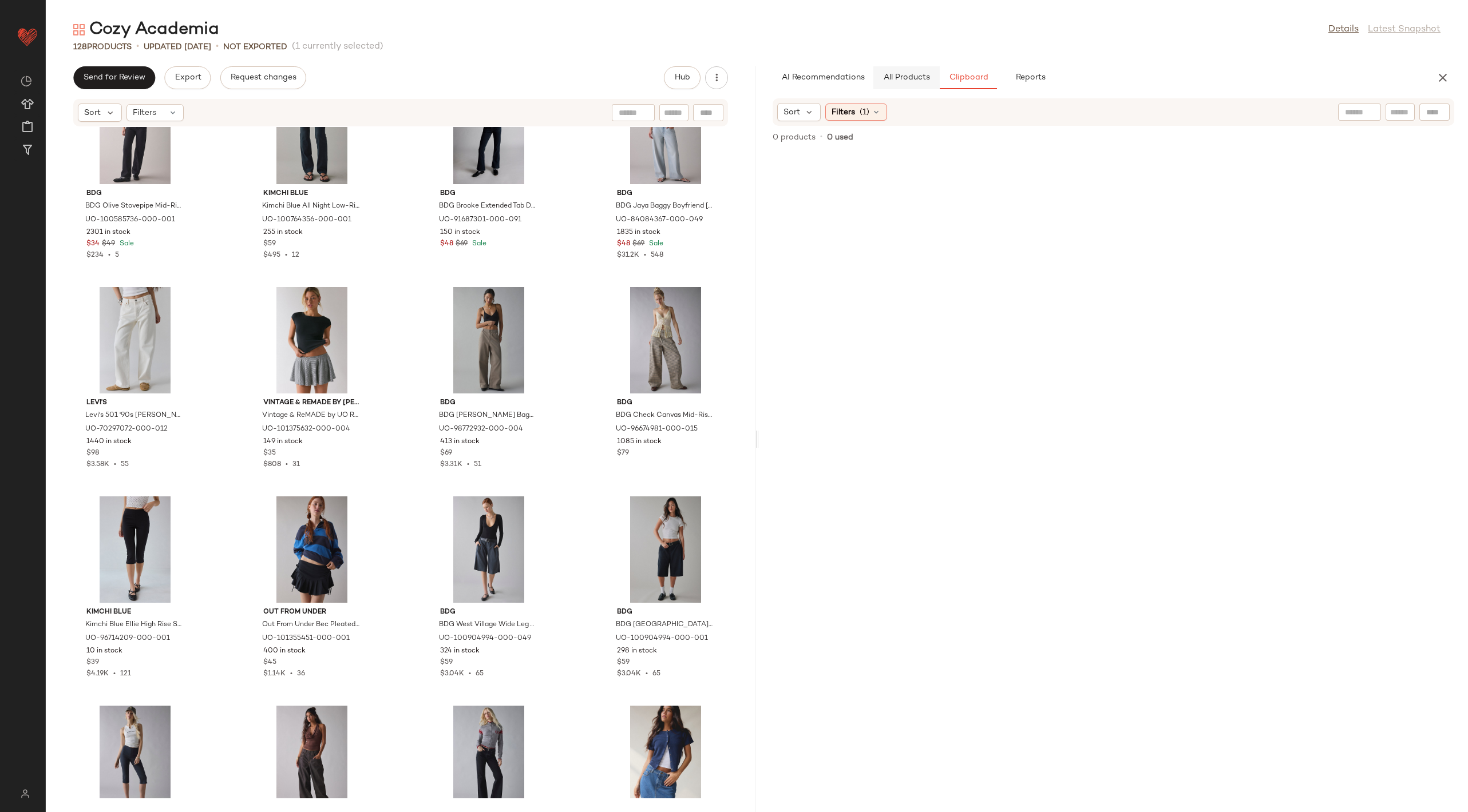
click at [900, 77] on span "All Products" at bounding box center [906, 78] width 47 height 9
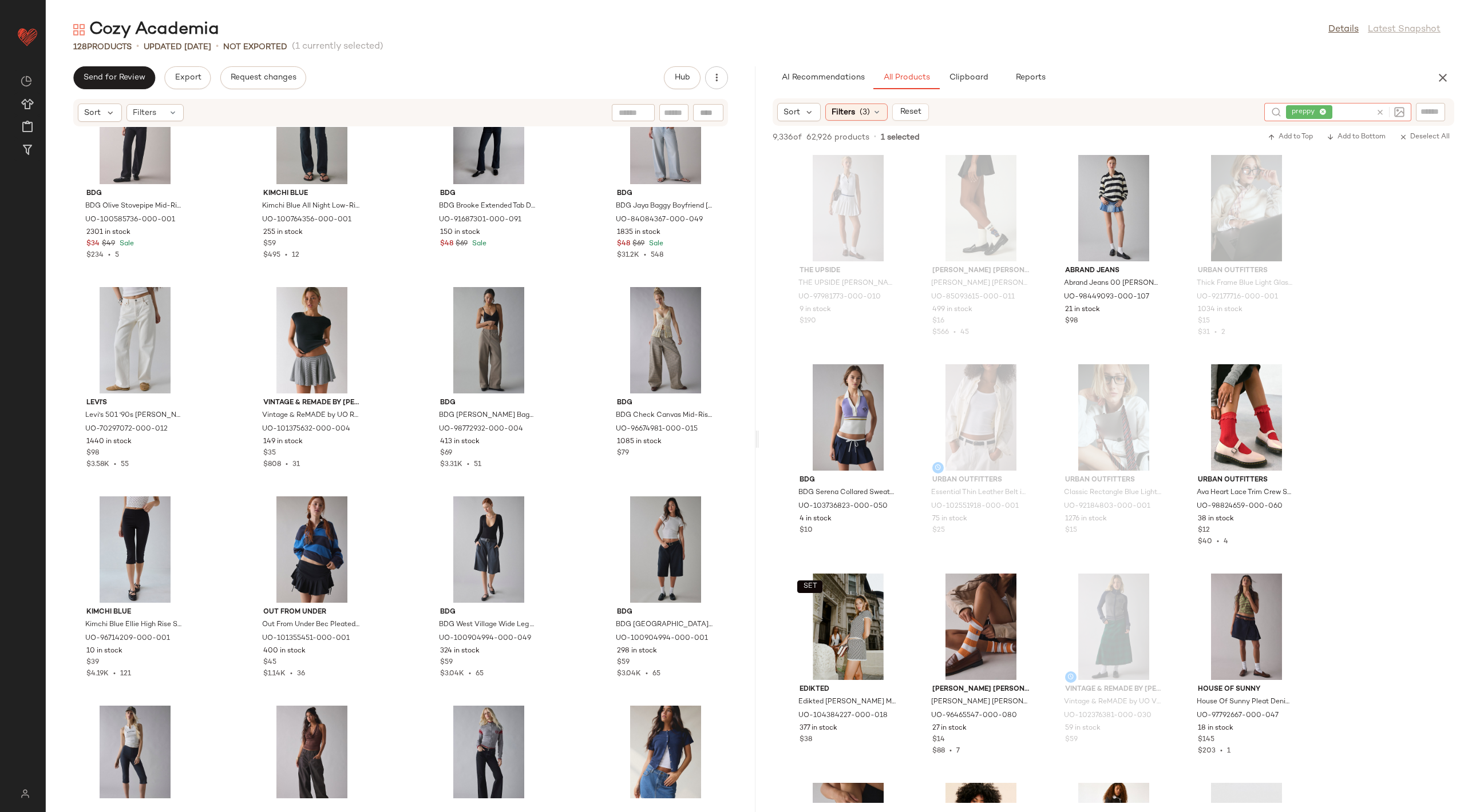
click at [1383, 110] on icon at bounding box center [1379, 112] width 9 height 9
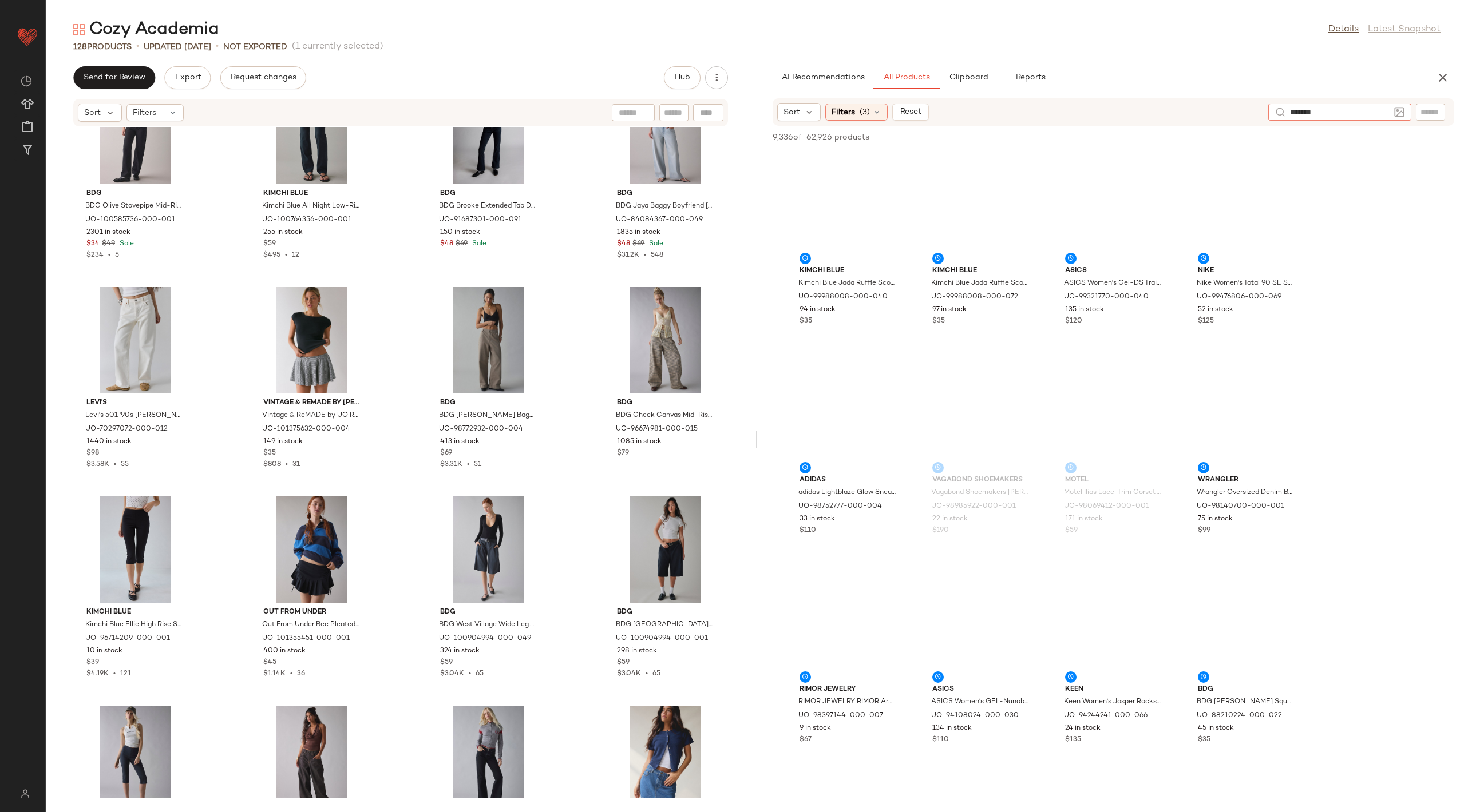
type input "********"
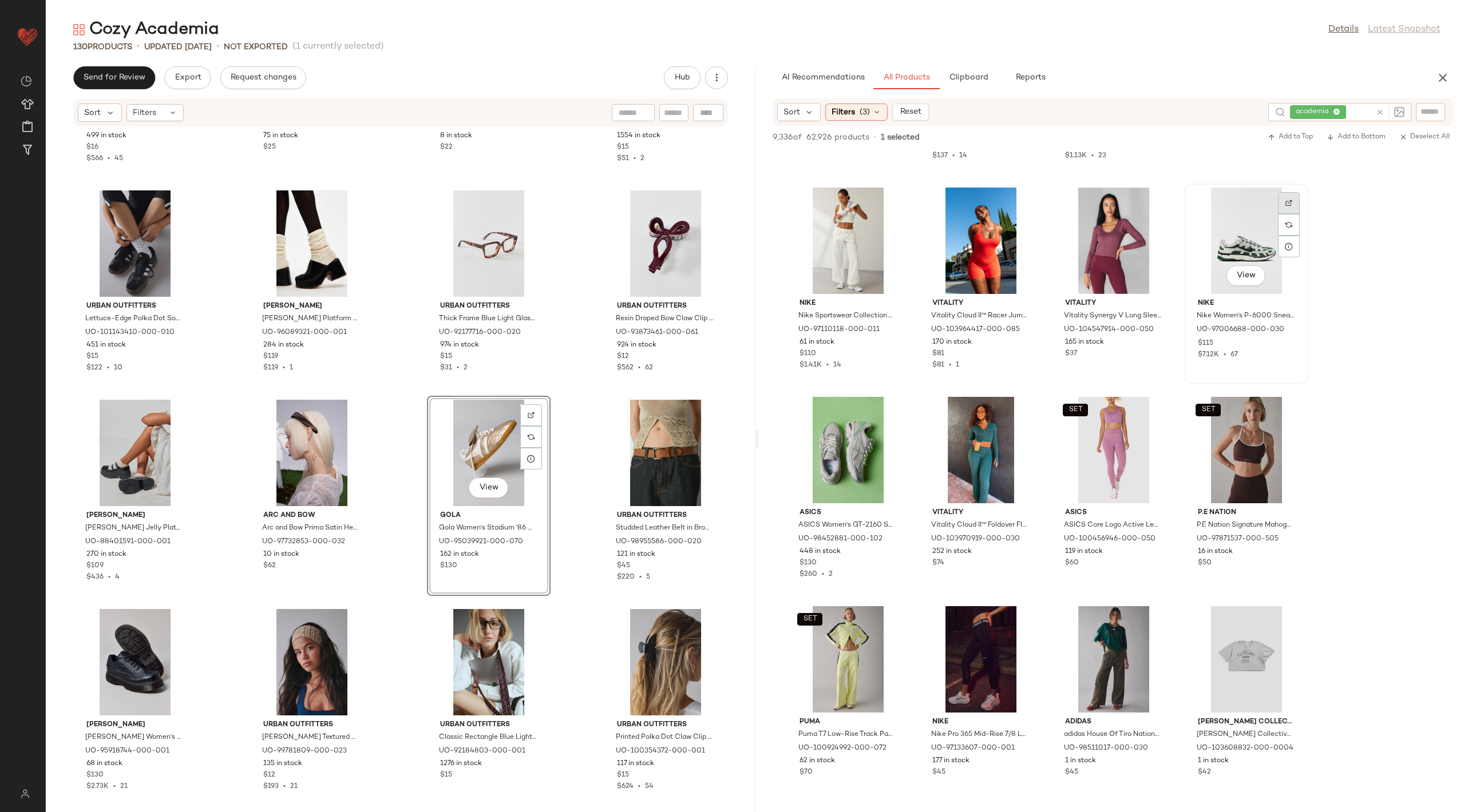
scroll to position [14552, 0]
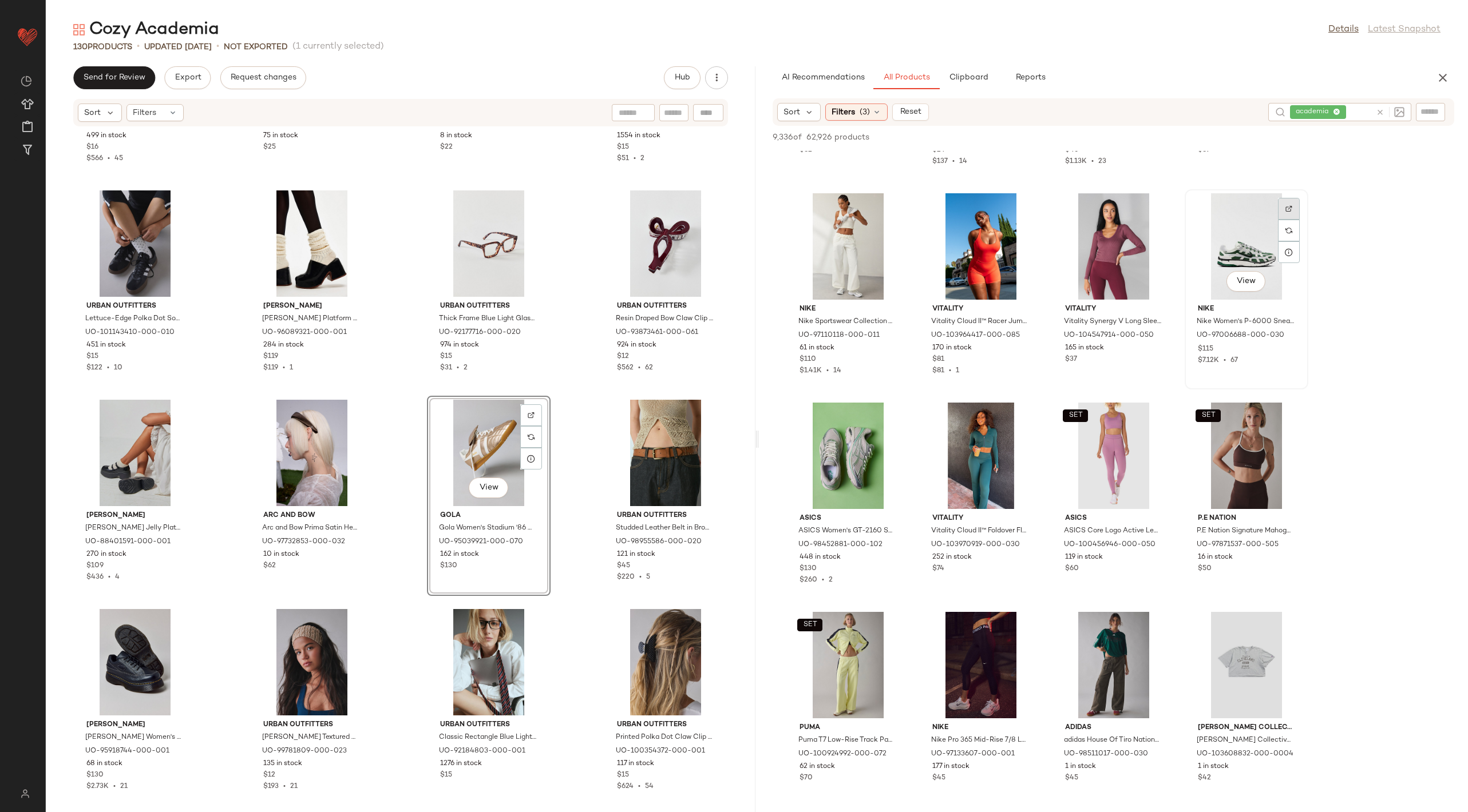
click at [1293, 220] on div at bounding box center [1288, 230] width 22 height 22
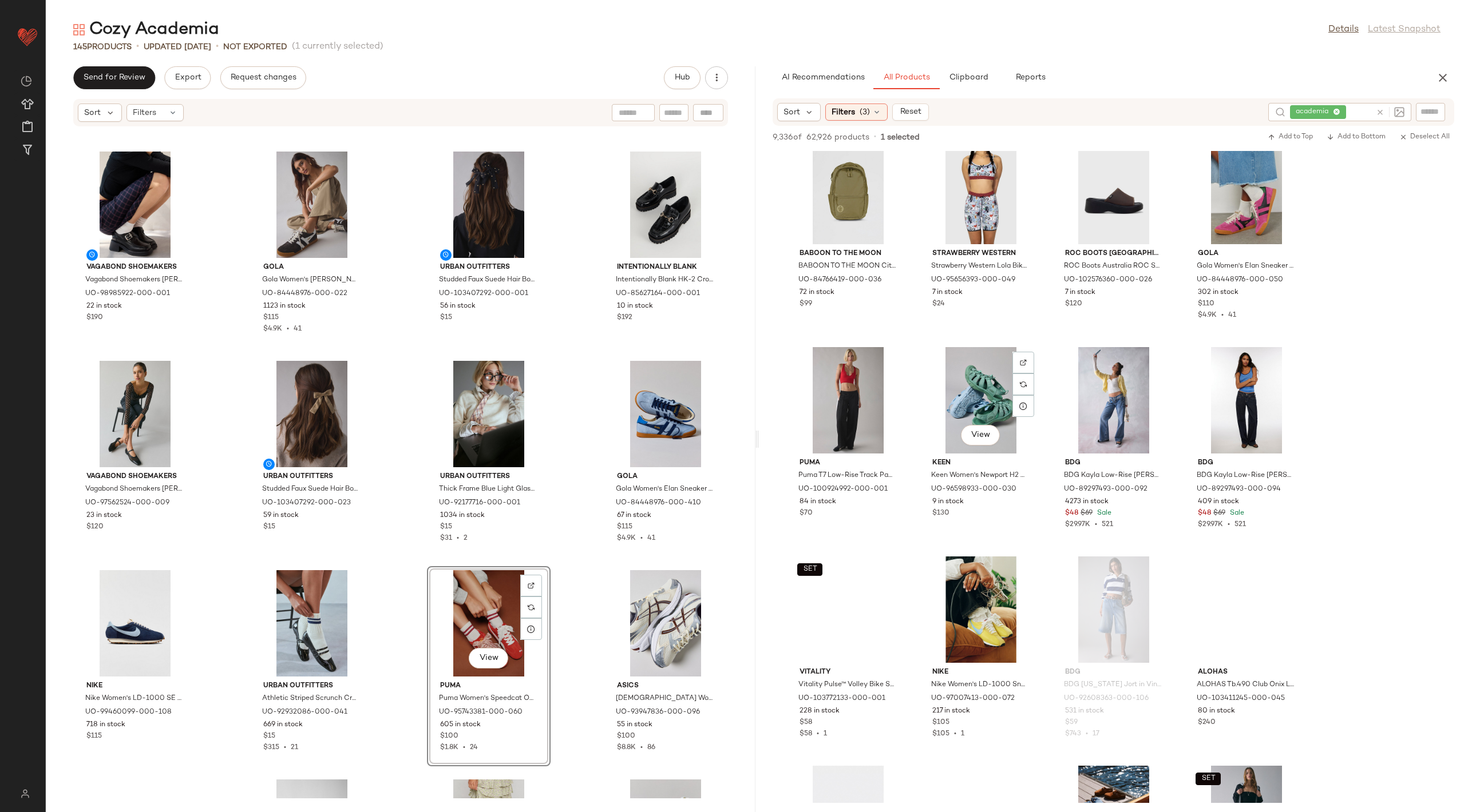
scroll to position [45216, 0]
